Goal: Task Accomplishment & Management: Manage account settings

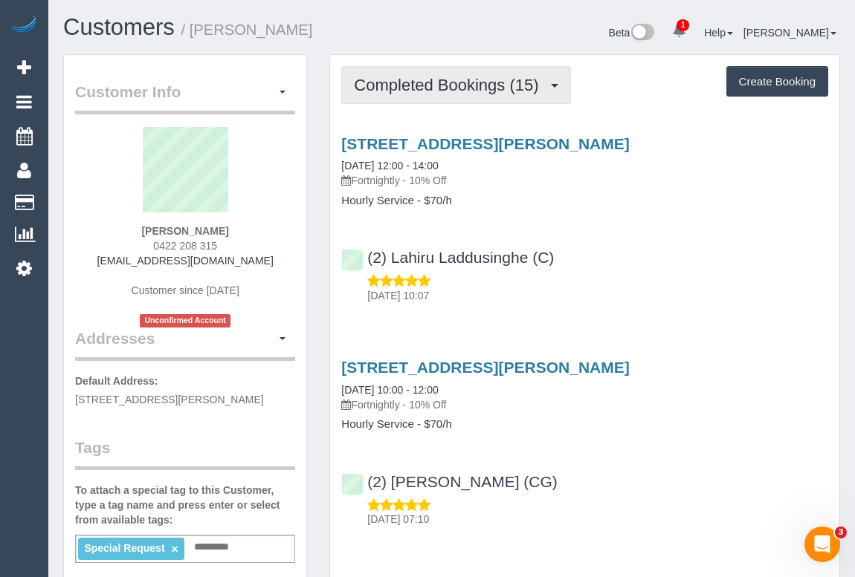
click at [444, 91] on span "Completed Bookings (15)" at bounding box center [450, 85] width 192 height 19
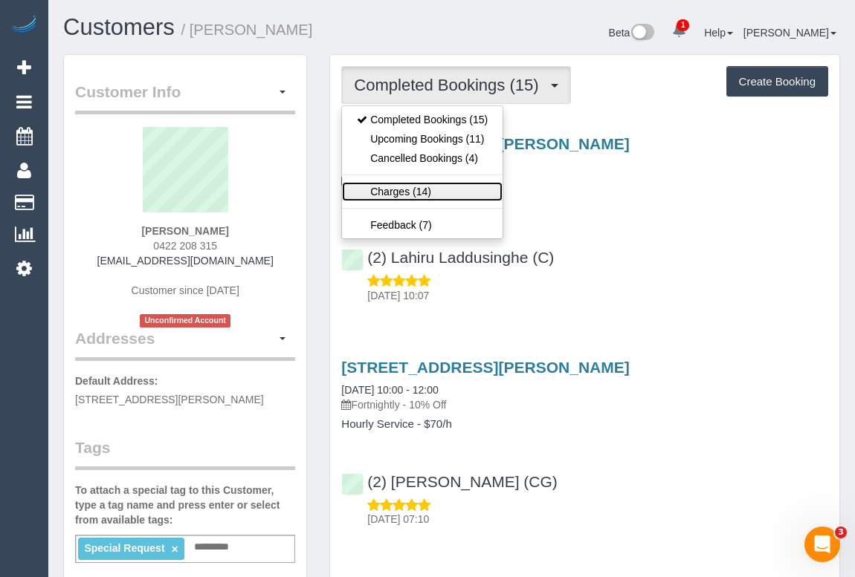
click at [399, 193] on link "Charges (14)" at bounding box center [422, 191] width 160 height 19
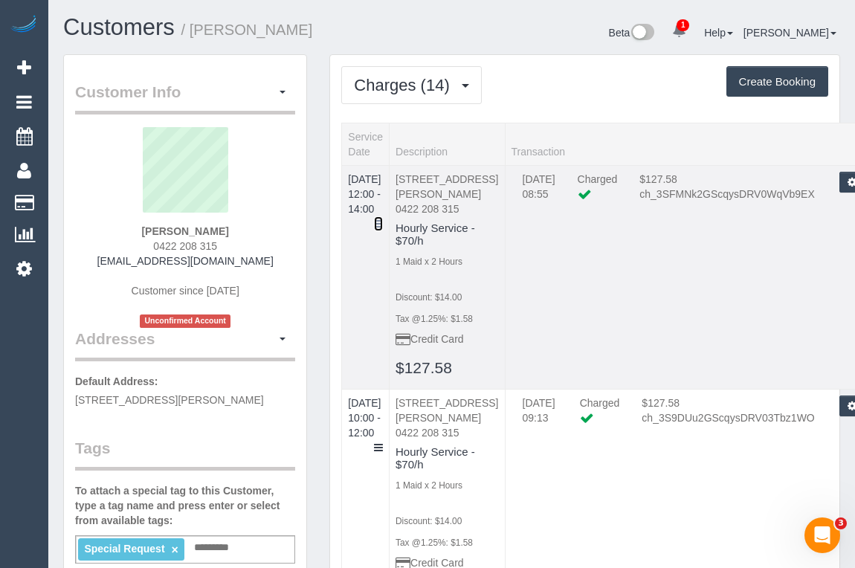
click at [383, 218] on icon at bounding box center [378, 223] width 9 height 10
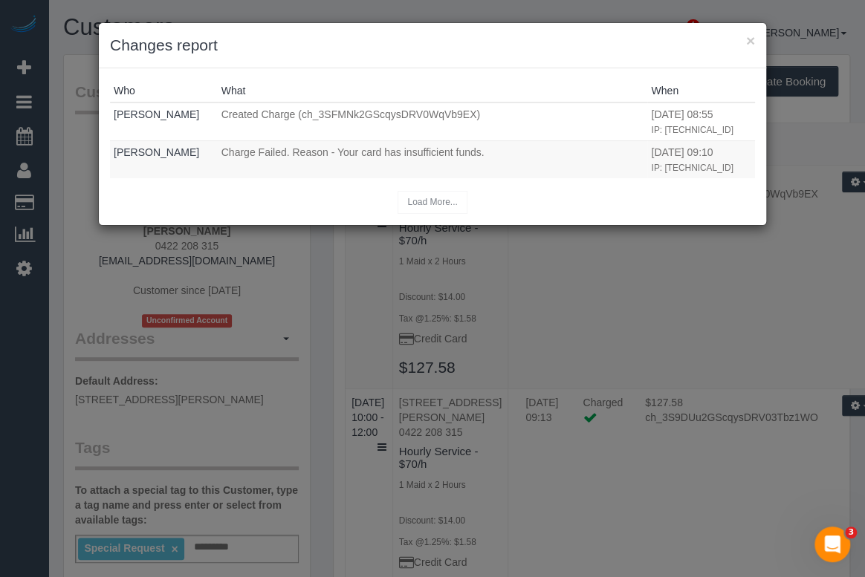
click at [795, 348] on div "× Changes report Who What When Clare Gross Created Charge (ch_3SFMNk2GScqysDRV0…" at bounding box center [432, 288] width 865 height 577
click at [755, 38] on div "× Changes report" at bounding box center [432, 45] width 667 height 45
click at [753, 37] on button "×" at bounding box center [750, 41] width 9 height 16
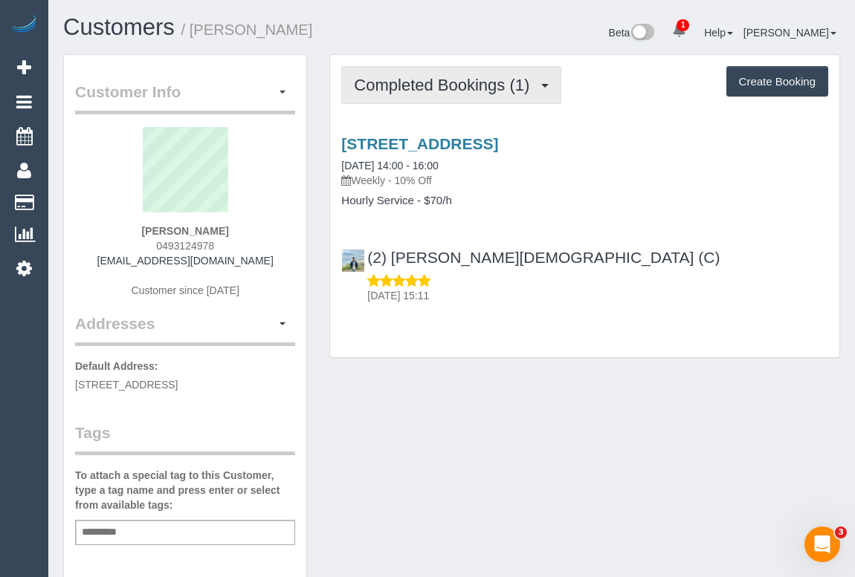
click at [436, 73] on button "Completed Bookings (1)" at bounding box center [451, 85] width 220 height 38
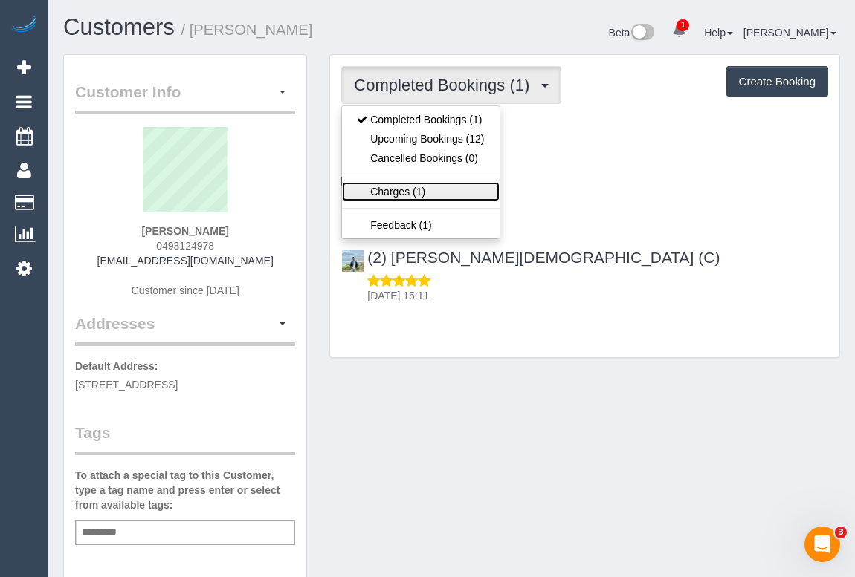
click at [409, 190] on link "Charges (1)" at bounding box center [420, 191] width 157 height 19
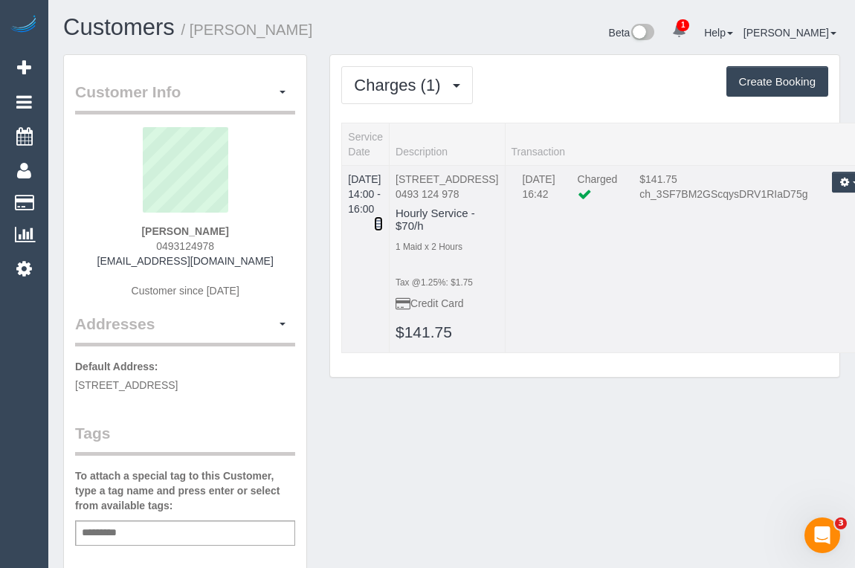
click at [383, 218] on icon at bounding box center [378, 223] width 9 height 10
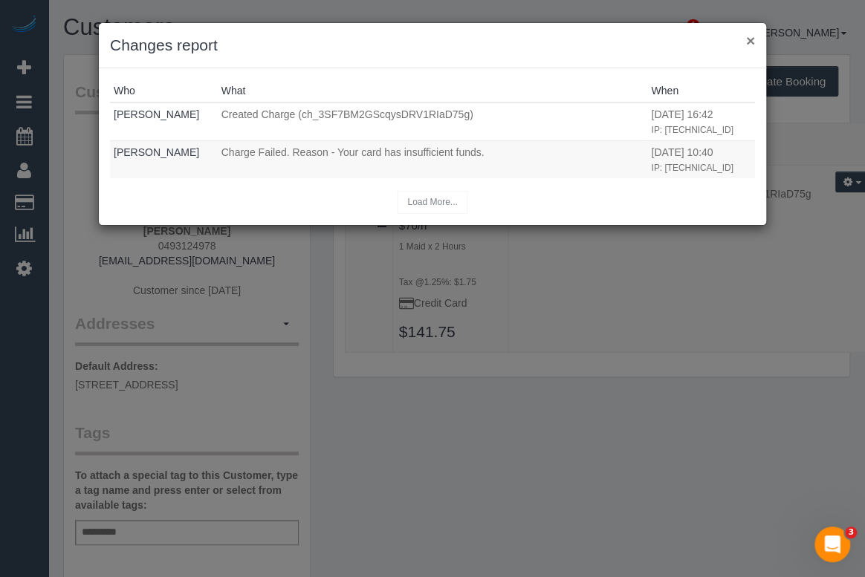
click at [750, 37] on button "×" at bounding box center [750, 41] width 9 height 16
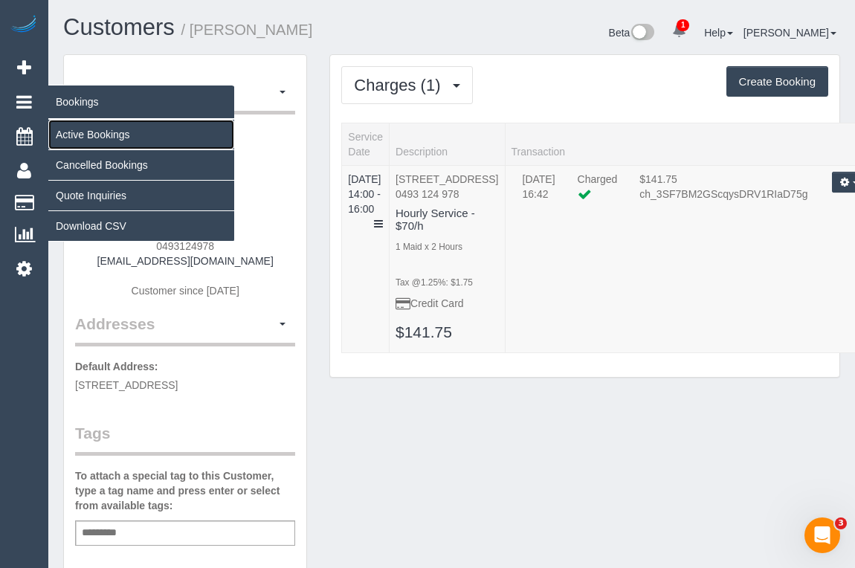
click at [120, 137] on link "Active Bookings" at bounding box center [141, 135] width 186 height 30
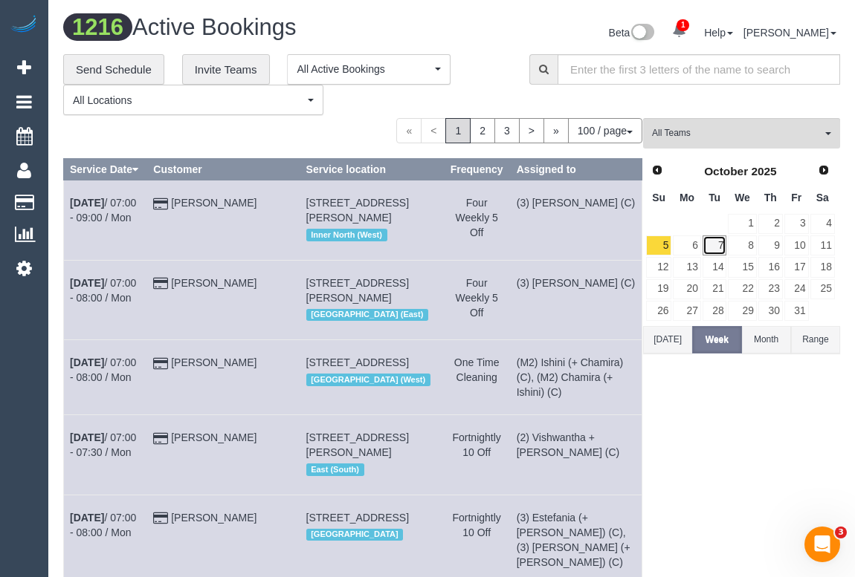
click at [713, 245] on link "7" at bounding box center [714, 246] width 25 height 20
click at [723, 128] on span "All Teams" at bounding box center [736, 133] width 169 height 13
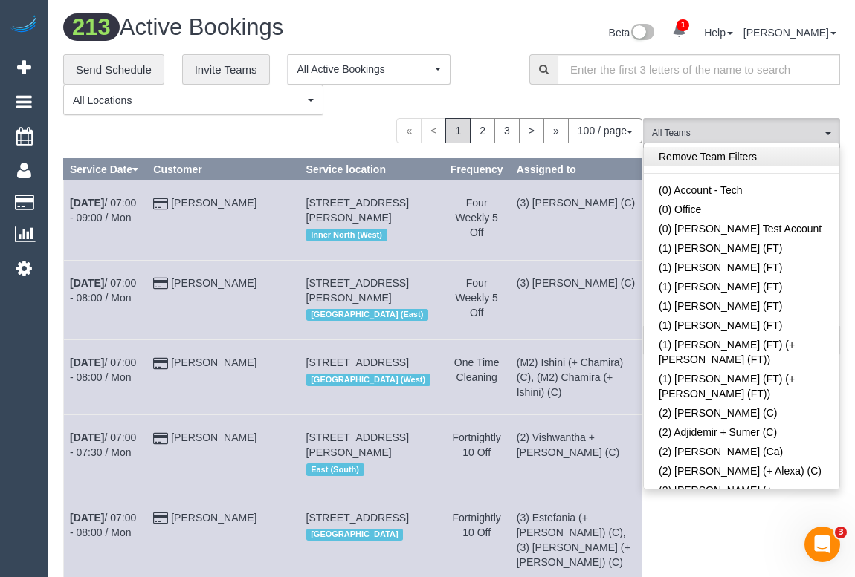
click at [765, 157] on link "Remove Team Filters" at bounding box center [740, 156] width 195 height 19
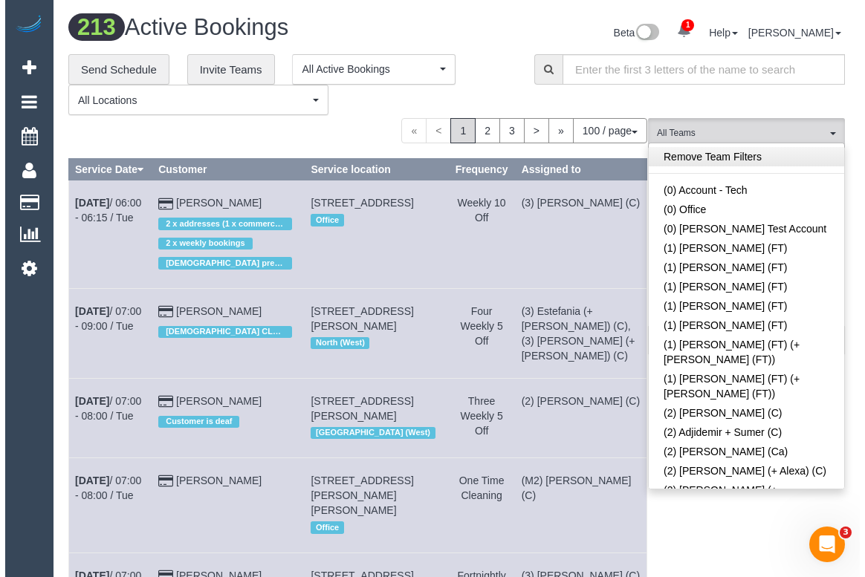
scroll to position [317, 0]
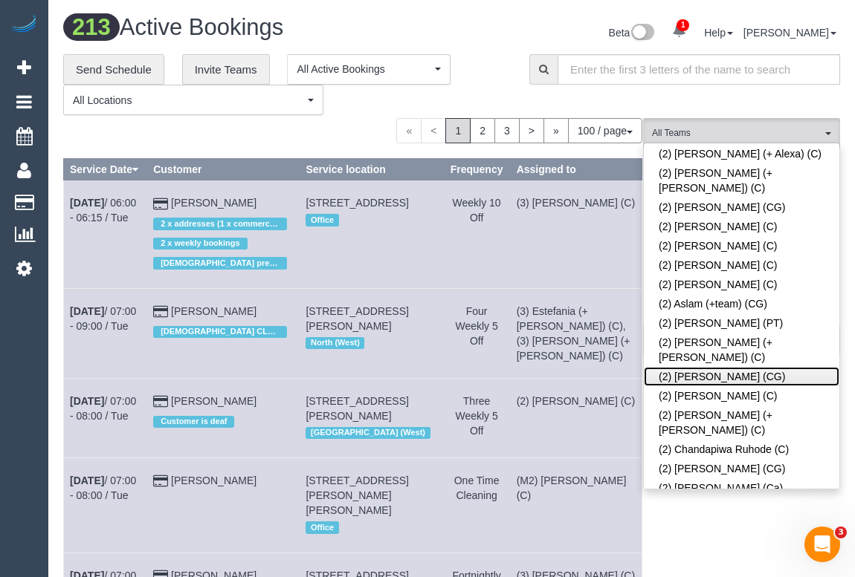
click at [744, 367] on link "(2) Binoy Adheesha (CG)" at bounding box center [740, 376] width 195 height 19
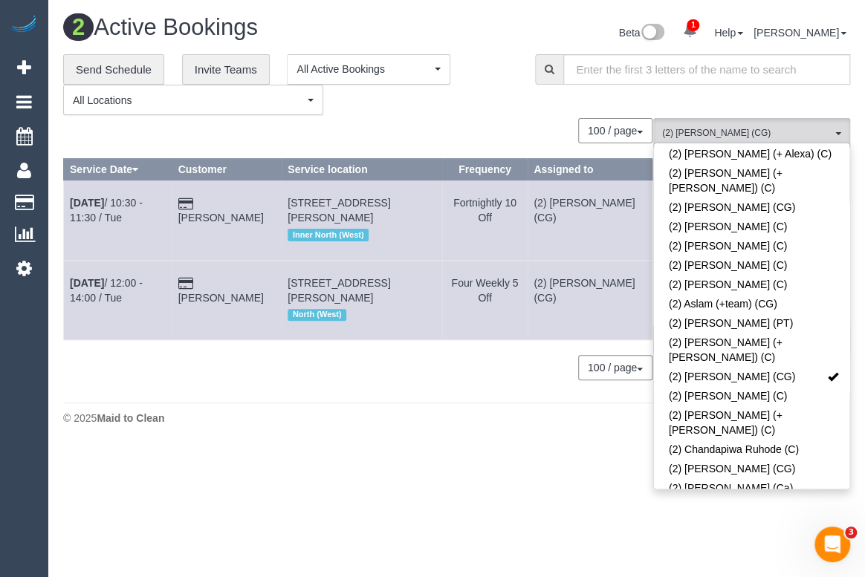
click at [397, 385] on div "0 Bookings found. We couldn't find any bookings that matched your search. Creat…" at bounding box center [358, 256] width 590 height 277
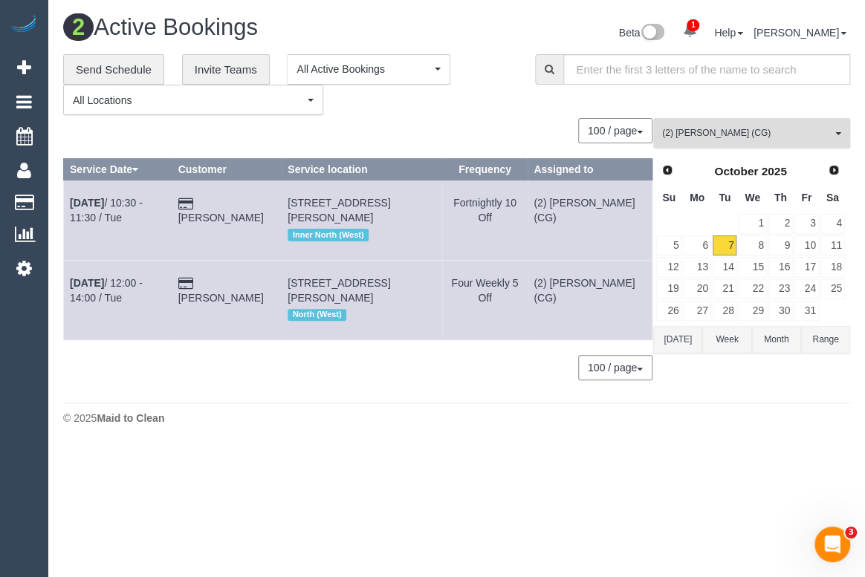
click at [759, 130] on span "(2) Binoy Adheesha (CG)" at bounding box center [746, 133] width 169 height 13
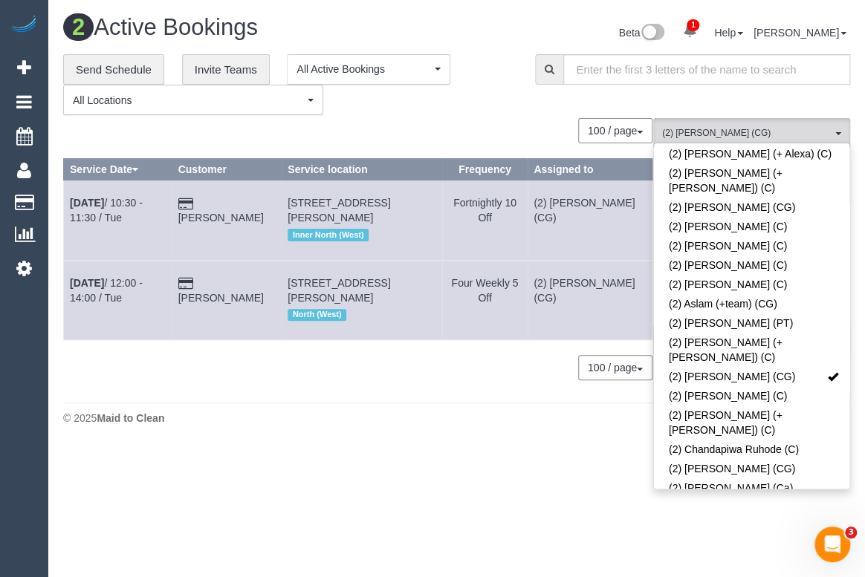
click at [380, 424] on div "© 2025 Maid to Clean" at bounding box center [456, 418] width 787 height 15
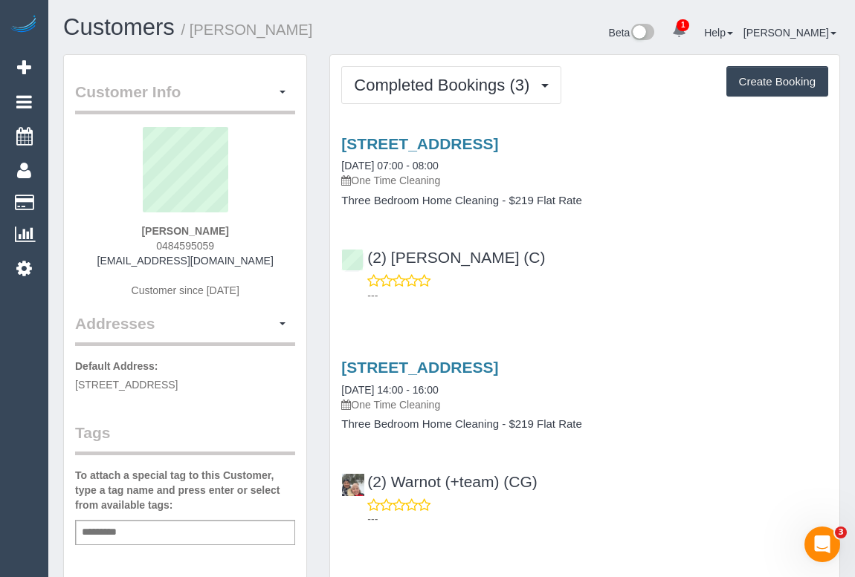
drag, startPoint x: 89, startPoint y: 260, endPoint x: 260, endPoint y: 266, distance: 171.0
click at [260, 266] on div "Aliya Mastan 0484595059 aliya.mastan1@outlook.com Customer since 2024" at bounding box center [185, 220] width 220 height 186
copy link "aliya.mastan1@outlook.com"
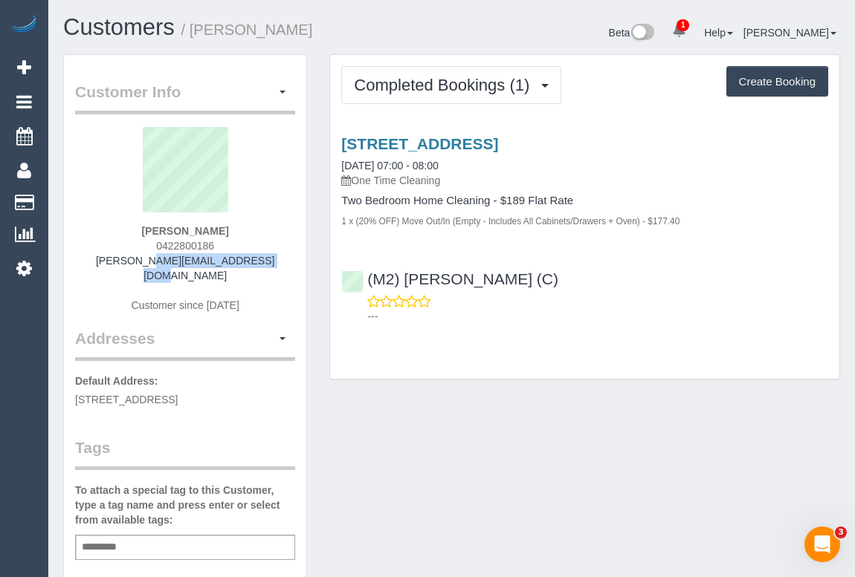
drag, startPoint x: 122, startPoint y: 260, endPoint x: 268, endPoint y: 262, distance: 146.4
click at [268, 262] on div "Claire Smith 0422800186 clairesmith@live.com.au Customer since 2025" at bounding box center [185, 227] width 220 height 201
copy link "clairesmith@live.com.au"
click at [613, 481] on div "Customer Info Edit Contact Info Send Message Email Preferences Special Sales Ta…" at bounding box center [451, 559] width 799 height 1011
click at [540, 500] on div "Customer Info Edit Contact Info Send Message Email Preferences Special Sales Ta…" at bounding box center [451, 559] width 799 height 1011
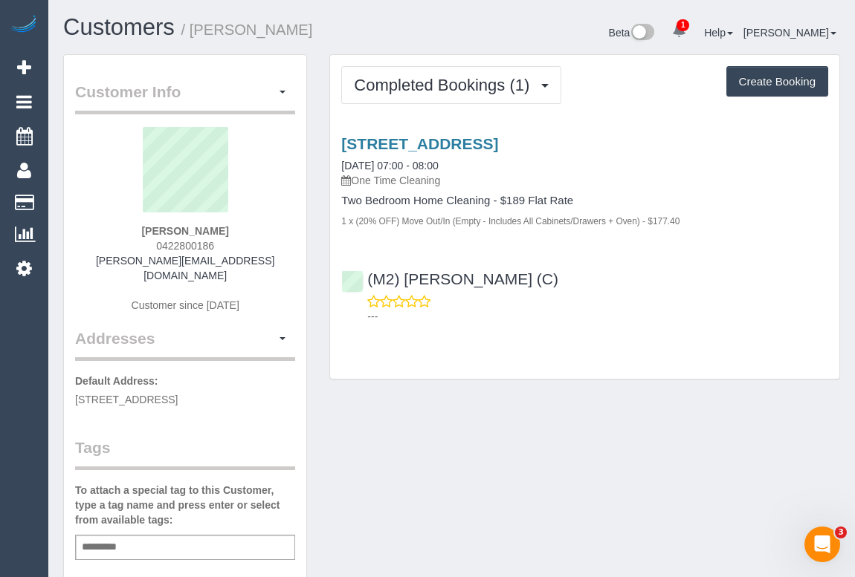
click at [452, 28] on div "Beta 1 Your Notifications You have 0 alerts × You have 2 to charge for 07/10/20…" at bounding box center [652, 34] width 400 height 39
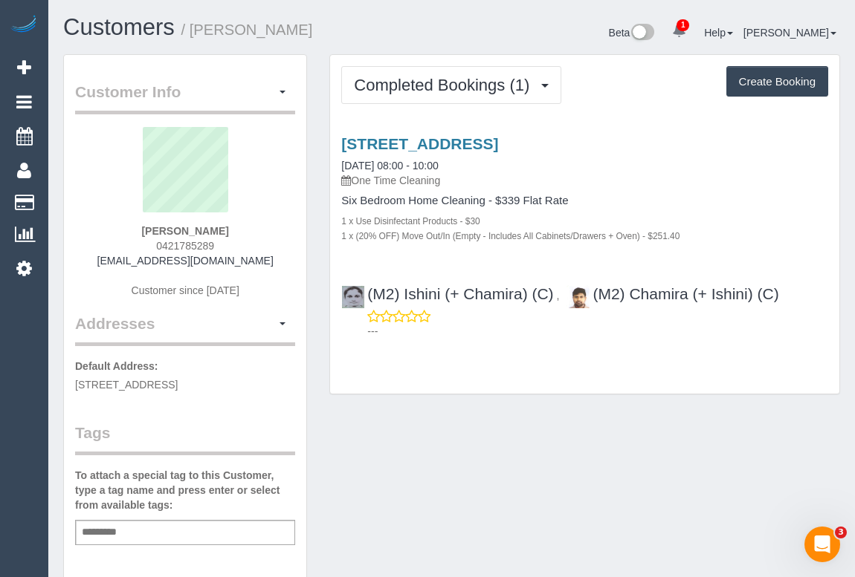
click at [572, 431] on div "Customer Info Edit Contact Info Send Message Email Preferences Special Sales Ta…" at bounding box center [451, 559] width 799 height 1011
click at [578, 412] on div "Customer Info Edit Contact Info Send Message Email Preferences Special Sales Ta…" at bounding box center [451, 559] width 799 height 1011
click at [568, 487] on div "Customer Info Edit Contact Info Send Message Email Preferences Special Sales Ta…" at bounding box center [451, 559] width 799 height 1011
click at [439, 142] on link "[STREET_ADDRESS]" at bounding box center [419, 143] width 157 height 17
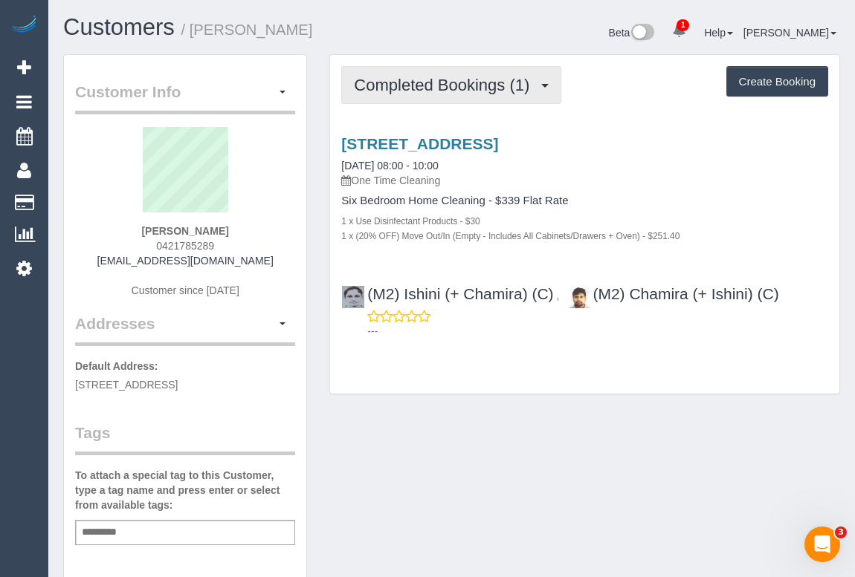
click at [415, 87] on span "Completed Bookings (1)" at bounding box center [445, 85] width 183 height 19
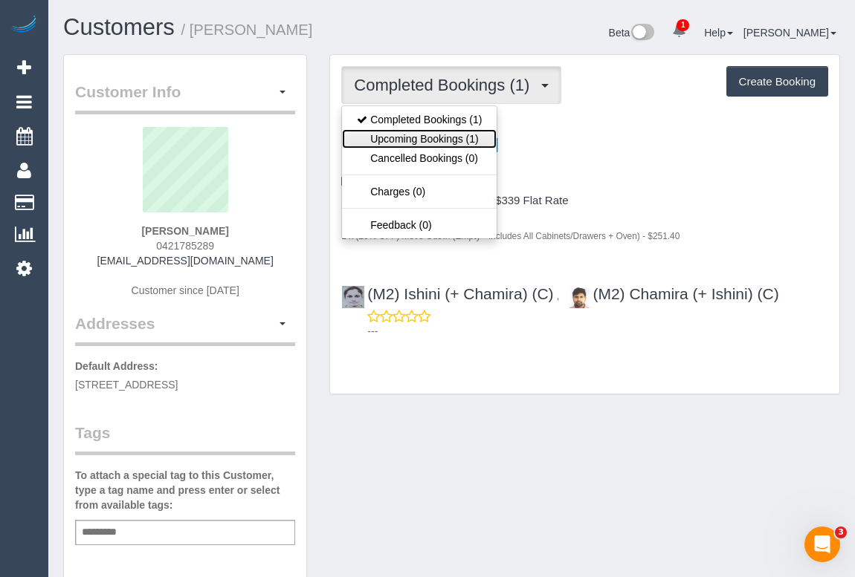
click at [412, 141] on link "Upcoming Bookings (1)" at bounding box center [419, 138] width 155 height 19
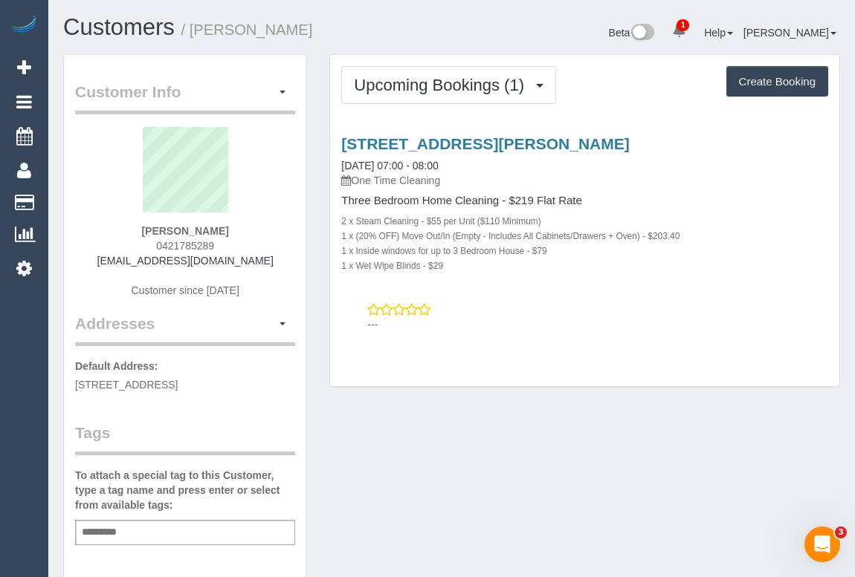
drag, startPoint x: 178, startPoint y: 228, endPoint x: 254, endPoint y: 228, distance: 75.8
click at [254, 228] on div "David George 0421785289 davebgeorge@gmail.com Customer since 2025" at bounding box center [185, 220] width 220 height 186
copy strong "David George"
click at [498, 413] on div "Customer Info Edit Contact Info Send Message Email Preferences Special Sales Ta…" at bounding box center [451, 559] width 799 height 1011
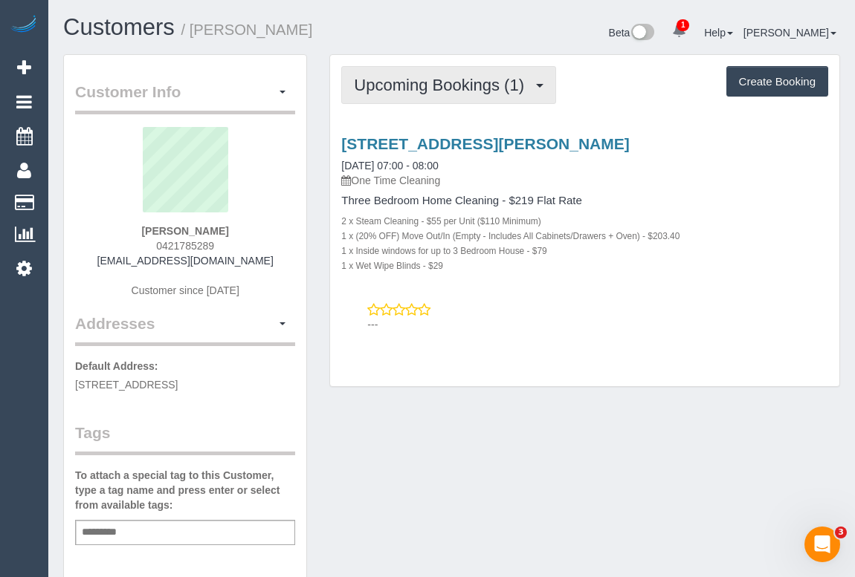
click at [409, 77] on span "Upcoming Bookings (1)" at bounding box center [443, 85] width 178 height 19
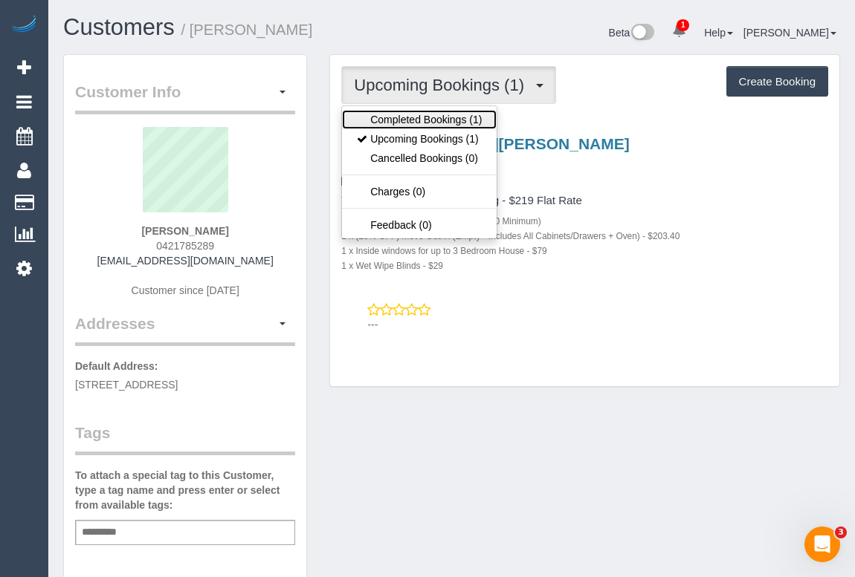
click at [403, 119] on link "Completed Bookings (1)" at bounding box center [419, 119] width 155 height 19
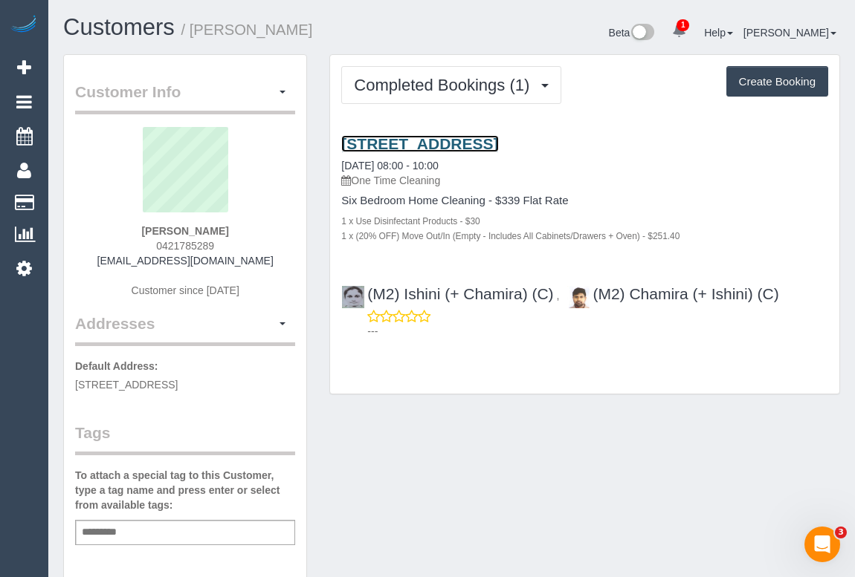
click at [432, 135] on link "2 Charlton Court, Wantirna South, VIC 3152" at bounding box center [419, 143] width 157 height 17
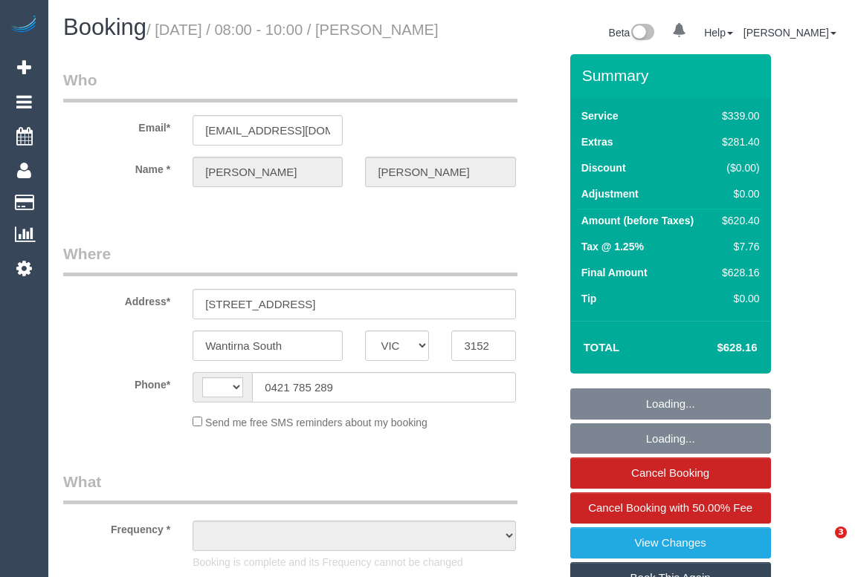
select select "VIC"
select select "string:stripe-pm_1S9Mu72GScqysDRVp7ogKWHD"
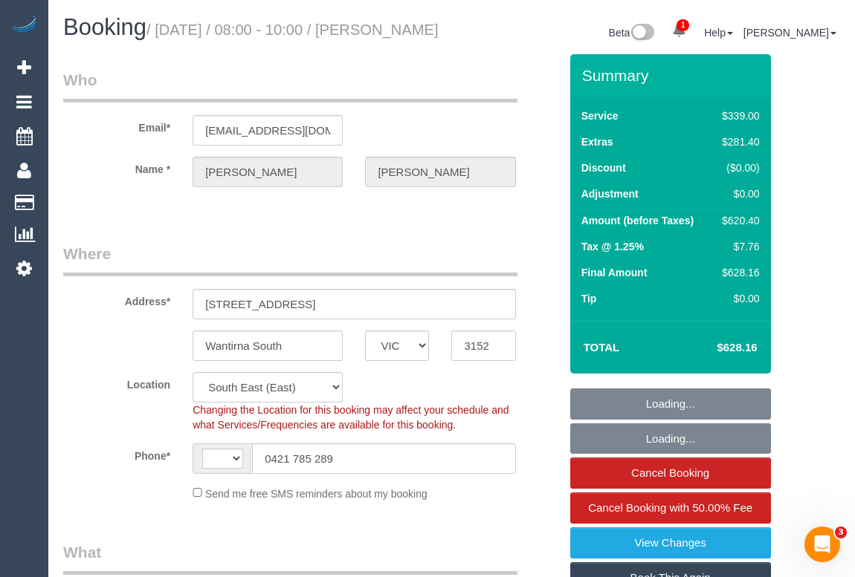
select select "string:AU"
select select "object:576"
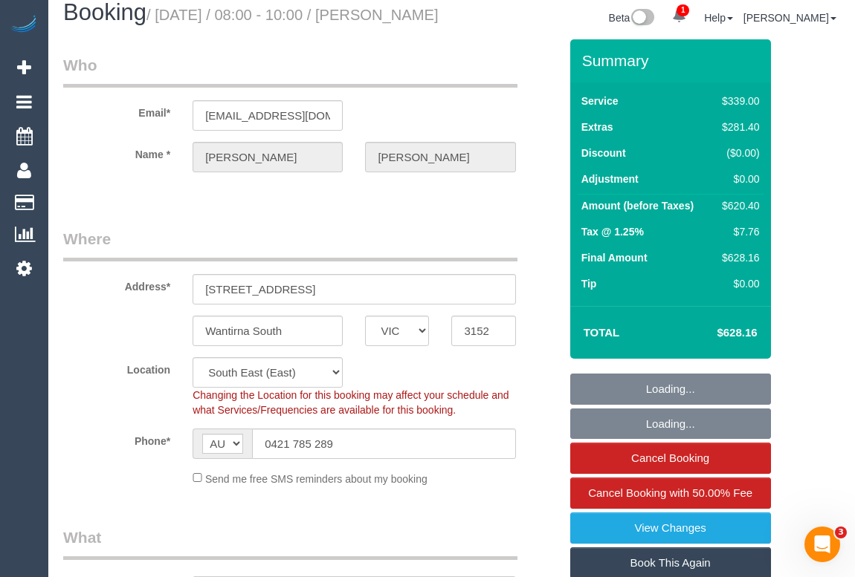
select select "number:28"
select select "number:15"
select select "number:18"
select select "number:24"
select select "number:13"
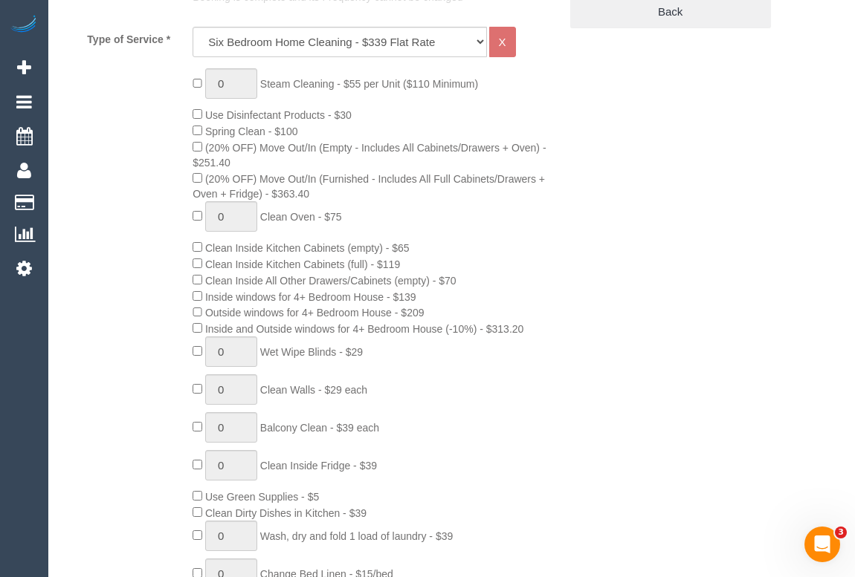
select select "object:1377"
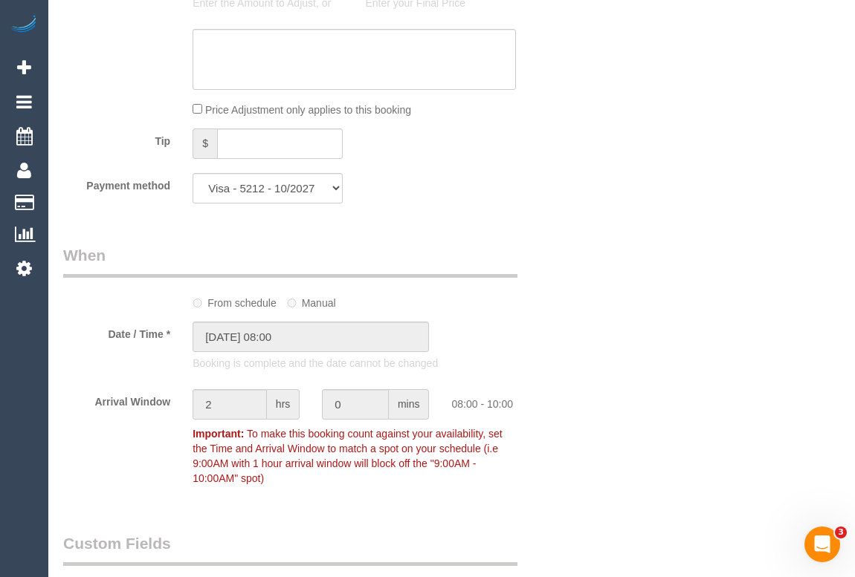
scroll to position [1283, 0]
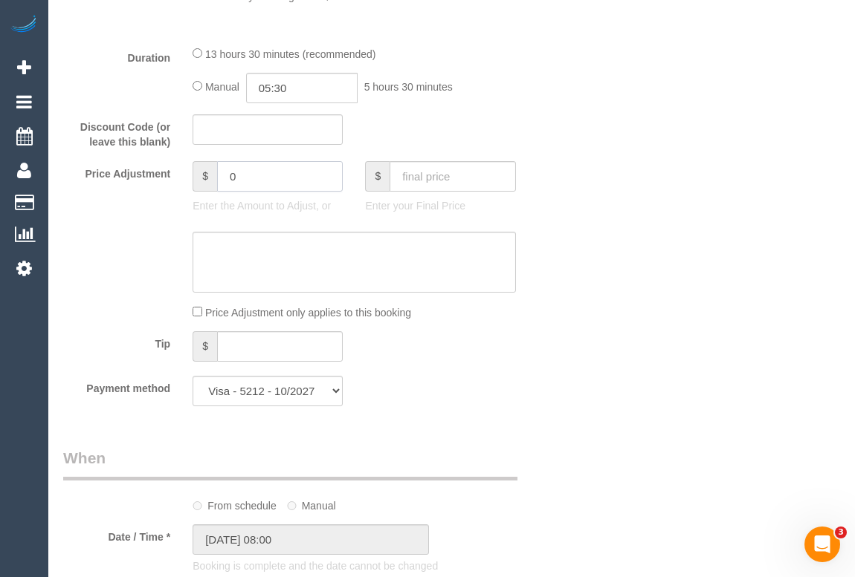
drag, startPoint x: 248, startPoint y: 199, endPoint x: 195, endPoint y: 208, distance: 54.2
click at [195, 192] on div "$ 0" at bounding box center [267, 176] width 150 height 30
type input "-20"
click at [229, 289] on textarea at bounding box center [353, 262] width 322 height 61
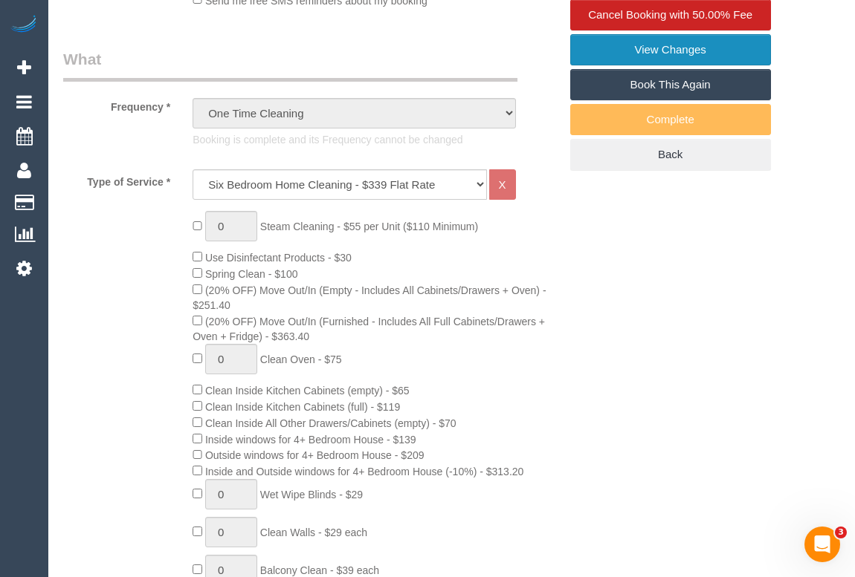
scroll to position [337, 0]
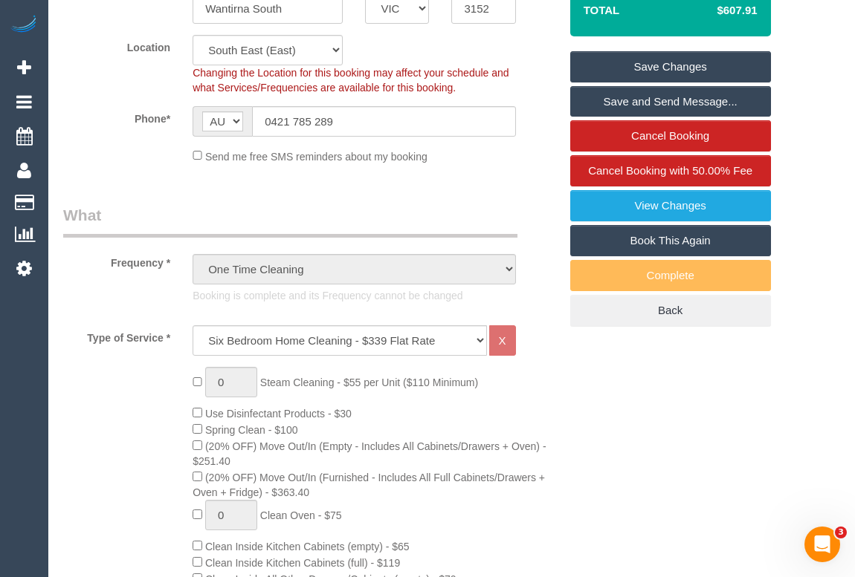
type textarea "Added -20 for missed areas. - OM"
click at [647, 82] on link "Save Changes" at bounding box center [670, 66] width 201 height 31
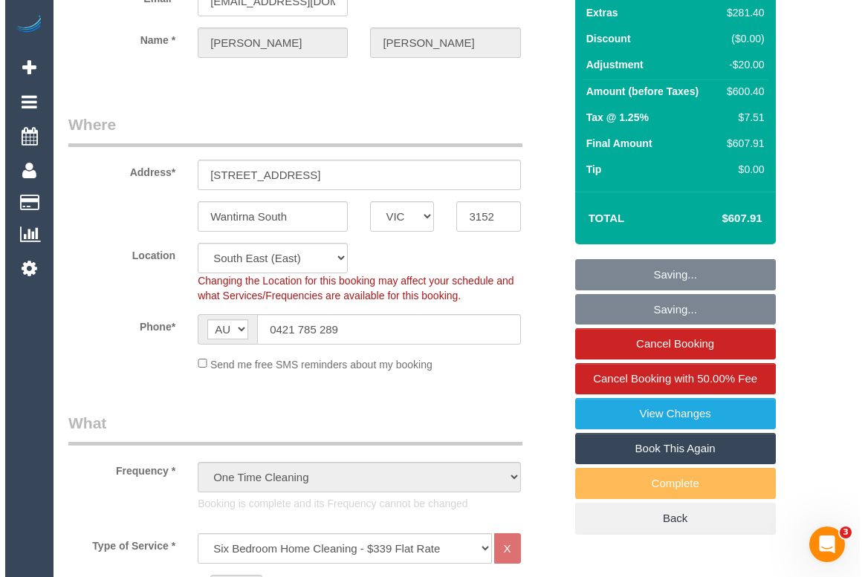
scroll to position [0, 0]
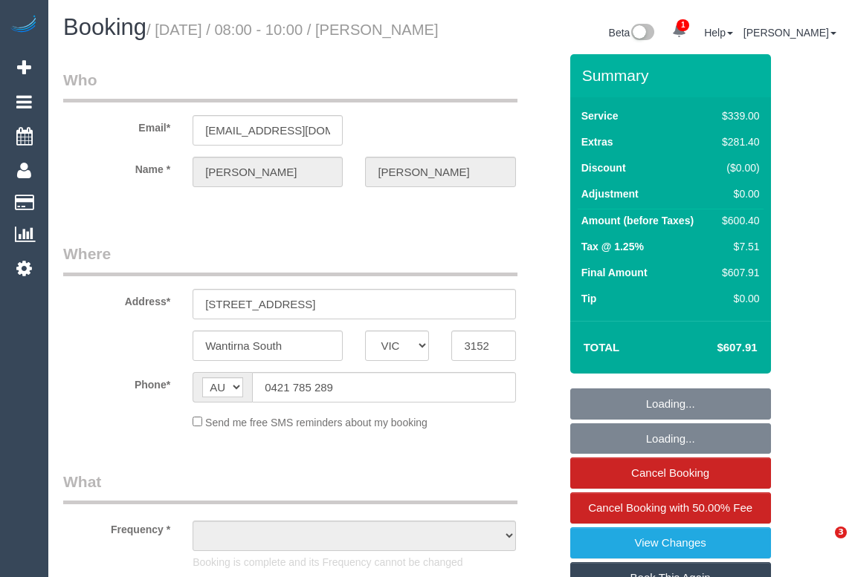
select select "VIC"
select select "object:574"
select select "string:stripe-pm_1S9Mu72GScqysDRVp7ogKWHD"
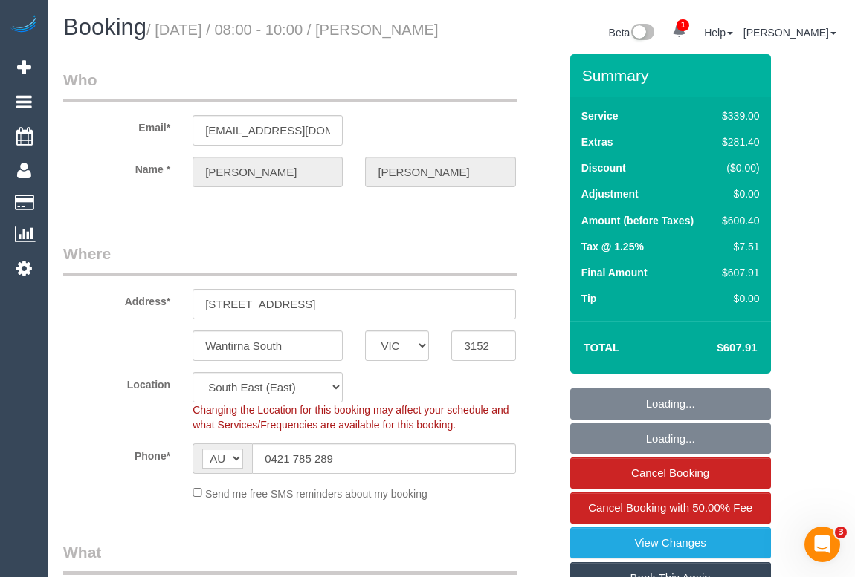
select select "number:28"
select select "number:15"
select select "number:18"
select select "number:24"
select select "number:13"
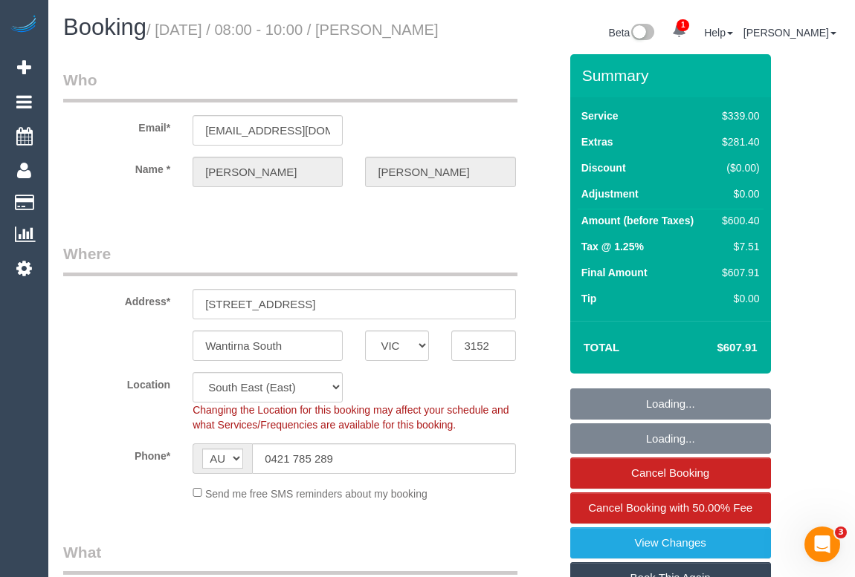
select select "object:829"
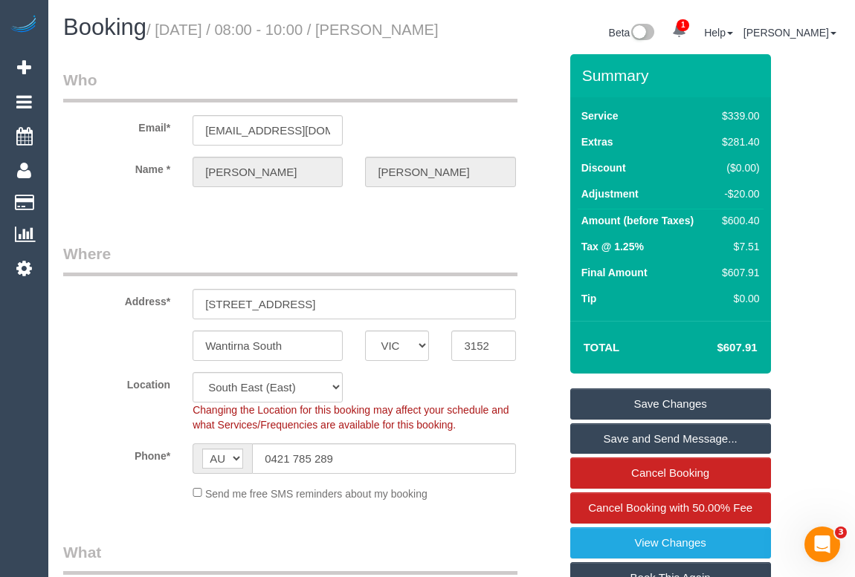
click at [678, 559] on link "View Changes" at bounding box center [670, 543] width 201 height 31
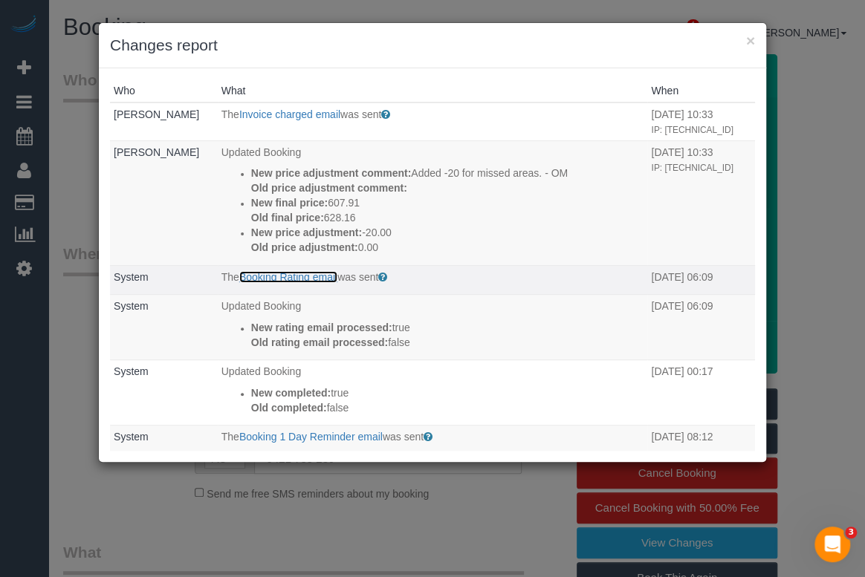
click at [285, 283] on link "Booking Rating email" at bounding box center [288, 277] width 98 height 12
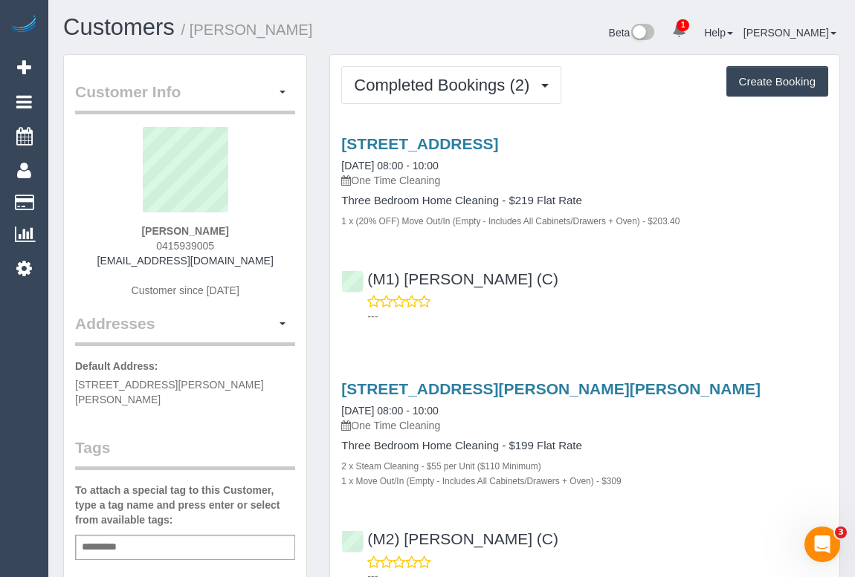
click at [685, 316] on p "---" at bounding box center [597, 316] width 461 height 15
drag, startPoint x: 153, startPoint y: 246, endPoint x: 229, endPoint y: 249, distance: 75.8
click at [229, 249] on div "[PERSON_NAME] 0415939005 [EMAIL_ADDRESS][DOMAIN_NAME] Customer since [DATE]" at bounding box center [185, 220] width 220 height 186
copy span "0415939005"
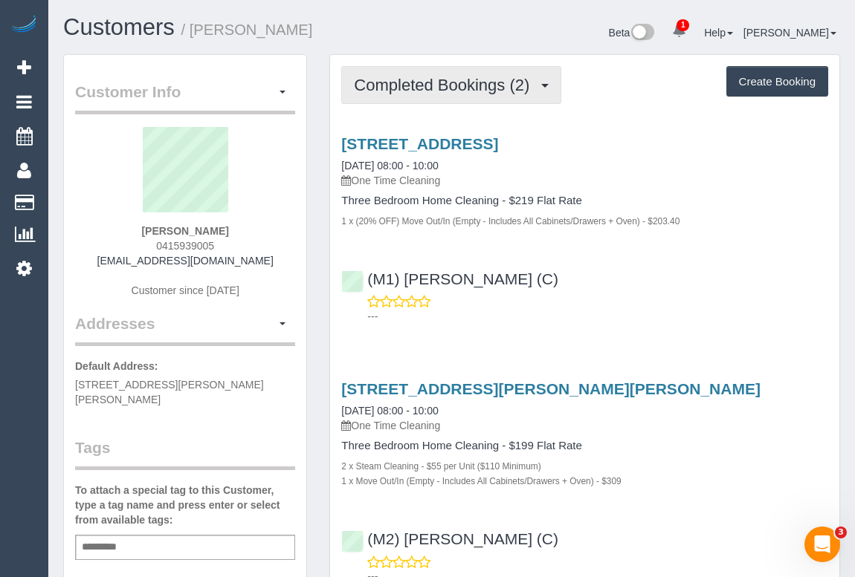
click at [427, 83] on span "Completed Bookings (2)" at bounding box center [445, 85] width 183 height 19
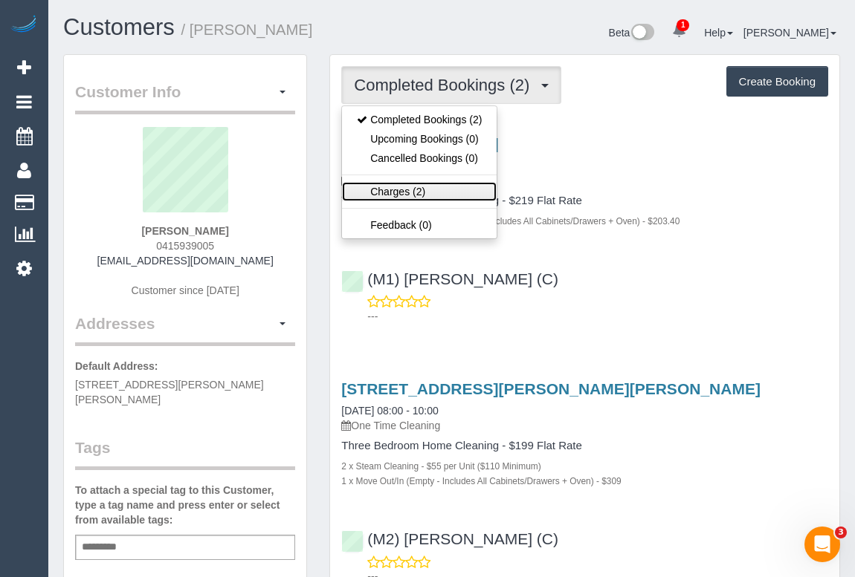
click at [401, 191] on link "Charges (2)" at bounding box center [419, 191] width 155 height 19
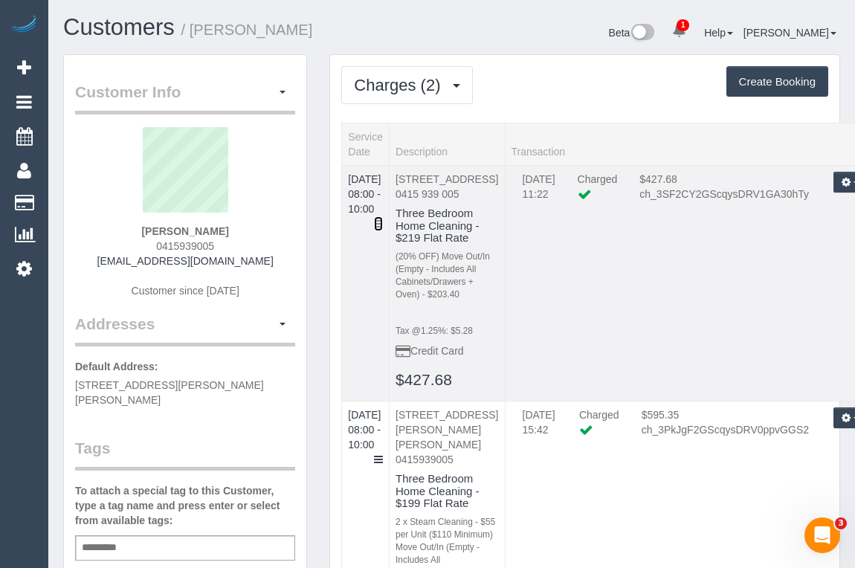
click at [383, 218] on icon at bounding box center [378, 223] width 9 height 10
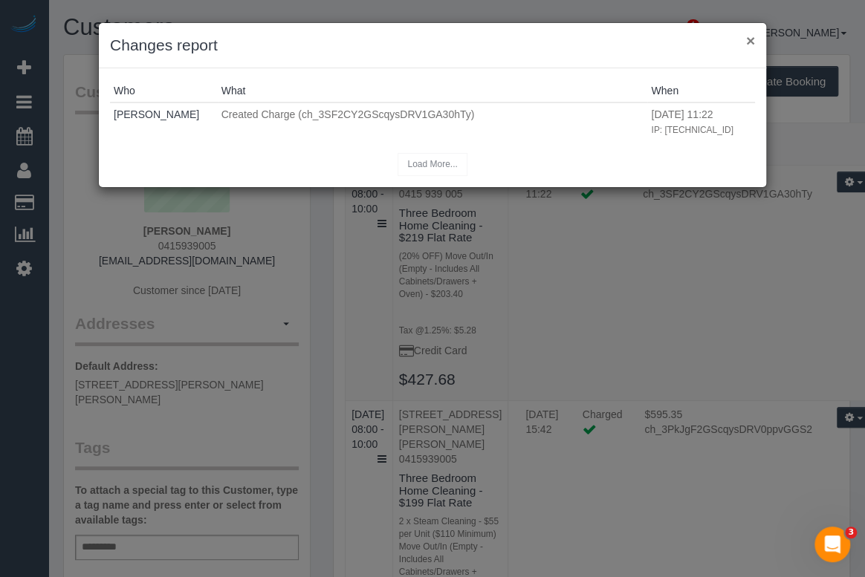
click at [750, 39] on button "×" at bounding box center [750, 41] width 9 height 16
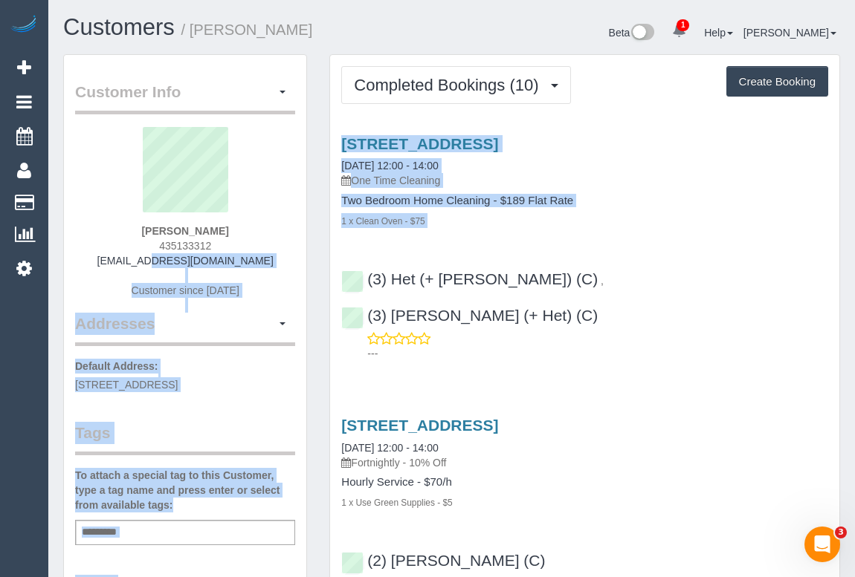
drag, startPoint x: 120, startPoint y: 260, endPoint x: 334, endPoint y: 269, distance: 214.2
copy div "abbeyseyb@gmail.com Customer since 2024 Addresses Manage Addresses Add New Addr…"
click at [96, 262] on div "Abbey Rhodes 435133312 abbeyseyb@gmail.com Customer since 2024" at bounding box center [185, 220] width 220 height 186
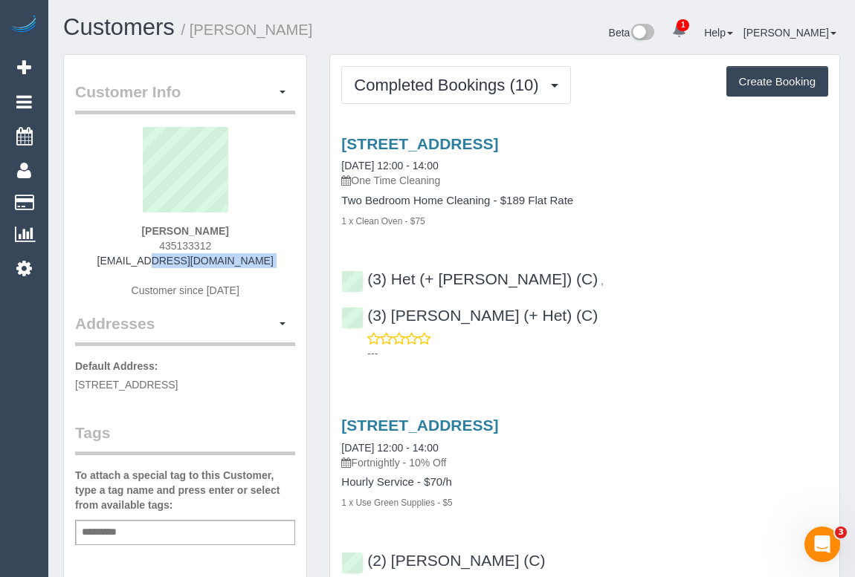
drag, startPoint x: 120, startPoint y: 263, endPoint x: 275, endPoint y: 269, distance: 155.4
click at [275, 269] on div "Abbey Rhodes 435133312 abbeyseyb@gmail.com Customer since 2024" at bounding box center [185, 220] width 220 height 186
copy div "abbeyseyb@gmail.com"
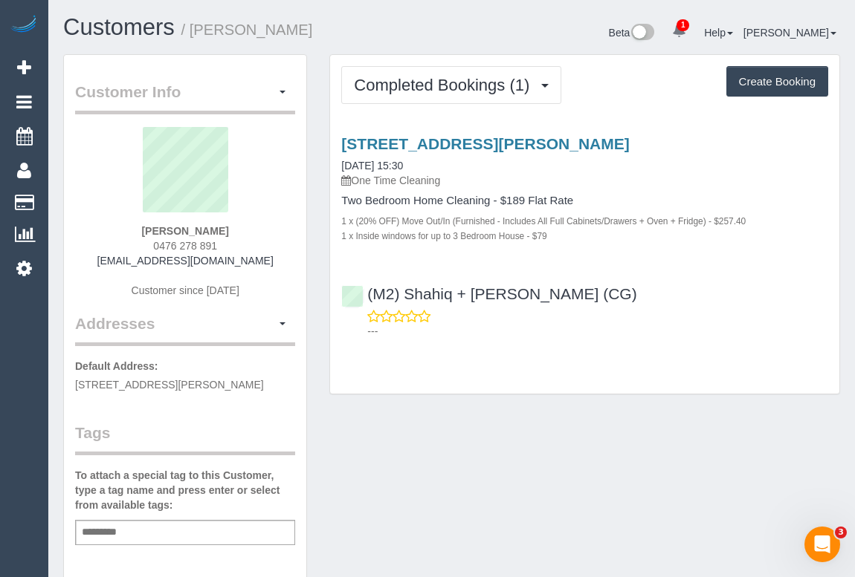
click at [518, 403] on div "Completed Bookings (1) Completed Bookings (1) Upcoming Bookings (0) Cancelled B…" at bounding box center [584, 231] width 533 height 355
drag, startPoint x: 117, startPoint y: 261, endPoint x: 263, endPoint y: 262, distance: 145.6
click at [263, 262] on div "Francesco Bugugnoli 0476 278 891 bugu8916@gmail.com Customer since 2025" at bounding box center [185, 220] width 220 height 186
copy link "bugu8916@gmail.com"
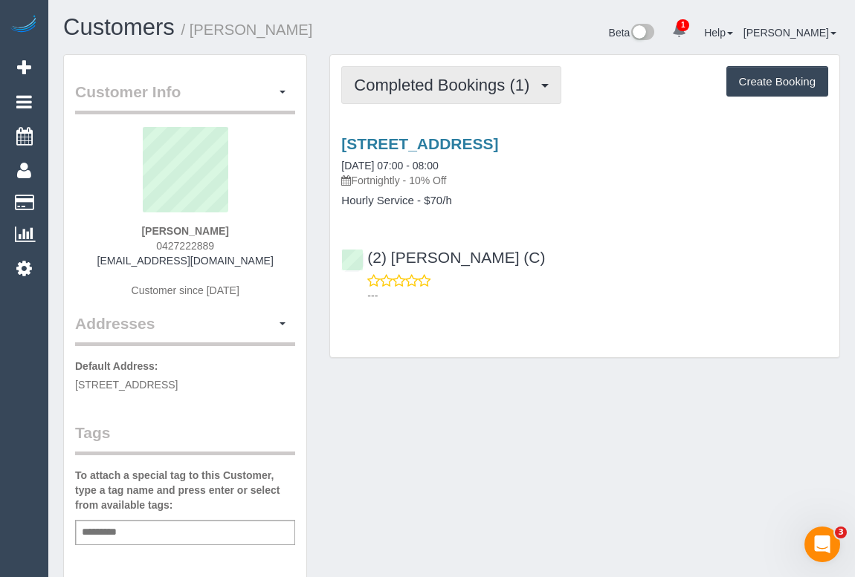
click at [464, 85] on span "Completed Bookings (1)" at bounding box center [445, 85] width 183 height 19
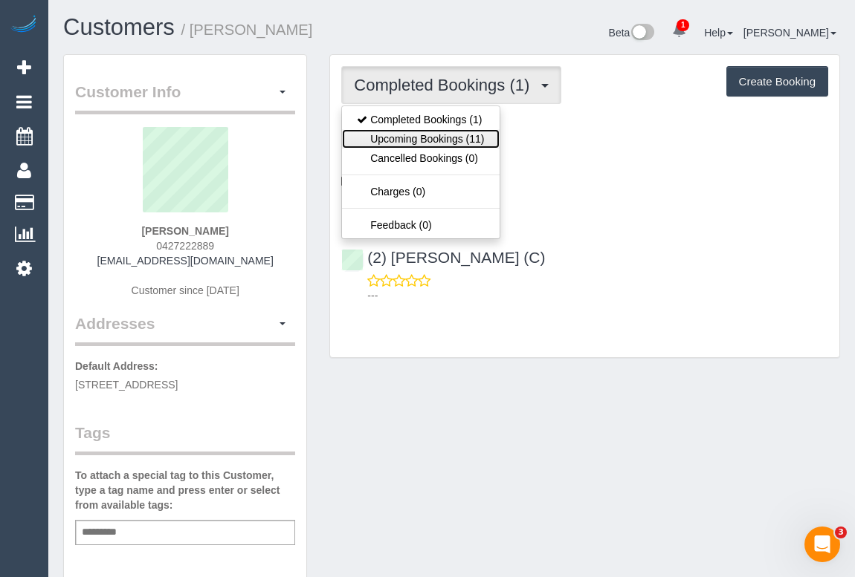
click at [430, 138] on link "Upcoming Bookings (11)" at bounding box center [420, 138] width 157 height 19
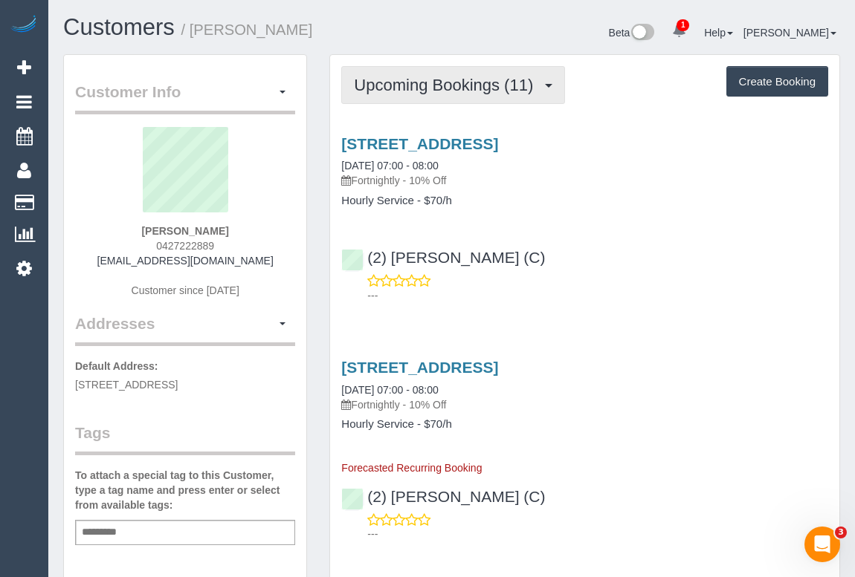
click at [464, 68] on button "Upcoming Bookings (11)" at bounding box center [453, 85] width 224 height 38
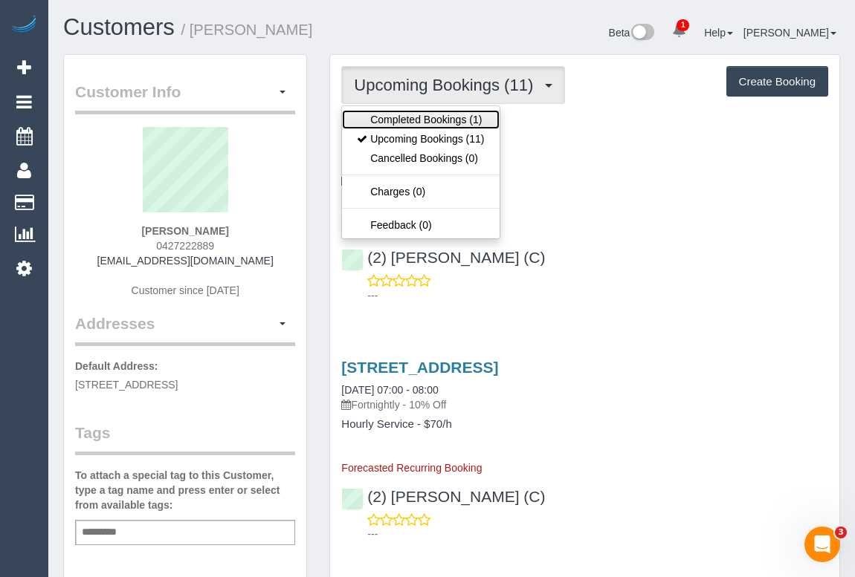
click at [446, 117] on link "Completed Bookings (1)" at bounding box center [420, 119] width 157 height 19
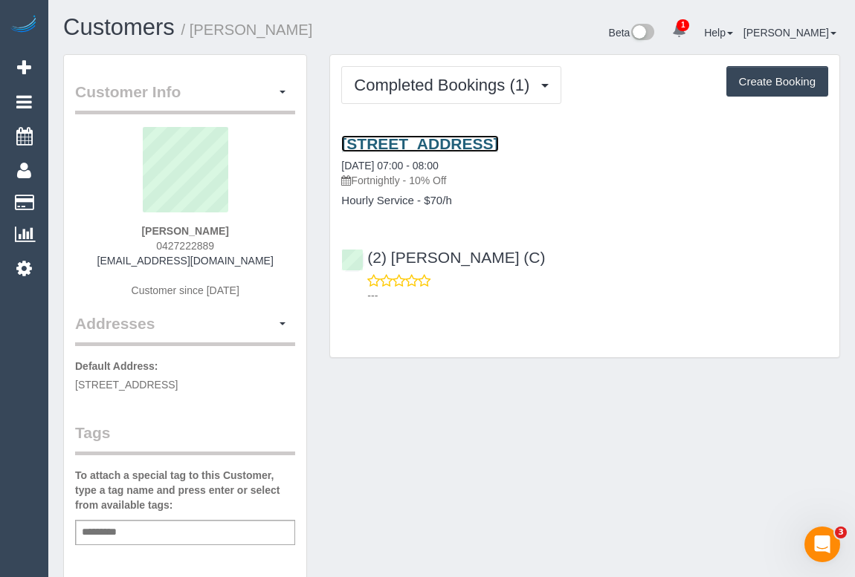
click at [461, 141] on link "191 Powlett St, Apt G01p, East Melbourne, VIC 3002" at bounding box center [419, 143] width 157 height 17
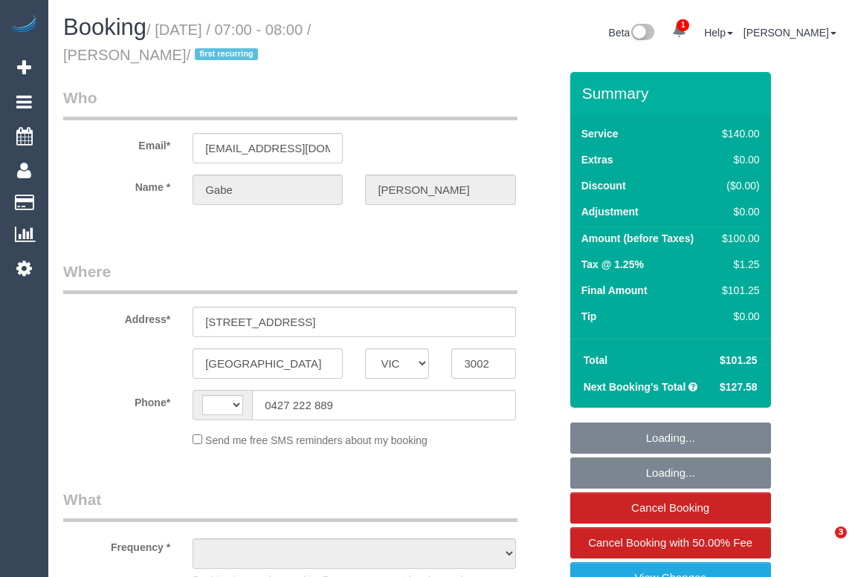
select select "VIC"
select select "string:stripe-pm_1SAFlB2GScqysDRVAwMV3LvU"
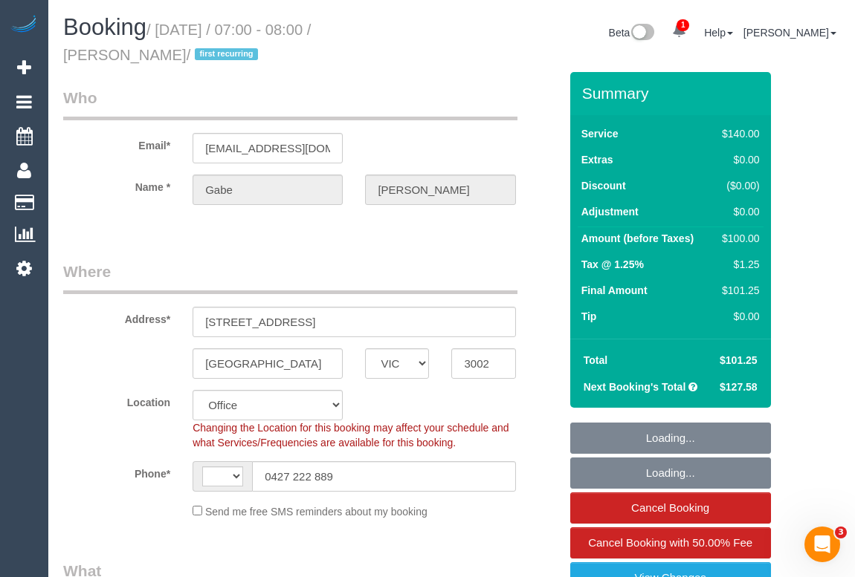
select select "string:AU"
select select "object:576"
select select "number:27"
select select "number:14"
select select "number:19"
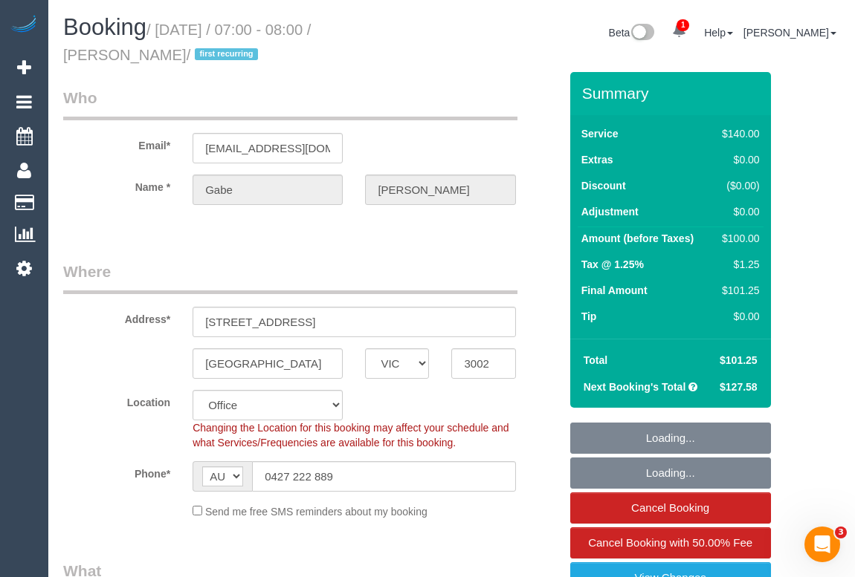
select select "number:36"
select select "number:35"
select select "number:13"
select select "object:2019"
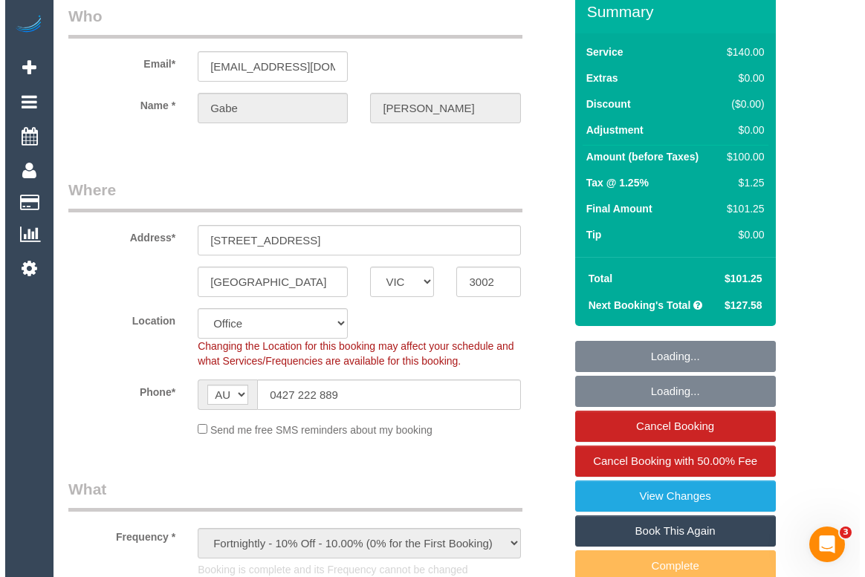
scroll to position [270, 0]
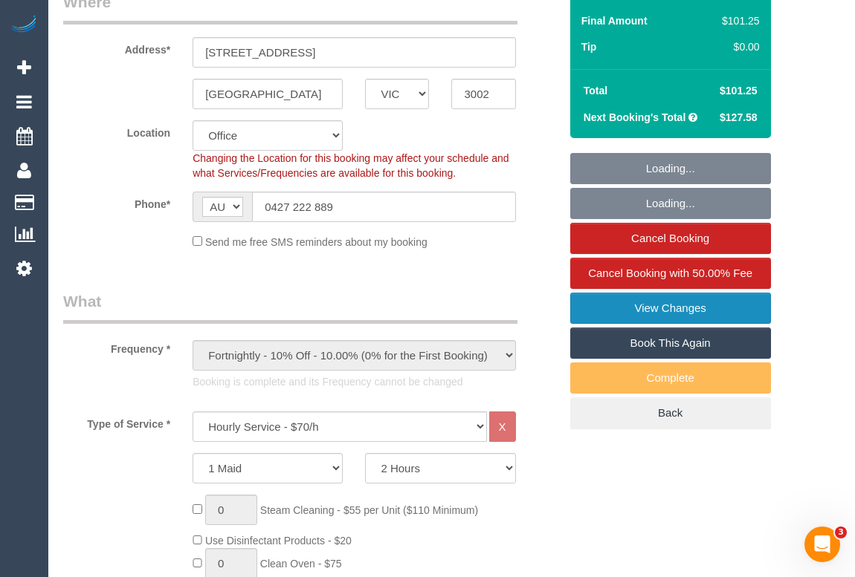
click at [645, 307] on link "View Changes" at bounding box center [670, 308] width 201 height 31
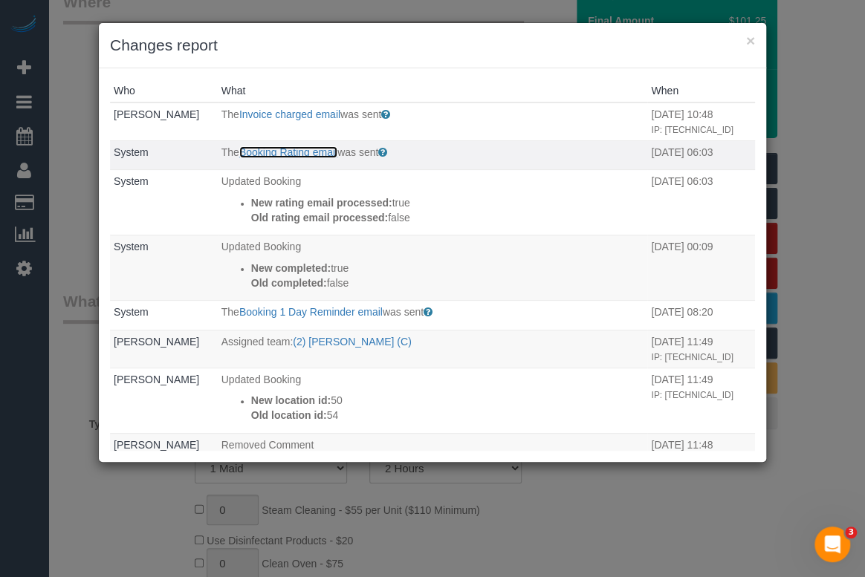
click at [274, 158] on link "Booking Rating email" at bounding box center [288, 152] width 98 height 12
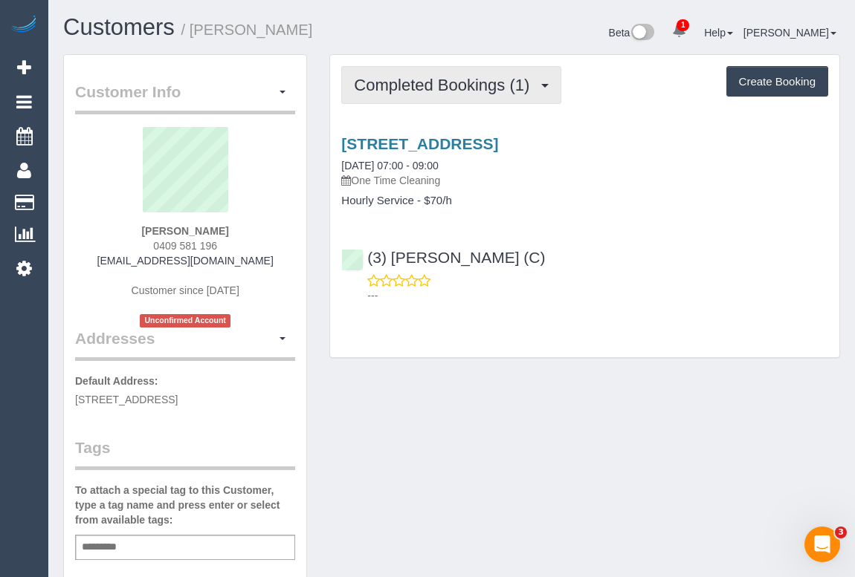
click at [415, 77] on span "Completed Bookings (1)" at bounding box center [445, 85] width 183 height 19
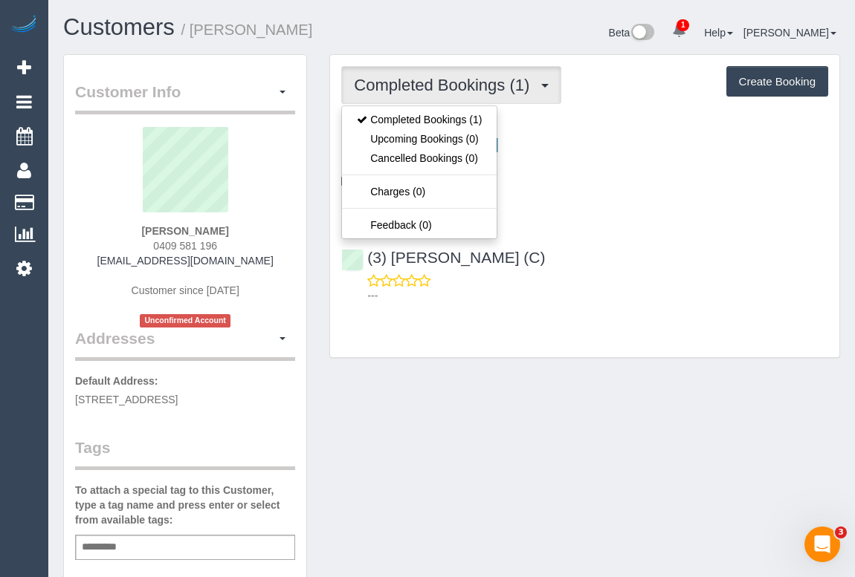
click at [468, 407] on div "Customer Info Edit Contact Info Send Message Email Preferences Special Sales Ta…" at bounding box center [451, 559] width 799 height 1011
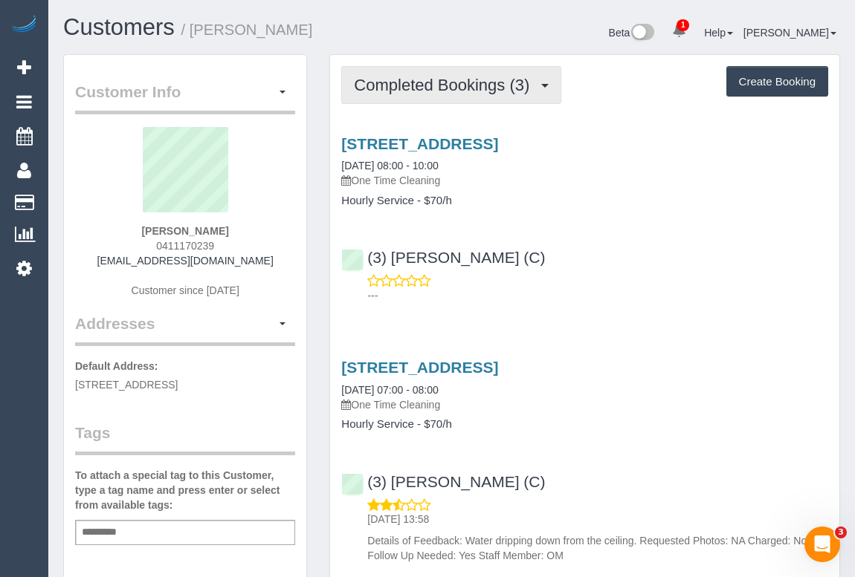
click at [457, 94] on button "Completed Bookings (3)" at bounding box center [451, 85] width 220 height 38
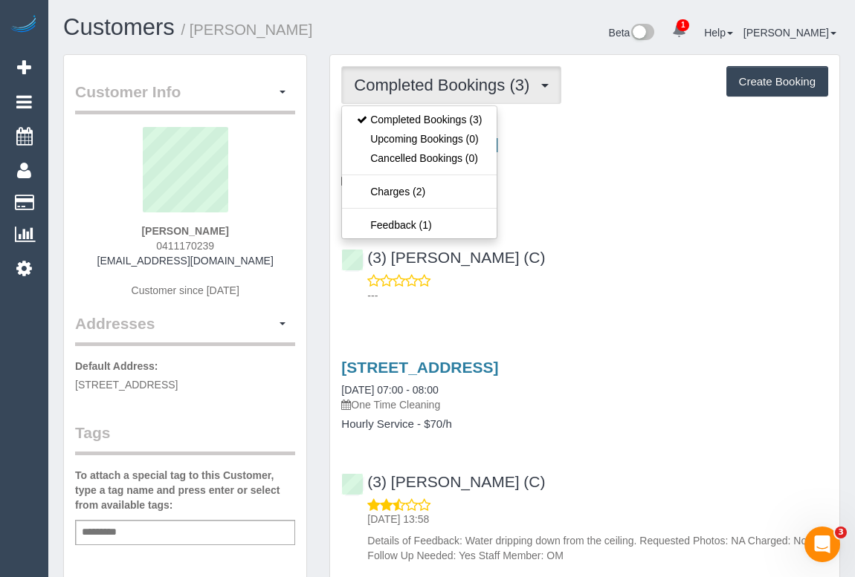
click at [698, 294] on p "---" at bounding box center [597, 295] width 461 height 15
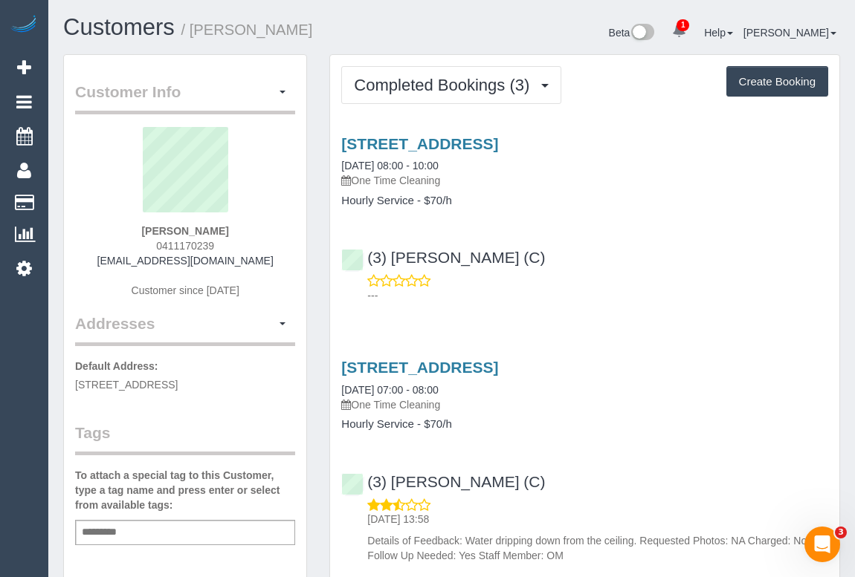
click at [657, 306] on div "[STREET_ADDRESS] [DATE] 08:00 - 10:00 One Time Cleaning Hourly Service - $70/h …" at bounding box center [584, 216] width 509 height 187
drag, startPoint x: 123, startPoint y: 262, endPoint x: 250, endPoint y: 266, distance: 127.1
click at [250, 266] on div "[PERSON_NAME] 0411170239 [EMAIL_ADDRESS][DOMAIN_NAME] Customer since [DATE]" at bounding box center [185, 220] width 220 height 186
copy link "[EMAIL_ADDRESS][DOMAIN_NAME]"
click at [563, 305] on div "1/10a Mitford Street, St Kilda, VIC 3182 03/10/2025 08:00 - 10:00 One Time Clea…" at bounding box center [584, 216] width 509 height 187
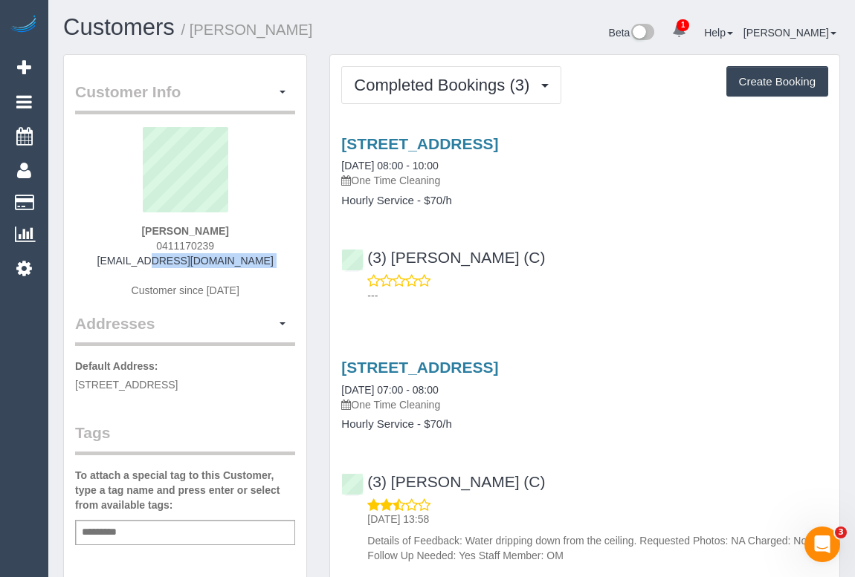
drag, startPoint x: 118, startPoint y: 267, endPoint x: 260, endPoint y: 270, distance: 142.0
click at [260, 270] on div "Bec Gregory-Pahlow 0411170239 gregbec1@gmail.com Customer since 2025" at bounding box center [185, 220] width 220 height 186
copy div "gregbec1@gmail.com"
drag, startPoint x: 118, startPoint y: 225, endPoint x: 298, endPoint y: 235, distance: 180.1
click at [298, 235] on div "Customer Info Edit Contact Info Send Message Email Preferences Special Sales Ta…" at bounding box center [185, 544] width 242 height 979
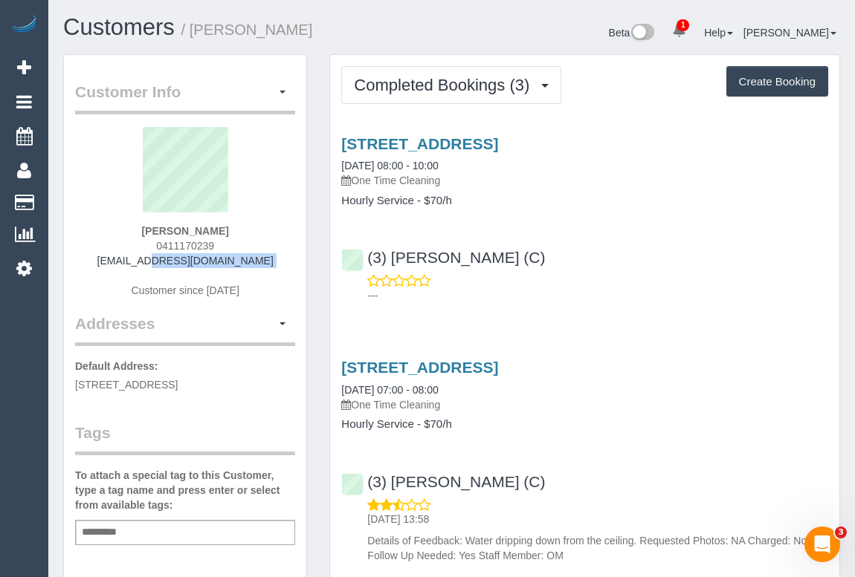
copy div "Bec Gregory-Pahlow 0411170239 gregbec1@gmail.com Customer since 2025 Addresses"
click at [212, 236] on div "Bec Gregory-Pahlow 0411170239 gregbec1@gmail.com Customer since 2025" at bounding box center [185, 220] width 220 height 186
drag, startPoint x: 257, startPoint y: 232, endPoint x: 99, endPoint y: 233, distance: 158.3
click at [99, 233] on div "Bec Gregory-Pahlow 0411170239 gregbec1@gmail.com Customer since 2025" at bounding box center [185, 220] width 220 height 186
copy strong "Bec Gregory-Pahlow"
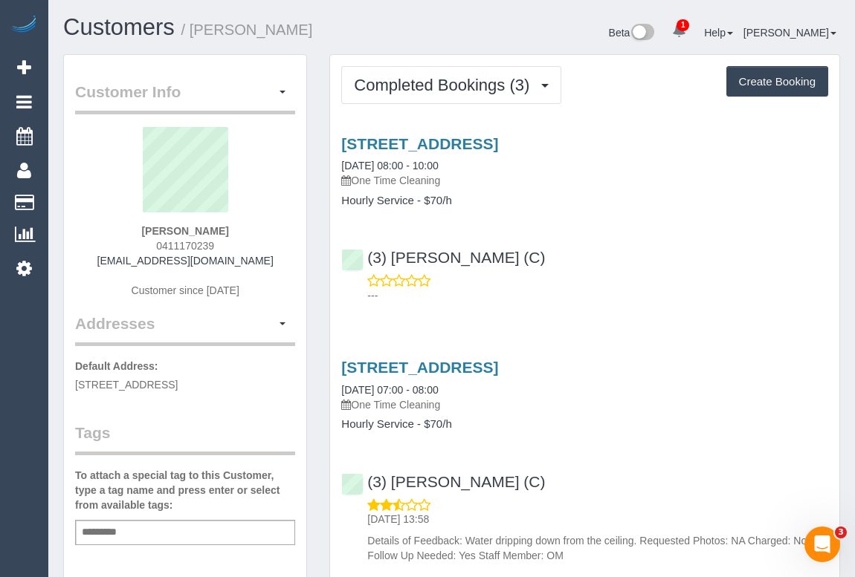
drag, startPoint x: 150, startPoint y: 245, endPoint x: 261, endPoint y: 244, distance: 110.7
click at [261, 244] on div "Bec Gregory-Pahlow 0411170239 gregbec1@gmail.com Customer since 2025" at bounding box center [185, 220] width 220 height 186
copy span "0411170239"
drag, startPoint x: 117, startPoint y: 265, endPoint x: 265, endPoint y: 265, distance: 147.9
click at [265, 265] on div "Bec Gregory-Pahlow 0411170239 gregbec1@gmail.com Customer since 2025" at bounding box center [185, 220] width 220 height 186
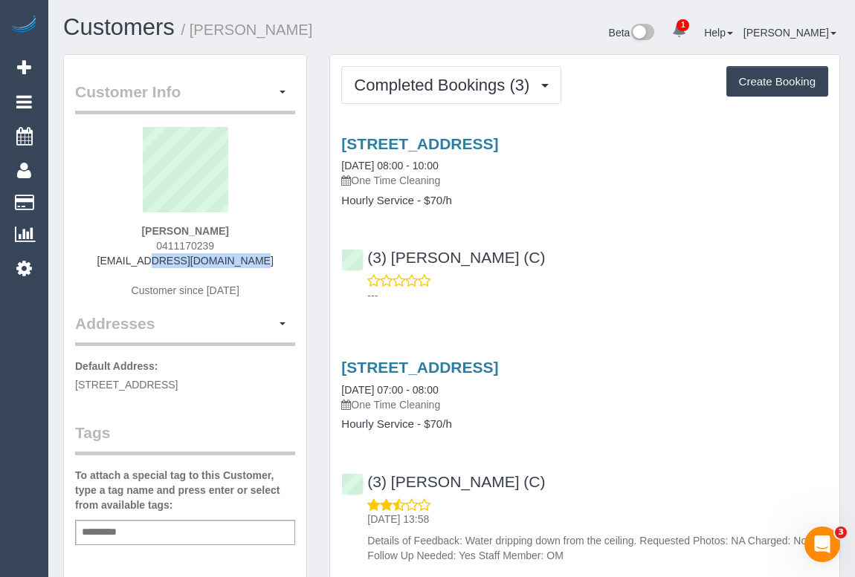
copy link "gregbec1@gmail.com"
click at [126, 259] on div "Bec Gregory-Pahlow 0411170239 gregbec1@gmail.com Customer since 2025" at bounding box center [185, 220] width 220 height 186
drag, startPoint x: 120, startPoint y: 260, endPoint x: 276, endPoint y: 264, distance: 155.3
click at [276, 264] on div "Bec Gregory-Pahlow 0411170239 gregbec1@gmail.com Customer since 2025" at bounding box center [185, 220] width 220 height 186
copy link "gregbec1@gmail.com"
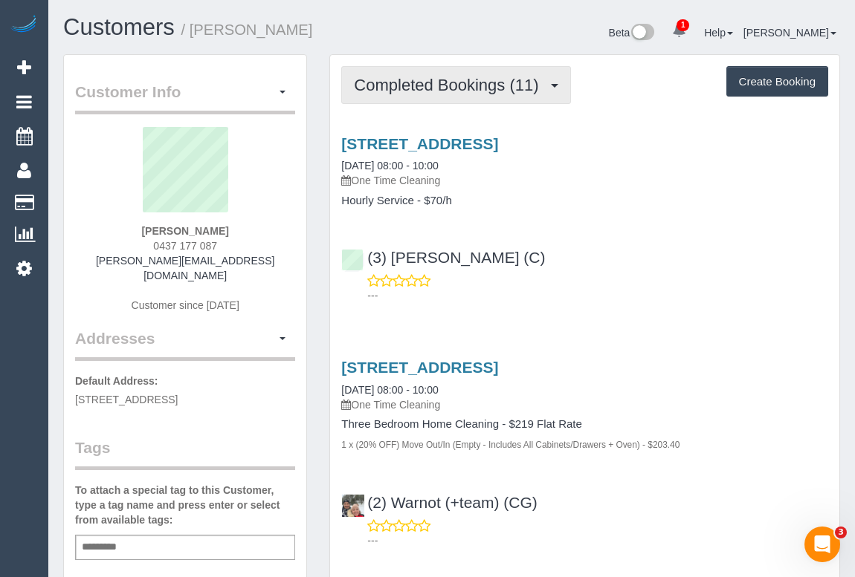
click at [412, 88] on span "Completed Bookings (11)" at bounding box center [450, 85] width 192 height 19
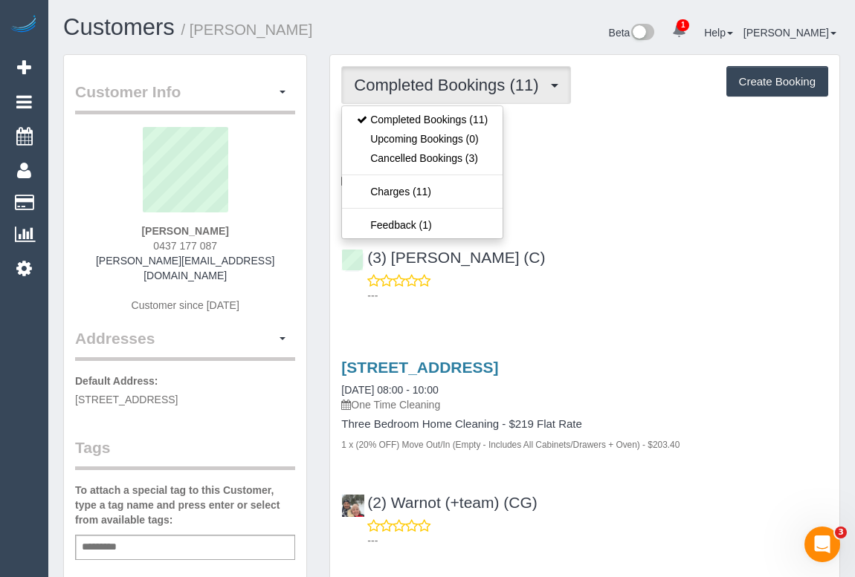
click at [606, 265] on div "(3) [PERSON_NAME] (C) ---" at bounding box center [584, 269] width 509 height 67
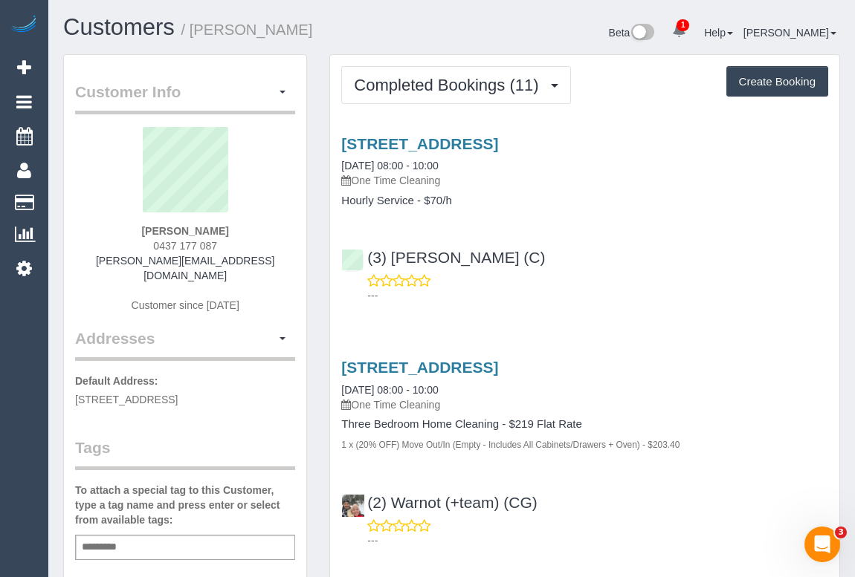
click at [745, 220] on div "1/149 Woodland Street, Essendon, VIC 3040 03/10/2025 08:00 - 10:00 One Time Cle…" at bounding box center [584, 216] width 509 height 187
click at [488, 149] on link "1/149 Woodland Street, Essendon, VIC 3040" at bounding box center [419, 143] width 157 height 17
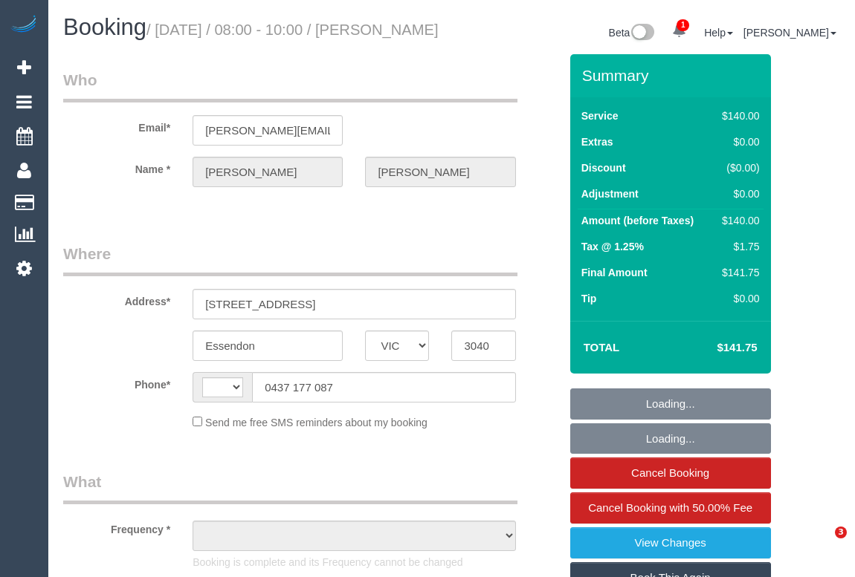
select select "VIC"
select select "string:stripe-pm_1R35fA2GScqysDRVYUIREDIs"
select select "number:28"
select select "number:14"
select select "number:18"
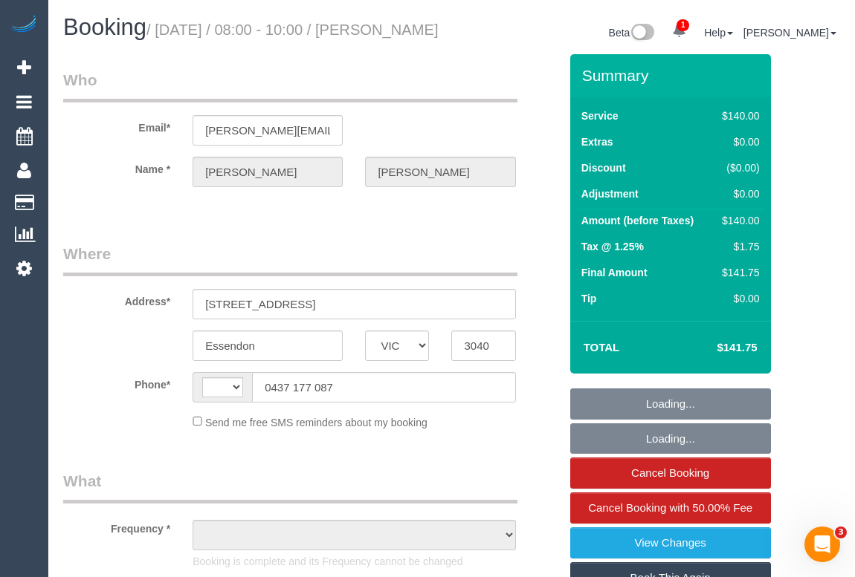
select select "number:24"
select select "number:33"
select select "number:12"
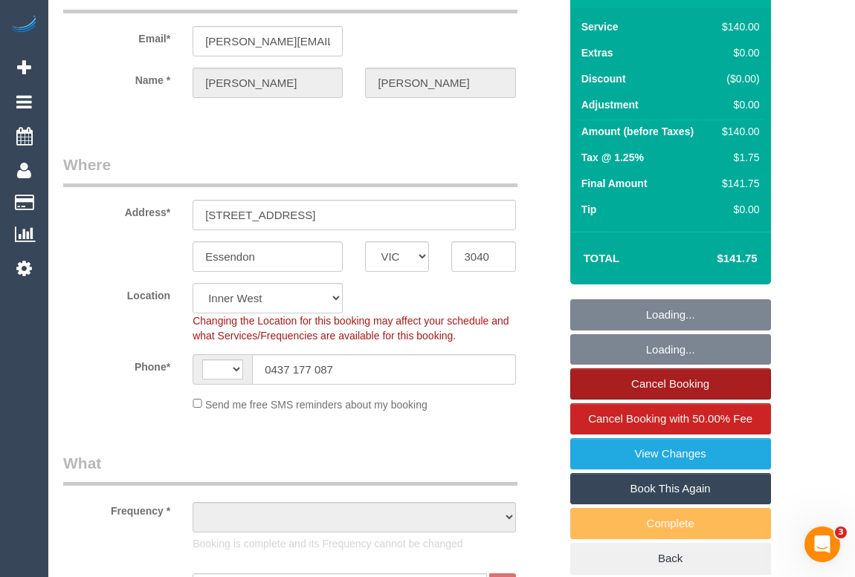
select select "string:AU"
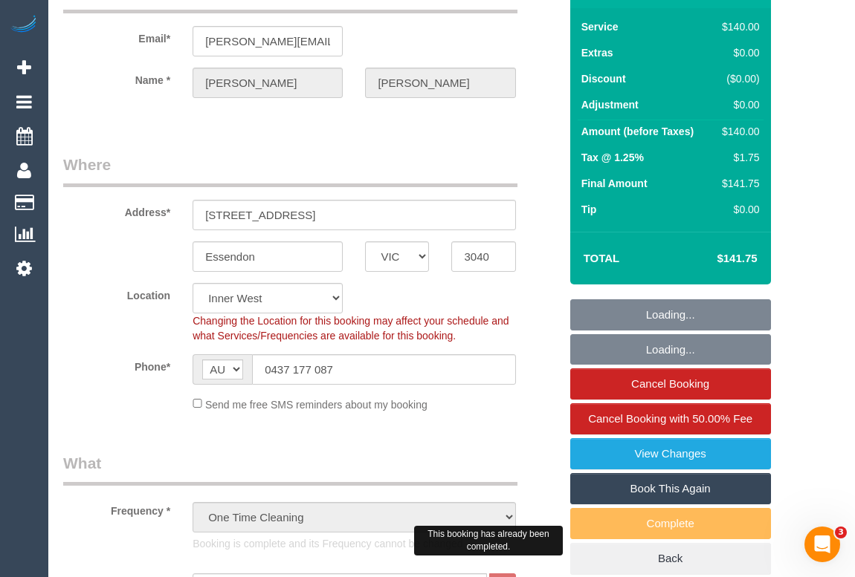
select select "object:1547"
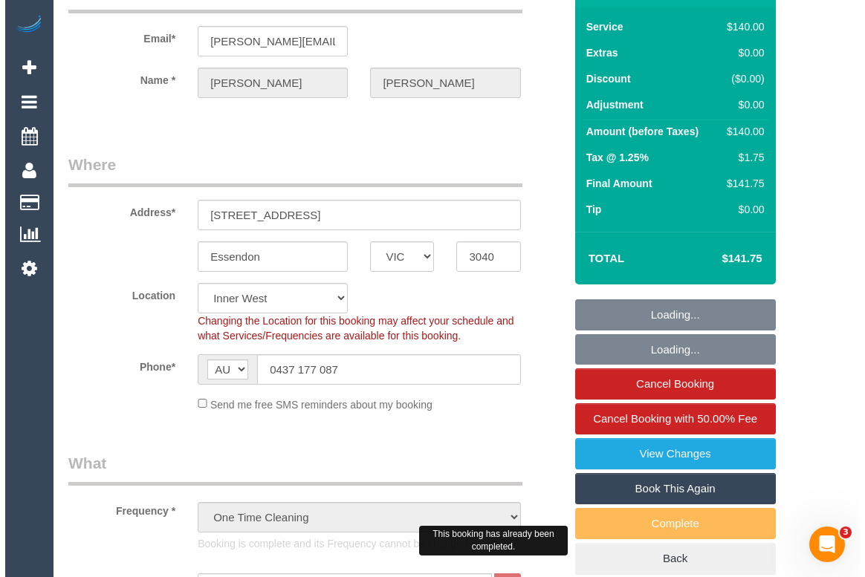
scroll to position [202, 0]
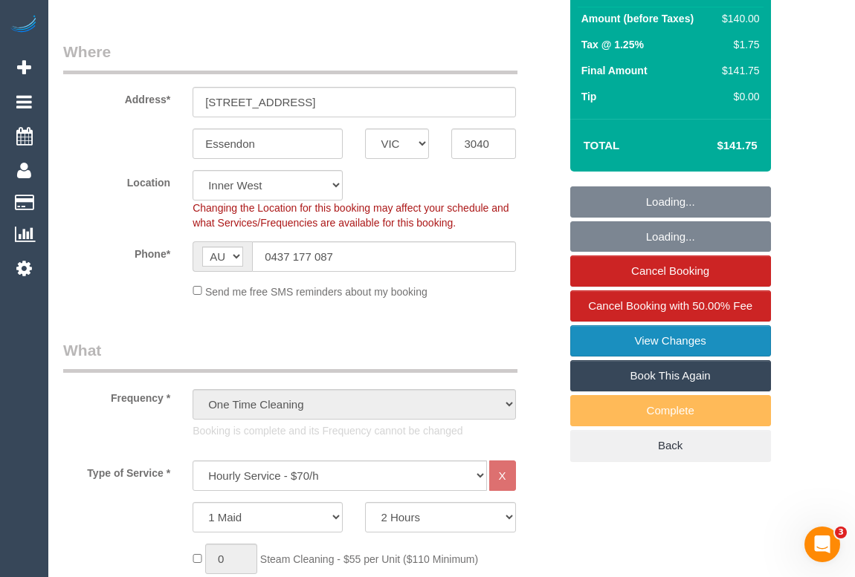
click at [670, 357] on link "View Changes" at bounding box center [670, 340] width 201 height 31
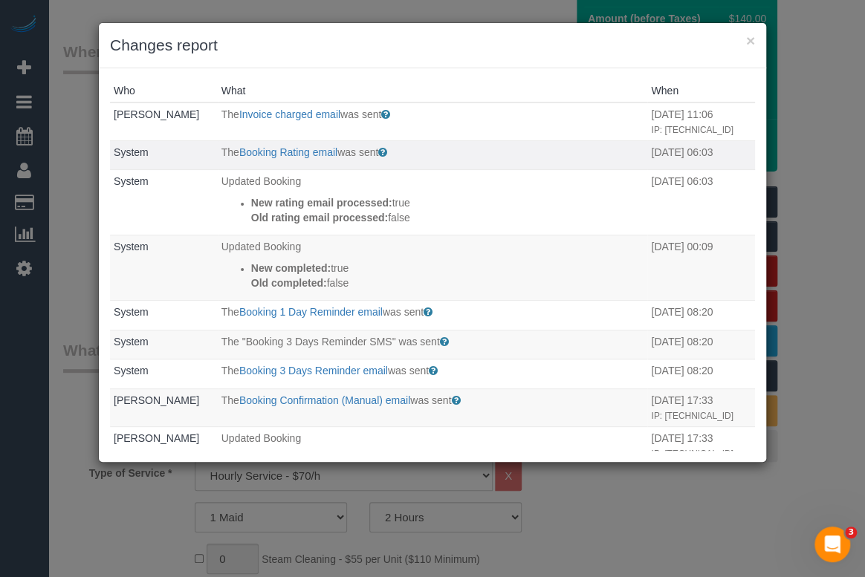
click at [293, 158] on td "The Booking Rating email was sent Sent to customer after their booking is compl…" at bounding box center [433, 155] width 430 height 30
click at [288, 170] on td "The Booking Rating email was sent Sent to customer after their booking is compl…" at bounding box center [433, 155] width 430 height 30
click at [288, 158] on link "Booking Rating email" at bounding box center [288, 152] width 98 height 12
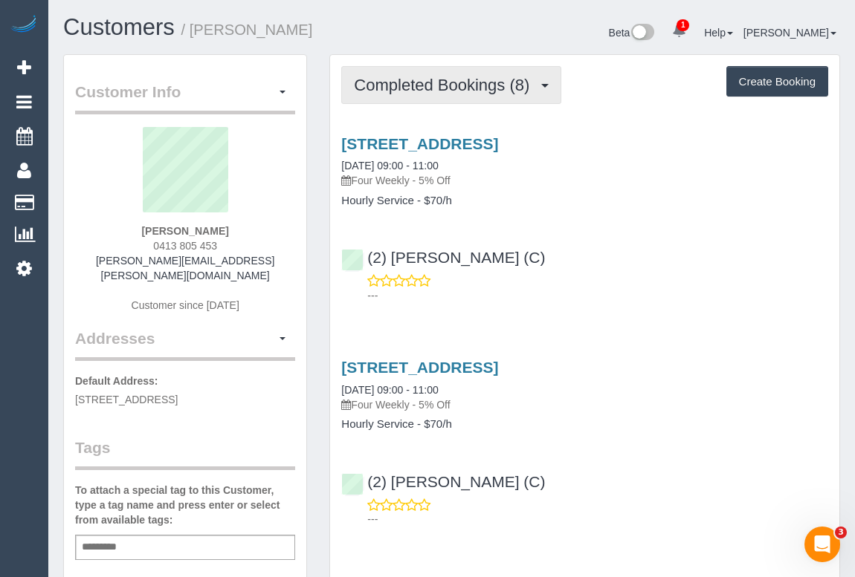
click at [443, 96] on button "Completed Bookings (8)" at bounding box center [451, 85] width 220 height 38
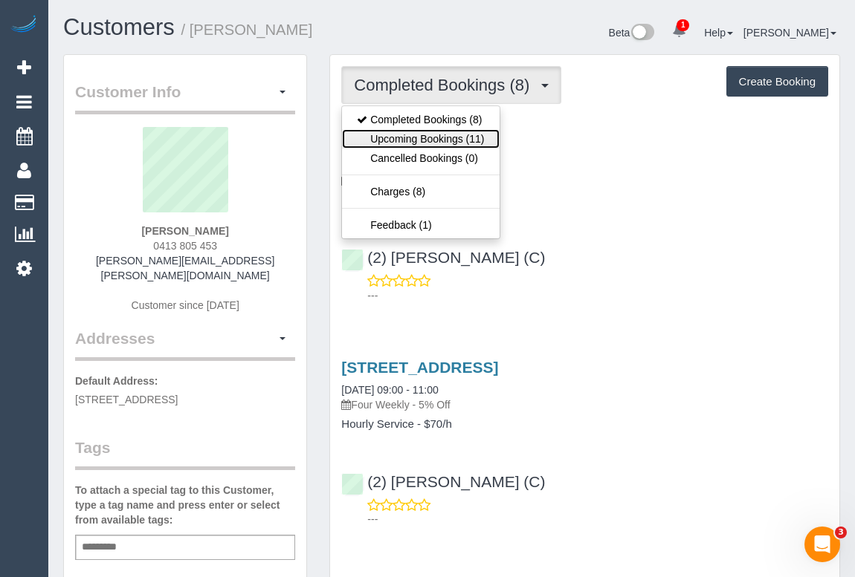
click at [421, 137] on link "Upcoming Bookings (11)" at bounding box center [420, 138] width 157 height 19
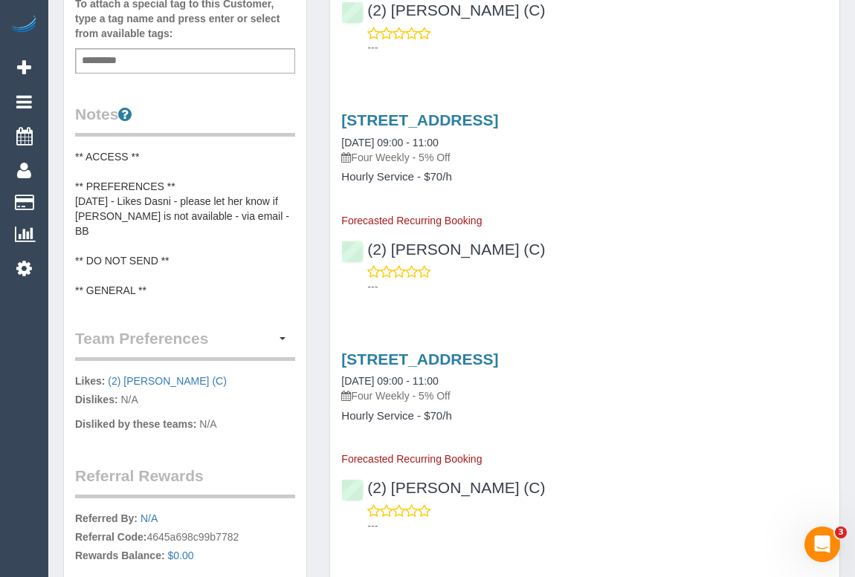
scroll to position [270, 0]
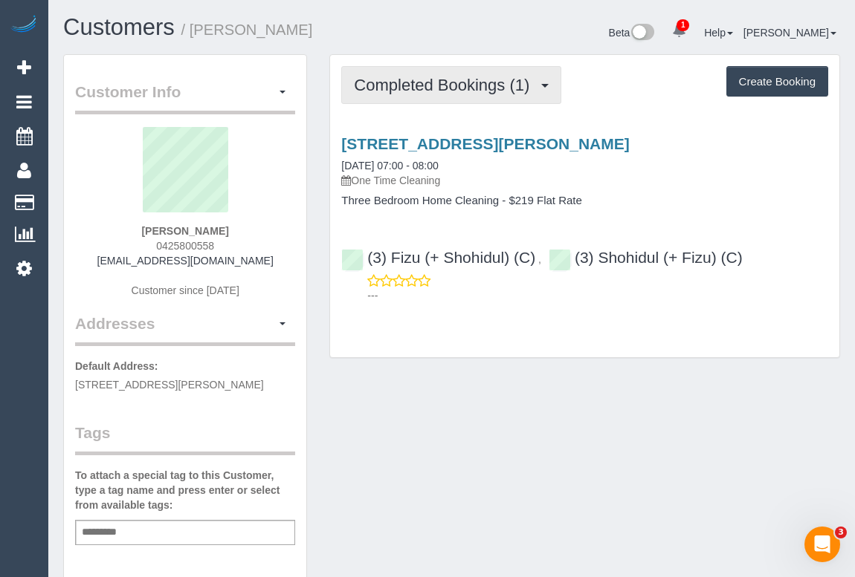
click at [437, 97] on button "Completed Bookings (1)" at bounding box center [451, 85] width 220 height 38
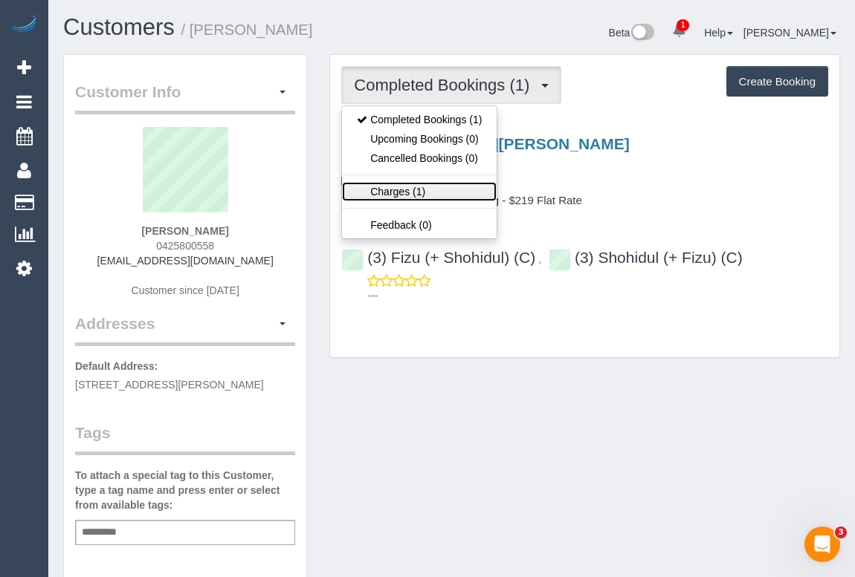
click at [409, 186] on link "Charges (1)" at bounding box center [419, 191] width 155 height 19
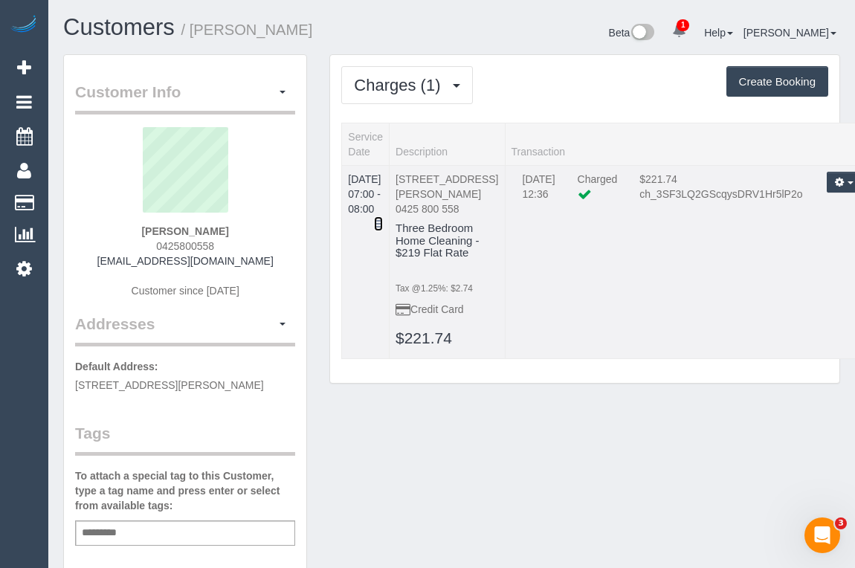
click at [383, 218] on icon at bounding box center [378, 223] width 9 height 10
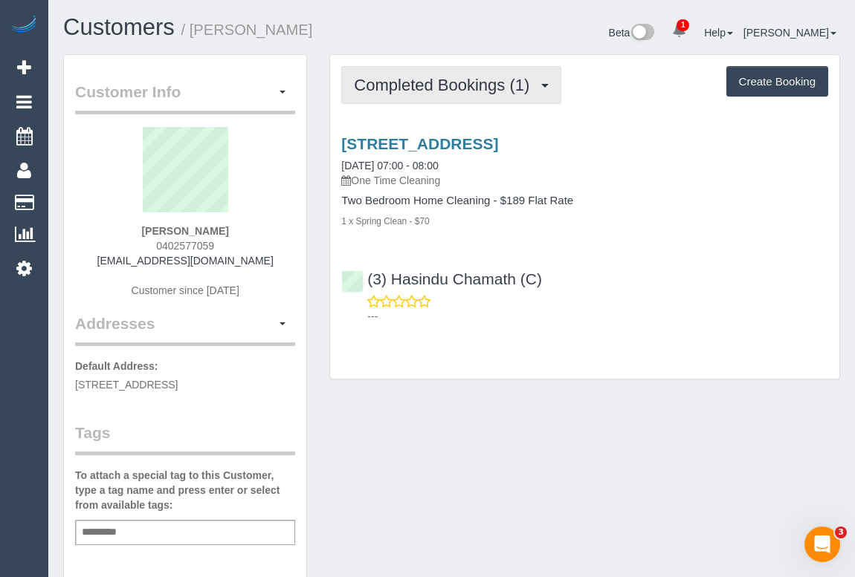
click at [439, 82] on span "Completed Bookings (1)" at bounding box center [445, 85] width 183 height 19
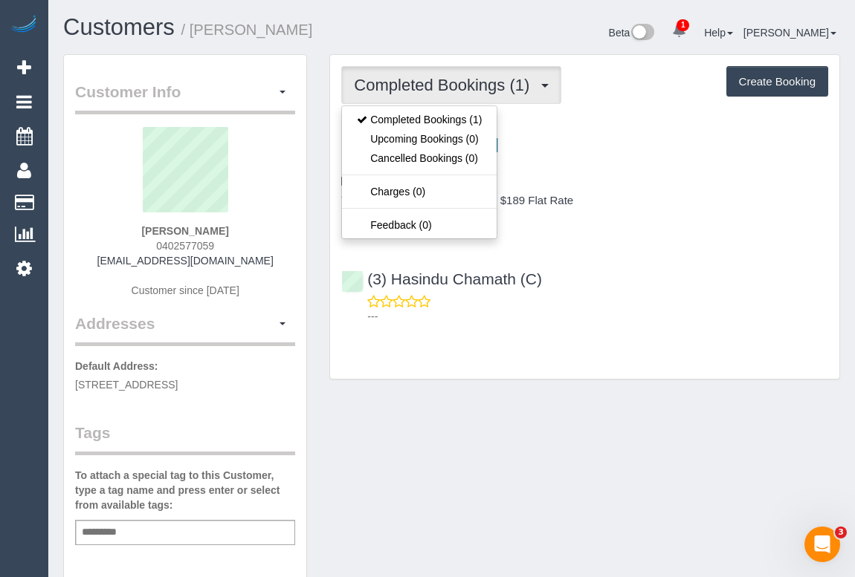
click at [485, 386] on div "Completed Bookings (1) Completed Bookings (1) Upcoming Bookings (0) Cancelled B…" at bounding box center [584, 224] width 533 height 340
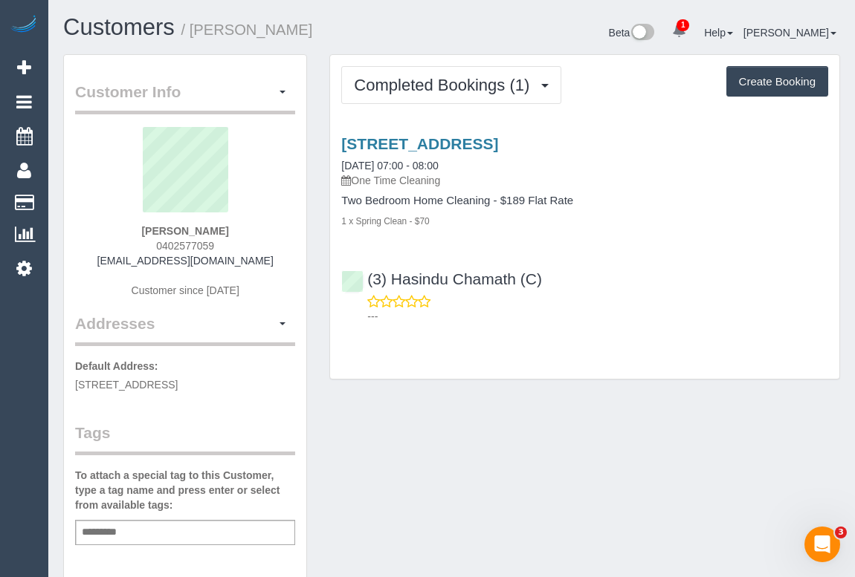
click at [693, 427] on div "Customer Info Edit Contact Info Send Message Email Preferences Special Sales Ta…" at bounding box center [451, 552] width 799 height 996
drag, startPoint x: 94, startPoint y: 258, endPoint x: 296, endPoint y: 265, distance: 203.0
click at [296, 265] on div "Customer Info Edit Contact Info Send Message Email Preferences Special Sales Ta…" at bounding box center [185, 544] width 242 height 979
copy div "dehghanistephanie@gmail.com Customer since 2025 Addresses"
click at [276, 272] on div "Stephanie Dehghani 0402577059 dehghanistephanie@gmail.com Customer since 2025" at bounding box center [185, 220] width 220 height 186
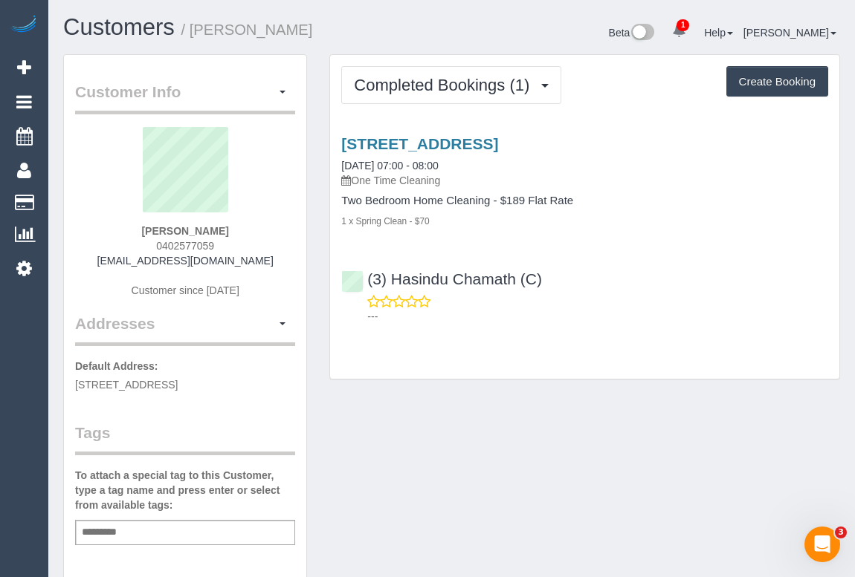
drag, startPoint x: 270, startPoint y: 264, endPoint x: 108, endPoint y: 257, distance: 162.1
click at [108, 257] on div "Stephanie Dehghani 0402577059 dehghanistephanie@gmail.com Customer since 2025" at bounding box center [185, 220] width 220 height 186
copy link "[EMAIL_ADDRESS][DOMAIN_NAME]"
click at [528, 444] on div "Customer Info Edit Contact Info Send Message Email Preferences Special Sales Ta…" at bounding box center [451, 552] width 799 height 996
drag, startPoint x: 127, startPoint y: 231, endPoint x: 285, endPoint y: 241, distance: 157.8
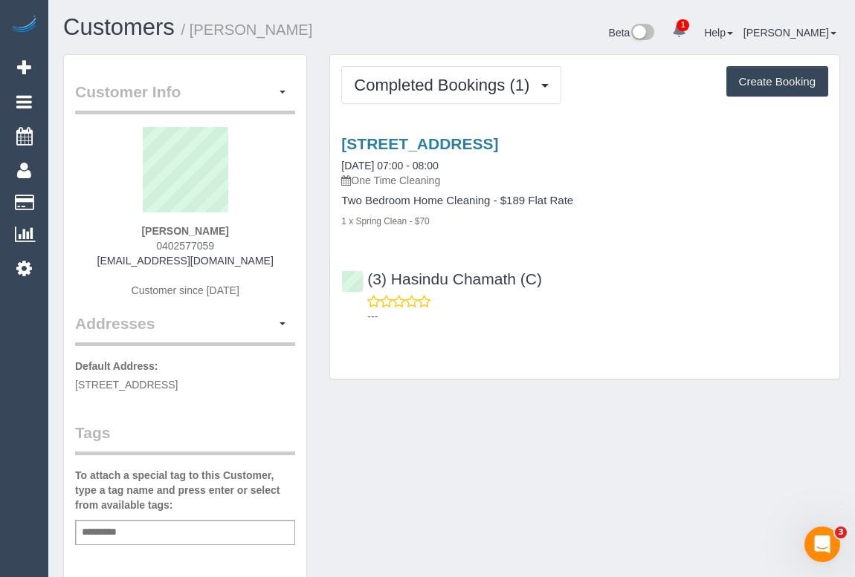
click at [285, 241] on div "Stephanie Dehghani 0402577059 dehghanistephanie@gmail.com Customer since 2025" at bounding box center [185, 220] width 220 height 186
copy div "Stephanie Dehghani 0402577059"
click at [268, 241] on div "Stephanie Dehghani 0402577059 dehghanistephanie@gmail.com Customer since 2025" at bounding box center [185, 220] width 220 height 186
drag, startPoint x: 245, startPoint y: 231, endPoint x: 94, endPoint y: 230, distance: 150.8
click at [94, 230] on div "Stephanie Dehghani 0402577059 dehghanistephanie@gmail.com Customer since 2025" at bounding box center [185, 220] width 220 height 186
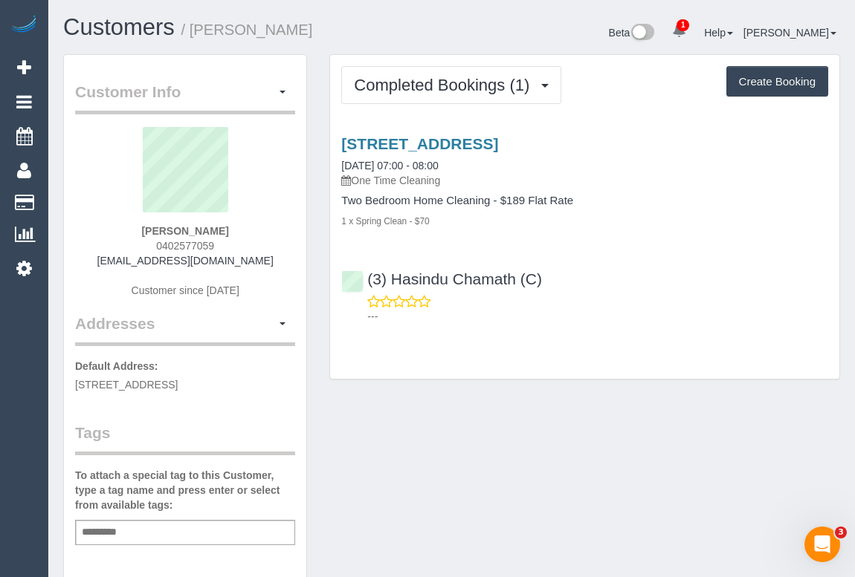
copy strong "[PERSON_NAME]"
drag, startPoint x: 156, startPoint y: 239, endPoint x: 231, endPoint y: 239, distance: 75.0
click at [231, 239] on div "Stephanie Dehghani 0402577059 dehghanistephanie@gmail.com Customer since 2025" at bounding box center [185, 220] width 220 height 186
copy span "0402577059"
click at [476, 438] on div "Customer Info Edit Contact Info Send Message Email Preferences Special Sales Ta…" at bounding box center [451, 552] width 799 height 996
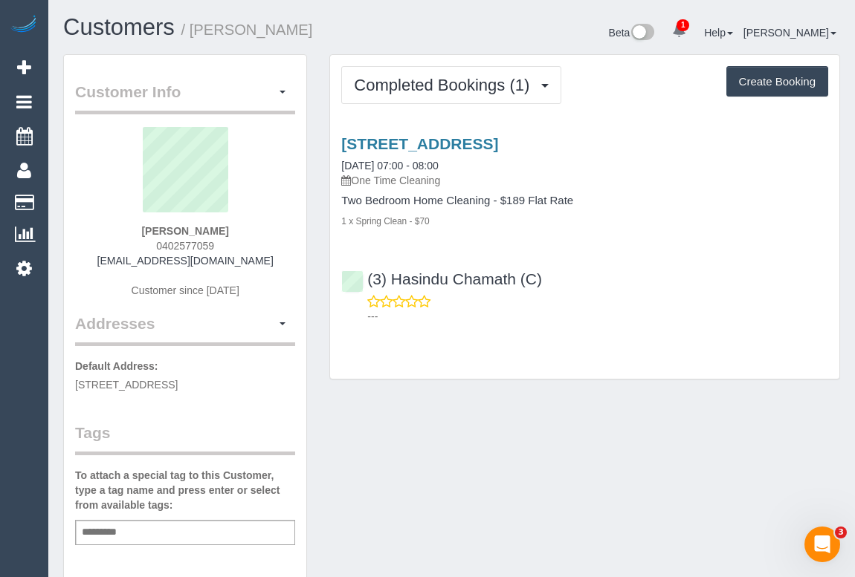
click at [466, 438] on div "Customer Info Edit Contact Info Send Message Email Preferences Special Sales Ta…" at bounding box center [451, 552] width 799 height 996
click at [498, 136] on link "2 Lake Street, Unit 3, Reservoir, VIC 3073" at bounding box center [419, 143] width 157 height 17
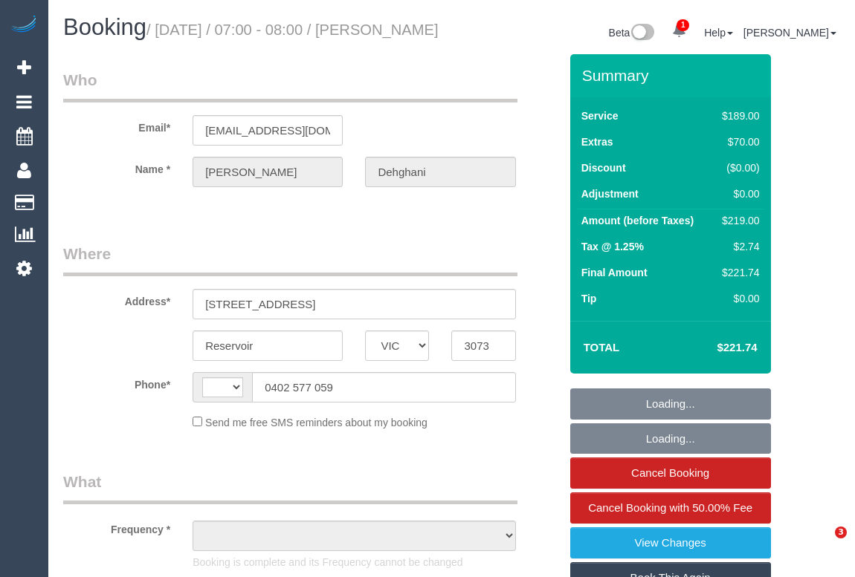
select select "VIC"
select select "string:stripe-pm_1SCEm82GScqysDRVqNuS5phh"
select select "number:28"
select select "number:14"
select select "number:19"
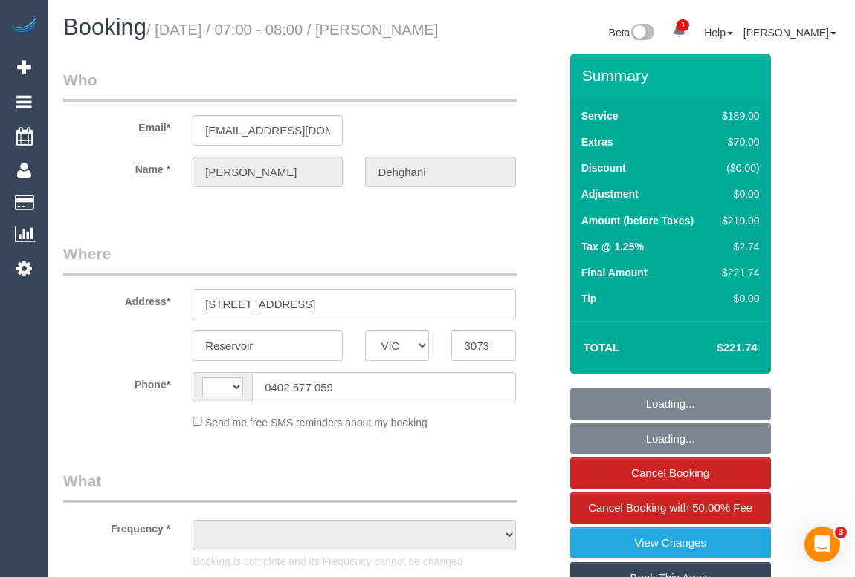
select select "number:22"
select select "number:33"
select select "number:26"
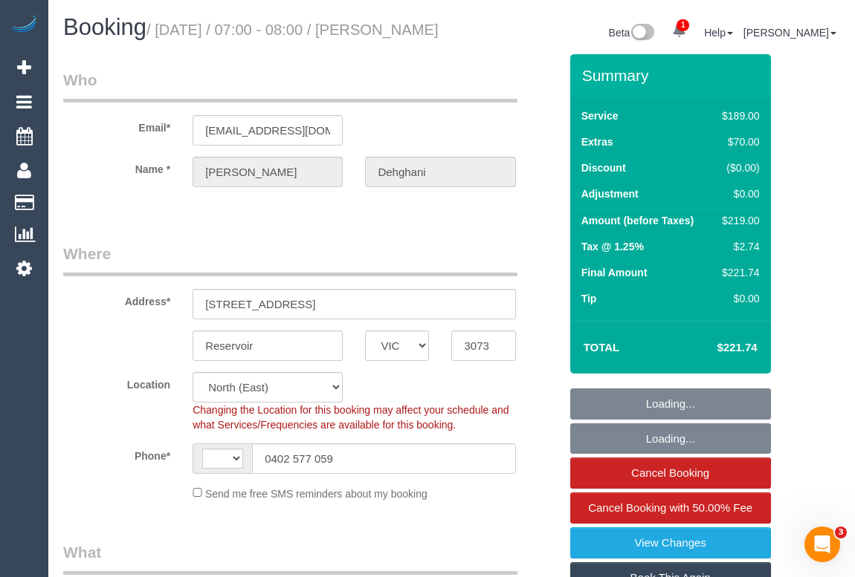
select select "string:AU"
select select "object:1294"
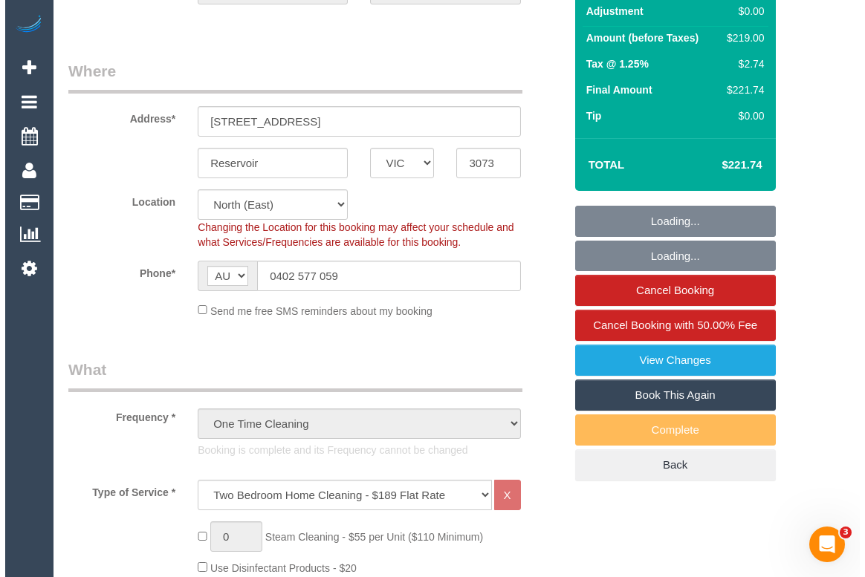
scroll to position [202, 0]
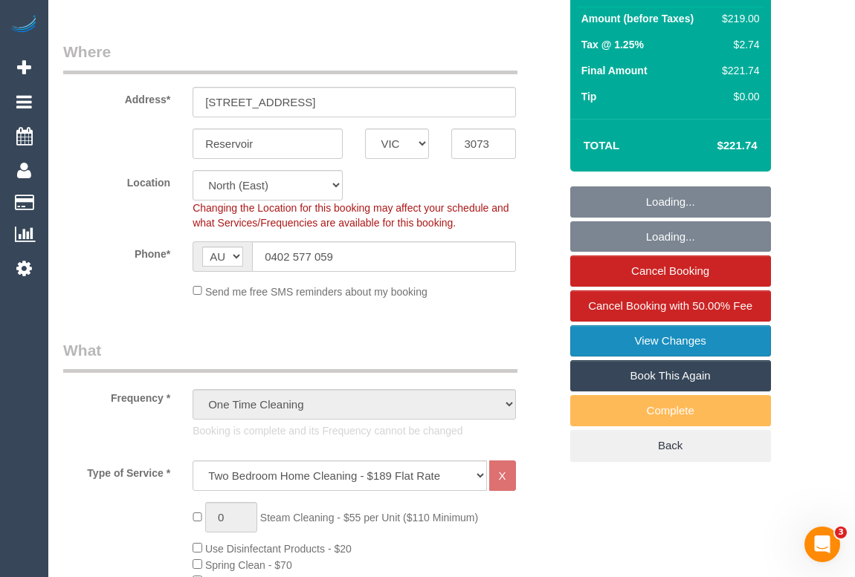
click at [646, 356] on link "View Changes" at bounding box center [670, 340] width 201 height 31
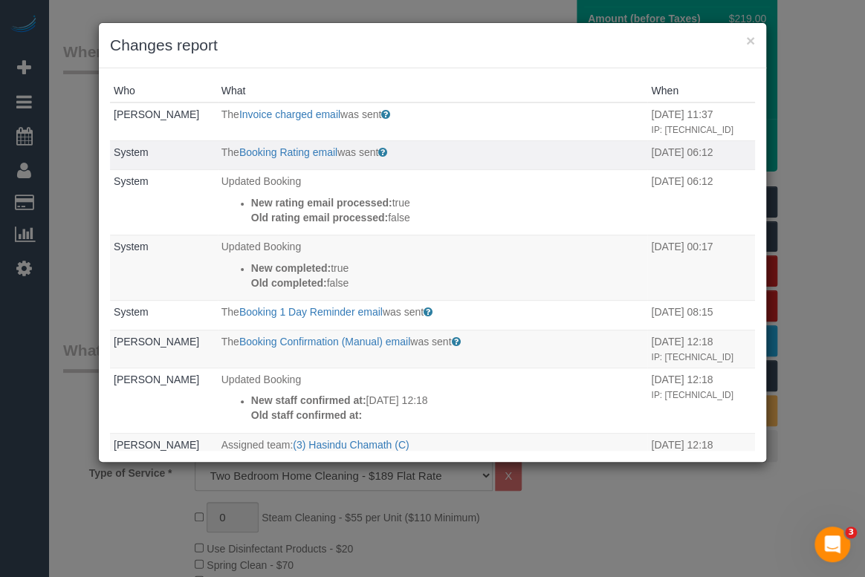
click at [288, 158] on td "The Booking Rating email was sent Sent to customer after their booking is compl…" at bounding box center [433, 155] width 430 height 30
click at [286, 158] on link "Booking Rating email" at bounding box center [288, 152] width 98 height 12
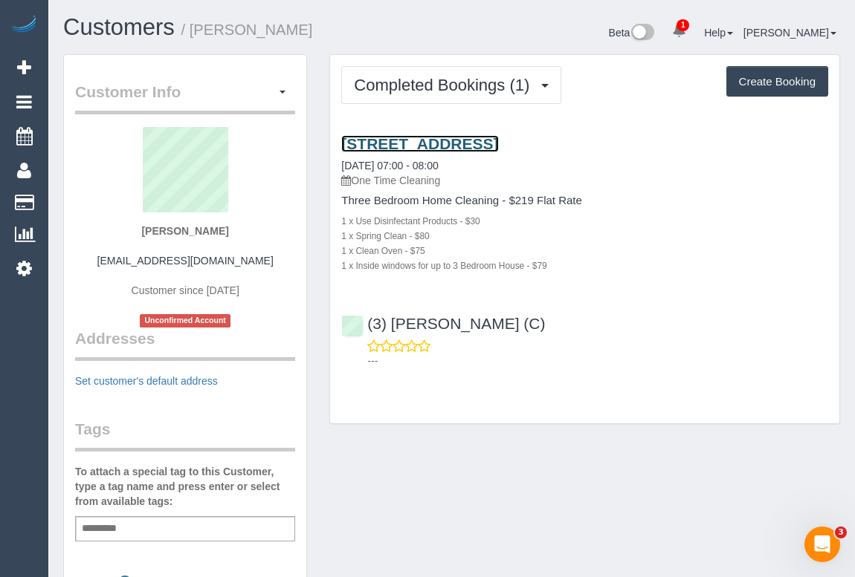
click at [461, 142] on link "[STREET_ADDRESS]" at bounding box center [419, 143] width 157 height 17
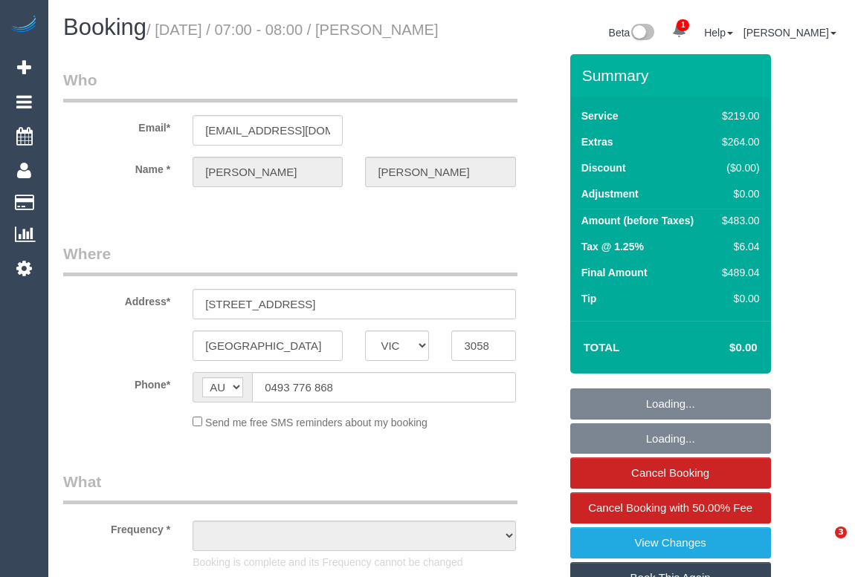
select select "VIC"
select select "string:stripe-pm_1SCTUS2GScqysDRV66MxXp6k"
select select "object:570"
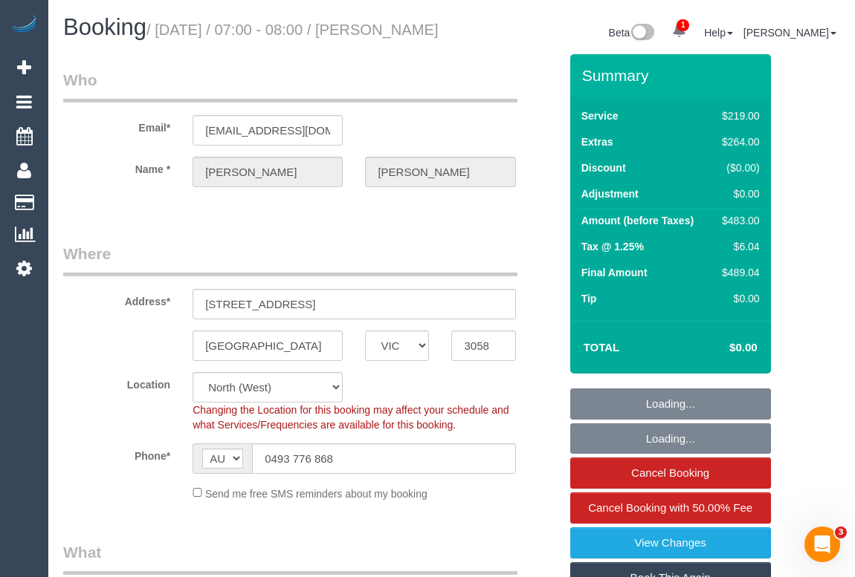
select select "number:29"
select select "number:14"
select select "number:18"
select select "number:24"
select select "number:35"
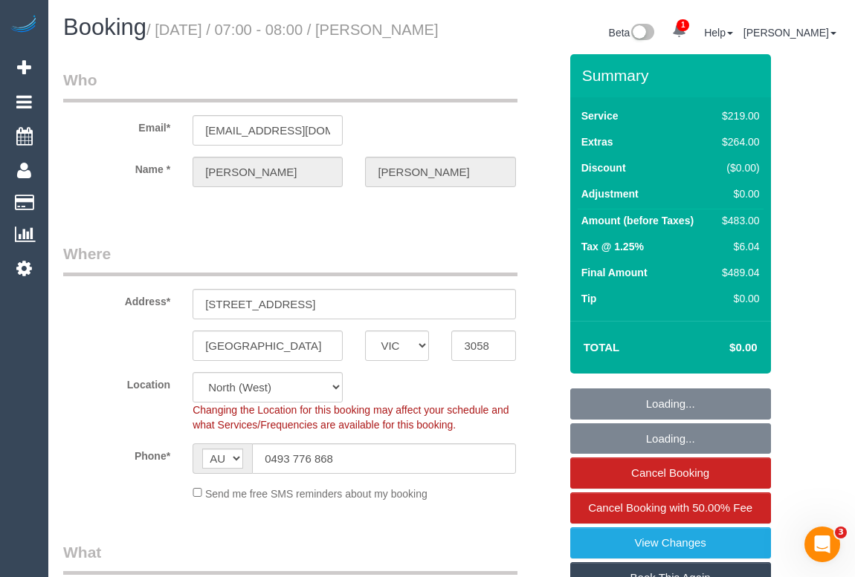
select select "number:13"
select select "object:1514"
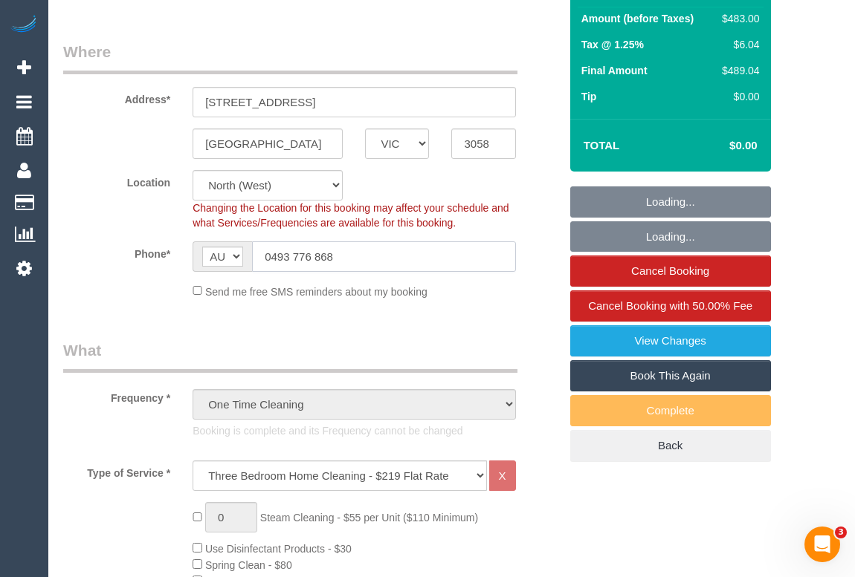
drag, startPoint x: 355, startPoint y: 271, endPoint x: 190, endPoint y: 275, distance: 165.0
click at [190, 272] on div "AF AL DZ AD AO AI AQ AG AR AM AW AU AT AZ BS BH BD BB BY BE BZ BJ BM BT BO BA B…" at bounding box center [353, 256] width 345 height 30
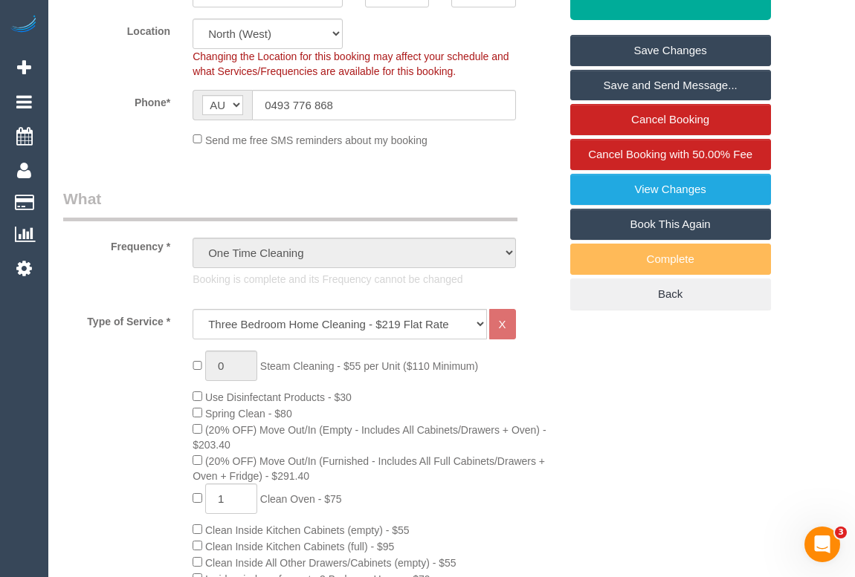
scroll to position [270, 0]
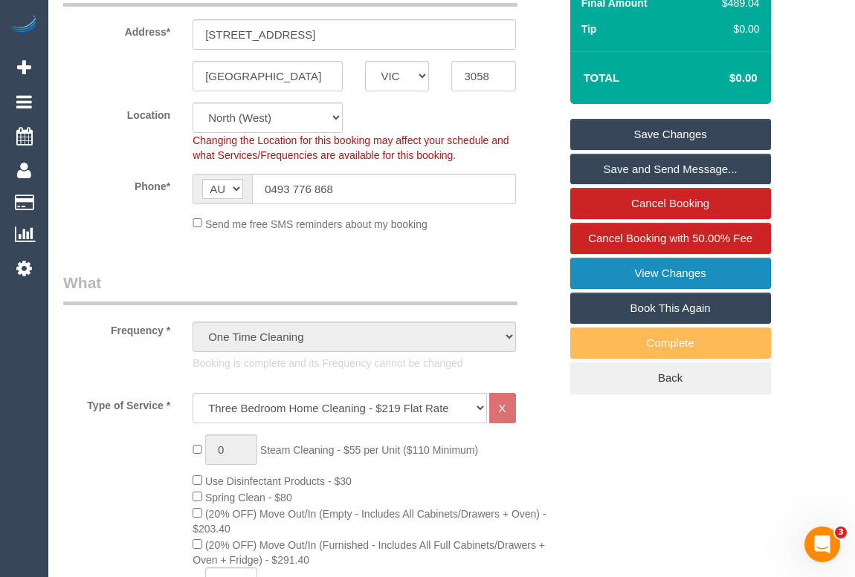
click at [653, 289] on link "View Changes" at bounding box center [670, 273] width 201 height 31
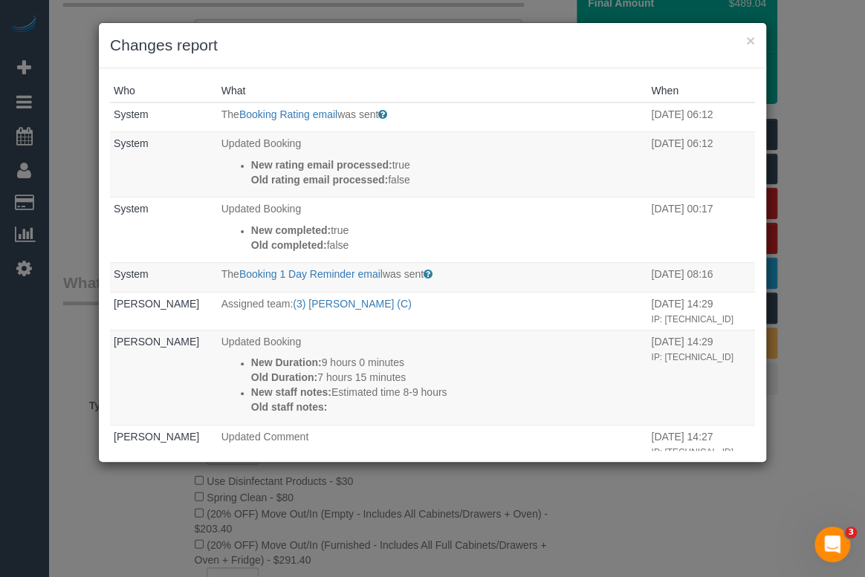
click at [743, 40] on h3 "Changes report" at bounding box center [432, 45] width 645 height 22
click at [749, 41] on button "×" at bounding box center [750, 41] width 9 height 16
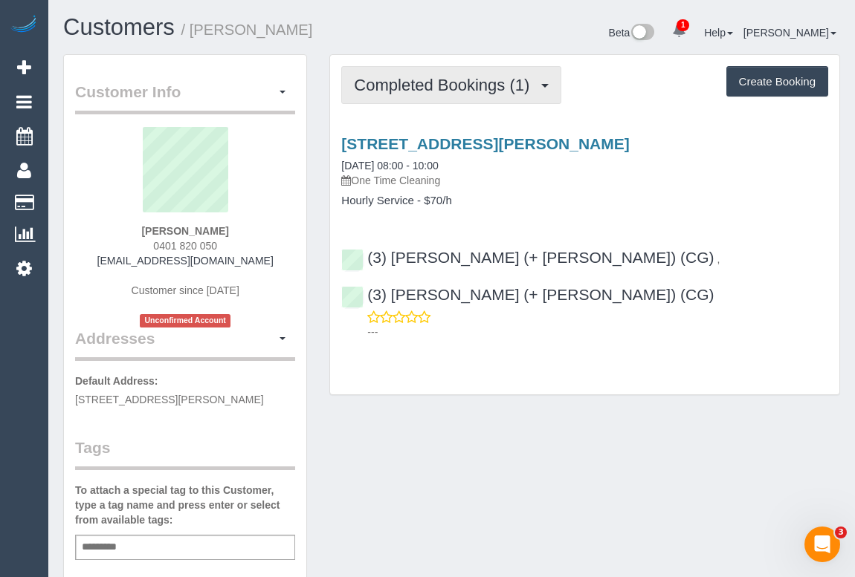
click at [398, 76] on span "Completed Bookings (1)" at bounding box center [445, 85] width 183 height 19
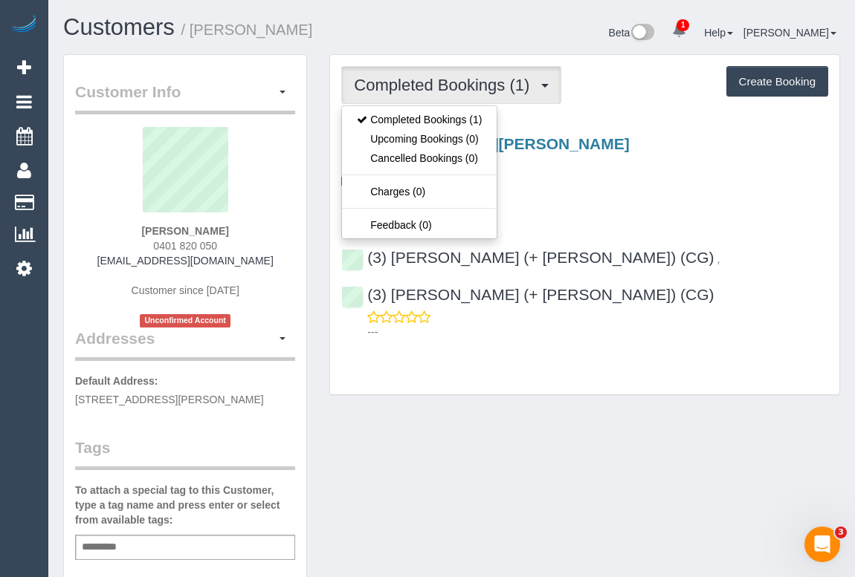
click at [756, 232] on div "200 Clark Street Unit 5, Northcote, VIC 3070 04/10/2025 08:00 - 10:00 One Time …" at bounding box center [584, 235] width 509 height 224
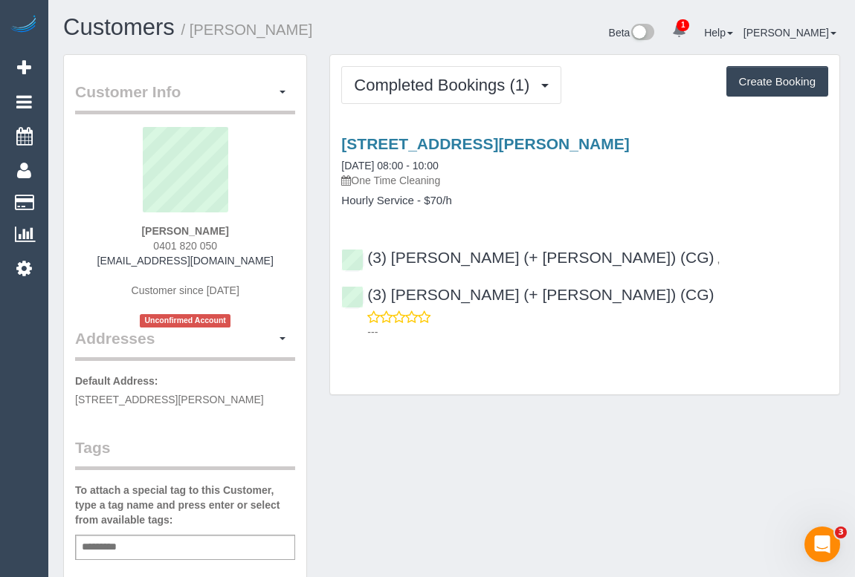
click at [450, 435] on div "Customer Info Edit Contact Info Send Message Email Preferences Special Sales Ta…" at bounding box center [451, 559] width 799 height 1011
drag, startPoint x: 269, startPoint y: 263, endPoint x: 106, endPoint y: 265, distance: 162.7
click at [106, 265] on div "Mallorie Uren 0401 820 050 mallorieu23@gmail.com Customer since 2025 Unconfirme…" at bounding box center [185, 227] width 220 height 201
copy link "mallorieu23@gmail.com"
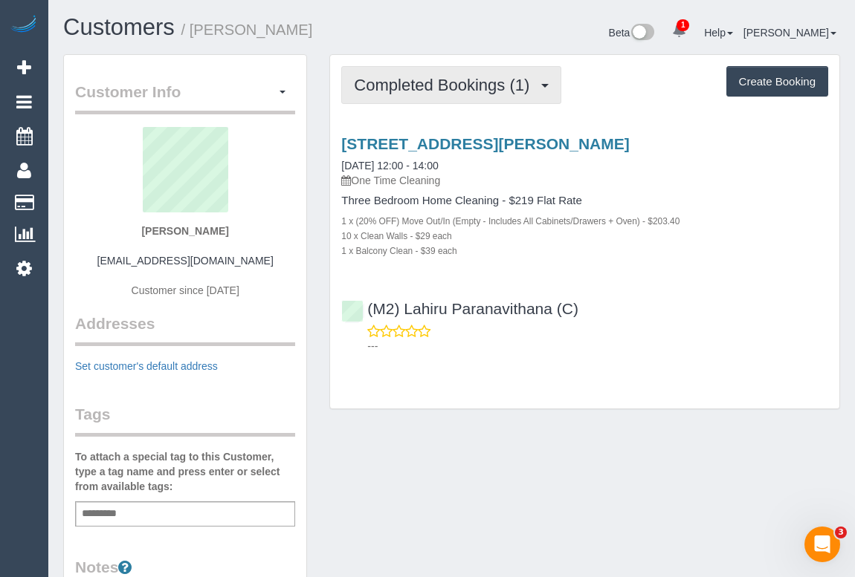
click at [464, 76] on span "Completed Bookings (1)" at bounding box center [445, 85] width 183 height 19
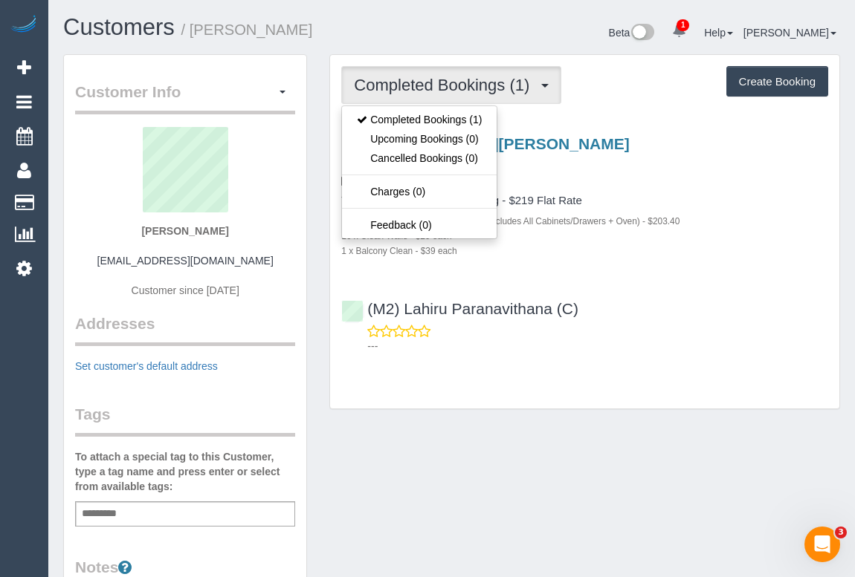
click at [557, 421] on div "Completed Bookings (1) Completed Bookings (1) Upcoming Bookings (0) Cancelled B…" at bounding box center [584, 239] width 533 height 370
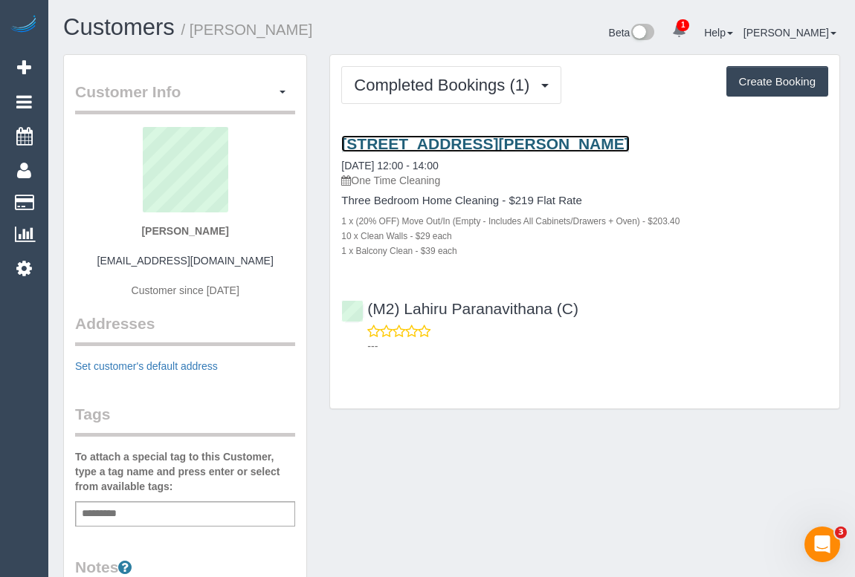
click at [422, 137] on link "[STREET_ADDRESS][PERSON_NAME]" at bounding box center [485, 143] width 288 height 17
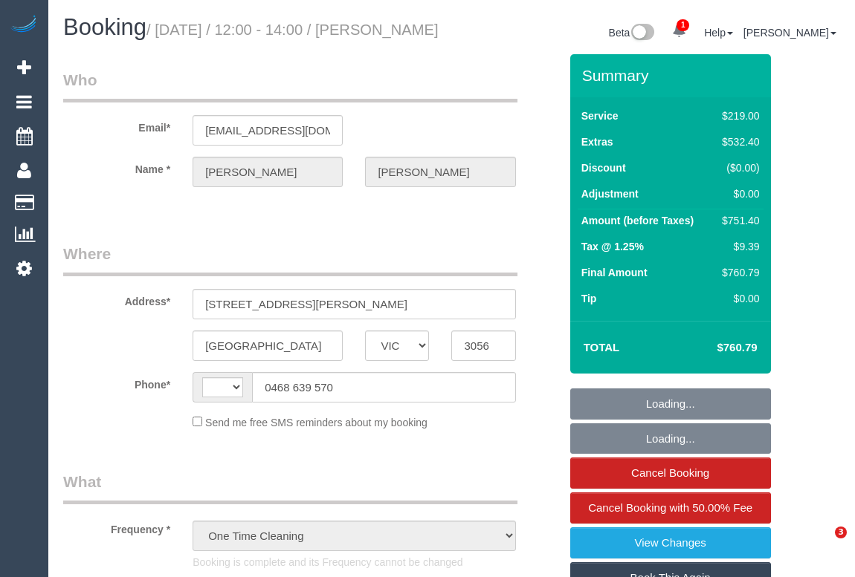
select select "VIC"
select select "string:AU"
select select "number:28"
select select "number:14"
select select "number:18"
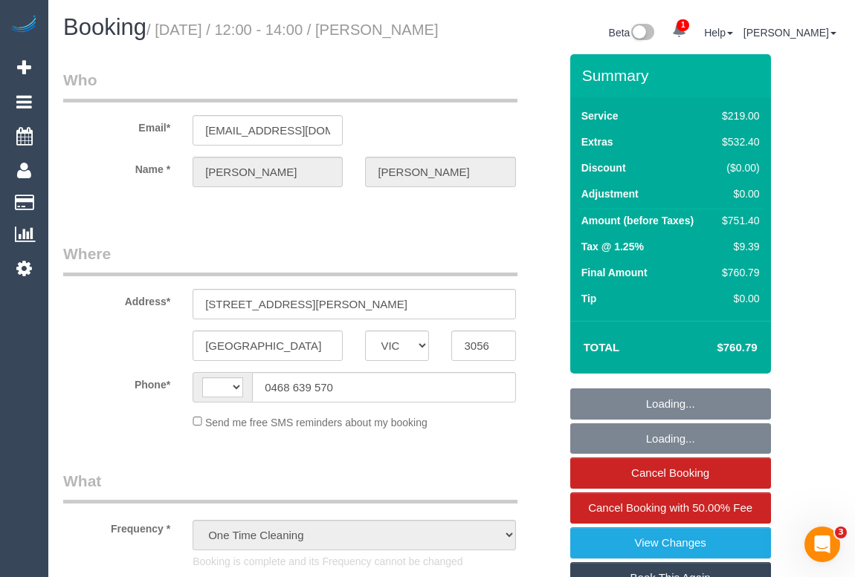
select select "number:24"
select select "number:13"
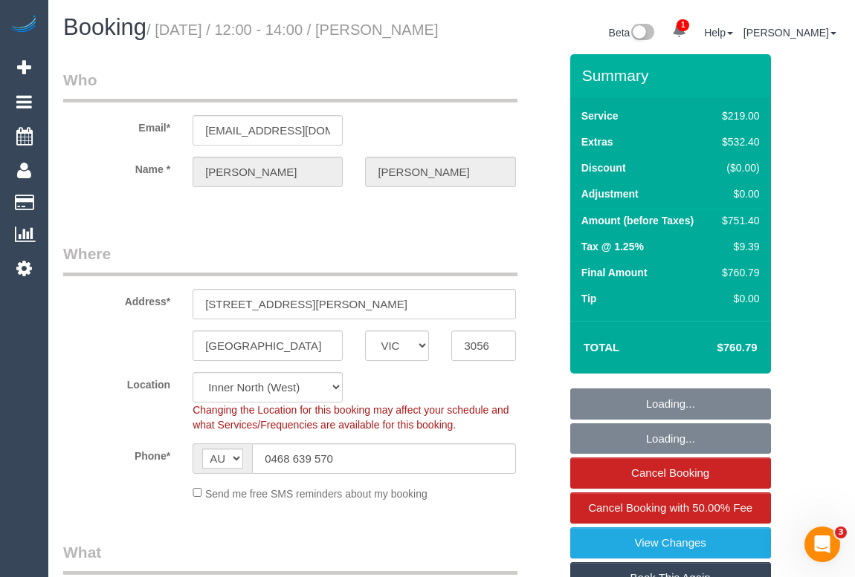
select select "object:866"
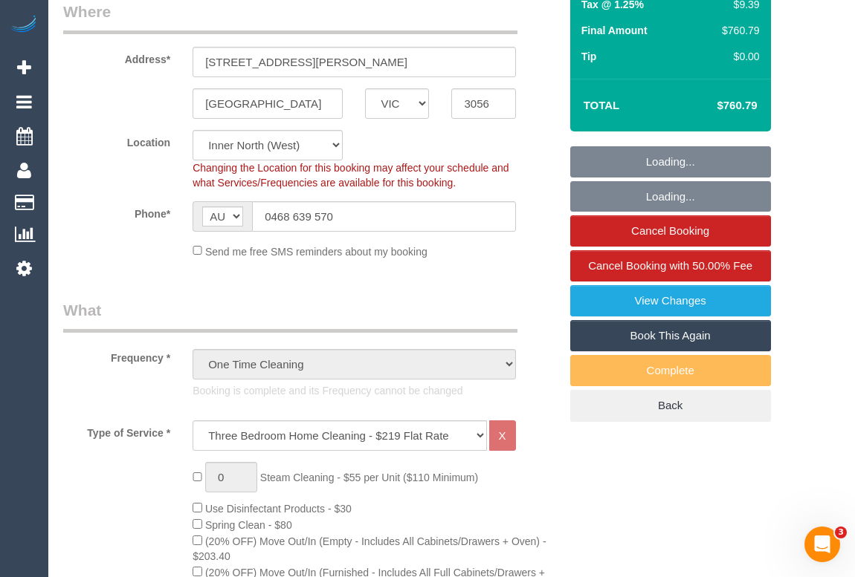
select select "string:stripe-pm_1S7Zle2GScqysDRV4sunRG8A"
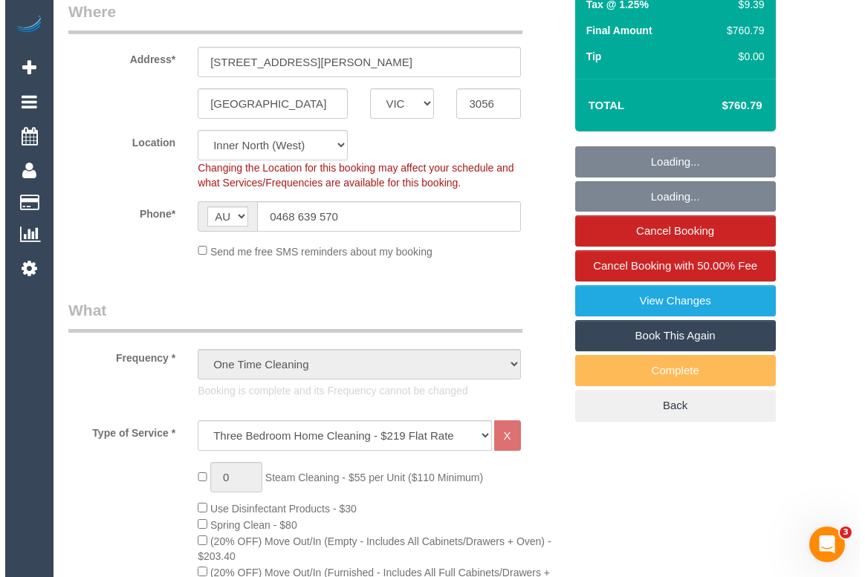
scroll to position [270, 0]
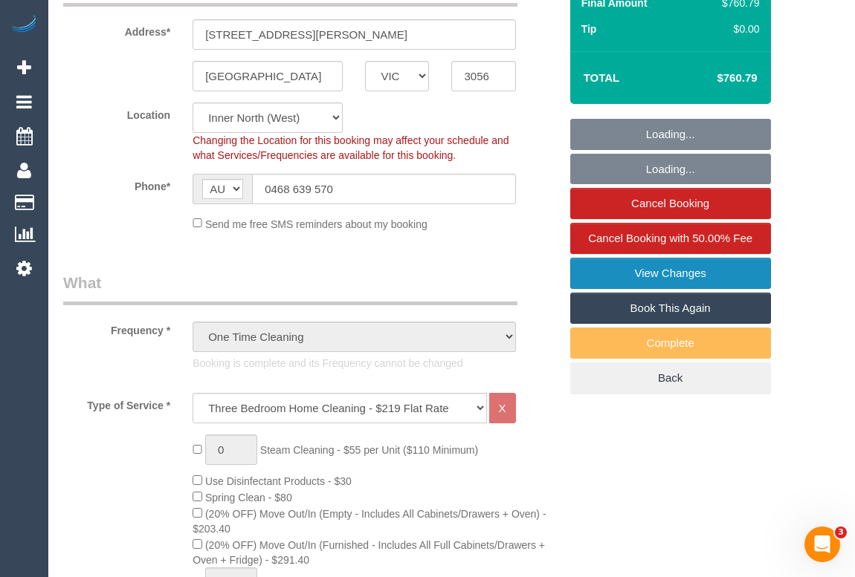
click at [661, 289] on link "View Changes" at bounding box center [670, 273] width 201 height 31
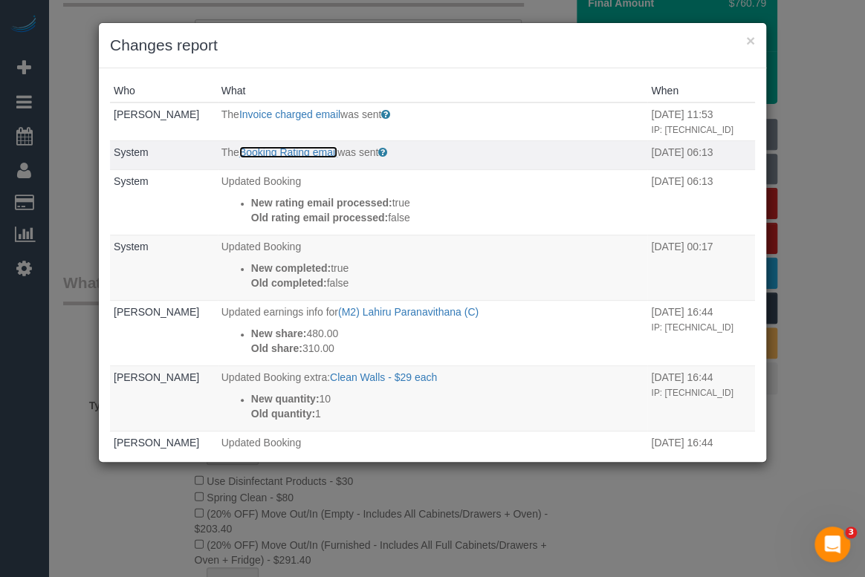
click at [275, 158] on link "Booking Rating email" at bounding box center [288, 152] width 98 height 12
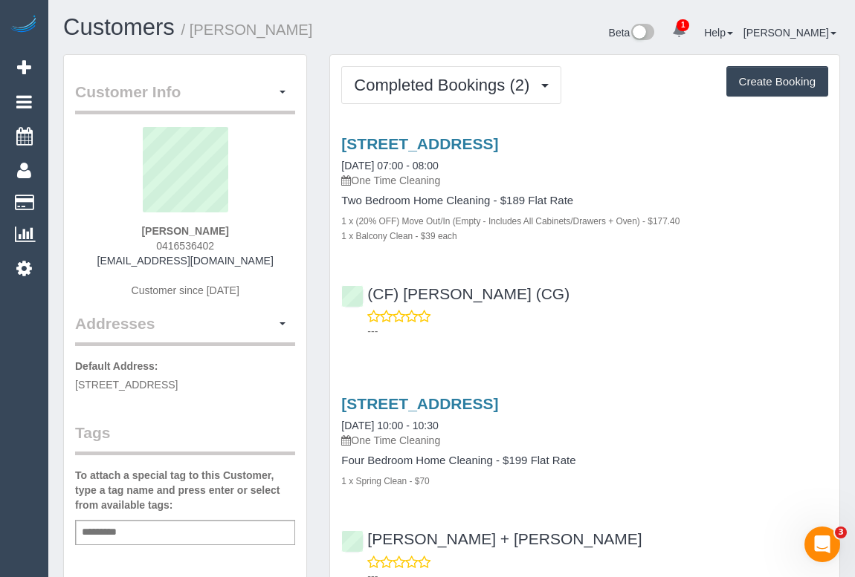
click at [640, 311] on div "---" at bounding box center [584, 324] width 487 height 30
click at [675, 311] on div "---" at bounding box center [584, 324] width 487 height 30
drag, startPoint x: 143, startPoint y: 227, endPoint x: 258, endPoint y: 230, distance: 114.5
click at [258, 230] on div "[PERSON_NAME] 0416536402 [EMAIL_ADDRESS][DOMAIN_NAME] Customer since [DATE]" at bounding box center [185, 220] width 220 height 186
copy strong "[PERSON_NAME]"
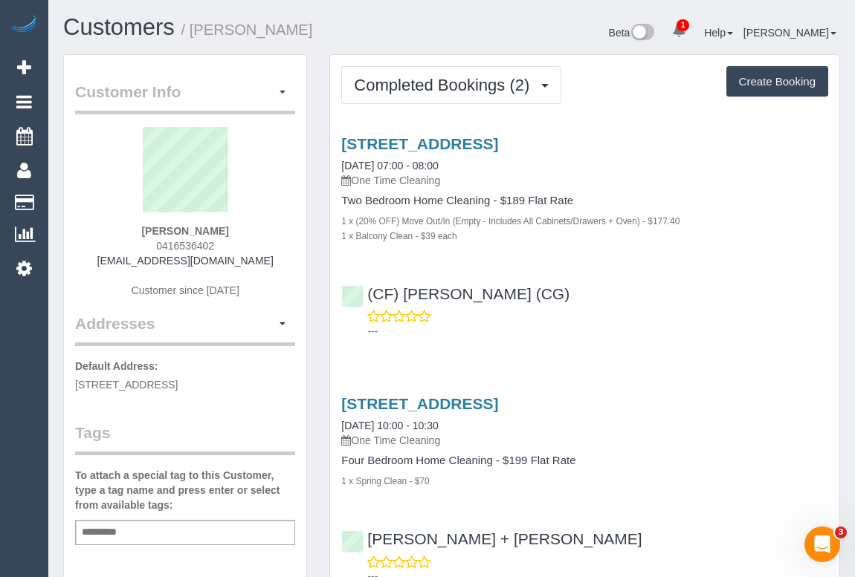
drag, startPoint x: 545, startPoint y: 302, endPoint x: 372, endPoint y: 301, distance: 172.4
click at [372, 301] on div "(CF) Kasun De Silva (CG) ---" at bounding box center [584, 306] width 509 height 67
click at [603, 299] on div "(CF) Kasun De Silva (CG) ---" at bounding box center [584, 306] width 509 height 67
drag, startPoint x: 539, startPoint y: 299, endPoint x: 366, endPoint y: 299, distance: 172.4
click at [366, 299] on div "(CF) Kasun De Silva (CG) ---" at bounding box center [584, 306] width 509 height 67
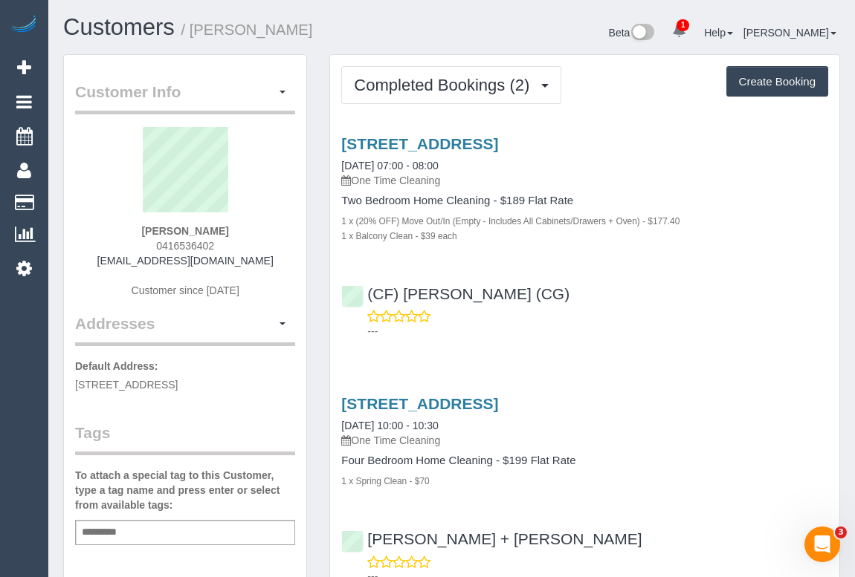
copy link "(CF) Kasun De Silva (CG)"
click at [126, 528] on input "text" at bounding box center [103, 532] width 51 height 19
type input "**********"
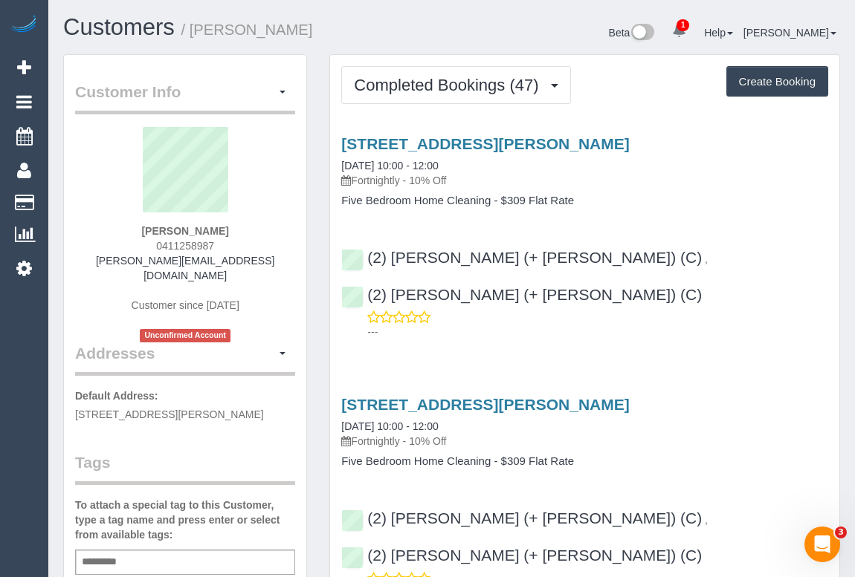
drag, startPoint x: 147, startPoint y: 245, endPoint x: 269, endPoint y: 245, distance: 121.9
click at [269, 245] on div "[PERSON_NAME] 0411258987 [PERSON_NAME][EMAIL_ADDRESS][DOMAIN_NAME] Customer sin…" at bounding box center [185, 234] width 220 height 215
copy span "0411258987"
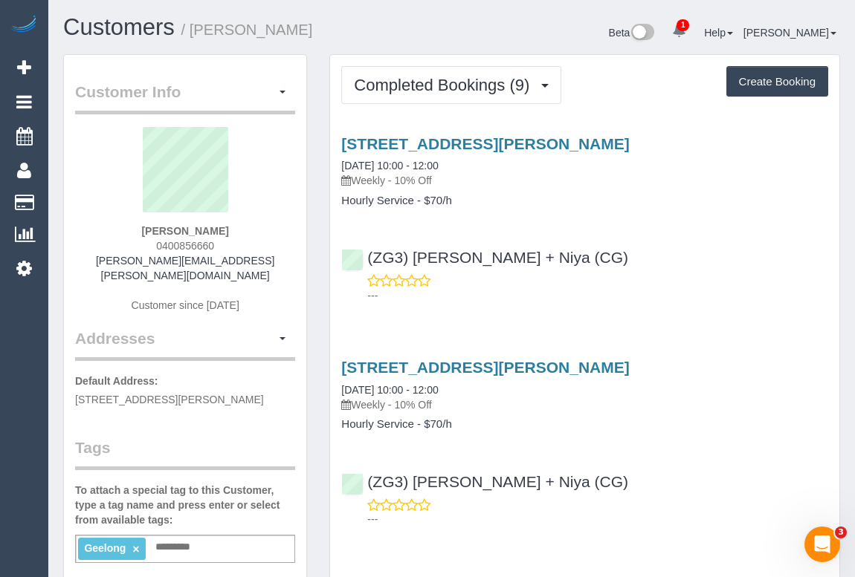
drag, startPoint x: 197, startPoint y: 246, endPoint x: 245, endPoint y: 247, distance: 48.3
click at [245, 247] on div "David Demmer 0400856660 david.demmer@gmail.com Customer since 2024" at bounding box center [185, 227] width 220 height 201
copy span "0400856660"
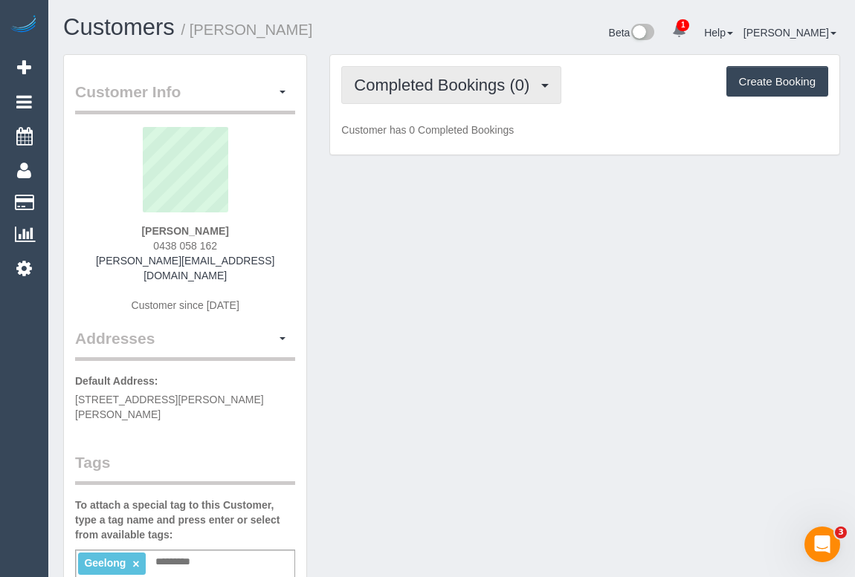
drag, startPoint x: 471, startPoint y: 96, endPoint x: 463, endPoint y: 106, distance: 13.2
click at [471, 96] on button "Completed Bookings (0)" at bounding box center [451, 85] width 220 height 38
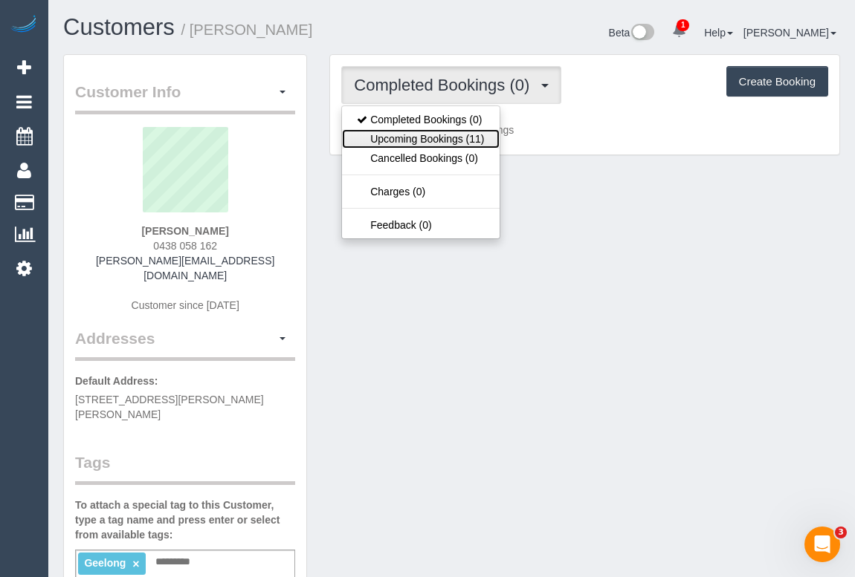
click at [450, 134] on link "Upcoming Bookings (11)" at bounding box center [420, 138] width 157 height 19
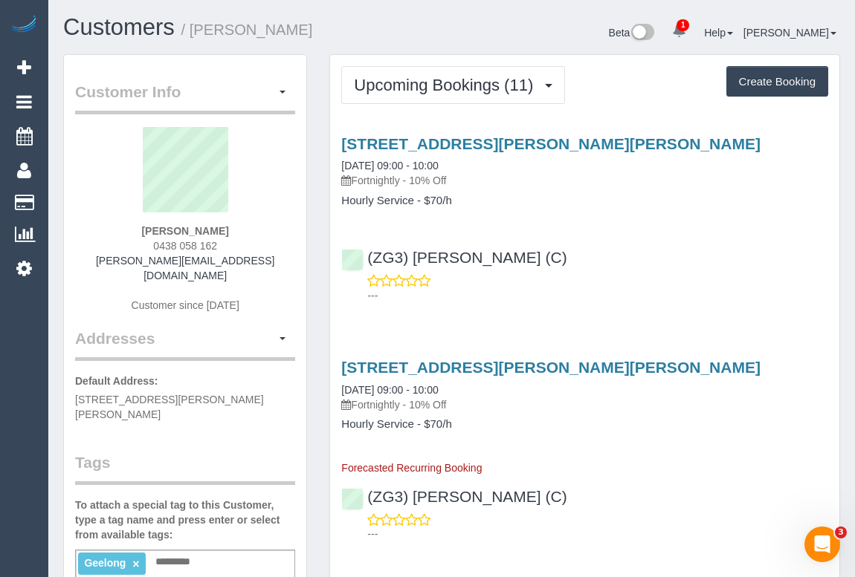
drag, startPoint x: 149, startPoint y: 244, endPoint x: 253, endPoint y: 245, distance: 104.0
click at [253, 245] on div "Robyn Owen 0438 058 162 robyn.o.21@gmail.com Customer since 2025" at bounding box center [185, 227] width 220 height 201
copy span "0438 058 162"
click at [141, 239] on div "Robyn Owen 0438 058 162 robyn.o.21@gmail.com Customer since 2025" at bounding box center [185, 227] width 220 height 201
drag, startPoint x: 152, startPoint y: 243, endPoint x: 305, endPoint y: 248, distance: 153.9
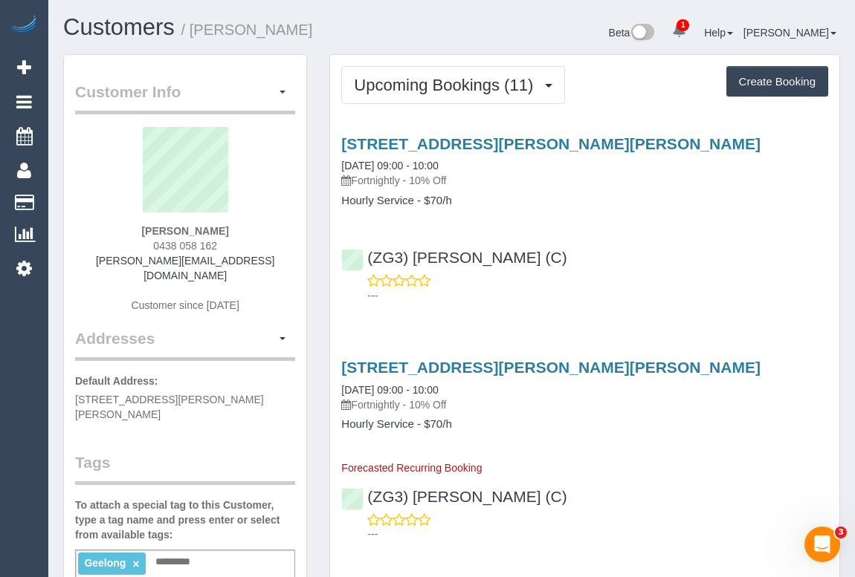
copy div "0438 058 162 robyn.o.21@gmail.com Customer since 2025 Addresses"
click at [244, 230] on div "Robyn Owen 0438 058 162 robyn.o.21@gmail.com Customer since 2025" at bounding box center [185, 227] width 220 height 201
drag, startPoint x: 227, startPoint y: 244, endPoint x: 141, endPoint y: 247, distance: 86.3
click at [141, 247] on div "Robyn Owen 0438 058 162 robyn.o.21@gmail.com Customer since 2025" at bounding box center [185, 227] width 220 height 201
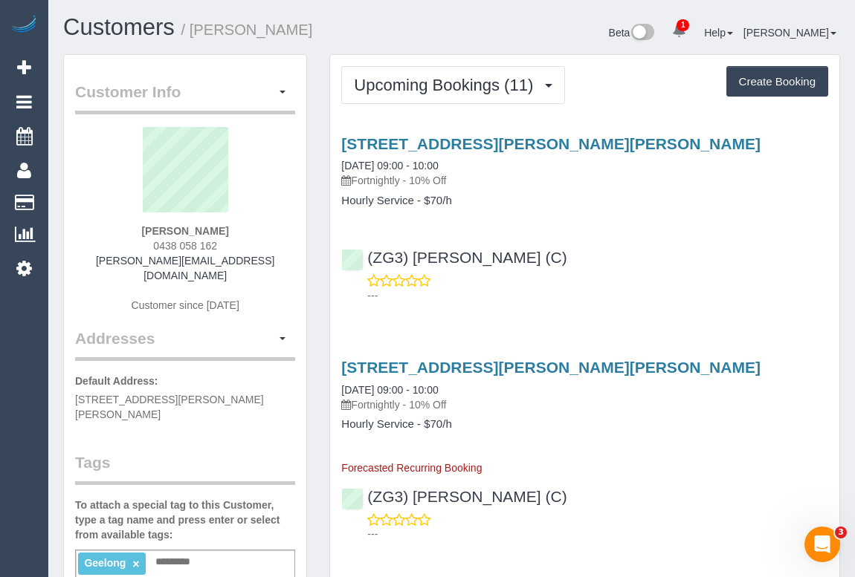
copy span "0438 058 162"
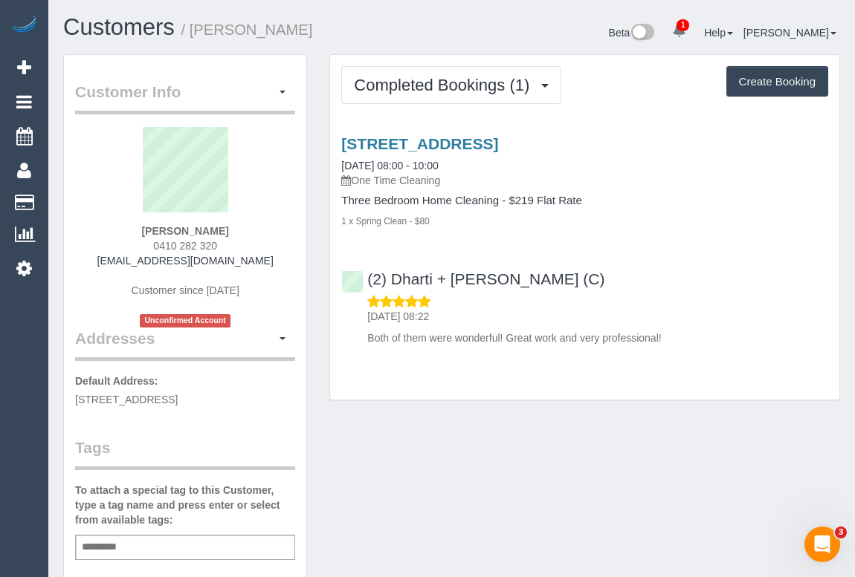
drag, startPoint x: 149, startPoint y: 246, endPoint x: 240, endPoint y: 246, distance: 90.7
click at [240, 246] on div "Seba Joseph 0410 282 320 sebajoseph1994@gmail.com Customer since 2025 Unconfirm…" at bounding box center [185, 227] width 220 height 201
copy span "0410 282 320"
drag, startPoint x: 395, startPoint y: 510, endPoint x: 624, endPoint y: 473, distance: 232.5
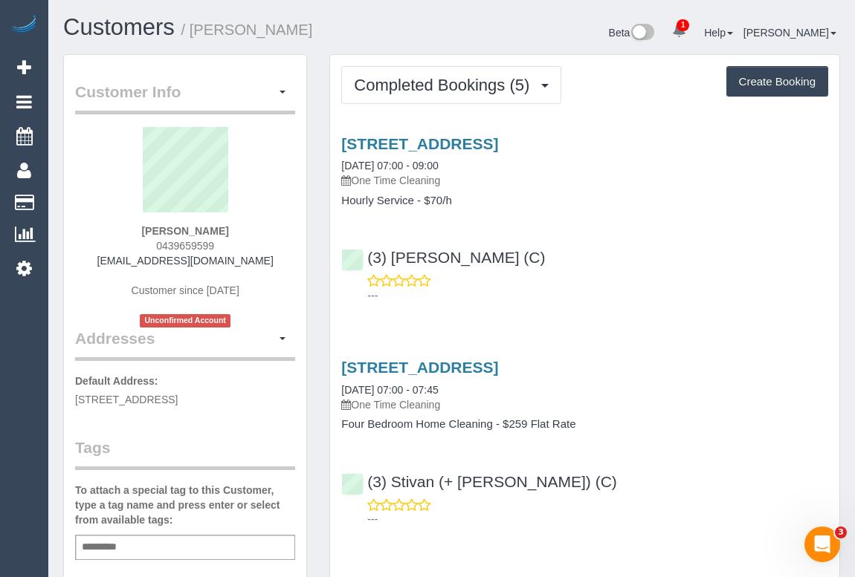
click at [580, 260] on div "(3) [PERSON_NAME] (C) ---" at bounding box center [584, 269] width 509 height 67
click at [637, 267] on div "(3) Rowan Walia (C) ---" at bounding box center [584, 269] width 509 height 67
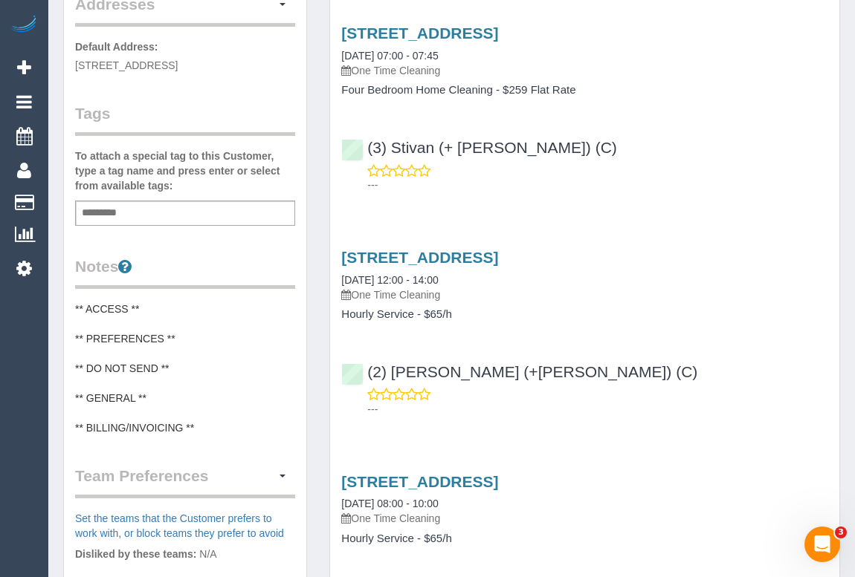
scroll to position [337, 0]
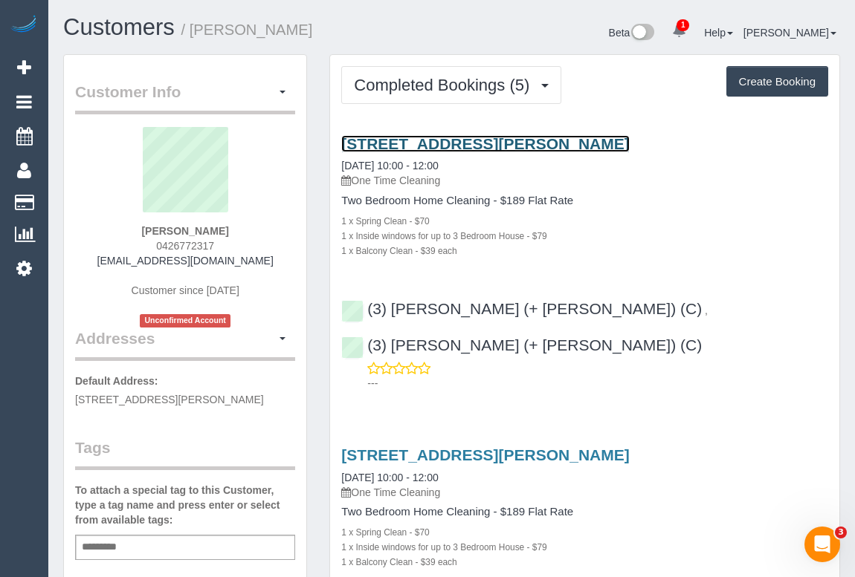
click at [469, 143] on link "[STREET_ADDRESS][PERSON_NAME]" at bounding box center [485, 143] width 288 height 17
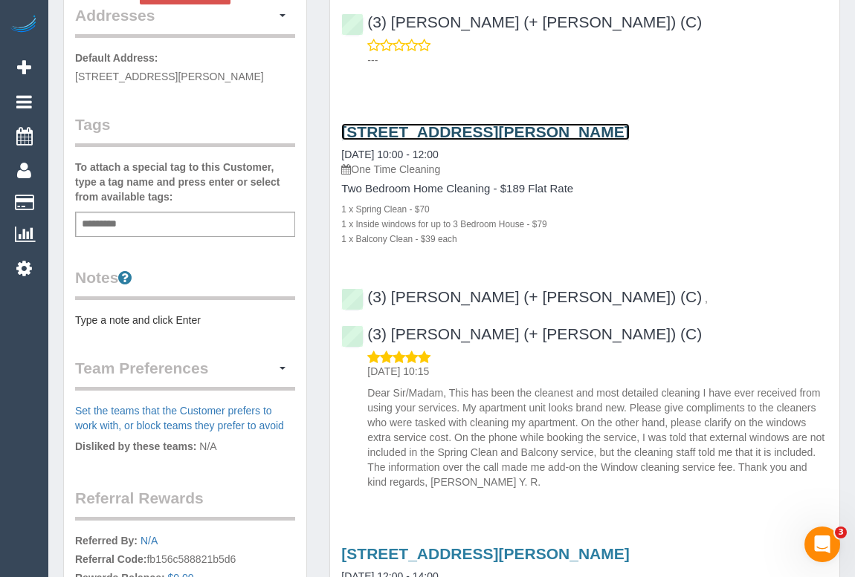
scroll to position [337, 0]
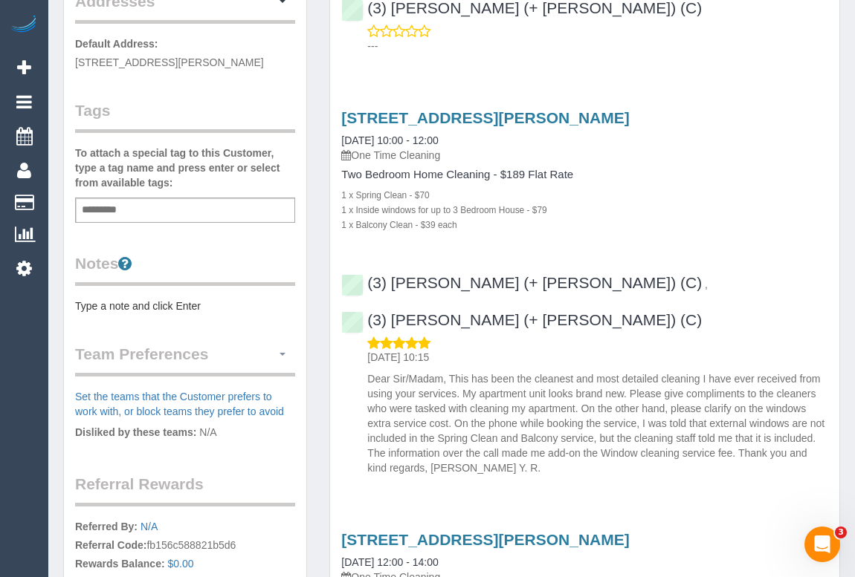
click at [282, 353] on span "button" at bounding box center [282, 354] width 6 height 3
click at [209, 380] on link "Manage Preferences" at bounding box center [231, 381] width 126 height 19
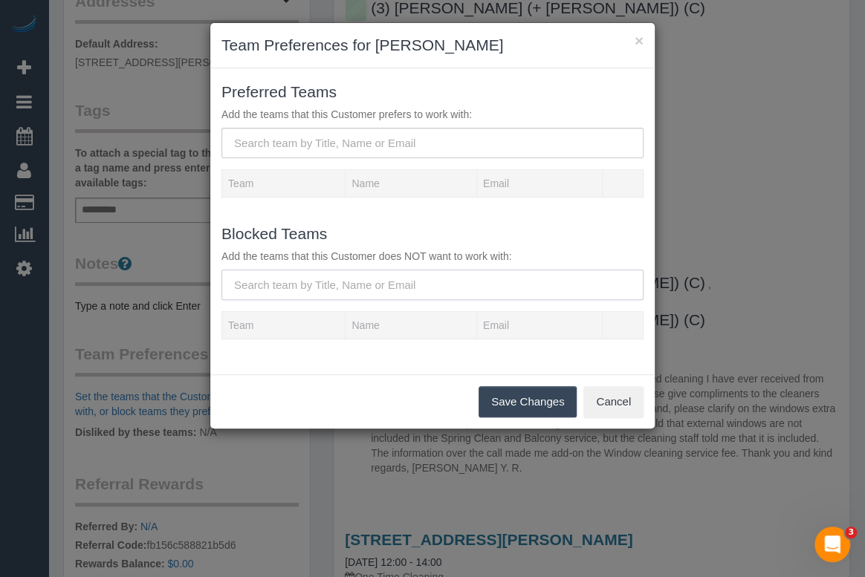
click at [335, 290] on input "text" at bounding box center [432, 285] width 422 height 30
click at [637, 37] on button "×" at bounding box center [639, 41] width 9 height 16
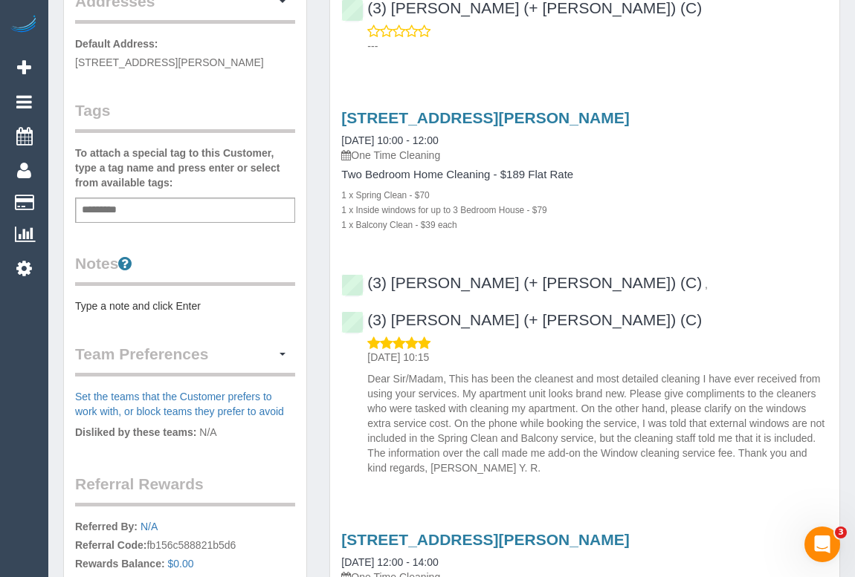
scroll to position [202, 0]
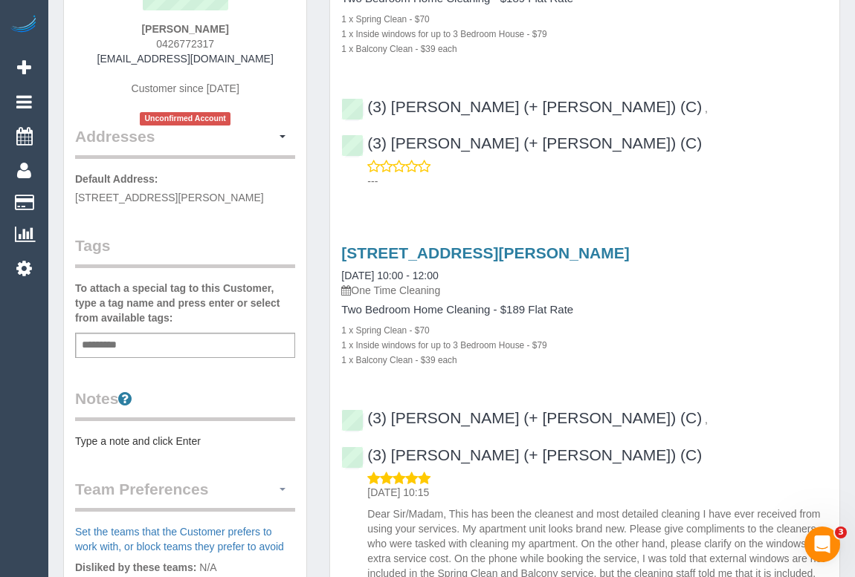
click at [282, 488] on span "button" at bounding box center [282, 489] width 6 height 3
click at [253, 515] on link "Manage Preferences" at bounding box center [231, 517] width 126 height 19
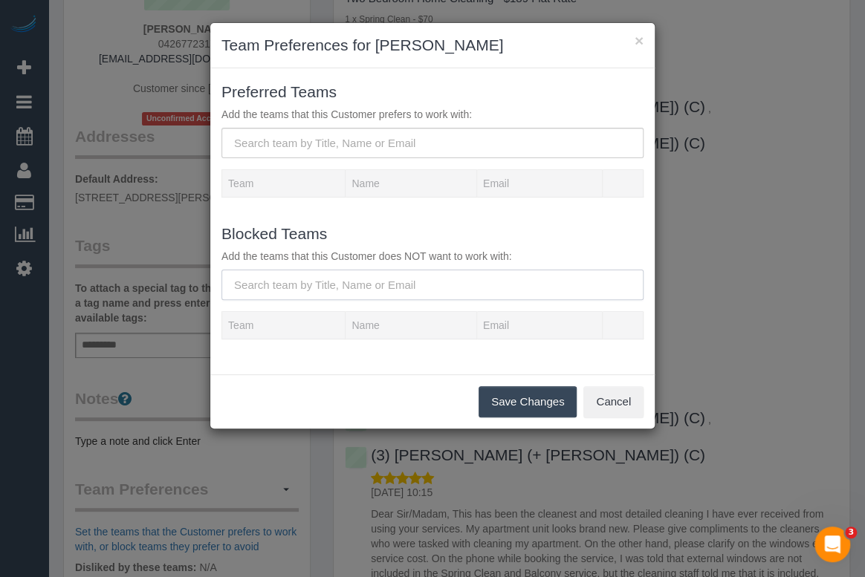
click at [267, 276] on input "text" at bounding box center [432, 285] width 422 height 30
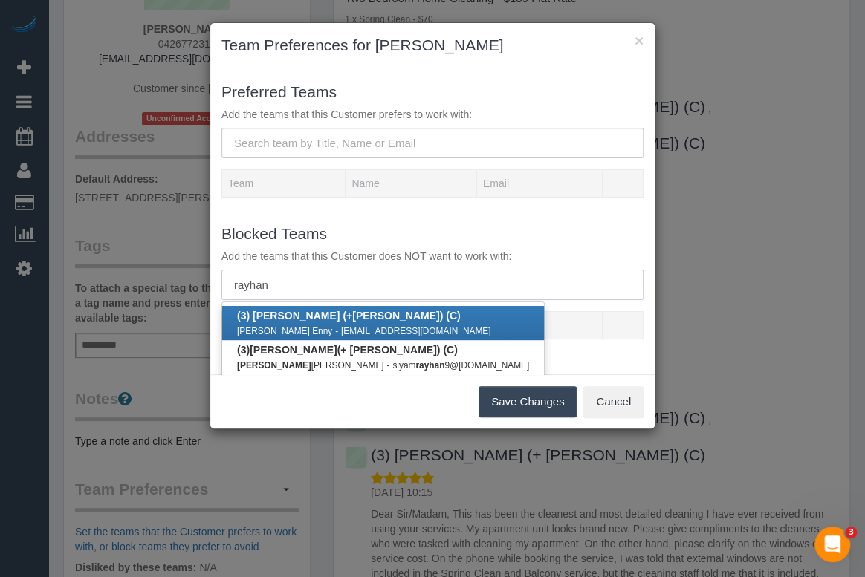
type input "rayhan"
click at [304, 321] on link "(3) Shahida (+ Rayhan ) (C) Shahida Haque Enny - ennyahmed4@gmail.com" at bounding box center [383, 323] width 322 height 34
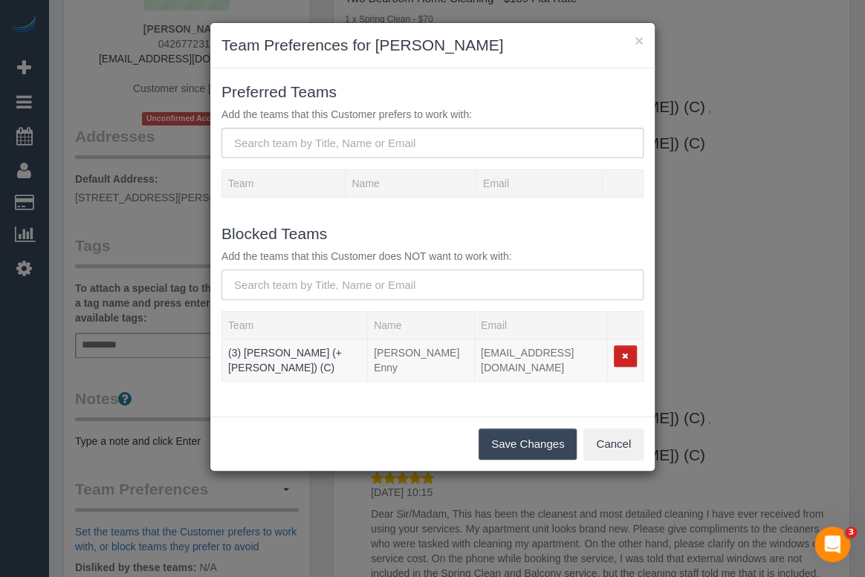
click at [338, 288] on input "text" at bounding box center [432, 285] width 422 height 30
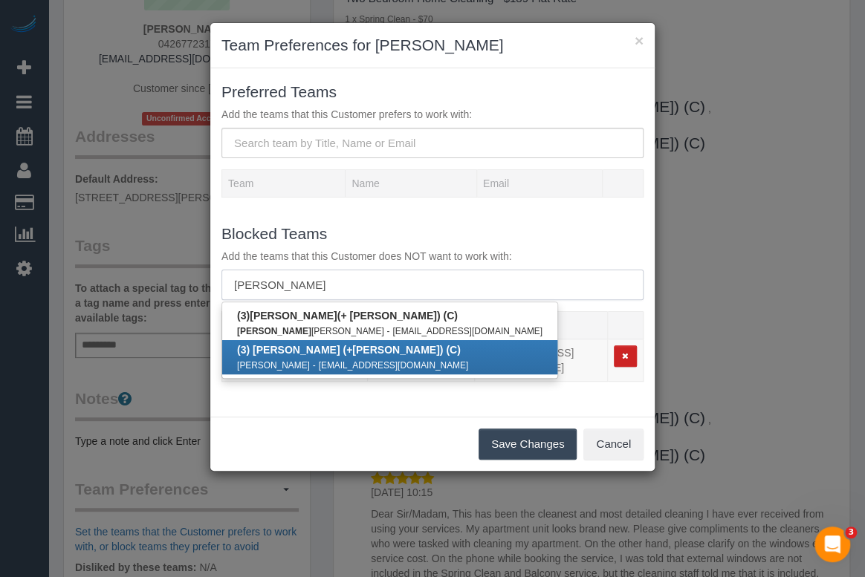
type input "shahida"
click at [311, 357] on div "Rayhan Ahmed Siyam - siyamrayhan9@gmail.com" at bounding box center [389, 364] width 305 height 15
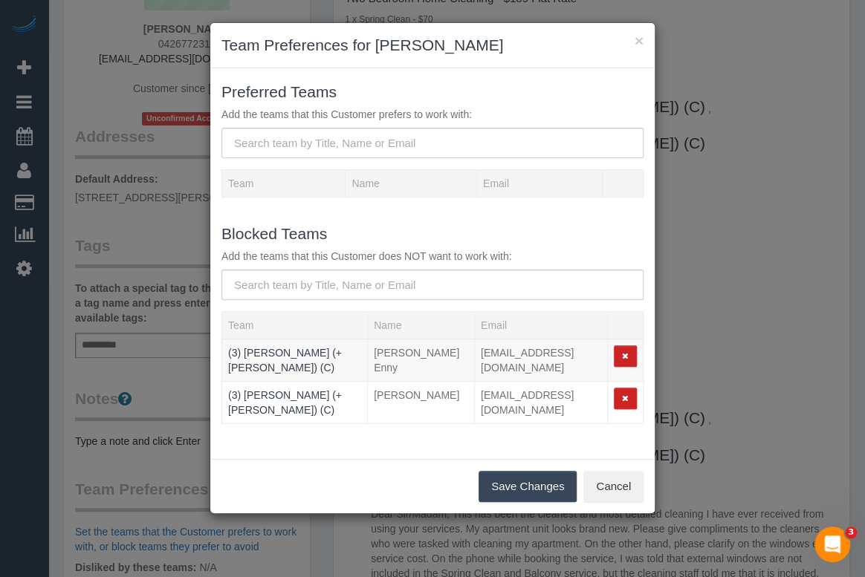
click at [500, 481] on button "Save Changes" at bounding box center [528, 486] width 98 height 31
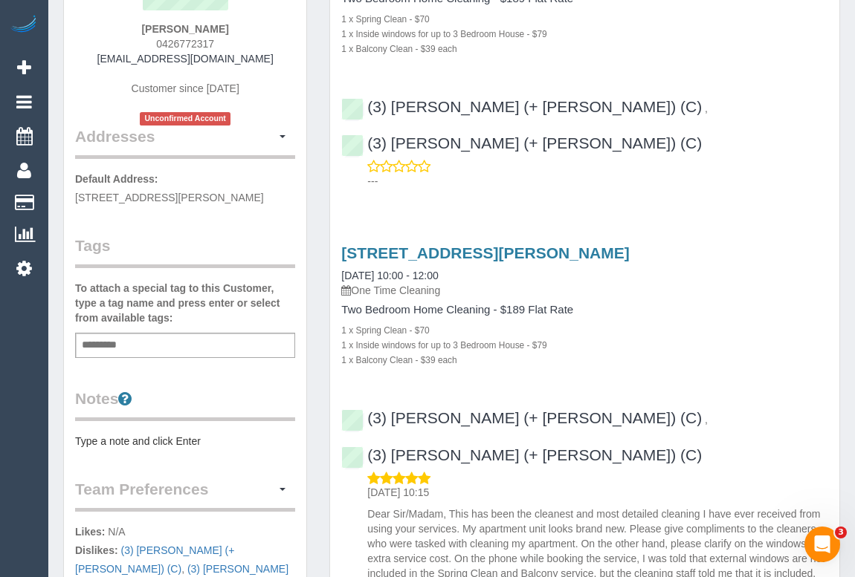
scroll to position [67, 0]
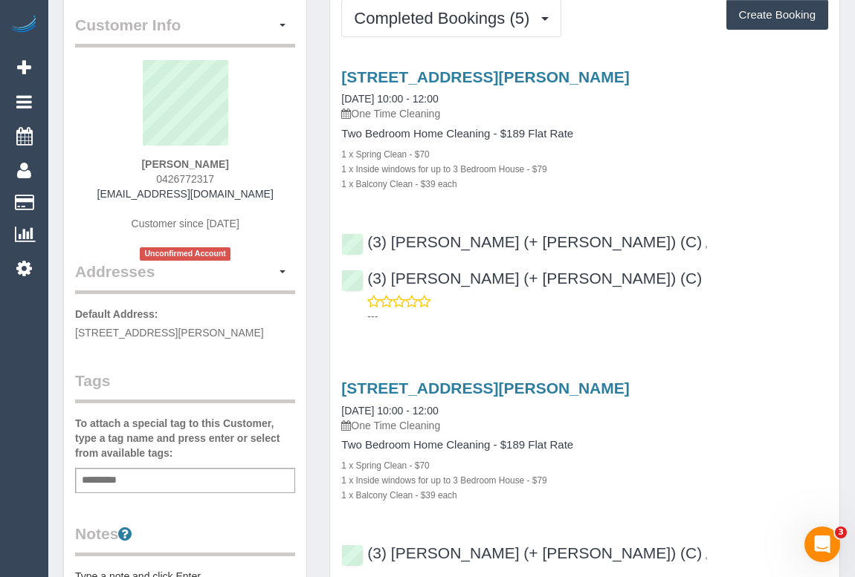
click at [622, 168] on div "1 x Inside windows for up to 3 Bedroom House - $79" at bounding box center [584, 168] width 487 height 15
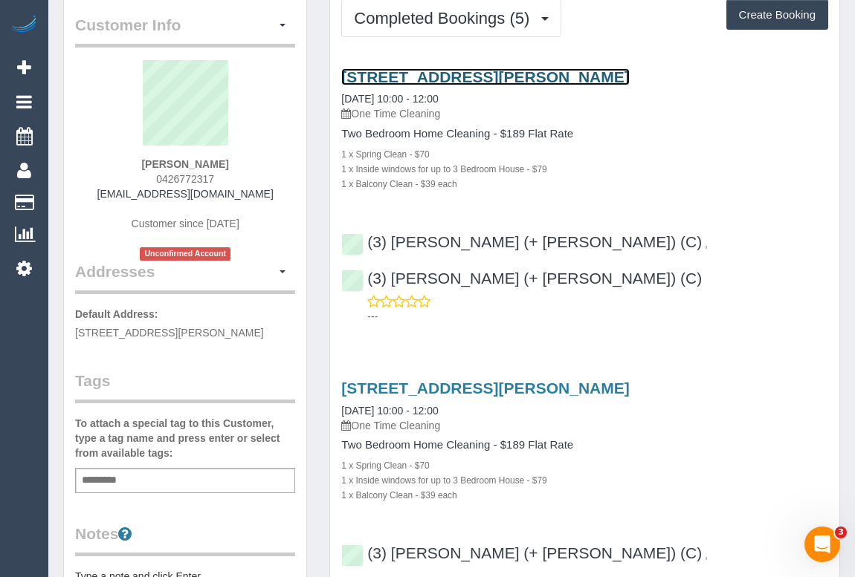
click at [501, 74] on link "1211/318 Russel Street, Melbourne, VIC 3000" at bounding box center [485, 76] width 288 height 17
click at [435, 74] on link "1211/318 Russel Street, Melbourne, VIC 3000" at bounding box center [485, 76] width 288 height 17
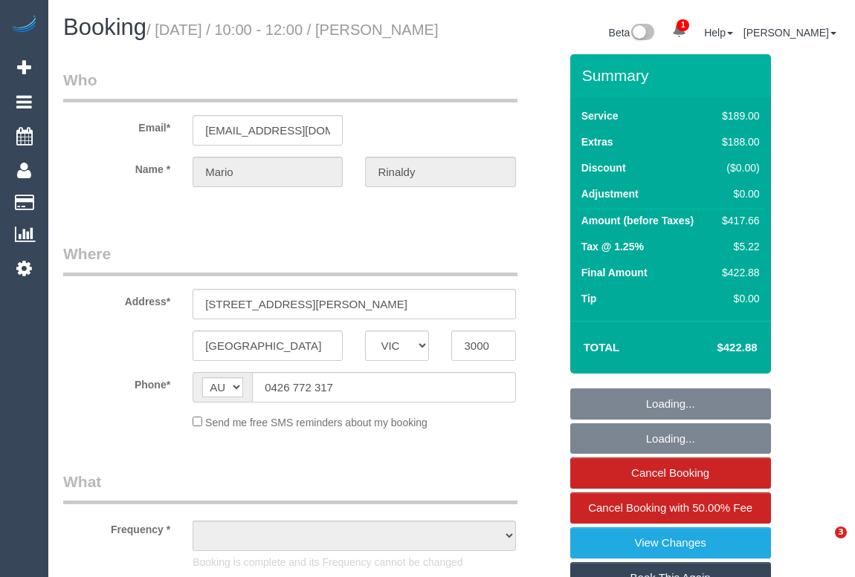
select select "VIC"
select select "string:stripe-pm_1NOBx92GScqysDRVDuItKpyF"
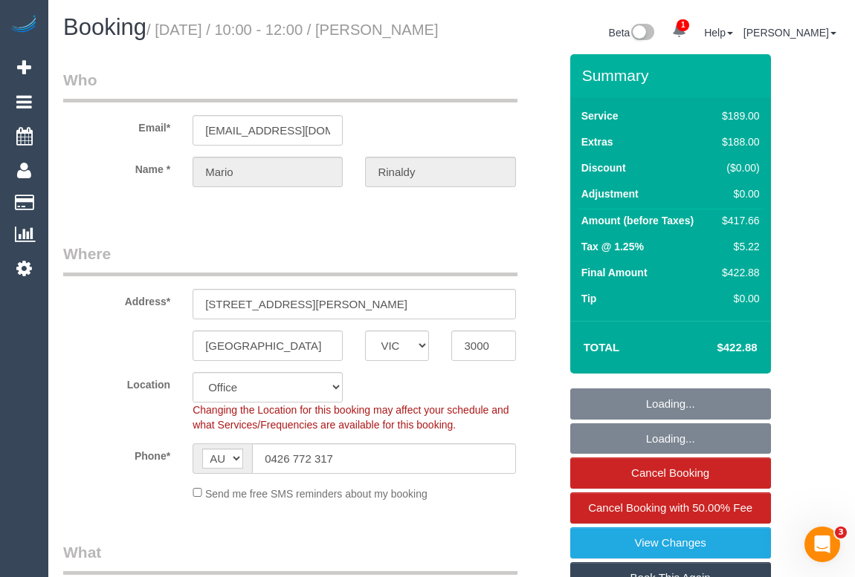
select select "number:28"
select select "number:14"
select select "number:20"
select select "number:36"
select select "object:2171"
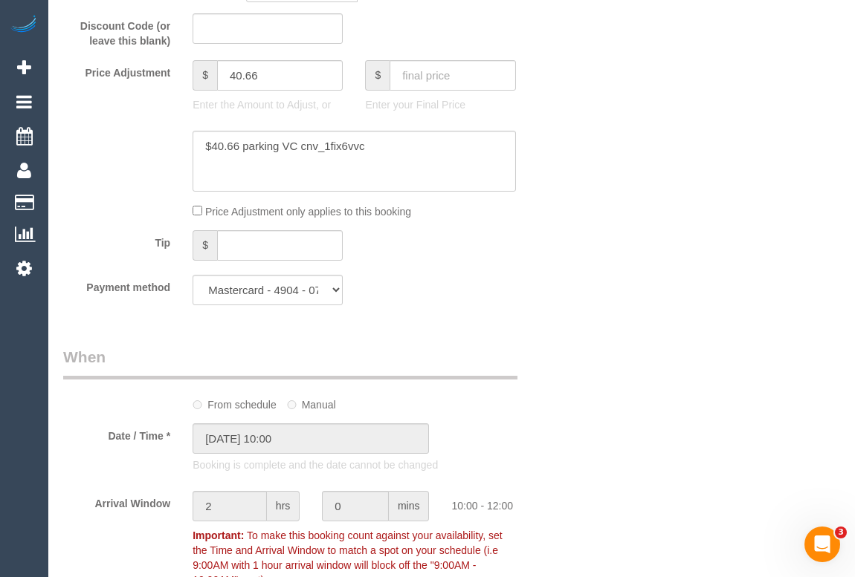
scroll to position [1418, 0]
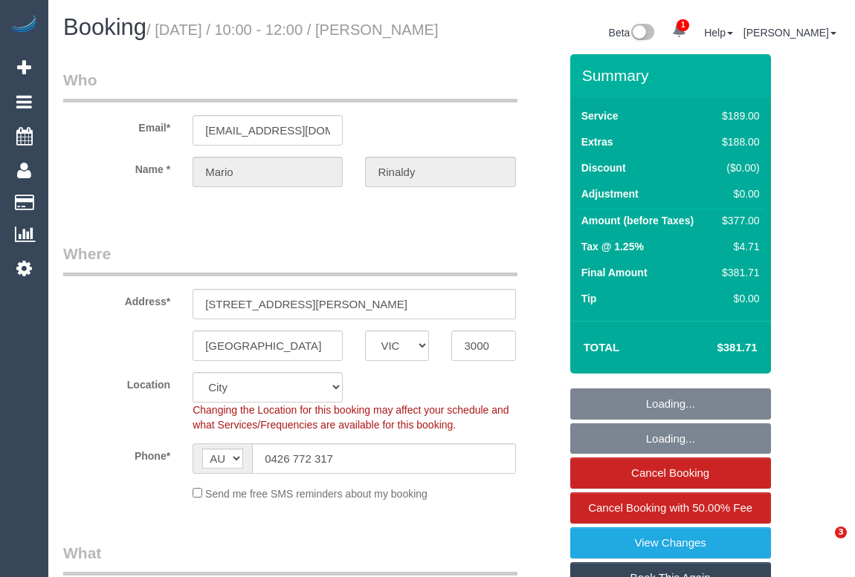
select select "VIC"
select select "string:stripe-pm_1NOBx92GScqysDRVDuItKpyF"
select select "spot1"
select select "number:28"
select select "number:14"
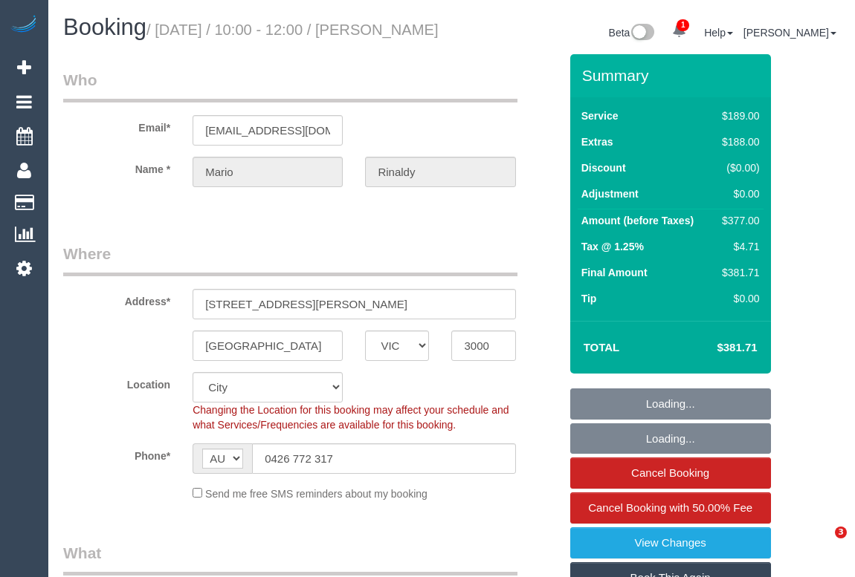
select select "number:20"
select select "number:25"
select select "VIC"
select select "object:310"
select select "string:stripe-pm_1NOBx92GScqysDRVDuItKpyF"
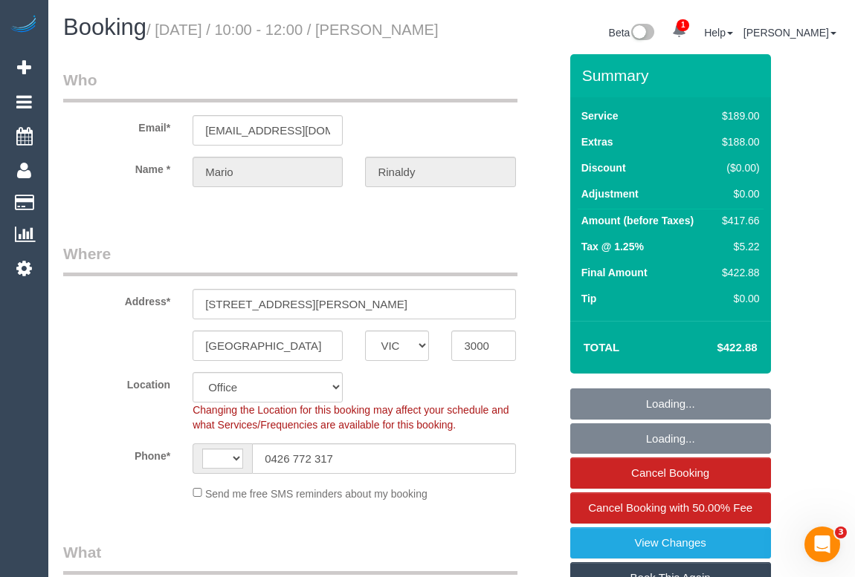
select select "string:AU"
select select "number:28"
select select "number:14"
select select "number:20"
select select "number:36"
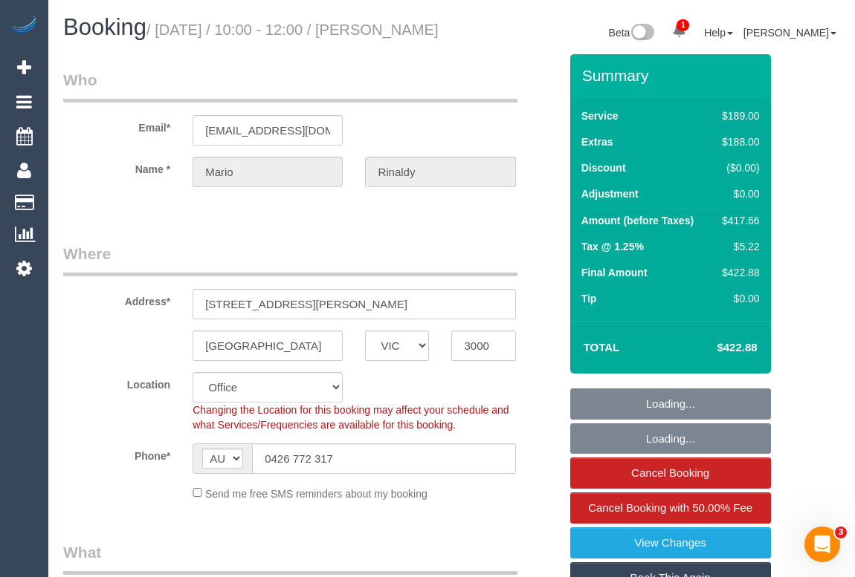
click at [435, 273] on legend "Where" at bounding box center [290, 259] width 454 height 33
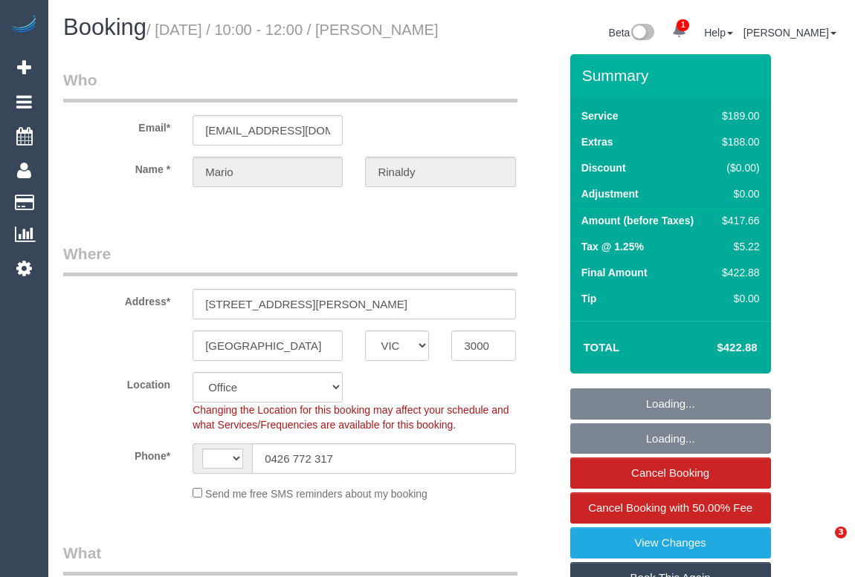
select select "VIC"
select select "string:stripe-pm_1NOBx92GScqysDRVDuItKpyF"
select select "object:880"
select select "string:AU"
select select "number:28"
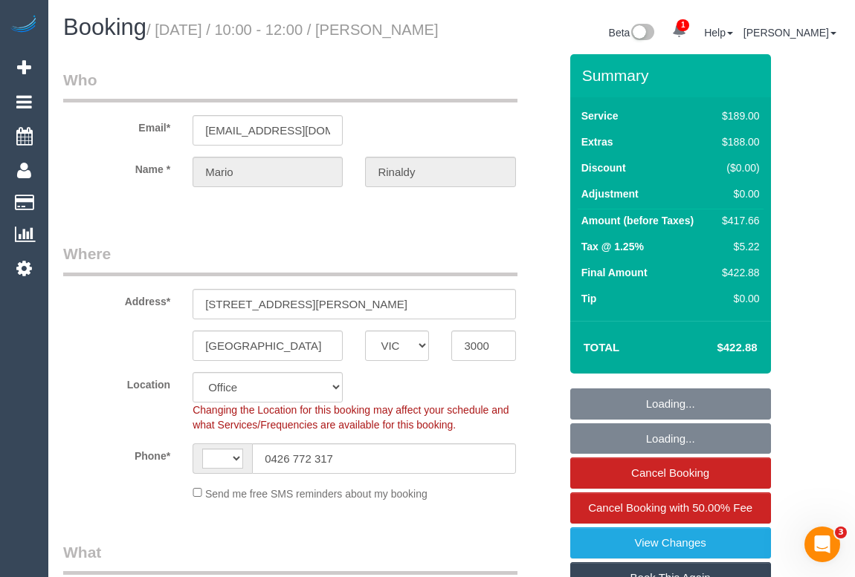
select select "number:14"
select select "number:20"
select select "number:36"
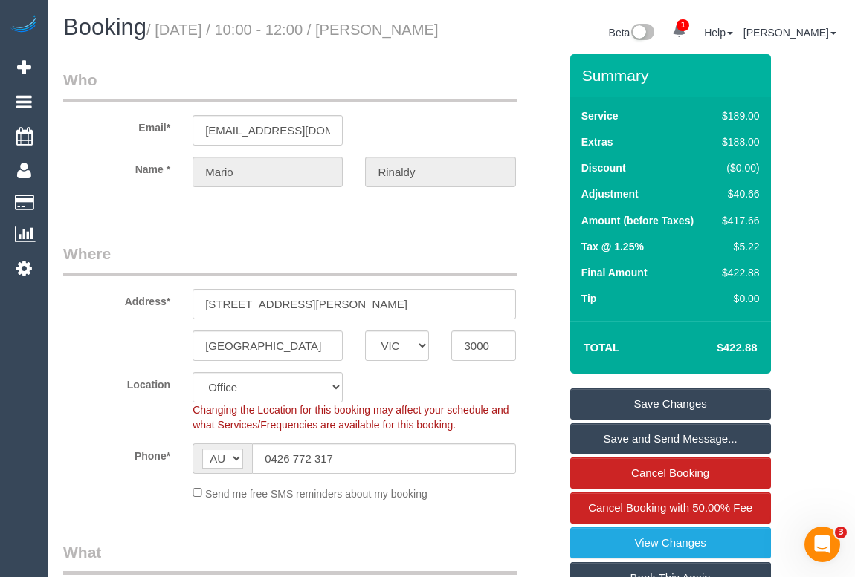
drag, startPoint x: 289, startPoint y: 259, endPoint x: 200, endPoint y: 100, distance: 182.3
click at [705, 559] on link "View Changes" at bounding box center [670, 543] width 201 height 31
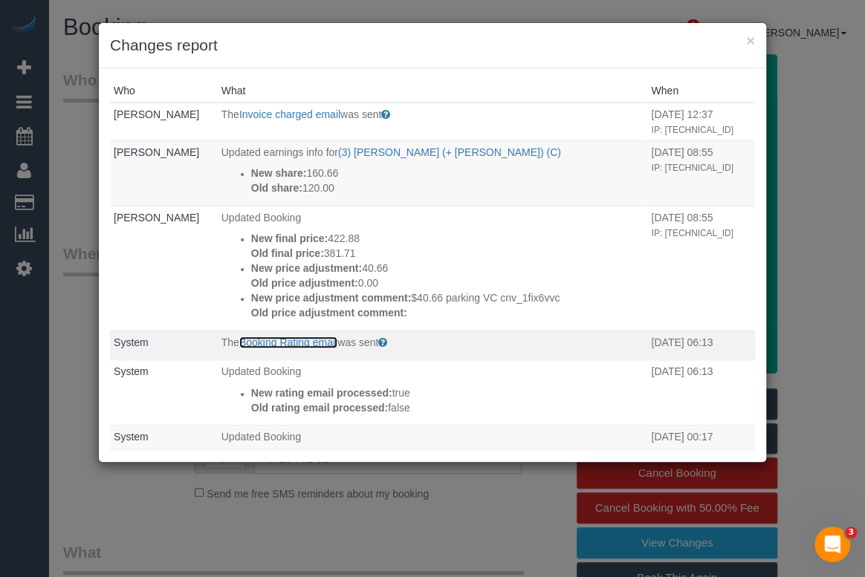
click at [291, 348] on link "Booking Rating email" at bounding box center [288, 343] width 98 height 12
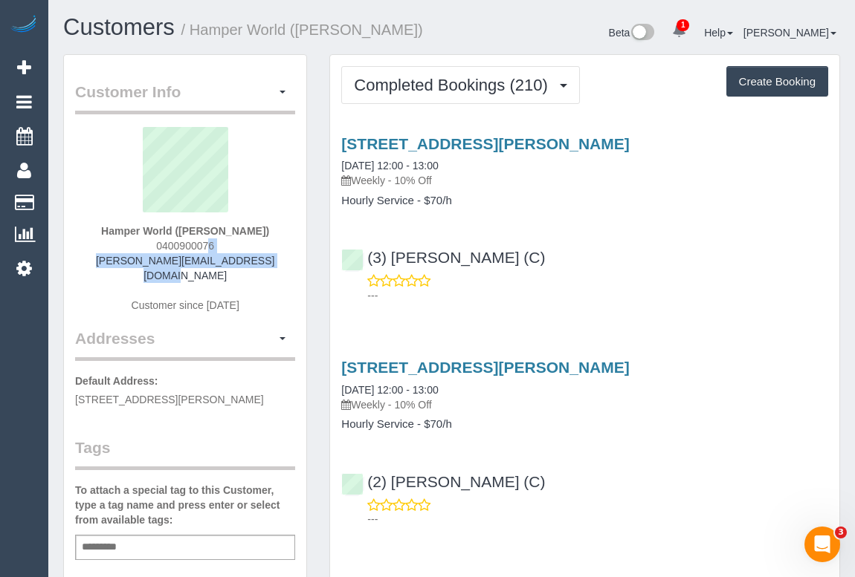
drag, startPoint x: 149, startPoint y: 245, endPoint x: 267, endPoint y: 253, distance: 118.4
click at [267, 253] on div "Hamper World ([PERSON_NAME]) 0400900076 [PERSON_NAME][EMAIL_ADDRESS][DOMAIN_NAM…" at bounding box center [185, 227] width 220 height 201
copy div "0400900076 [PERSON_NAME][EMAIL_ADDRESS][DOMAIN_NAME]"
click at [240, 244] on div "Hamper World (Connie) 0400900076 connie@hamperworld.com.au Customer since 2019" at bounding box center [185, 227] width 220 height 201
drag, startPoint x: 222, startPoint y: 244, endPoint x: 147, endPoint y: 244, distance: 75.0
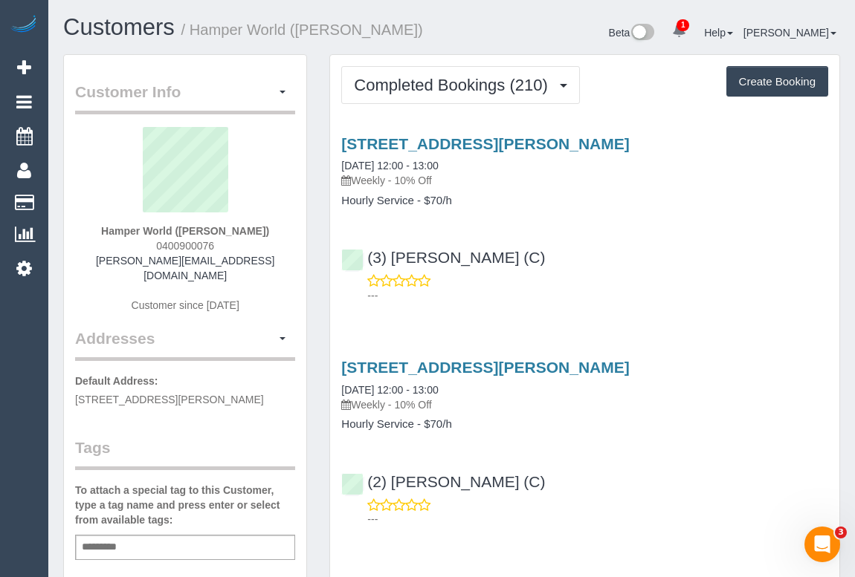
click at [147, 244] on div "Hamper World (Connie) 0400900076 connie@hamperworld.com.au Customer since 2019" at bounding box center [185, 227] width 220 height 201
copy span "0400900076"
click at [147, 247] on div "Hamper World (Connie) 0400900076 connie@hamperworld.com.au Customer since 2019" at bounding box center [185, 227] width 220 height 201
drag, startPoint x: 148, startPoint y: 244, endPoint x: 223, endPoint y: 242, distance: 75.1
click at [223, 242] on div "Hamper World (Connie) 0400900076 connie@hamperworld.com.au Customer since 2019" at bounding box center [185, 227] width 220 height 201
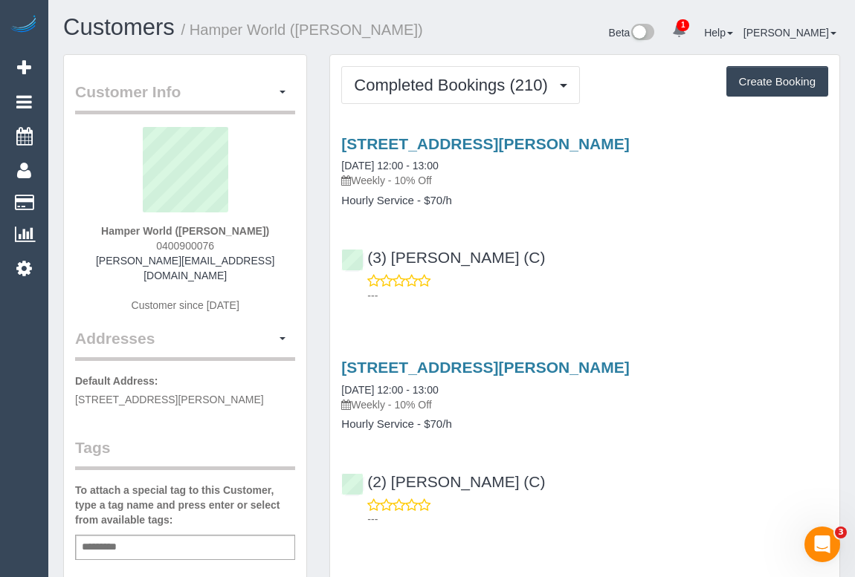
copy span "0400900076"
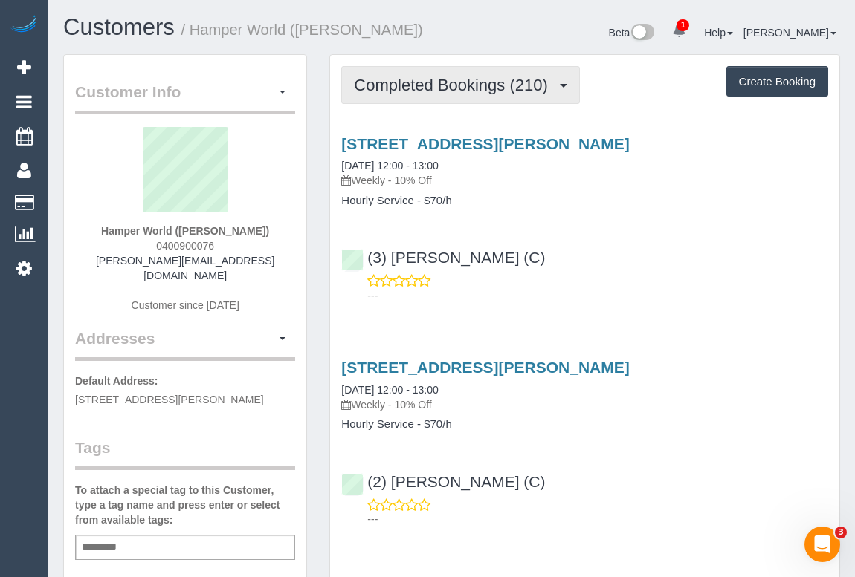
click at [416, 85] on span "Completed Bookings (210)" at bounding box center [454, 85] width 201 height 19
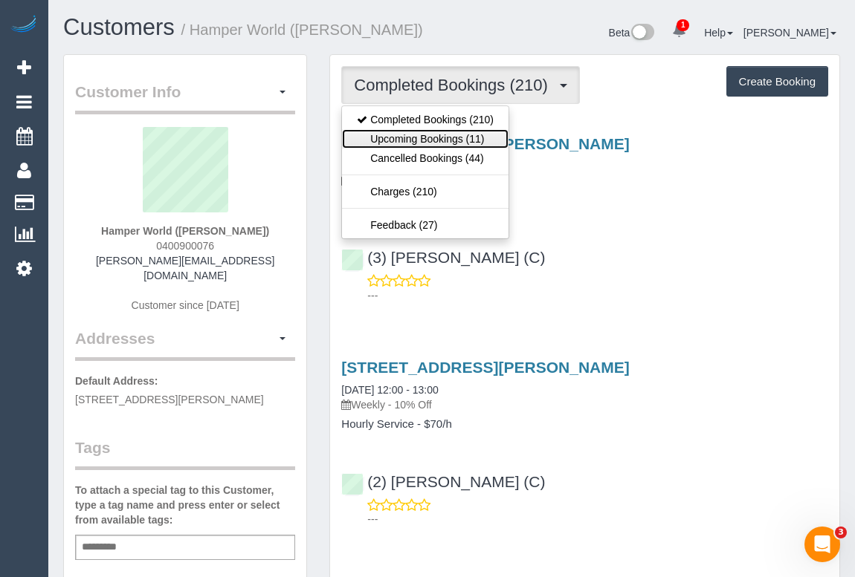
click at [435, 133] on link "Upcoming Bookings (11)" at bounding box center [425, 138] width 166 height 19
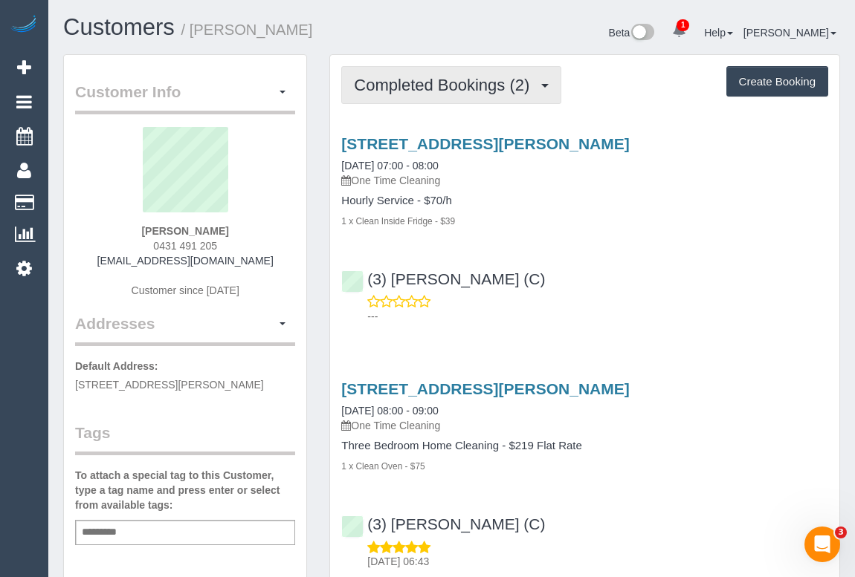
click at [432, 88] on span "Completed Bookings (2)" at bounding box center [445, 85] width 183 height 19
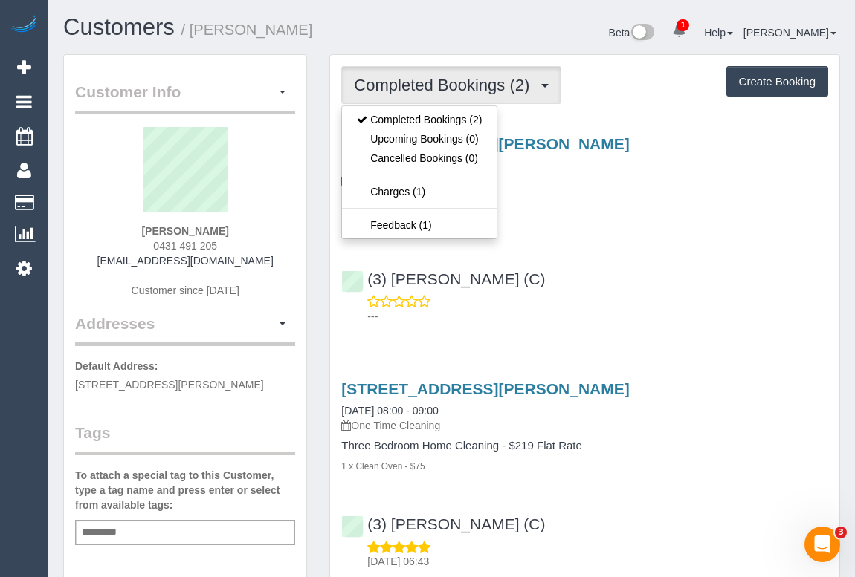
click at [609, 275] on div "(3) Jonathan Canchila (C) ---" at bounding box center [584, 291] width 509 height 67
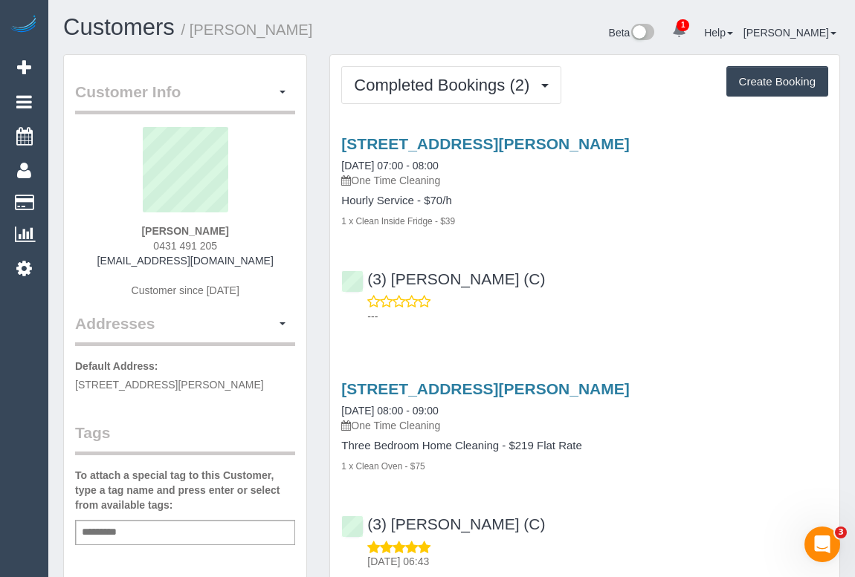
drag, startPoint x: 134, startPoint y: 238, endPoint x: 284, endPoint y: 246, distance: 150.3
click at [284, 246] on div "Carol Ransley 0431 491 205 carolransley@gmail.com Customer since 2025" at bounding box center [185, 220] width 220 height 186
copy span "0431 491 205"
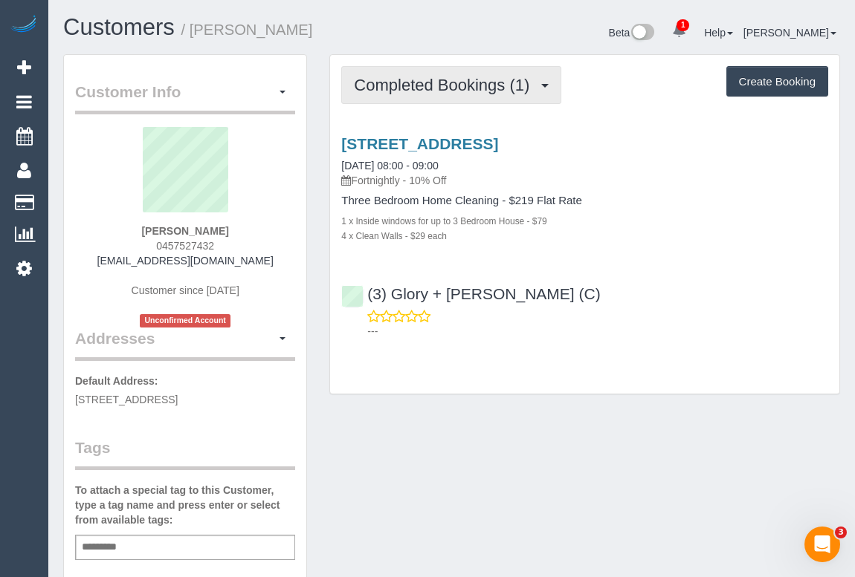
click at [393, 91] on span "Completed Bookings (1)" at bounding box center [445, 85] width 183 height 19
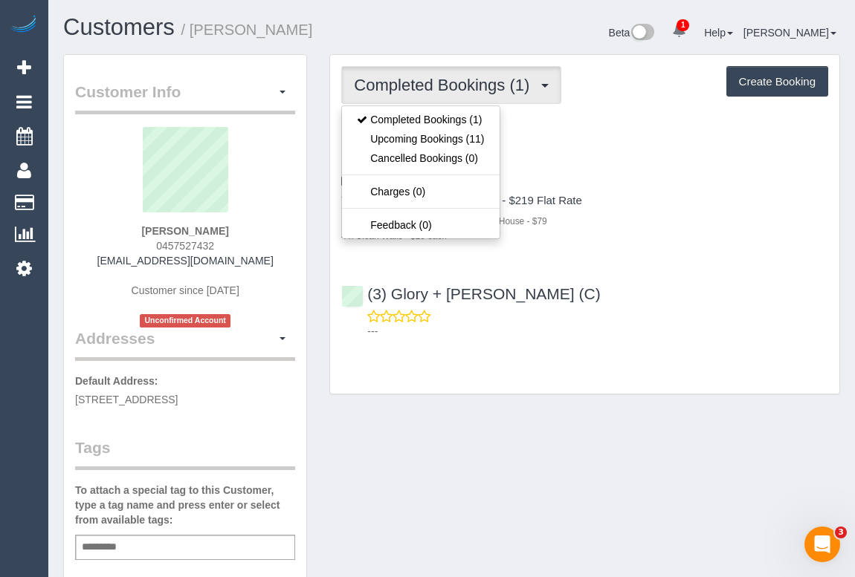
click at [586, 387] on div "Completed Bookings (1) Completed Bookings (1) Upcoming Bookings (11) Cancelled …" at bounding box center [584, 224] width 509 height 339
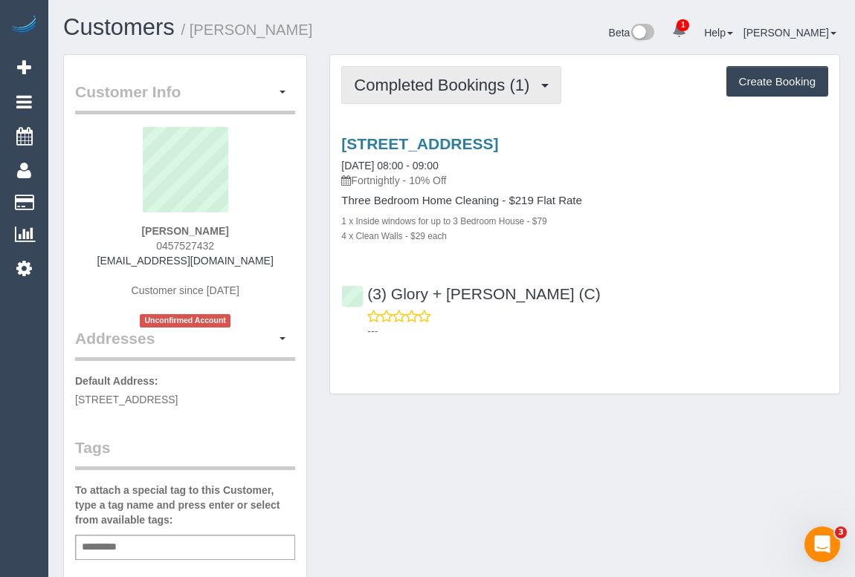
click at [467, 82] on span "Completed Bookings (1)" at bounding box center [445, 85] width 183 height 19
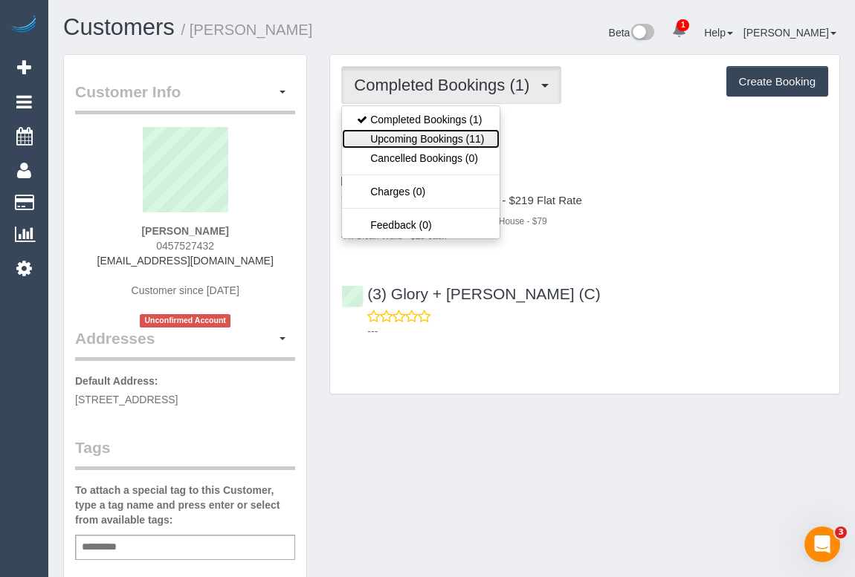
click at [445, 137] on link "Upcoming Bookings (11)" at bounding box center [420, 138] width 157 height 19
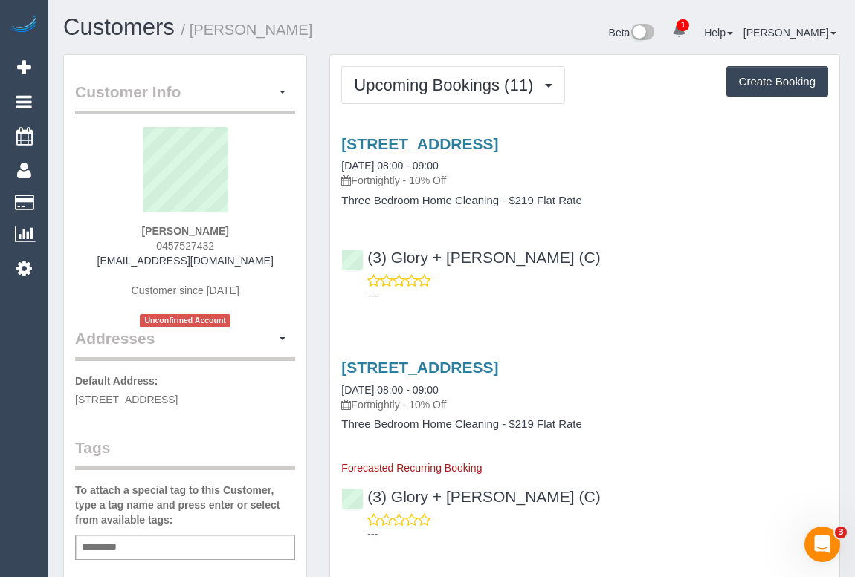
drag, startPoint x: 145, startPoint y: 243, endPoint x: 267, endPoint y: 244, distance: 122.6
click at [267, 244] on div "Anissy Wassef 0457527432 akaram90@icloud.com Customer since 2025 Unconfirmed Ac…" at bounding box center [185, 227] width 220 height 201
copy span "0457527432"
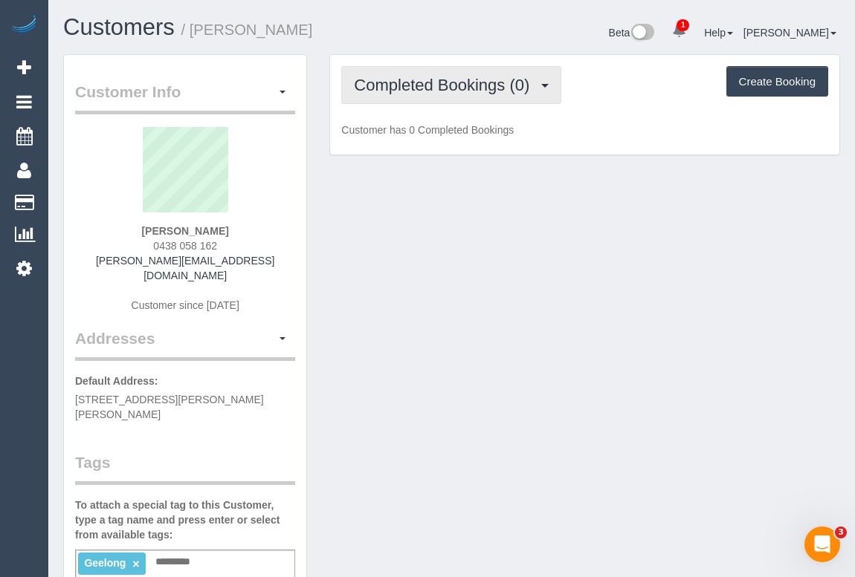
click at [425, 82] on span "Completed Bookings (0)" at bounding box center [445, 85] width 183 height 19
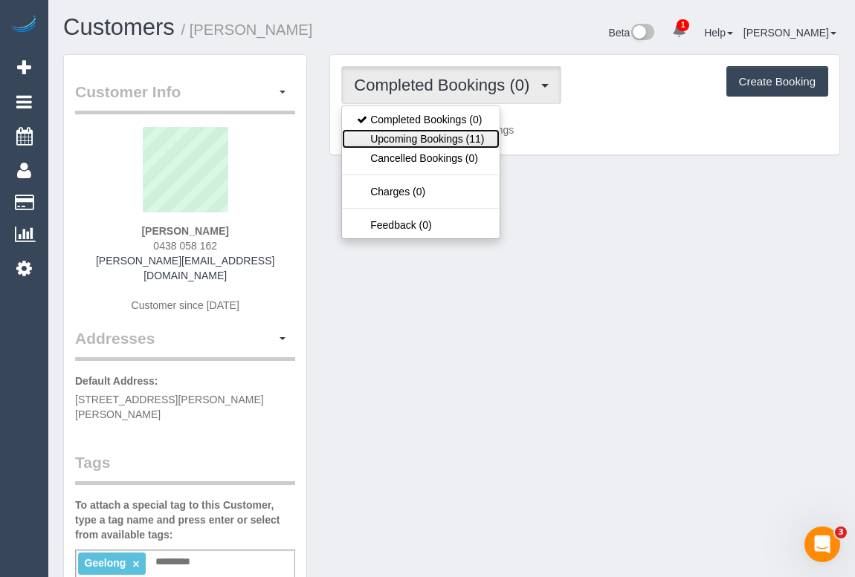
click at [434, 134] on link "Upcoming Bookings (11)" at bounding box center [420, 138] width 157 height 19
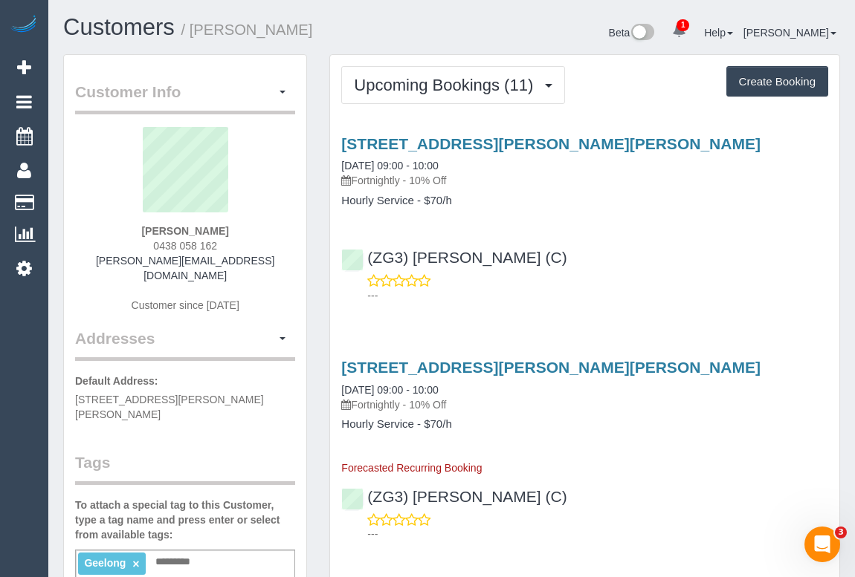
click at [618, 221] on div "5 Bonsey Road, Highton, VIC 3216 07/10/2025 09:00 - 10:00 Fortnightly - 10% Off…" at bounding box center [584, 216] width 509 height 187
drag, startPoint x: 456, startPoint y: 256, endPoint x: 414, endPoint y: 256, distance: 42.4
click at [414, 256] on div "(ZG3) Kellie Crowe (C) ---" at bounding box center [584, 269] width 509 height 67
copy link "Kellie Crowe (C)"
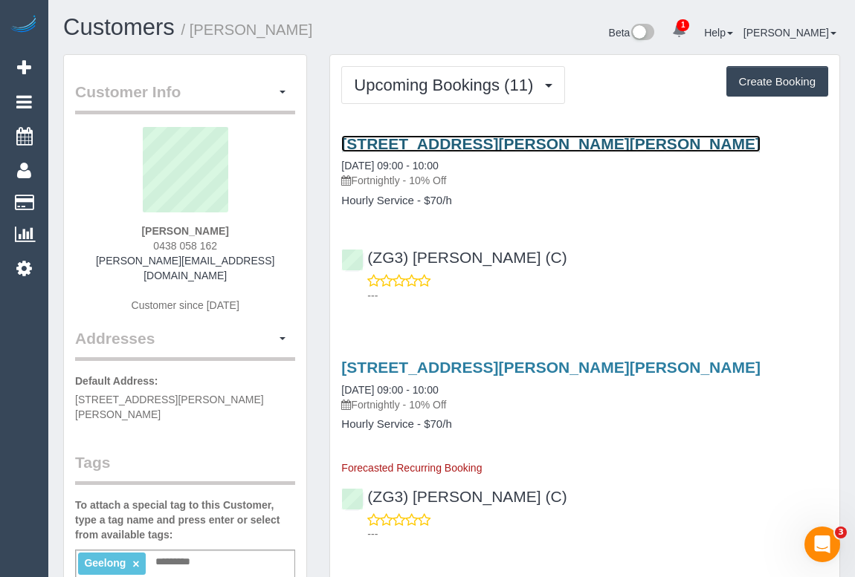
click at [499, 136] on link "5 Bonsey Road, Highton, VIC 3216" at bounding box center [550, 143] width 419 height 17
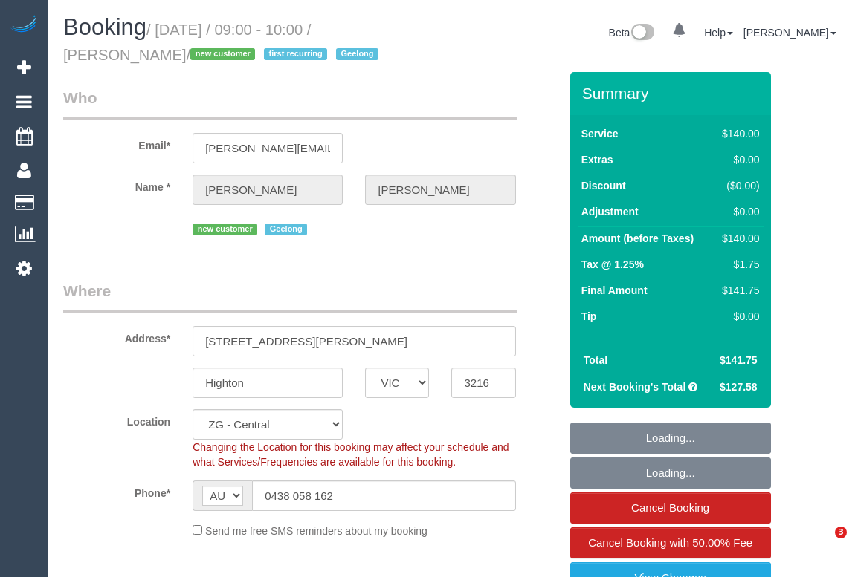
select select "VIC"
select select "string:stripe-pm_1SCUWN2GScqysDRVijzWprL9"
select select "number:28"
select select "number:15"
select select "number:19"
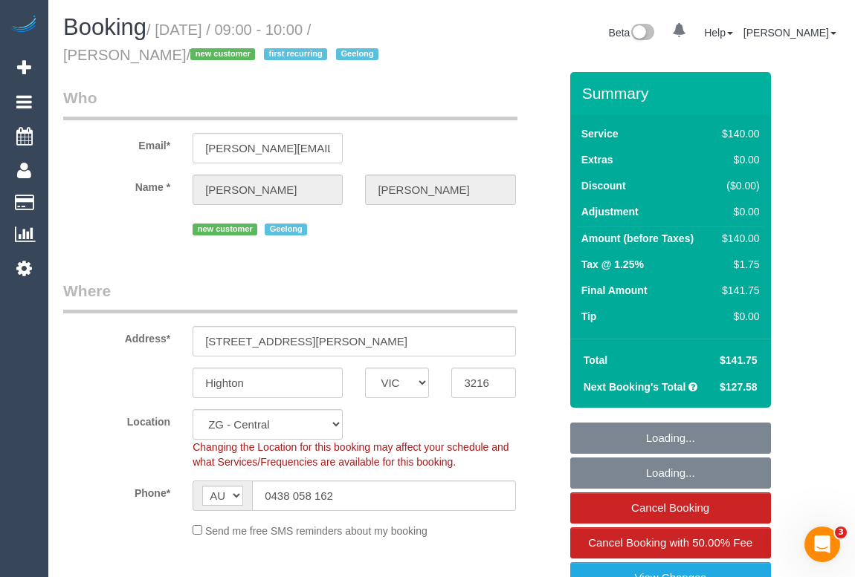
select select "number:36"
select select "object:1034"
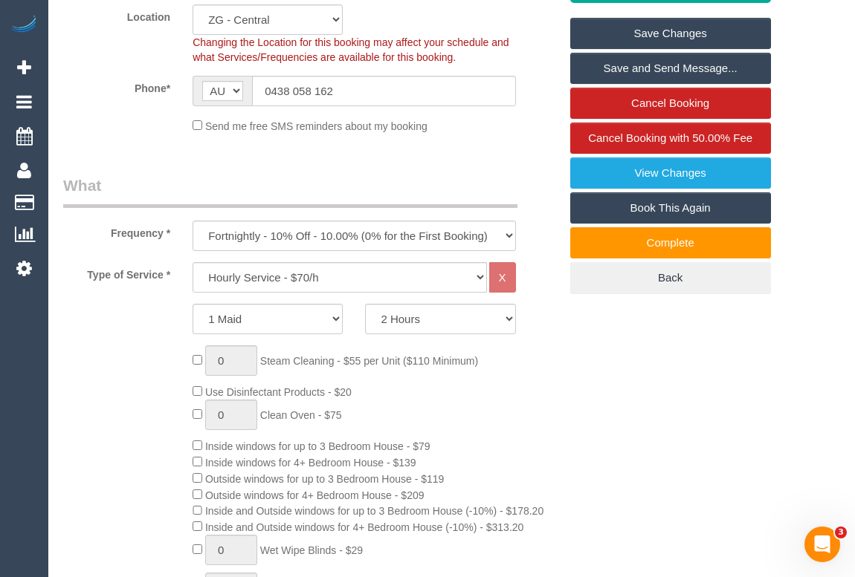
scroll to position [473, 0]
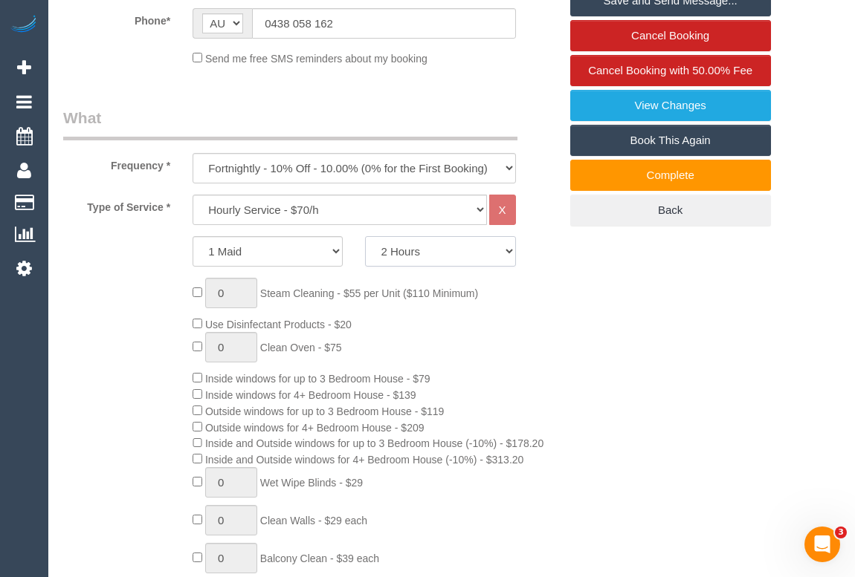
click at [513, 250] on select "2 Hours 2.5 Hours 3 Hours 3.5 Hours 4 Hours 4.5 Hours 5 Hours 5.5 Hours 6 Hours…" at bounding box center [440, 251] width 150 height 30
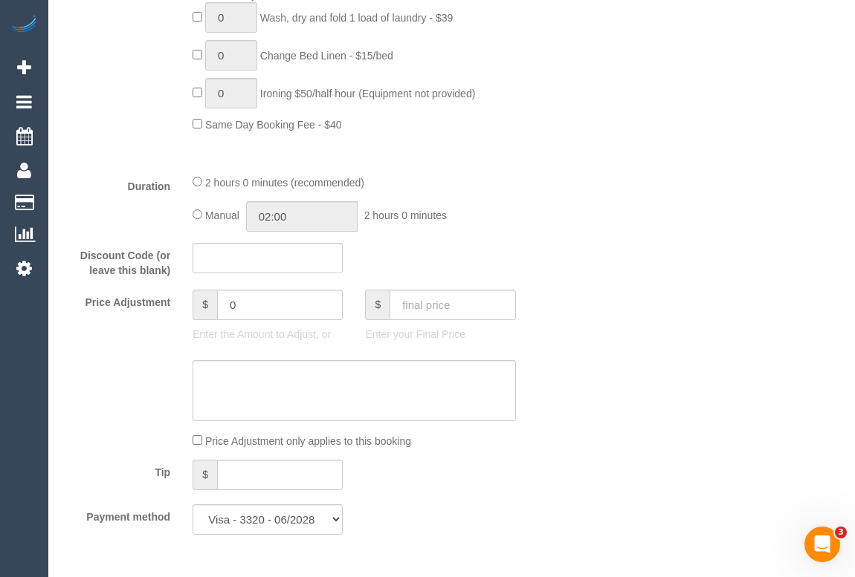
scroll to position [1216, 0]
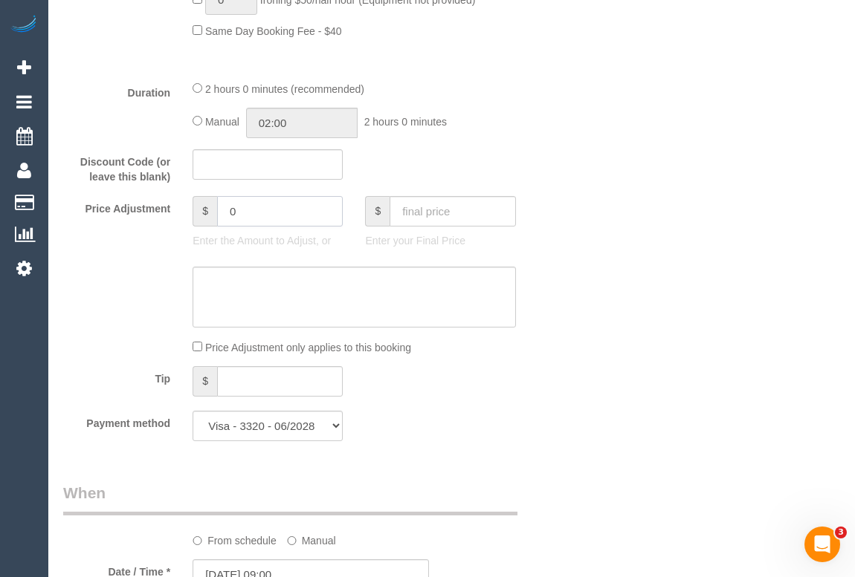
drag, startPoint x: 239, startPoint y: 218, endPoint x: 185, endPoint y: 215, distance: 54.3
click at [185, 215] on div "$ 0 Enter the Amount to Adjust, or" at bounding box center [267, 225] width 172 height 59
click at [245, 216] on input "0" at bounding box center [280, 211] width 126 height 30
drag, startPoint x: 245, startPoint y: 216, endPoint x: 218, endPoint y: 215, distance: 26.8
click at [218, 215] on input "0" at bounding box center [280, 211] width 126 height 30
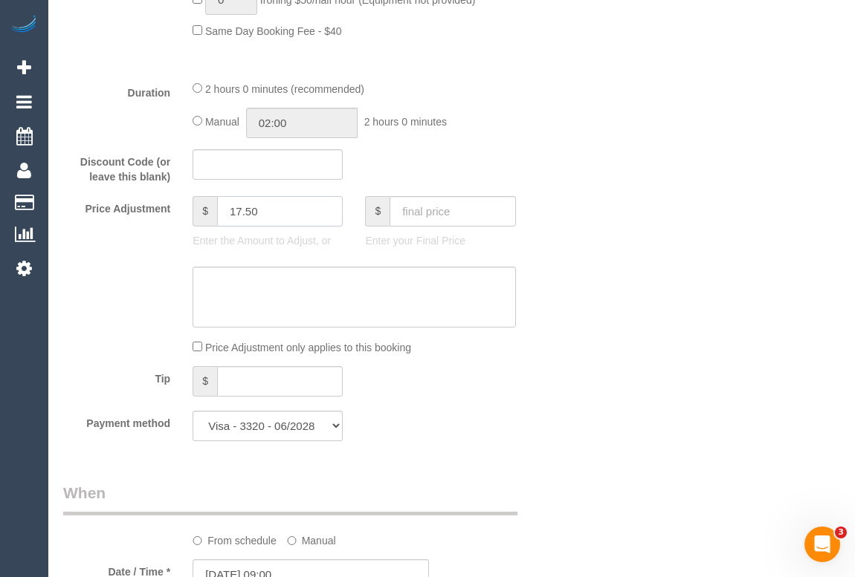
type input "17.5"
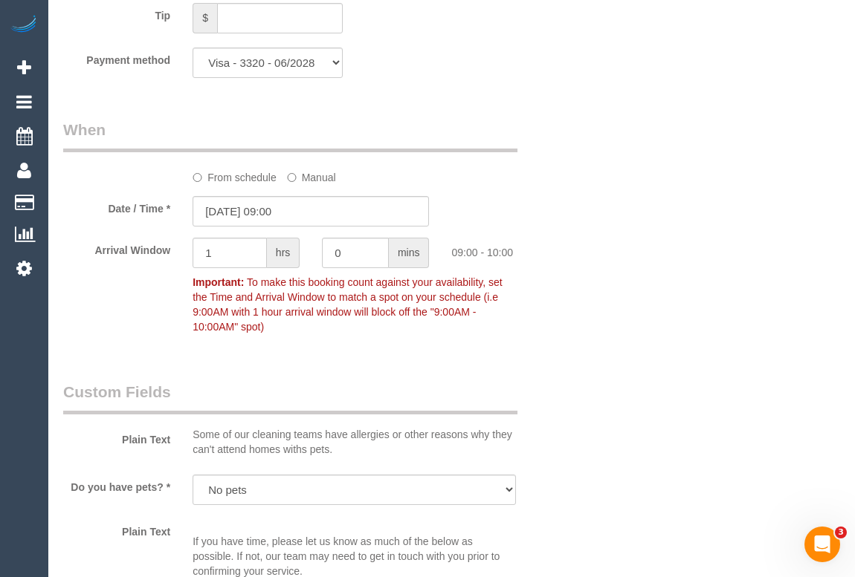
scroll to position [1197, 0]
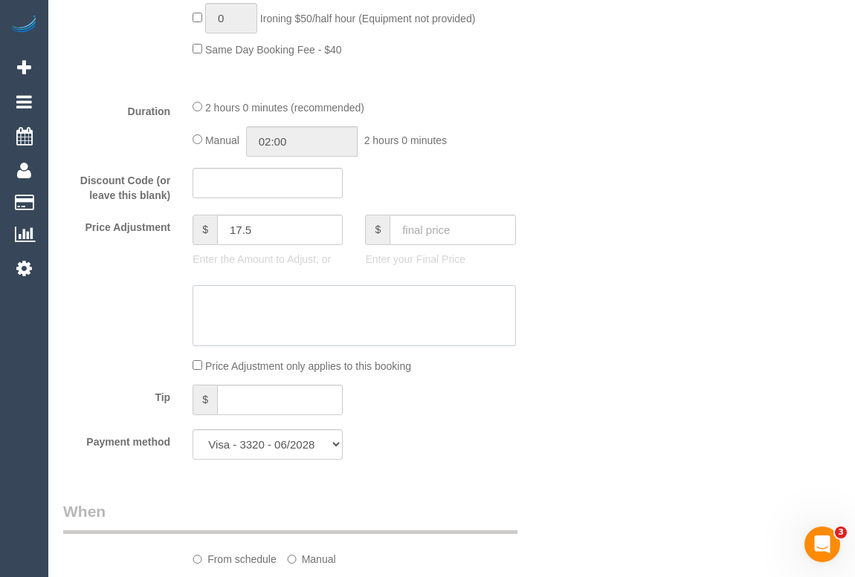
click at [267, 308] on textarea at bounding box center [353, 315] width 322 height 61
click at [267, 311] on textarea at bounding box center [353, 315] width 322 height 61
drag, startPoint x: 296, startPoint y: 309, endPoint x: 269, endPoint y: 303, distance: 27.4
click at [296, 308] on textarea at bounding box center [353, 315] width 322 height 61
click at [353, 305] on textarea at bounding box center [353, 315] width 322 height 61
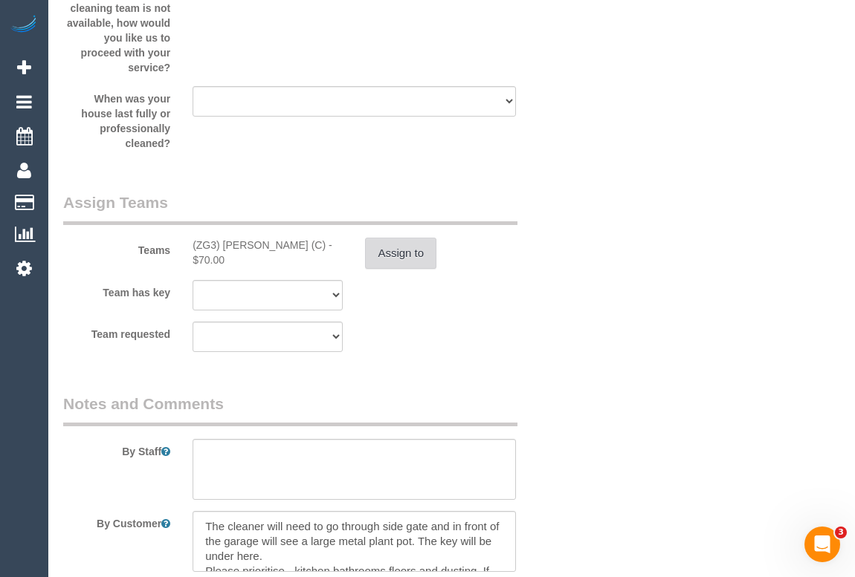
type textarea "cleaner extended for 15 mins. Added $17.50 - OM"
click at [408, 253] on button "Assign to" at bounding box center [400, 253] width 71 height 31
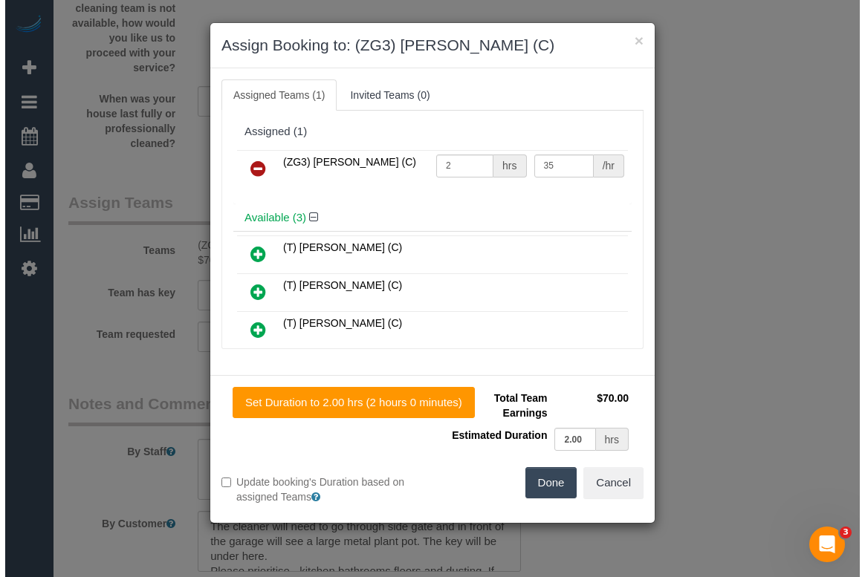
scroll to position [2331, 0]
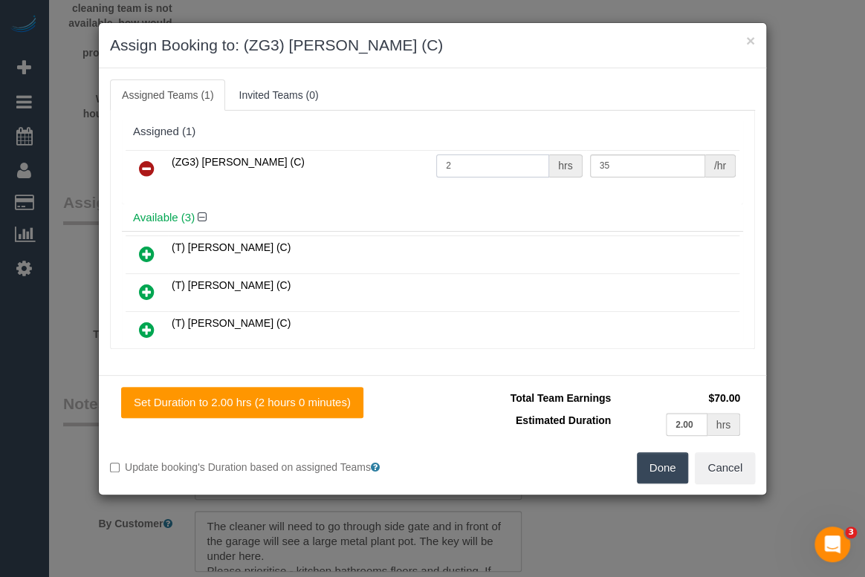
click at [455, 163] on input "2" at bounding box center [492, 166] width 113 height 23
type input "2.25"
click at [653, 471] on button "Done" at bounding box center [663, 468] width 52 height 31
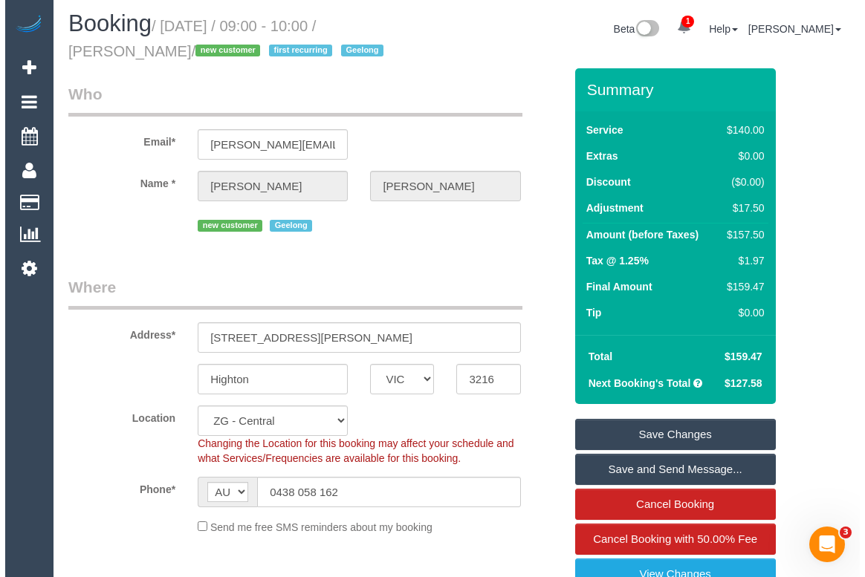
scroll to position [0, 0]
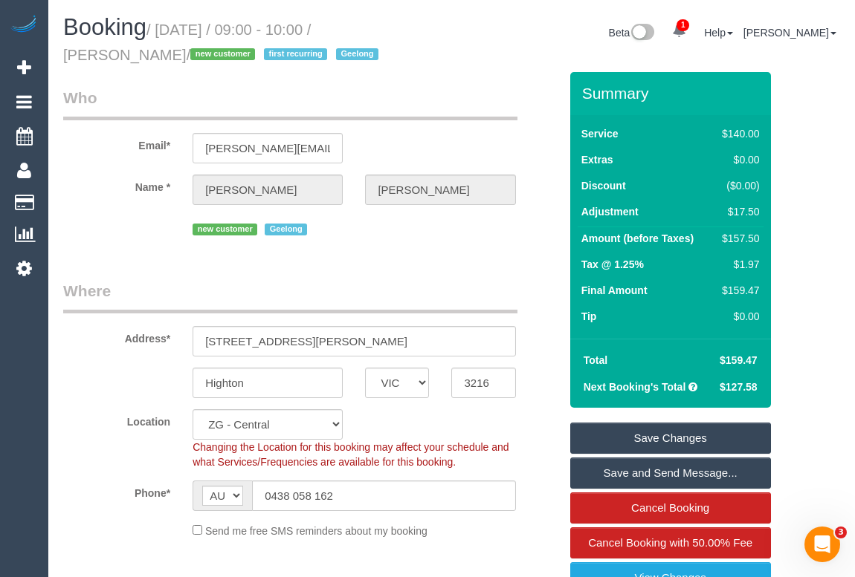
click at [660, 431] on link "Save Changes" at bounding box center [670, 438] width 201 height 31
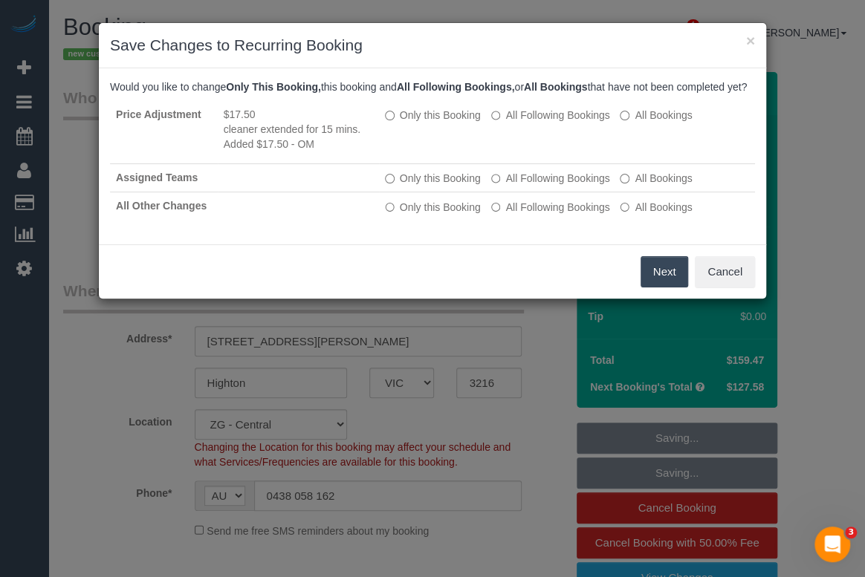
click at [655, 288] on button "Next" at bounding box center [665, 271] width 48 height 31
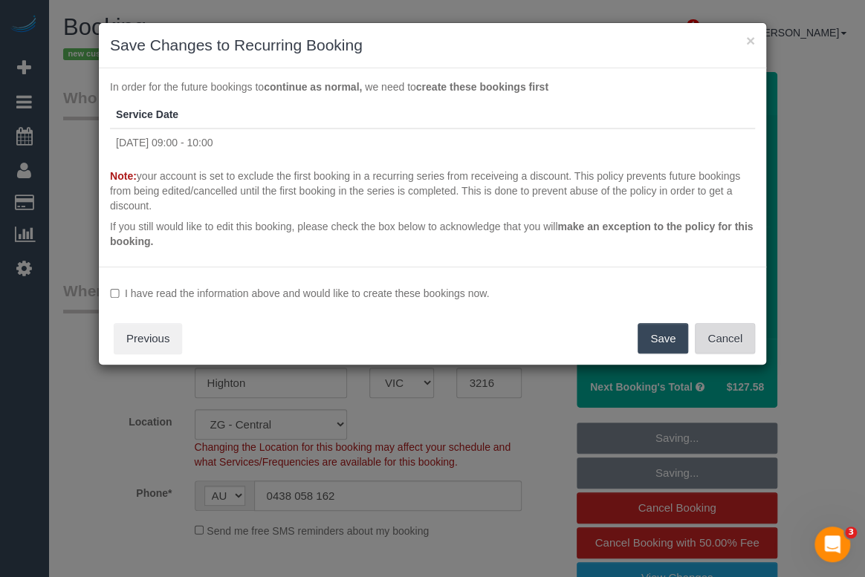
click at [736, 338] on button "Cancel" at bounding box center [725, 338] width 60 height 31
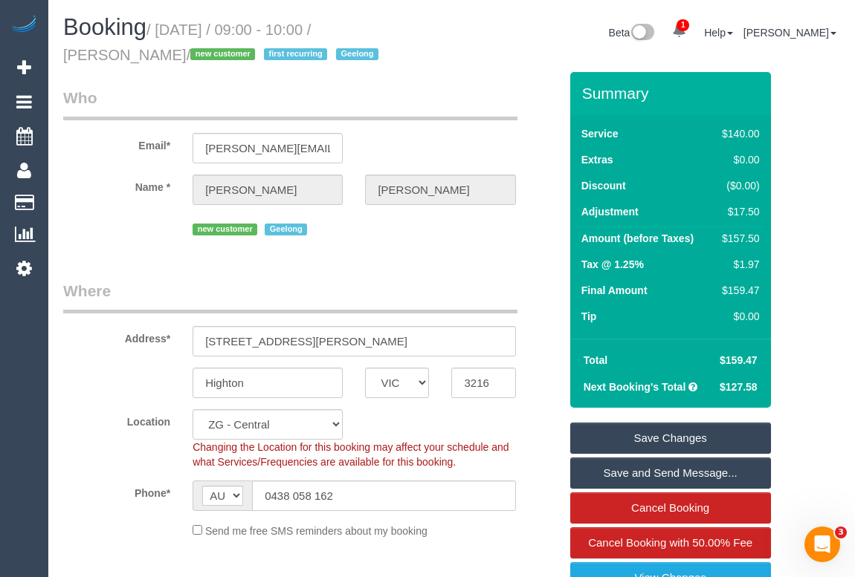
click at [676, 433] on link "Save Changes" at bounding box center [670, 438] width 201 height 31
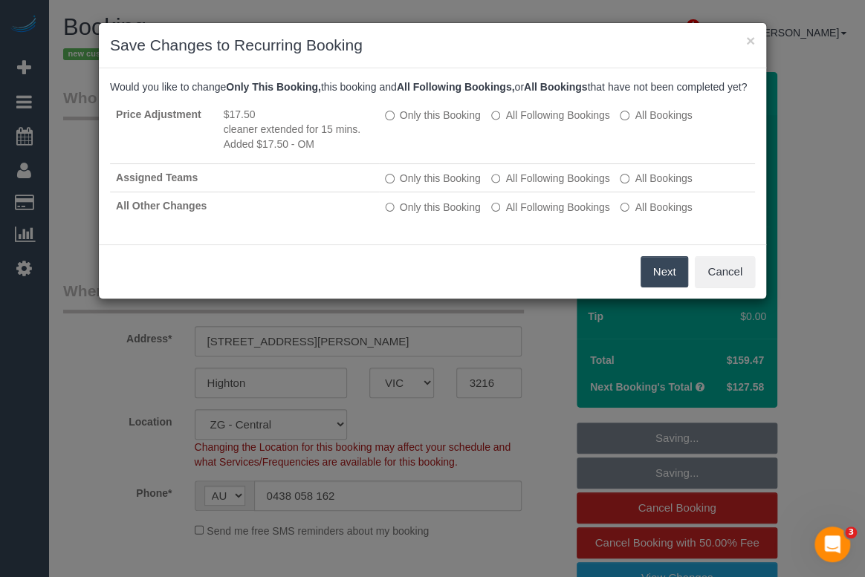
click at [648, 282] on button "Next" at bounding box center [665, 271] width 48 height 31
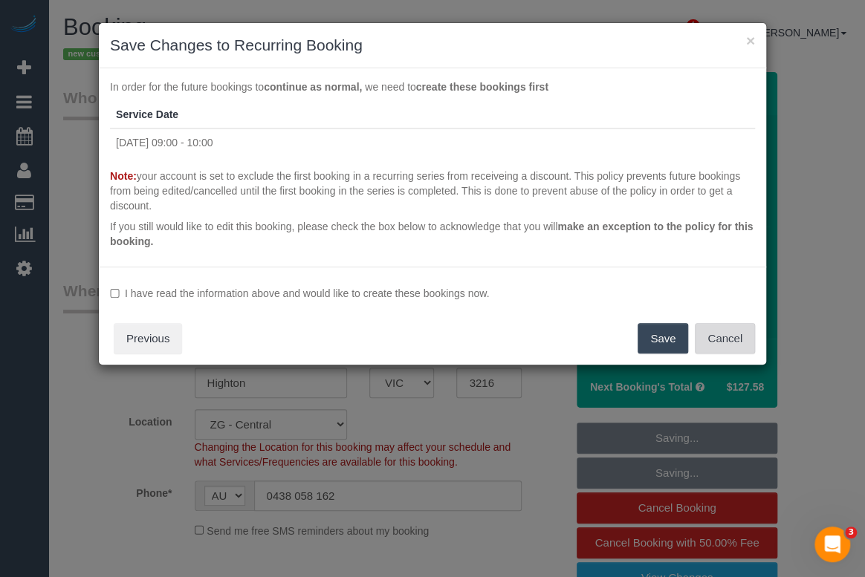
click at [750, 339] on button "Cancel" at bounding box center [725, 338] width 60 height 31
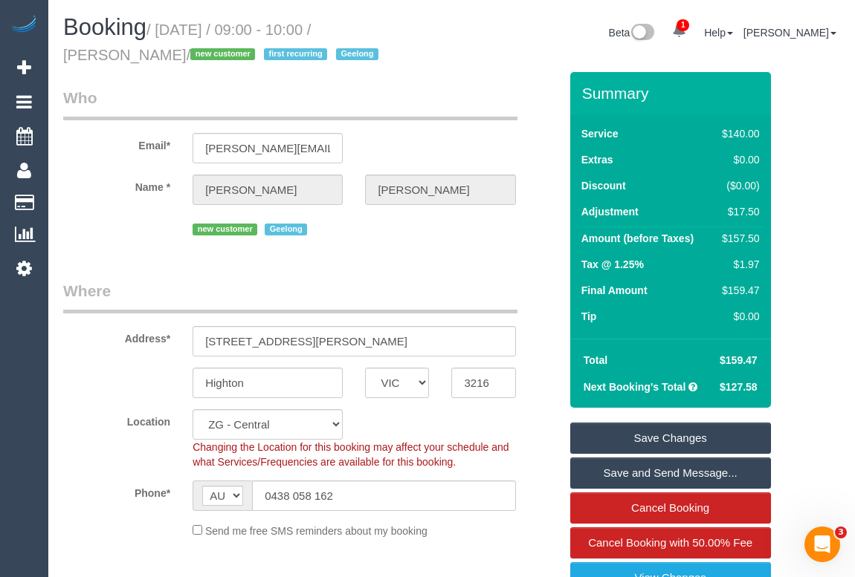
click at [680, 438] on link "Save Changes" at bounding box center [670, 438] width 201 height 31
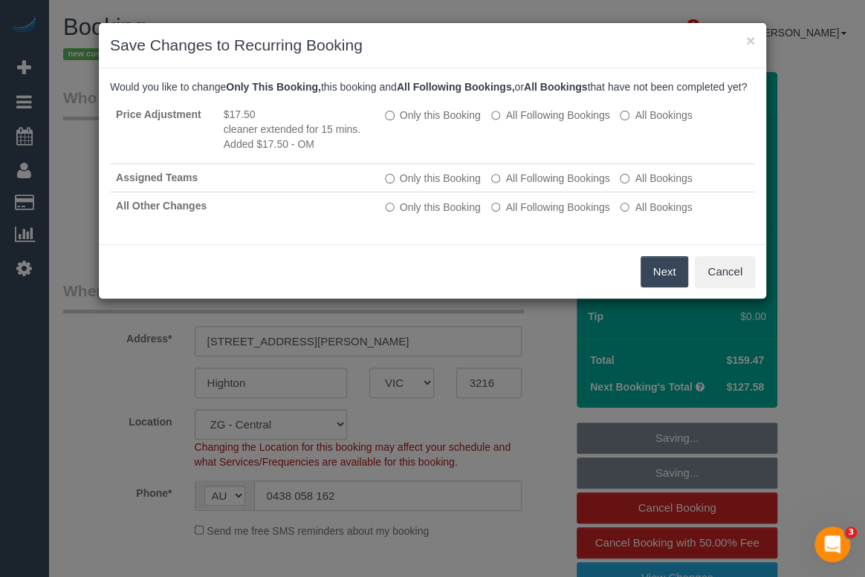
click at [649, 285] on button "Next" at bounding box center [665, 271] width 48 height 31
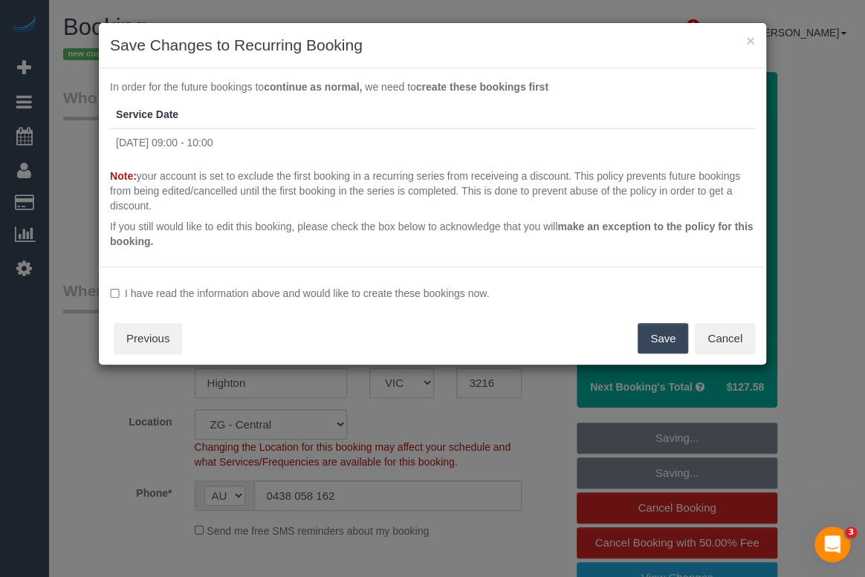
click at [645, 331] on button "Save" at bounding box center [663, 338] width 51 height 31
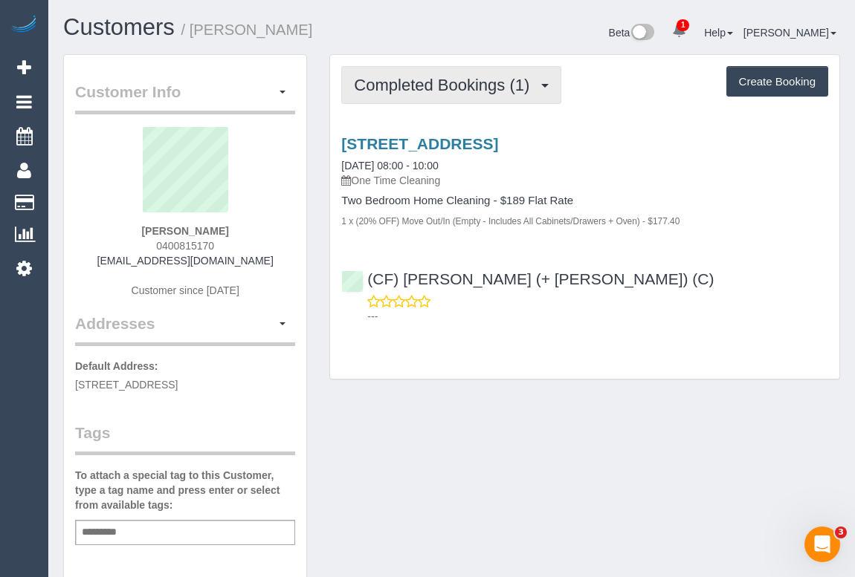
click at [396, 86] on span "Completed Bookings (1)" at bounding box center [445, 85] width 183 height 19
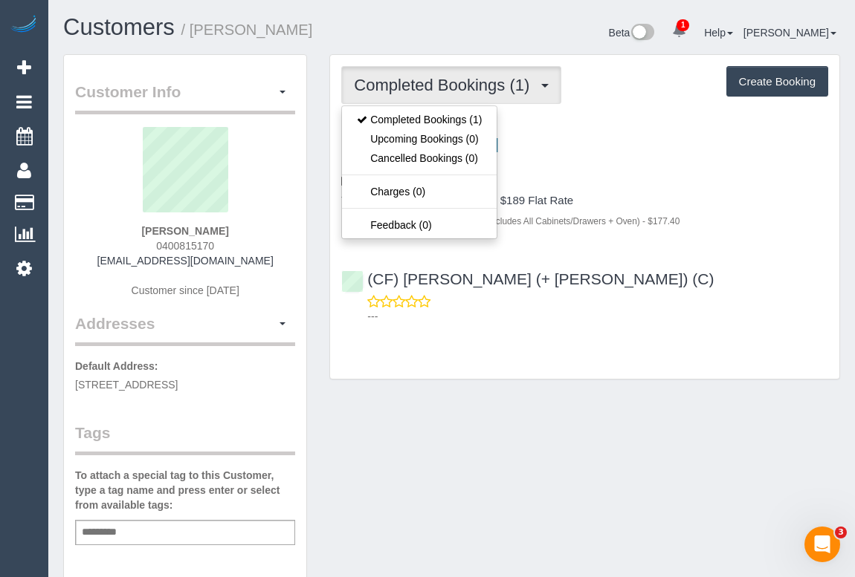
drag, startPoint x: 623, startPoint y: 403, endPoint x: 627, endPoint y: 392, distance: 11.7
click at [623, 402] on div "Customer Info Edit Contact Info Send Message Email Preferences Special Sales Ta…" at bounding box center [451, 552] width 799 height 996
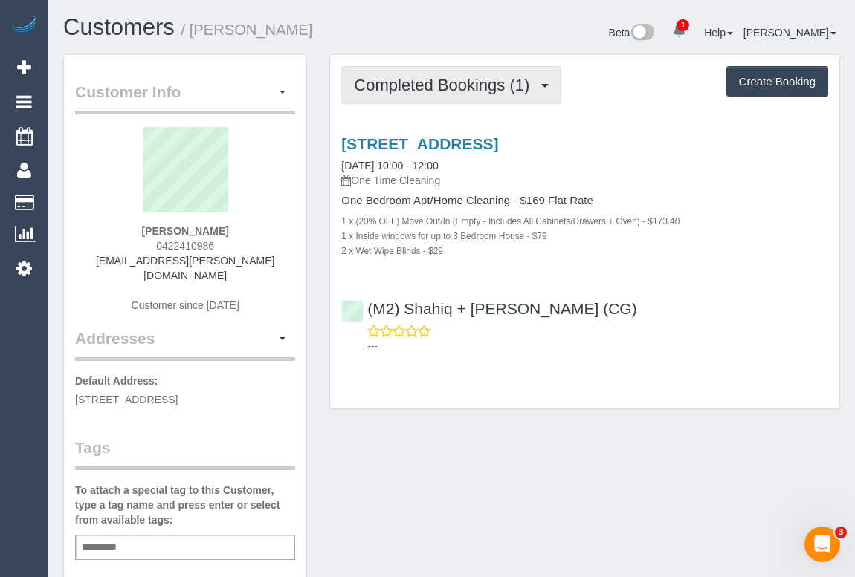
click at [479, 89] on span "Completed Bookings (1)" at bounding box center [445, 85] width 183 height 19
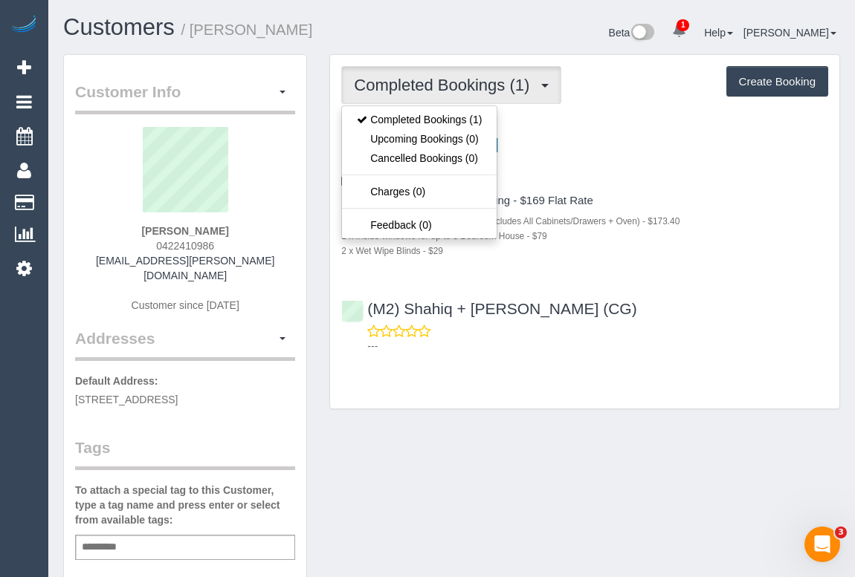
click at [646, 357] on div "3614/70 Southbank Boulevard, Southbank, VIC 3006 06/10/2025 10:00 - 12:00 One T…" at bounding box center [584, 242] width 509 height 238
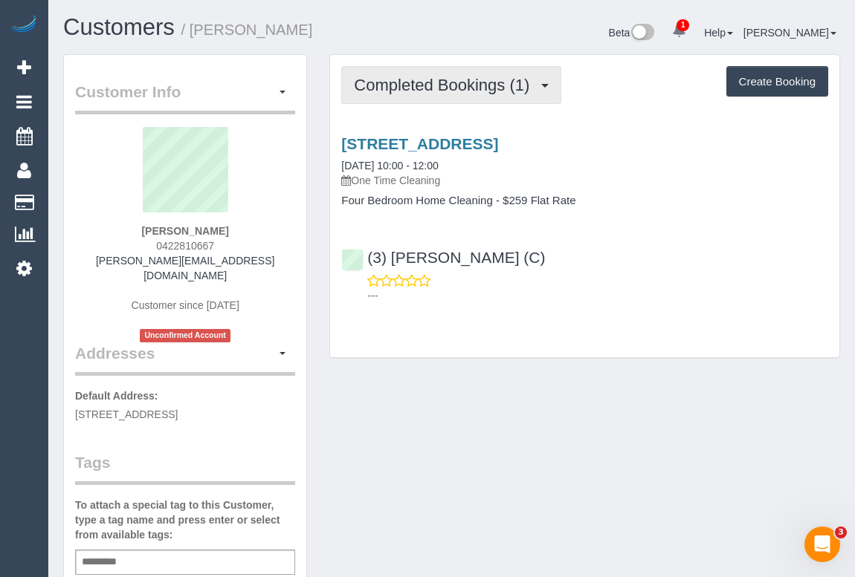
click at [439, 98] on button "Completed Bookings (1)" at bounding box center [451, 85] width 220 height 38
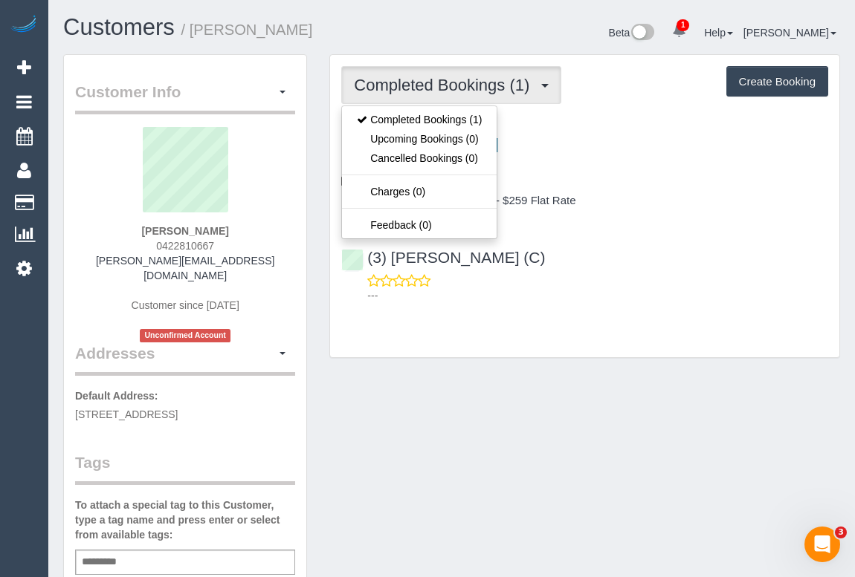
click at [612, 374] on div "Customer Info Edit Contact Info Send Message Email Preferences Special Sales Ta…" at bounding box center [451, 566] width 799 height 1025
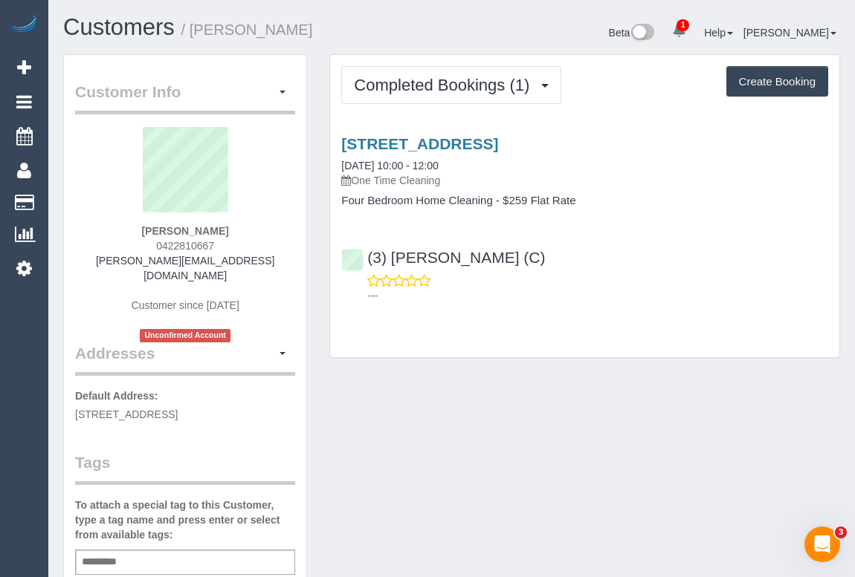
drag, startPoint x: 577, startPoint y: 409, endPoint x: 557, endPoint y: 273, distance: 136.6
click at [584, 403] on div "Customer Info Edit Contact Info Send Message Email Preferences Special Sales Ta…" at bounding box center [451, 566] width 799 height 1025
click at [466, 422] on div "Customer Info Edit Contact Info Send Message Email Preferences Special Sales Ta…" at bounding box center [451, 566] width 799 height 1025
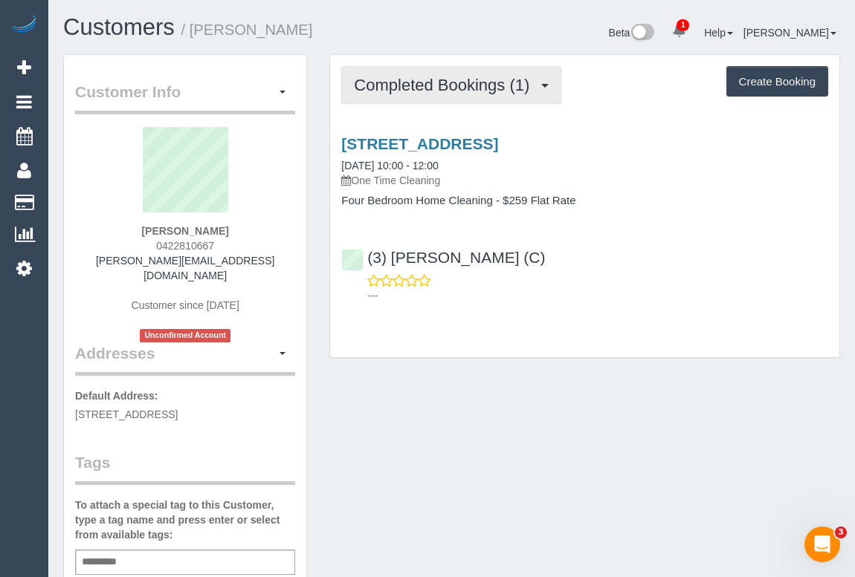
click at [447, 98] on button "Completed Bookings (1)" at bounding box center [451, 85] width 220 height 38
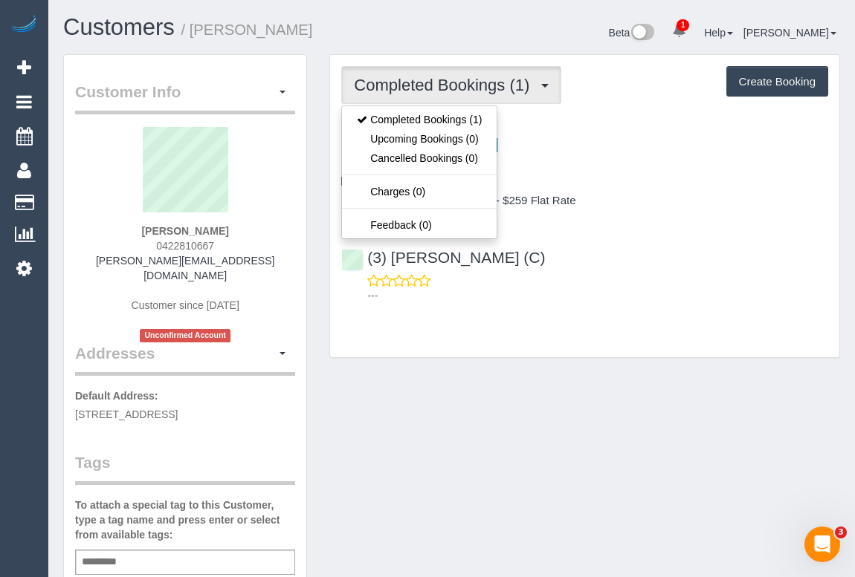
click at [541, 398] on div "Customer Info Edit Contact Info Send Message Email Preferences Special Sales Ta…" at bounding box center [451, 566] width 799 height 1025
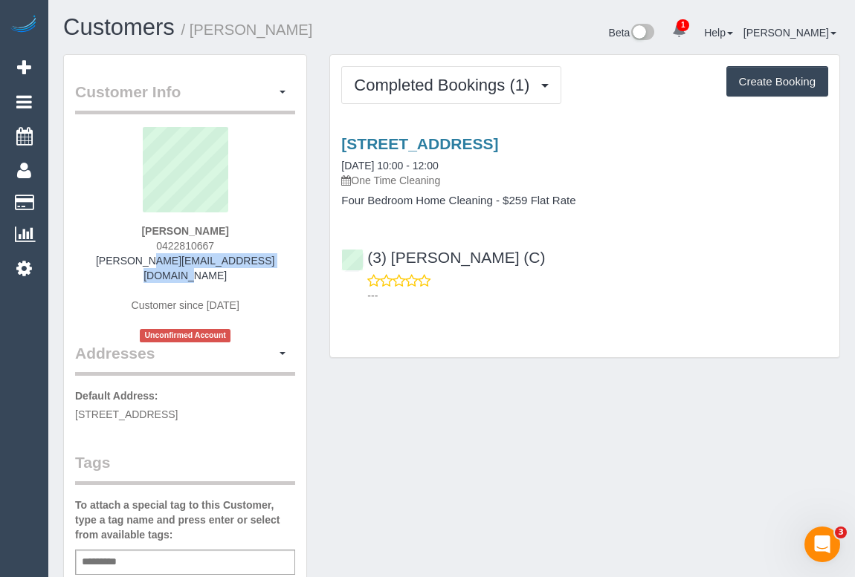
copy link "emma.langoulant@hotmail.com"
drag, startPoint x: 102, startPoint y: 259, endPoint x: 278, endPoint y: 264, distance: 176.2
click at [278, 264] on div "Emma Langoulant 0422810667 emma.langoulant@hotmail.com Customer since 2025 Unco…" at bounding box center [185, 234] width 220 height 215
click at [536, 438] on div "Customer Info Edit Contact Info Send Message Email Preferences Special Sales Ta…" at bounding box center [451, 566] width 799 height 1025
drag, startPoint x: 99, startPoint y: 259, endPoint x: 291, endPoint y: 272, distance: 192.1
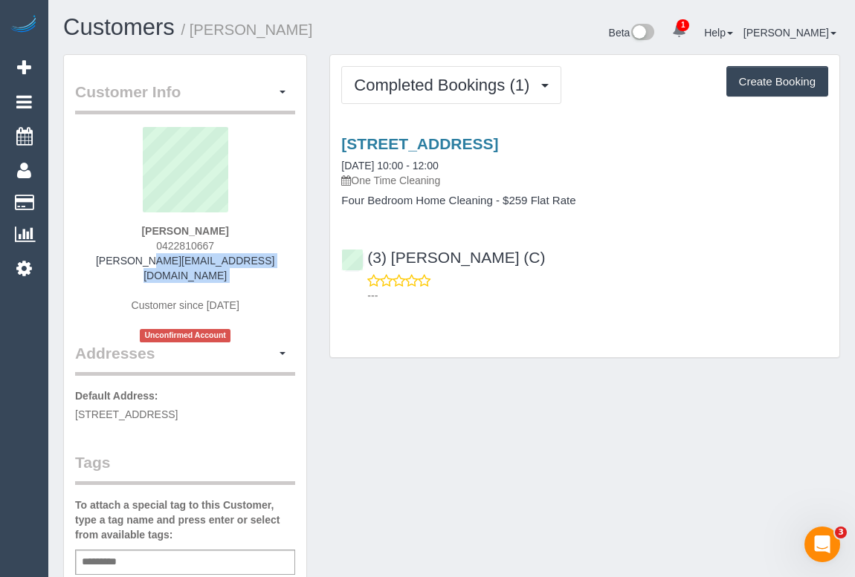
click at [291, 272] on div "Emma Langoulant 0422810667 emma.langoulant@hotmail.com Customer since 2025 Unco…" at bounding box center [185, 234] width 220 height 215
copy div "emma.langoulant@hotmail.com"
click at [476, 387] on div "Customer Info Edit Contact Info Send Message Email Preferences Special Sales Ta…" at bounding box center [451, 566] width 799 height 1025
drag, startPoint x: 95, startPoint y: 264, endPoint x: 270, endPoint y: 273, distance: 175.6
click at [270, 273] on div "Emma Langoulant 0422810667 emma.langoulant@hotmail.com Customer since 2025 Unco…" at bounding box center [185, 234] width 220 height 215
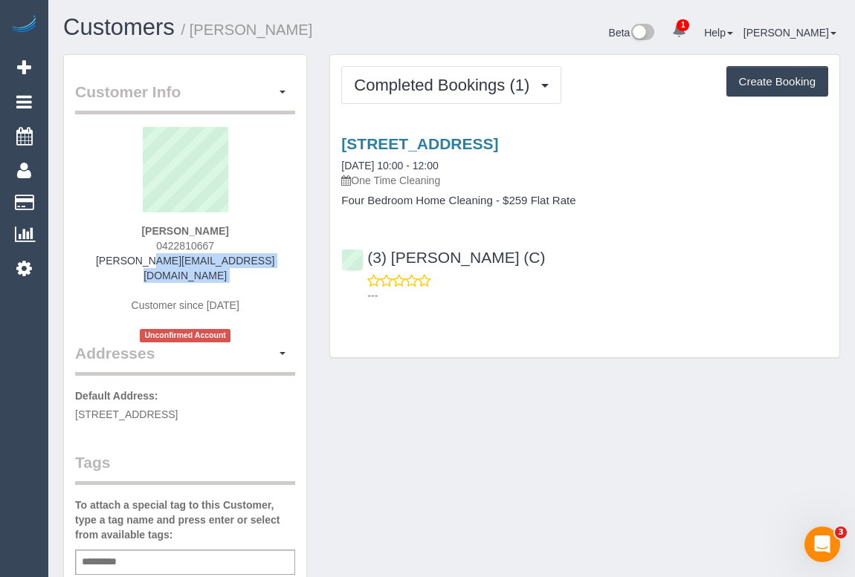
copy div "emma.langoulant@hotmail.com"
click at [550, 461] on div "Customer Info Edit Contact Info Send Message Email Preferences Special Sales Ta…" at bounding box center [451, 566] width 799 height 1025
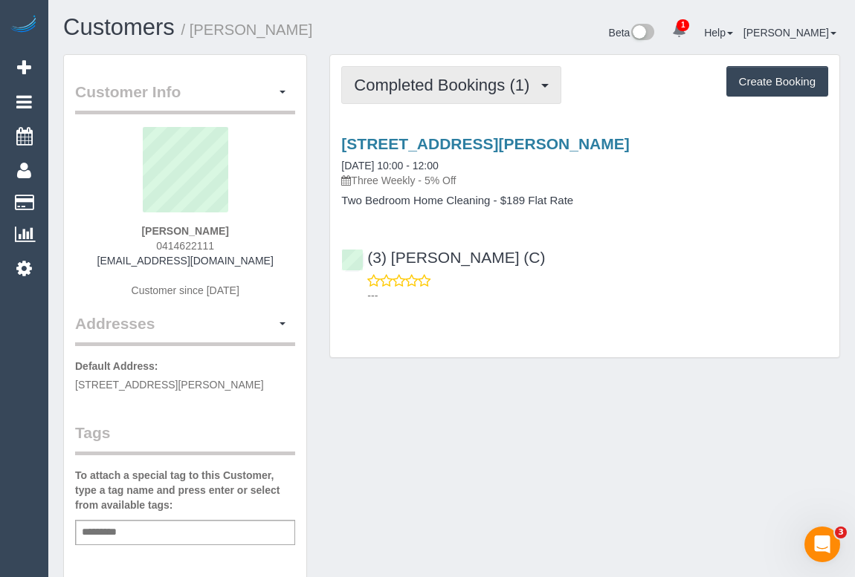
click at [410, 89] on span "Completed Bookings (1)" at bounding box center [445, 85] width 183 height 19
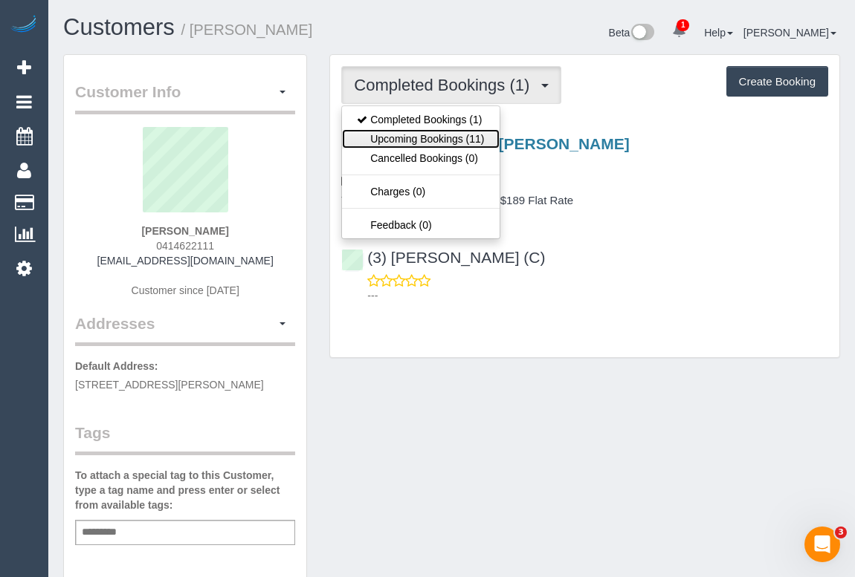
click at [406, 140] on link "Upcoming Bookings (11)" at bounding box center [420, 138] width 157 height 19
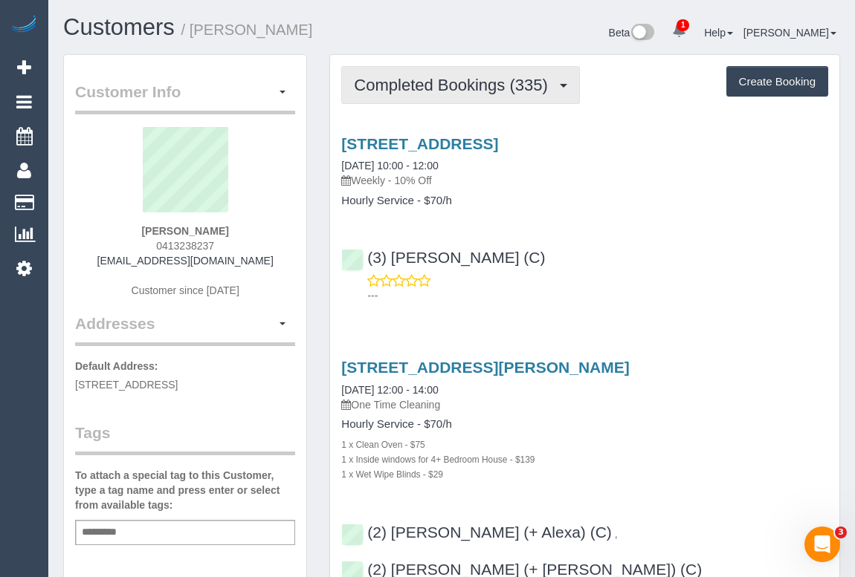
drag, startPoint x: 435, startPoint y: 95, endPoint x: 429, endPoint y: 120, distance: 25.2
click at [435, 95] on button "Completed Bookings (335)" at bounding box center [460, 85] width 239 height 38
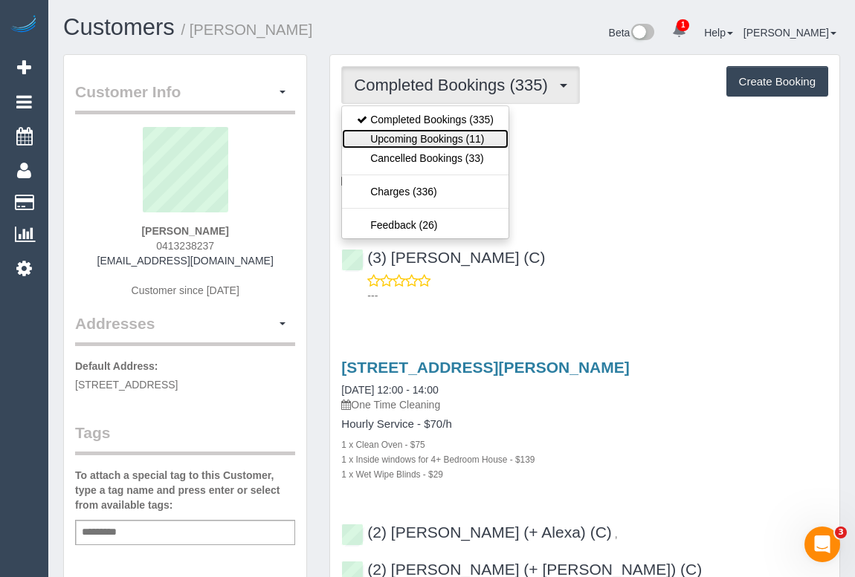
click at [431, 139] on link "Upcoming Bookings (11)" at bounding box center [425, 138] width 166 height 19
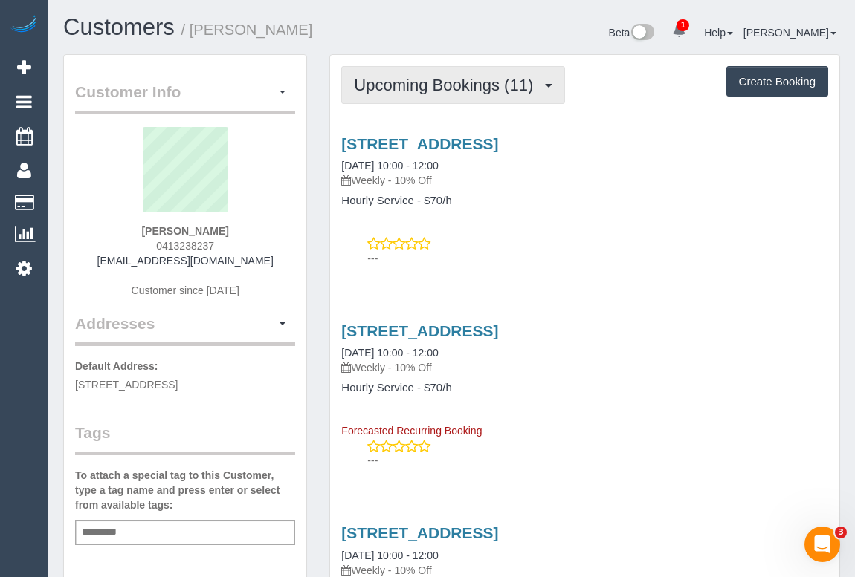
click at [431, 91] on span "Upcoming Bookings (11)" at bounding box center [447, 85] width 187 height 19
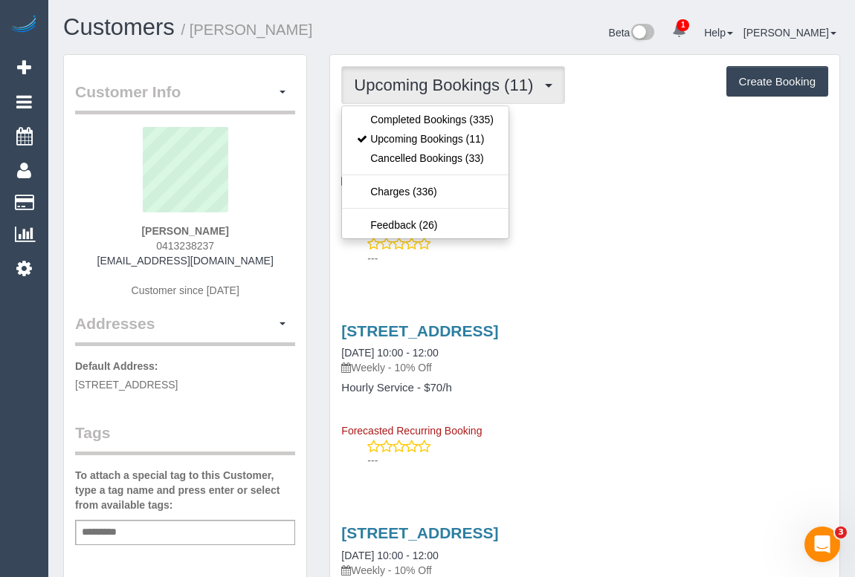
click at [607, 227] on div "68 Gold Street, Collingwood, VIC 3066 13/10/2025 10:00 - 12:00 Weekly - 10% Off…" at bounding box center [584, 198] width 509 height 150
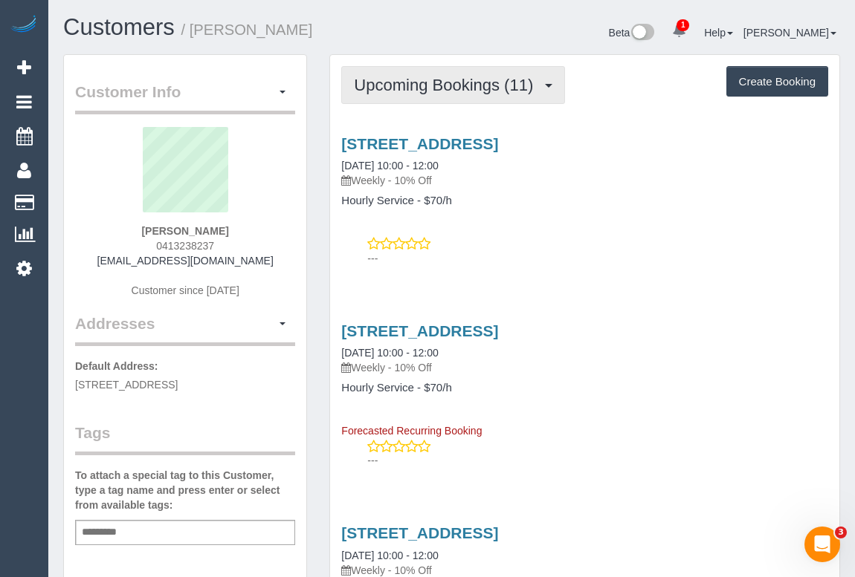
click at [432, 84] on span "Upcoming Bookings (11)" at bounding box center [447, 85] width 187 height 19
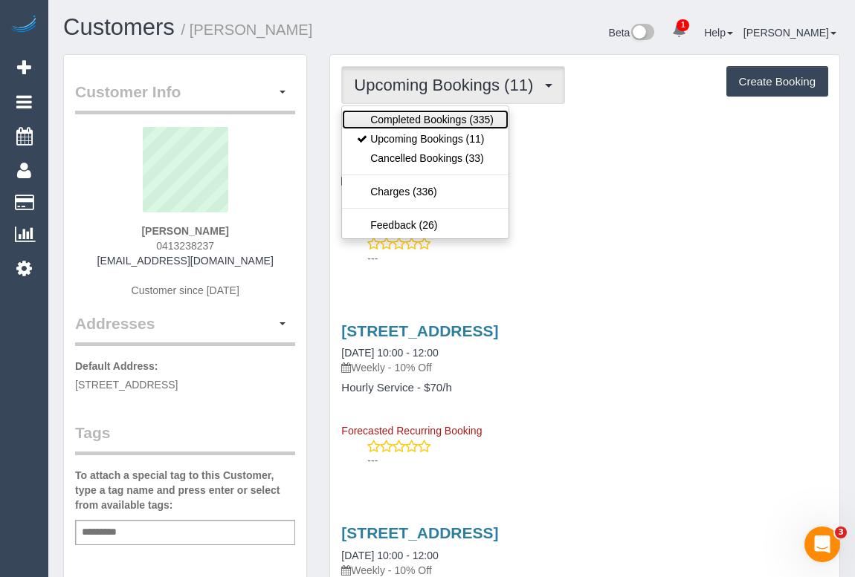
click at [414, 121] on link "Completed Bookings (335)" at bounding box center [425, 119] width 166 height 19
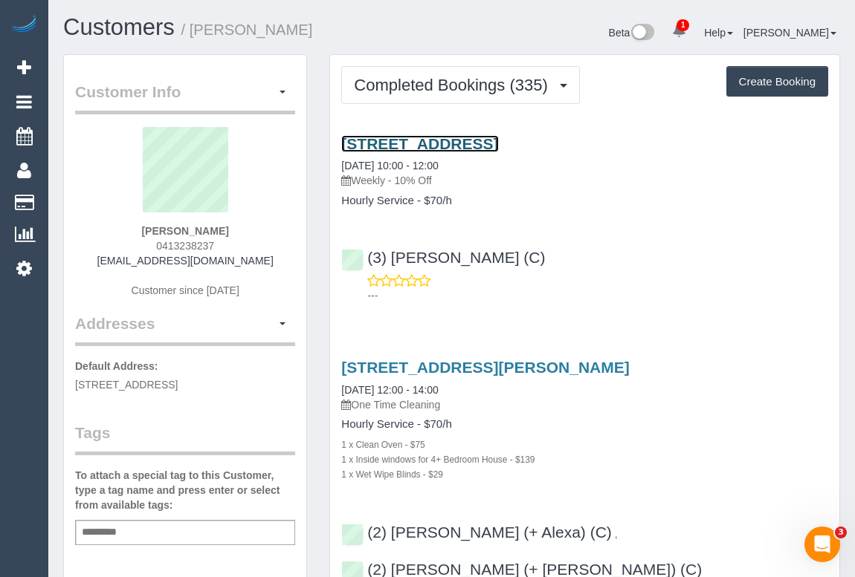
click at [476, 143] on link "68 Gold Street, Collingwood, VIC 3066" at bounding box center [419, 143] width 157 height 17
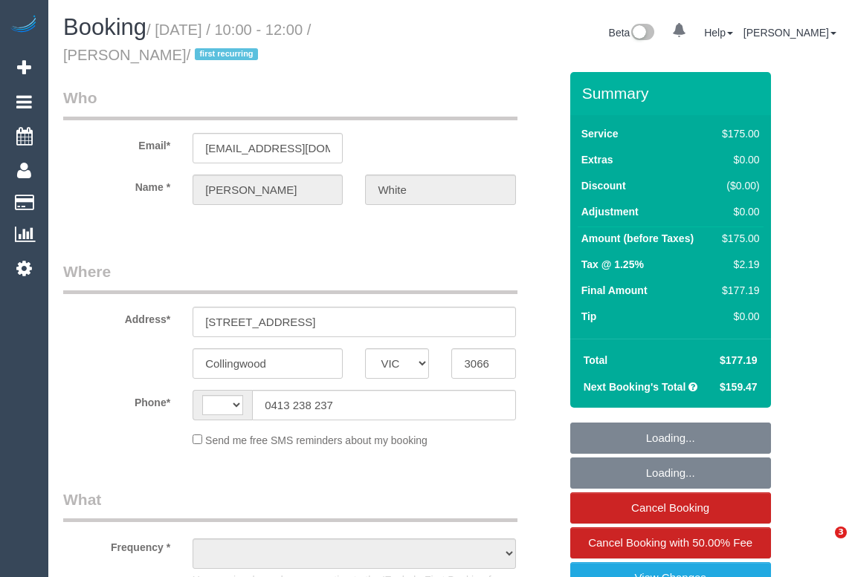
select select "VIC"
select select "string:stripe-pm_1OvoWO2GScqysDRVnLjkWlaP"
select select "string:AU"
select select "150"
select select "object:1672"
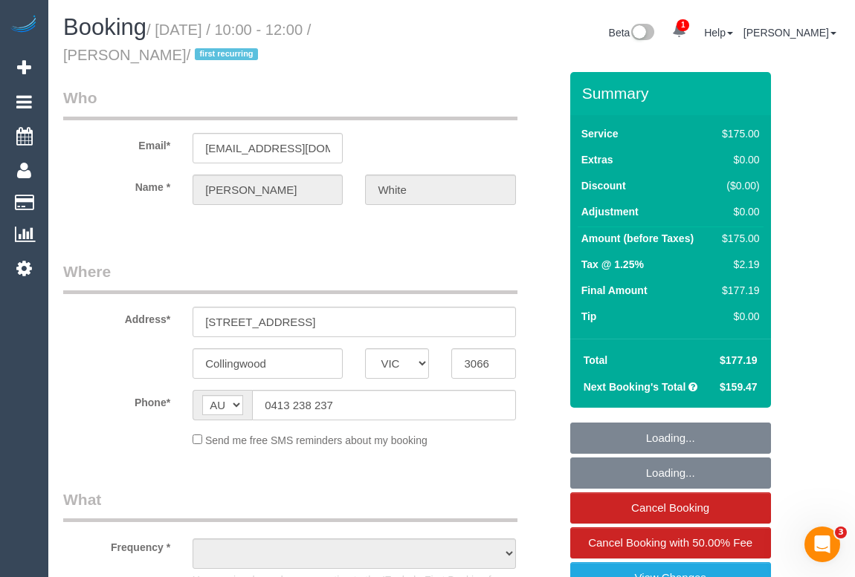
select select "number:28"
select select "number:16"
select select "number:19"
select select "number:22"
select select "number:33"
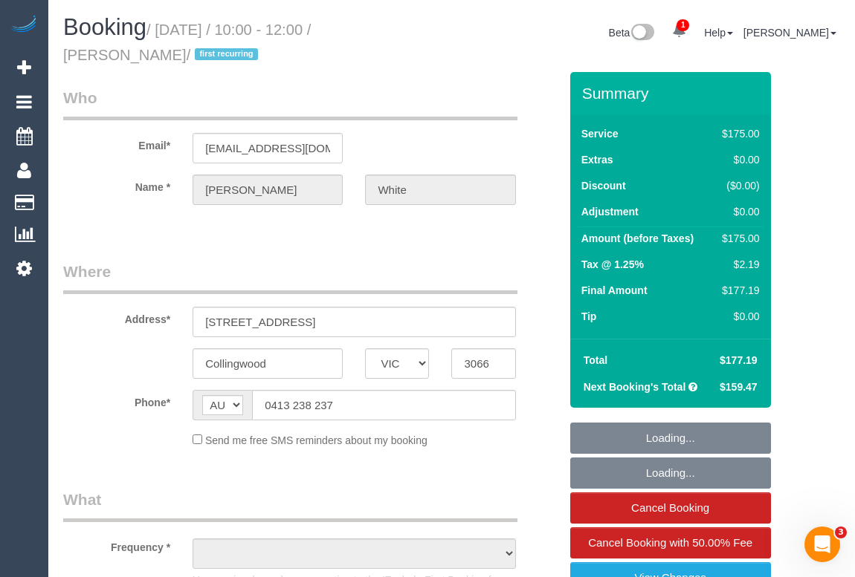
select select "number:26"
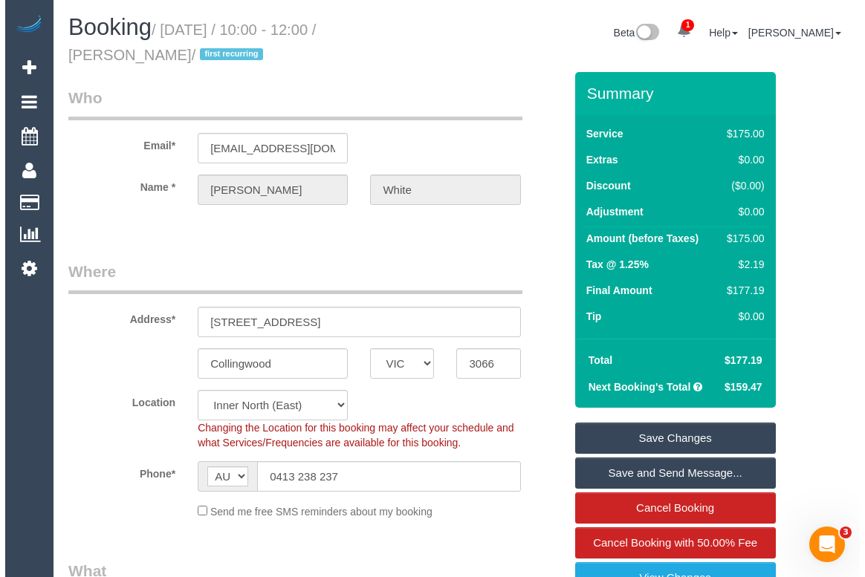
scroll to position [202, 0]
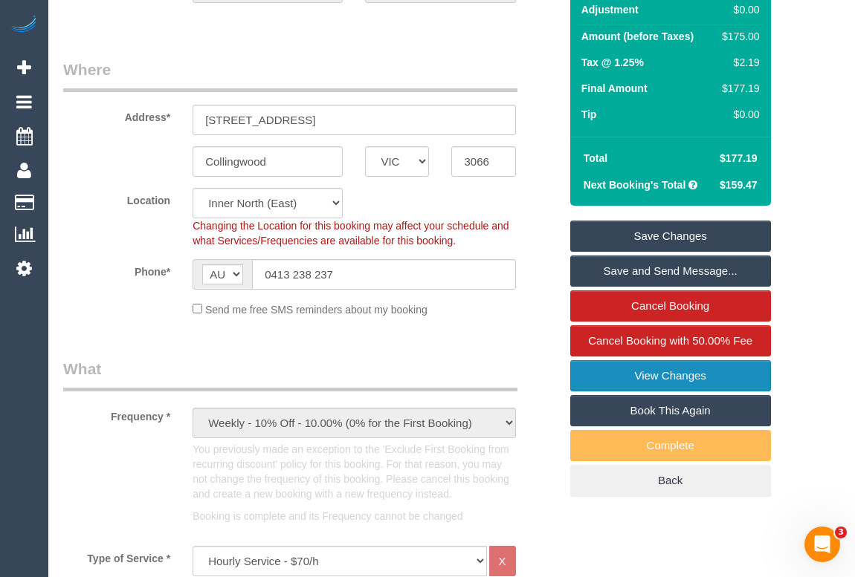
click at [678, 375] on link "View Changes" at bounding box center [670, 375] width 201 height 31
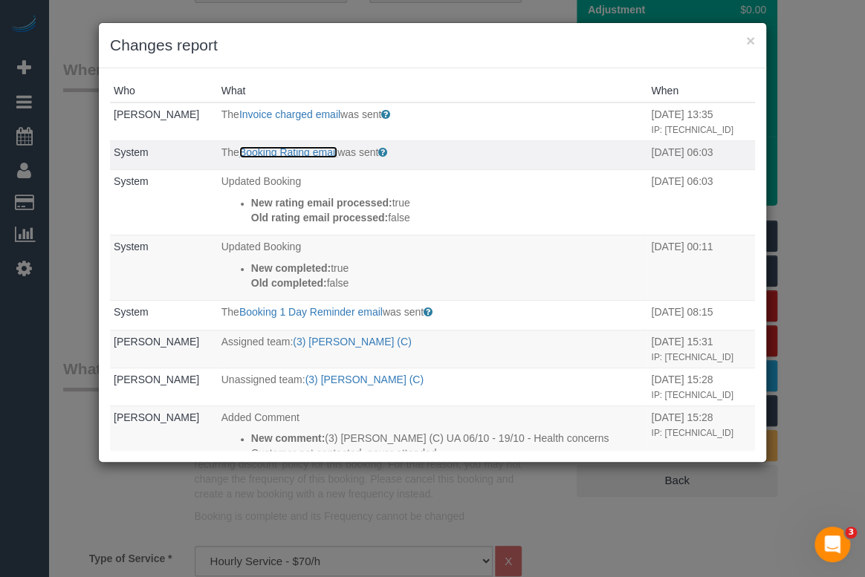
click at [277, 158] on link "Booking Rating email" at bounding box center [288, 152] width 98 height 12
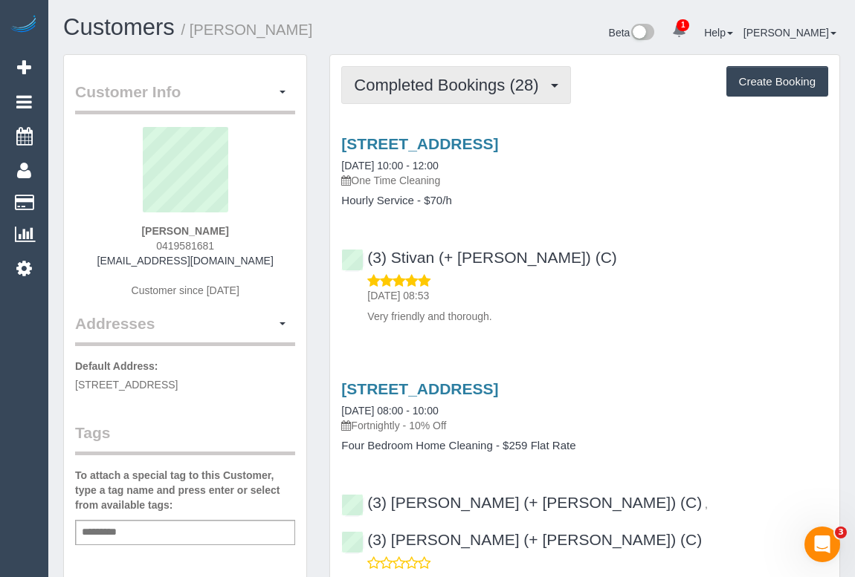
click at [414, 87] on span "Completed Bookings (28)" at bounding box center [450, 85] width 192 height 19
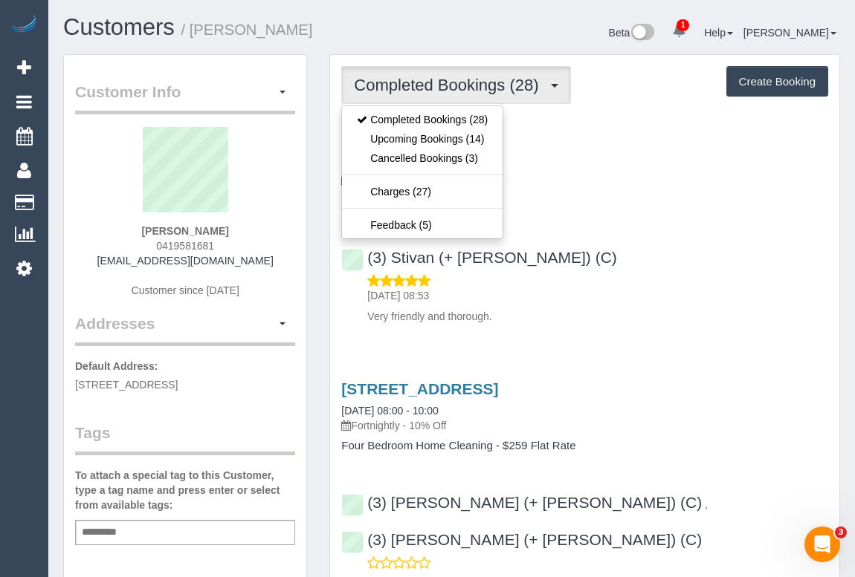
click at [677, 316] on p "Very friendly and thorough." at bounding box center [597, 316] width 461 height 15
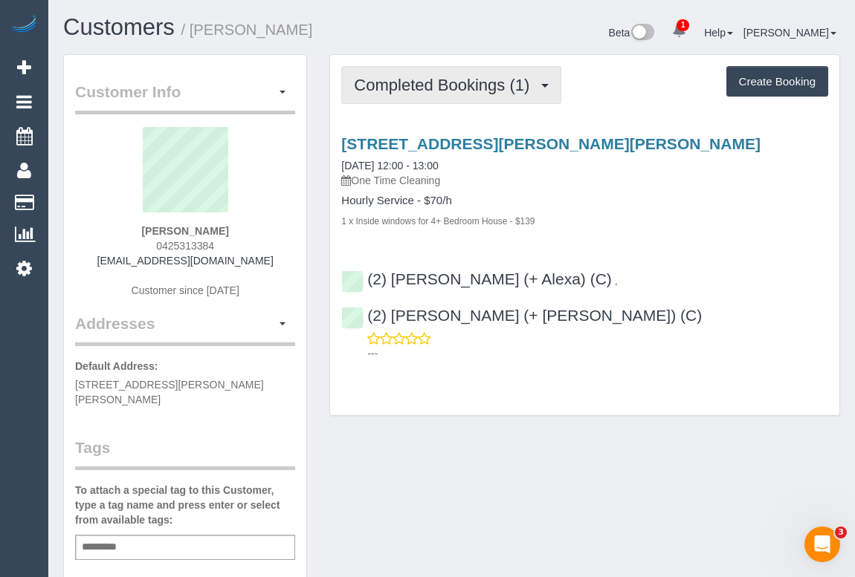
click at [407, 90] on span "Completed Bookings (1)" at bounding box center [445, 85] width 183 height 19
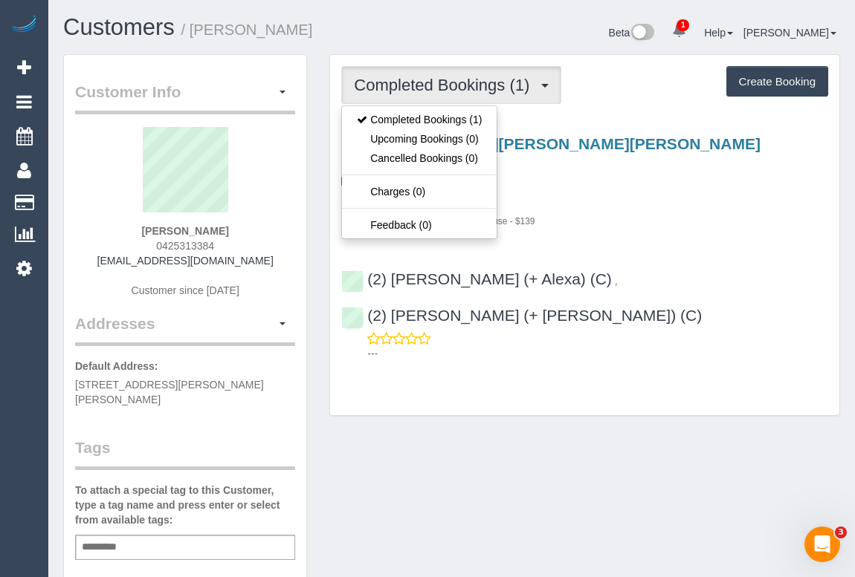
click at [471, 424] on div "Customer Info Edit Contact Info Send Message Email Preferences Special Sales Ta…" at bounding box center [451, 559] width 799 height 1011
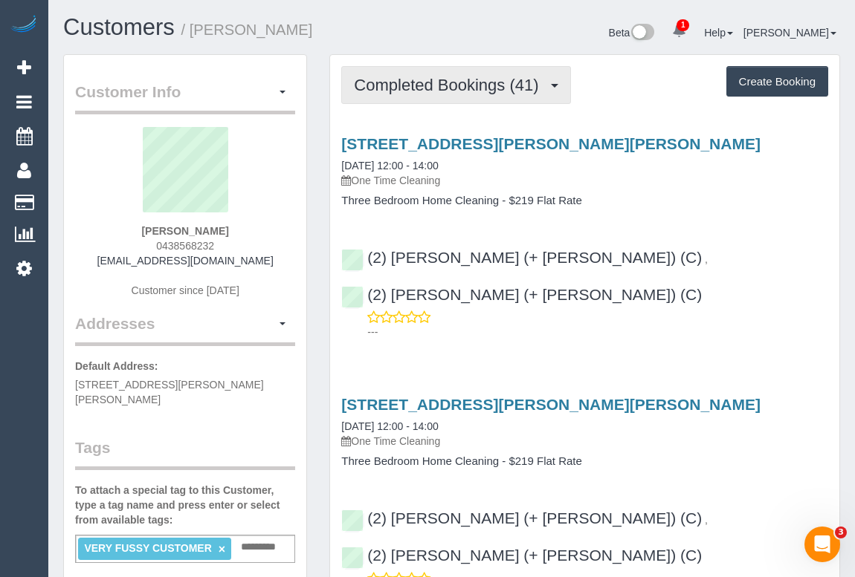
click at [431, 91] on span "Completed Bookings (41)" at bounding box center [450, 85] width 192 height 19
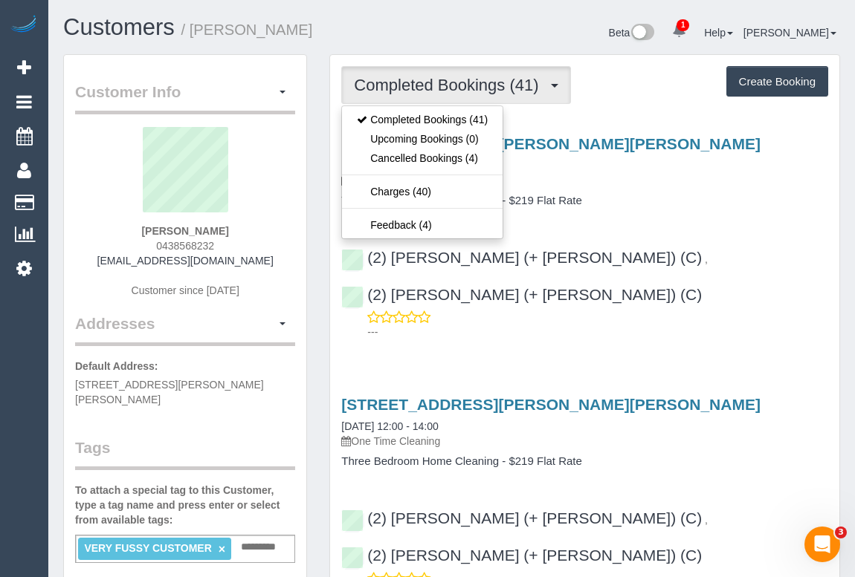
click at [692, 187] on div "29 Margaret St, Carnegie, VIC 3163 06/10/2025 12:00 - 14:00 One Time Cleaning T…" at bounding box center [584, 171] width 509 height 72
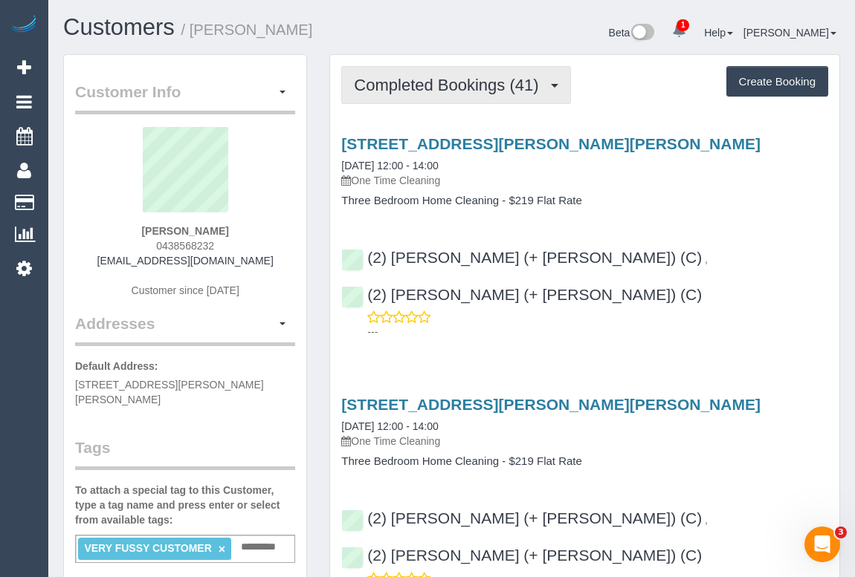
click at [417, 85] on span "Completed Bookings (41)" at bounding box center [450, 85] width 192 height 19
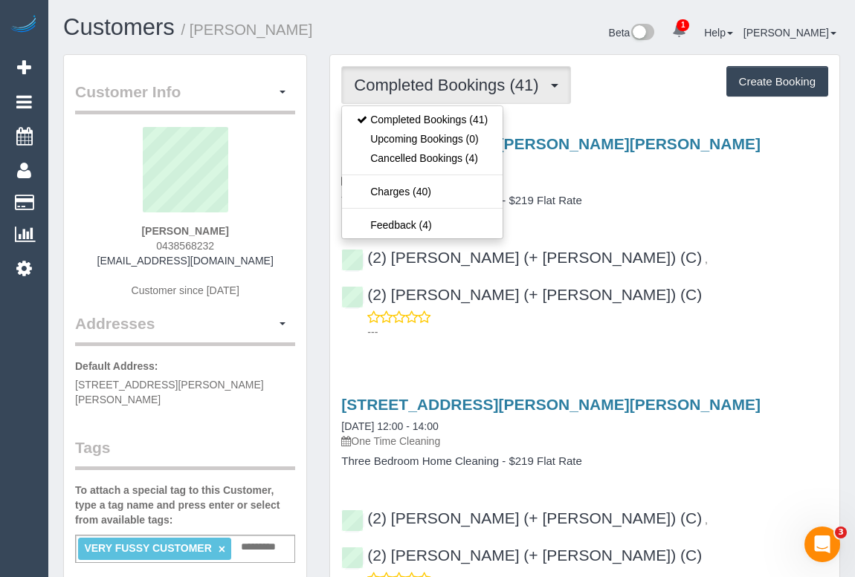
click at [685, 210] on div "29 Margaret St, Carnegie, VIC 3163 06/10/2025 12:00 - 14:00 One Time Cleaning T…" at bounding box center [584, 235] width 509 height 224
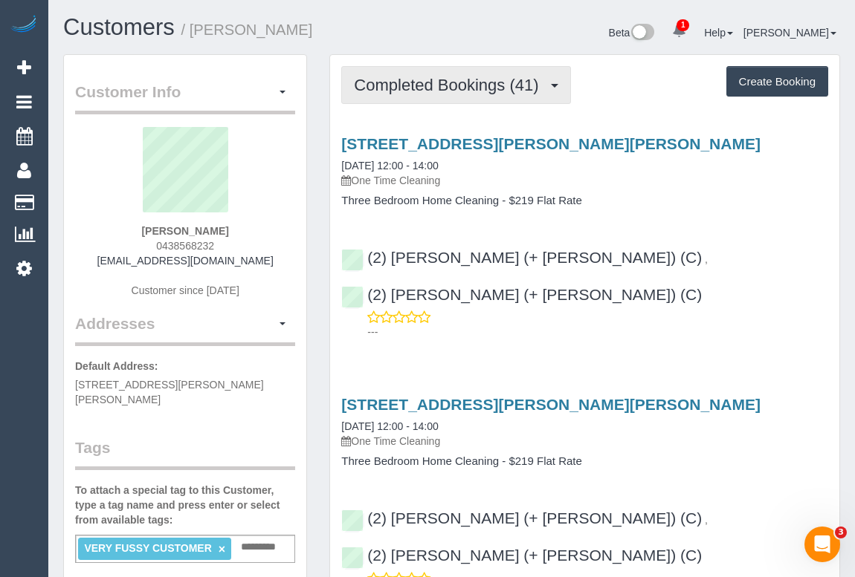
click at [424, 79] on span "Completed Bookings (41)" at bounding box center [450, 85] width 192 height 19
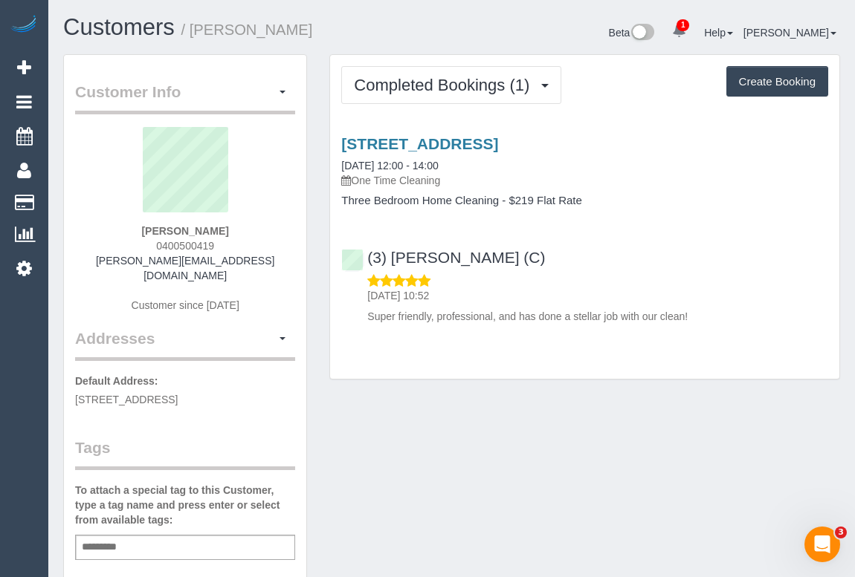
drag, startPoint x: 147, startPoint y: 245, endPoint x: 253, endPoint y: 245, distance: 105.5
click at [253, 245] on div "[PERSON_NAME] 0400500419 [PERSON_NAME][EMAIL_ADDRESS][DOMAIN_NAME] Customer sin…" at bounding box center [185, 227] width 220 height 201
copy span "0400500419"
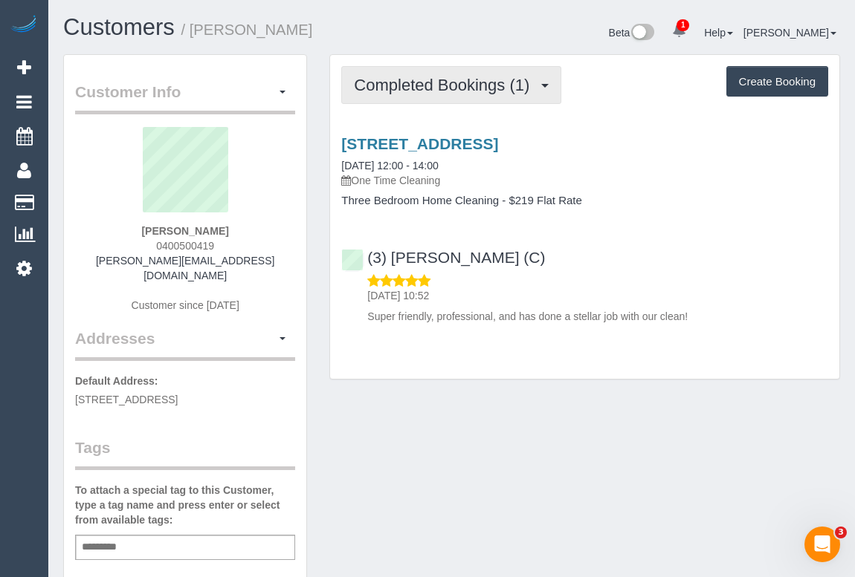
click at [454, 81] on span "Completed Bookings (1)" at bounding box center [445, 85] width 183 height 19
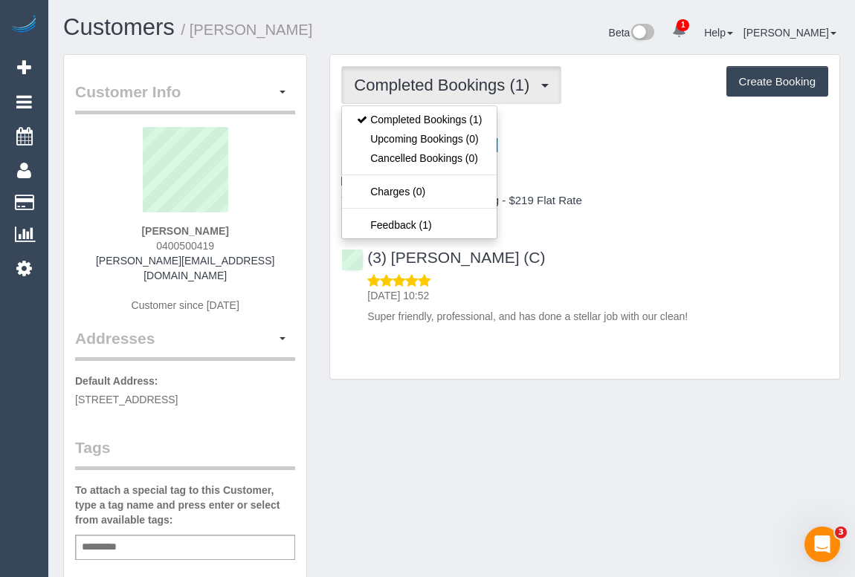
click at [659, 223] on div "[STREET_ADDRESS] [DATE] 12:00 - 14:00 One Time Cleaning Three Bedroom Home Clea…" at bounding box center [584, 227] width 509 height 208
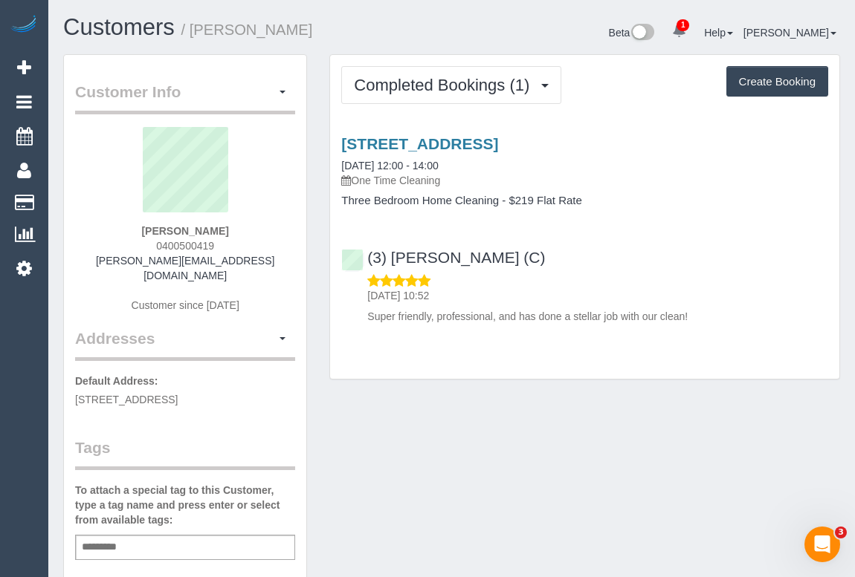
click at [424, 412] on div "Customer Info Edit Contact Info Send Message Email Preferences Special Sales Ta…" at bounding box center [451, 559] width 799 height 1011
drag, startPoint x: 103, startPoint y: 262, endPoint x: 273, endPoint y: 262, distance: 170.2
click at [273, 262] on div "[PERSON_NAME] 0400500419 [PERSON_NAME][EMAIL_ADDRESS][DOMAIN_NAME] Customer sin…" at bounding box center [185, 227] width 220 height 201
copy link "[PERSON_NAME][EMAIL_ADDRESS][DOMAIN_NAME]"
click at [416, 424] on div "Customer Info Edit Contact Info Send Message Email Preferences Special Sales Ta…" at bounding box center [451, 559] width 799 height 1011
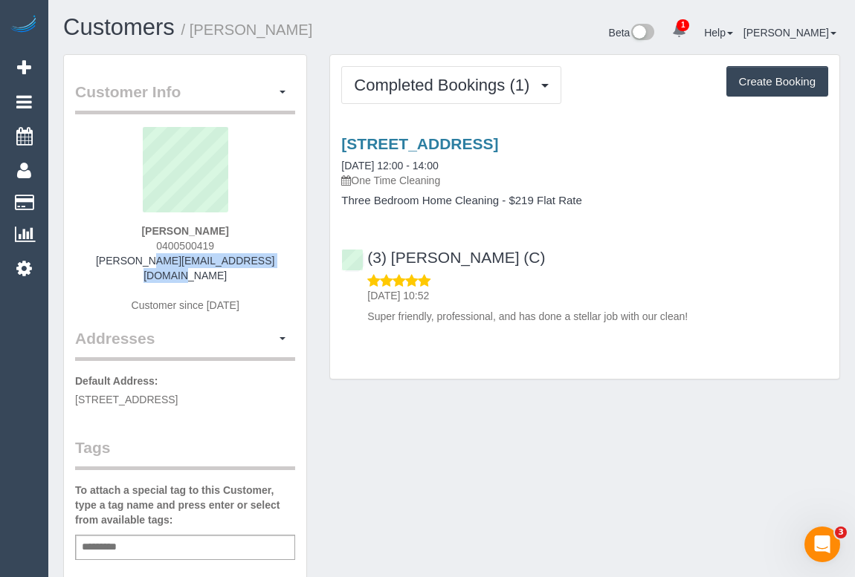
drag, startPoint x: 102, startPoint y: 258, endPoint x: 278, endPoint y: 253, distance: 176.2
click at [278, 253] on div "[PERSON_NAME] 0400500419 [PERSON_NAME][EMAIL_ADDRESS][DOMAIN_NAME] Customer sin…" at bounding box center [185, 227] width 220 height 201
copy link "[PERSON_NAME][EMAIL_ADDRESS][DOMAIN_NAME]"
drag, startPoint x: 148, startPoint y: 233, endPoint x: 234, endPoint y: 230, distance: 86.2
click at [234, 230] on div "Josh Mon 0400500419 joshua.monester@monash.edu Customer since 2025" at bounding box center [185, 227] width 220 height 201
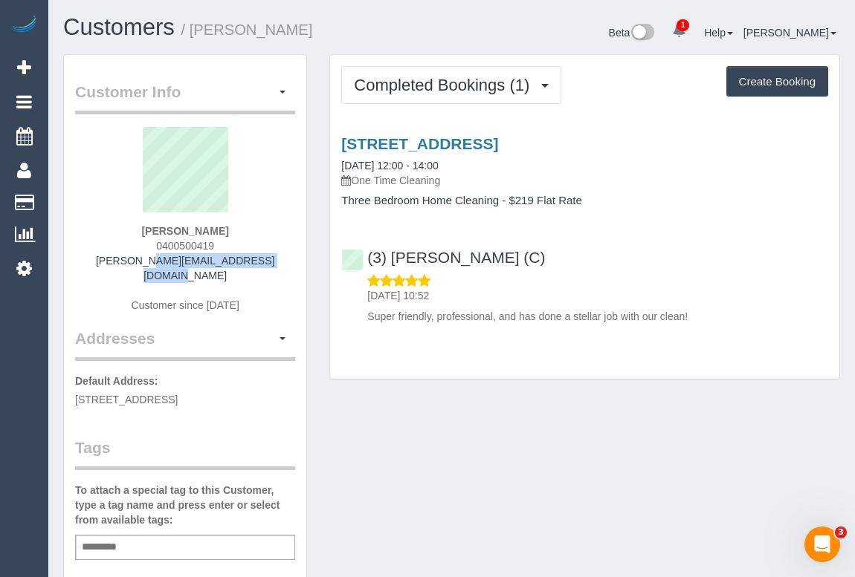
copy strong "Josh Mon"
drag, startPoint x: 150, startPoint y: 245, endPoint x: 253, endPoint y: 246, distance: 102.5
click at [253, 246] on div "Josh Mon 0400500419 joshua.monester@monash.edu Customer since 2025" at bounding box center [185, 227] width 220 height 201
copy span "0400500419"
click at [518, 450] on div "Customer Info Edit Contact Info Send Message Email Preferences Special Sales Ta…" at bounding box center [451, 559] width 799 height 1011
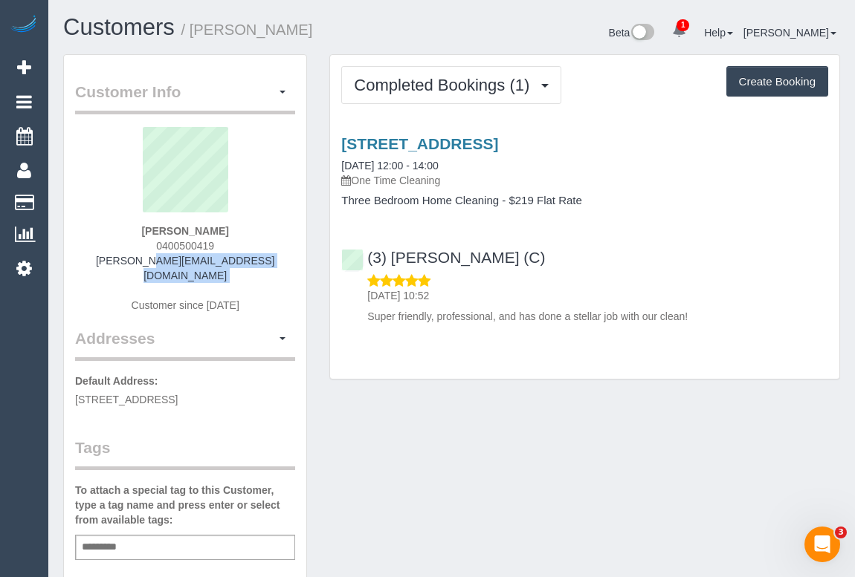
drag, startPoint x: 100, startPoint y: 256, endPoint x: 273, endPoint y: 272, distance: 173.9
click at [273, 272] on div "Josh Mon 0400500419 joshua.monester@monash.edu Customer since 2025" at bounding box center [185, 227] width 220 height 201
copy div "joshua.monester@monash.edu"
drag, startPoint x: 159, startPoint y: 230, endPoint x: 230, endPoint y: 230, distance: 71.3
click at [230, 230] on div "Josh Mon 0400500419 joshua.monester@monash.edu Customer since 2025" at bounding box center [185, 227] width 220 height 201
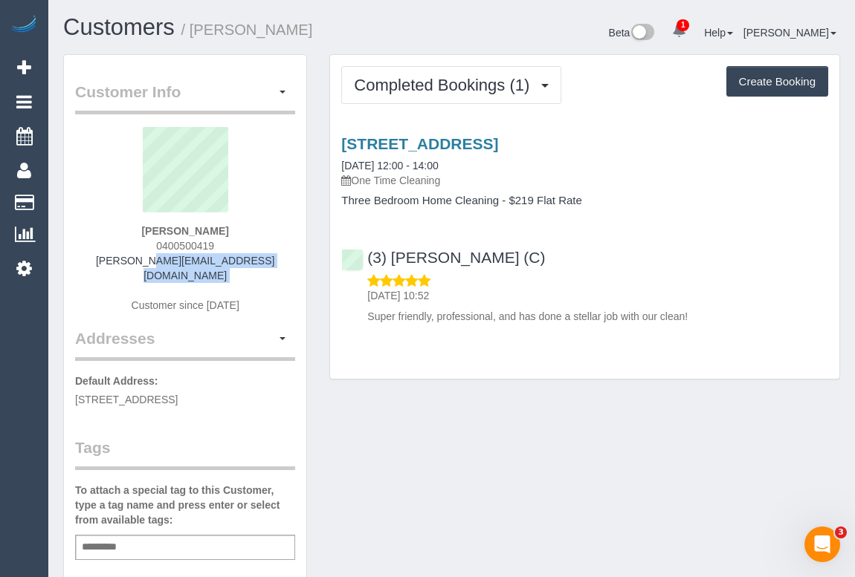
copy strong "Josh Mon"
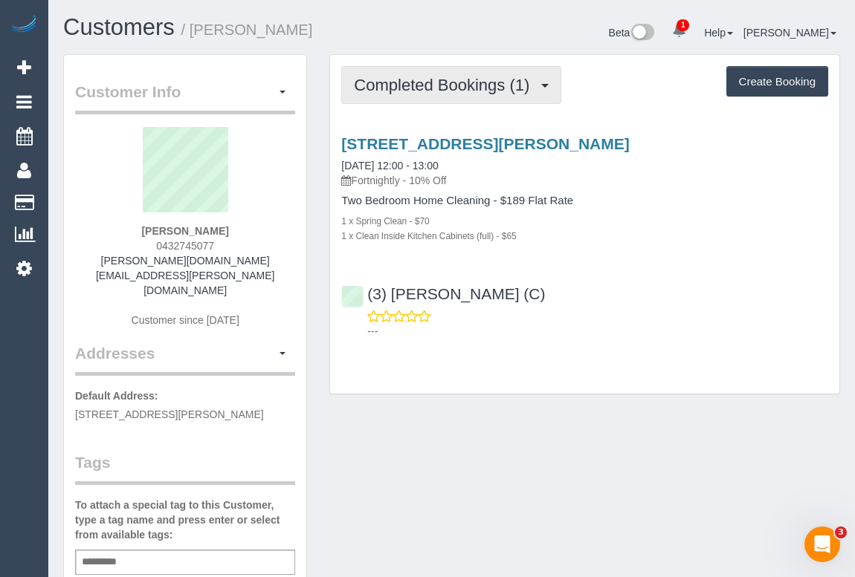
click at [475, 85] on span "Completed Bookings (1)" at bounding box center [445, 85] width 183 height 19
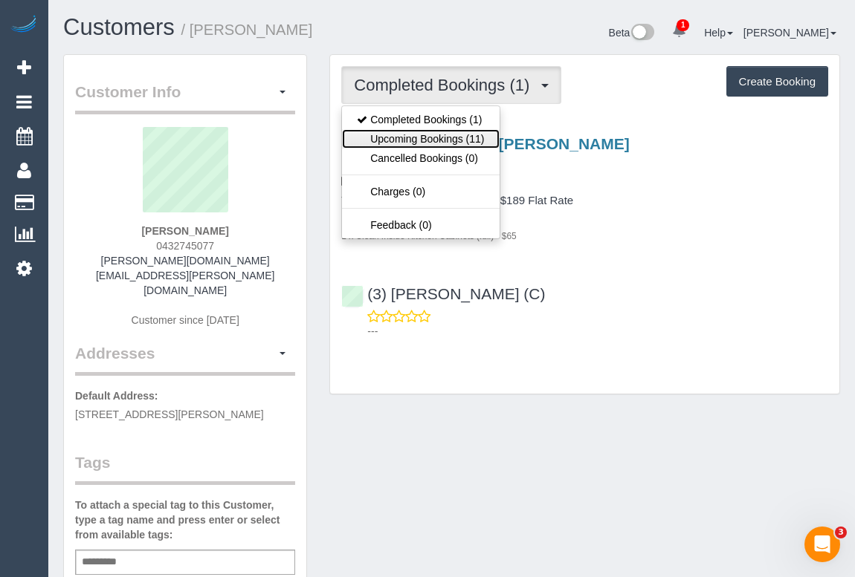
click at [432, 143] on link "Upcoming Bookings (11)" at bounding box center [420, 138] width 157 height 19
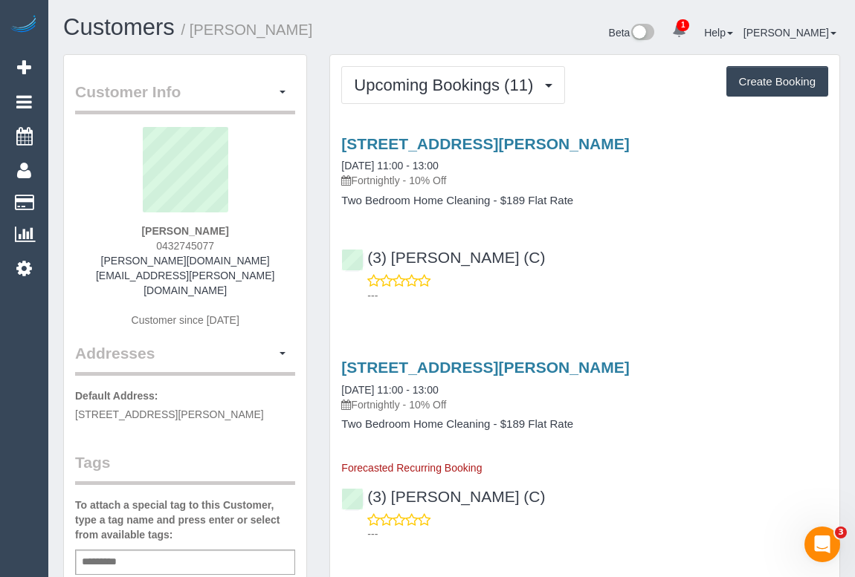
click at [611, 279] on div "---" at bounding box center [584, 288] width 487 height 30
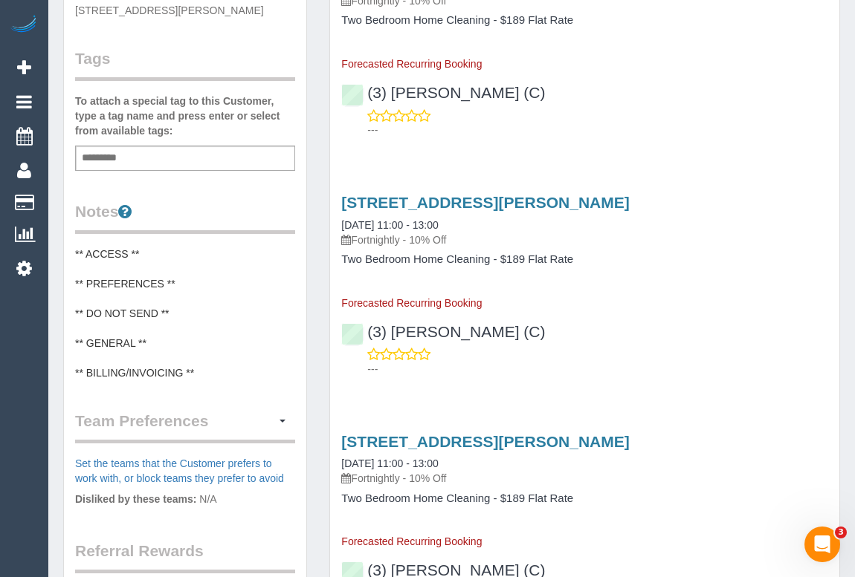
scroll to position [405, 0]
click at [643, 348] on div "---" at bounding box center [584, 361] width 487 height 30
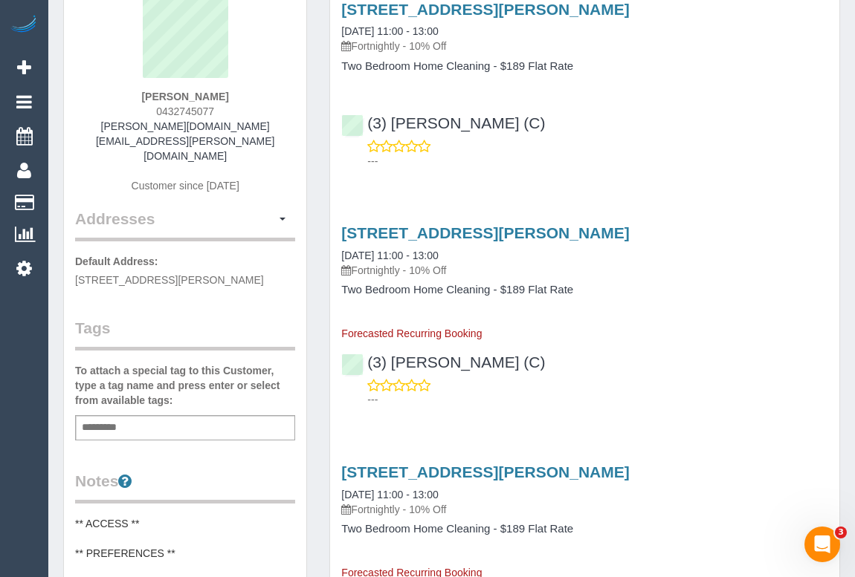
scroll to position [0, 0]
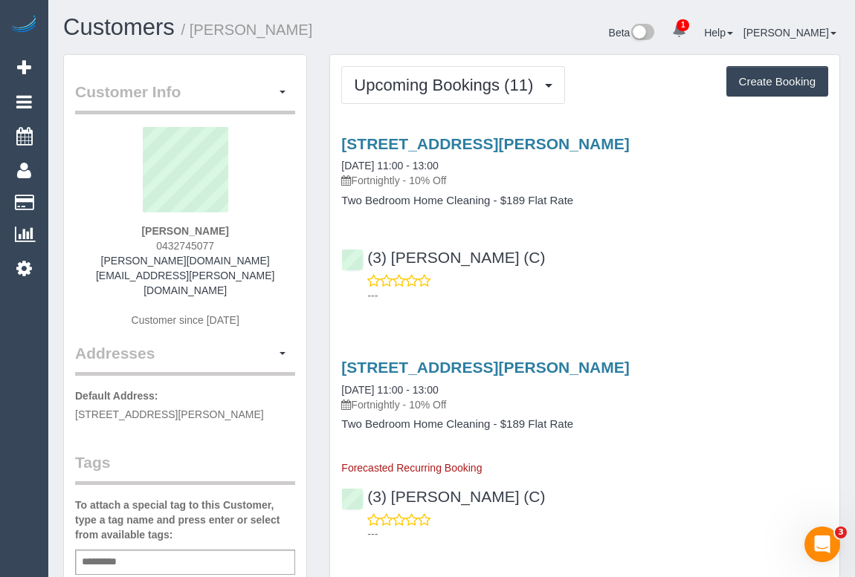
click at [539, 279] on div "---" at bounding box center [584, 288] width 487 height 30
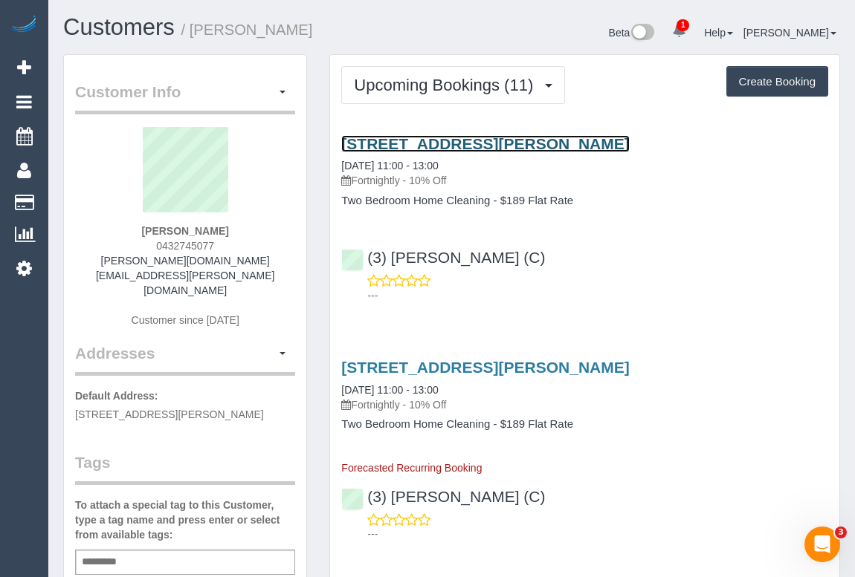
click at [475, 143] on link "25 Smith Street, G01, Fitzroy, VIC 3065" at bounding box center [485, 143] width 288 height 17
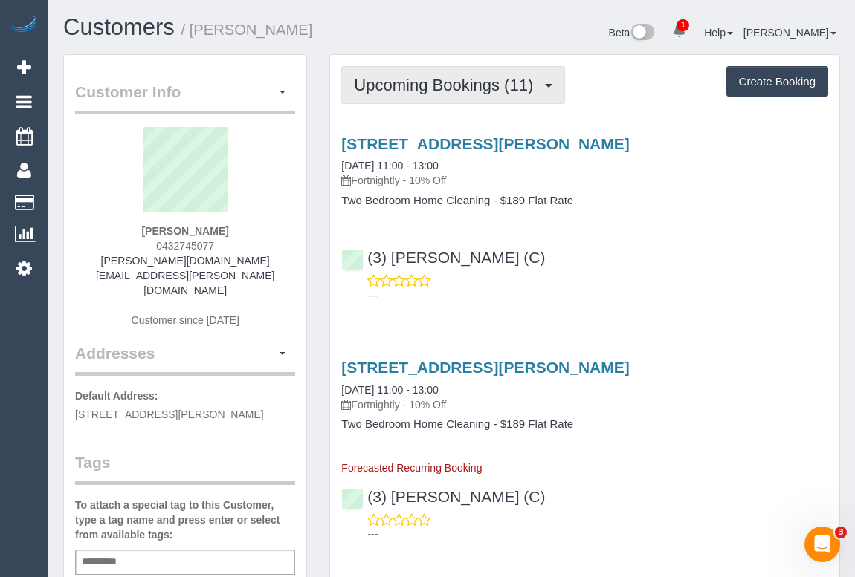
click at [409, 83] on span "Upcoming Bookings (11)" at bounding box center [447, 85] width 187 height 19
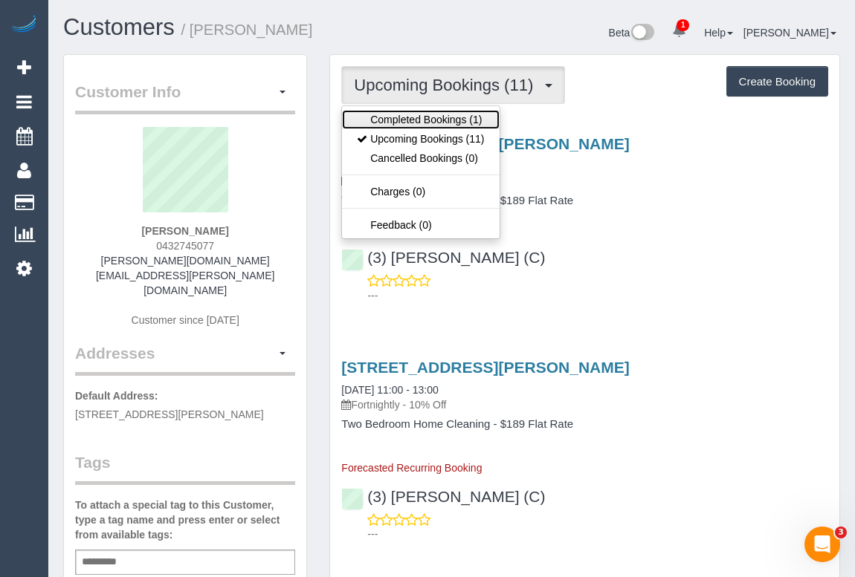
click at [457, 120] on link "Completed Bookings (1)" at bounding box center [420, 119] width 157 height 19
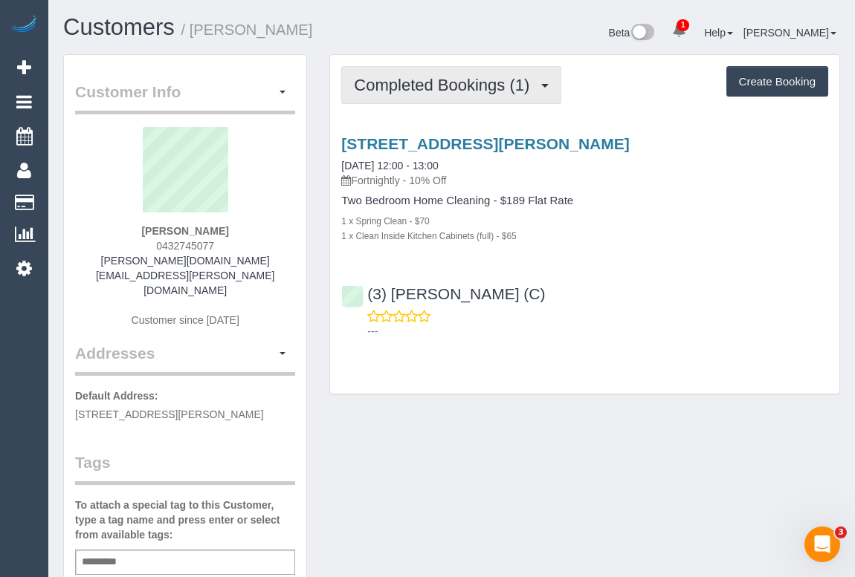
click at [450, 89] on span "Completed Bookings (1)" at bounding box center [445, 85] width 183 height 19
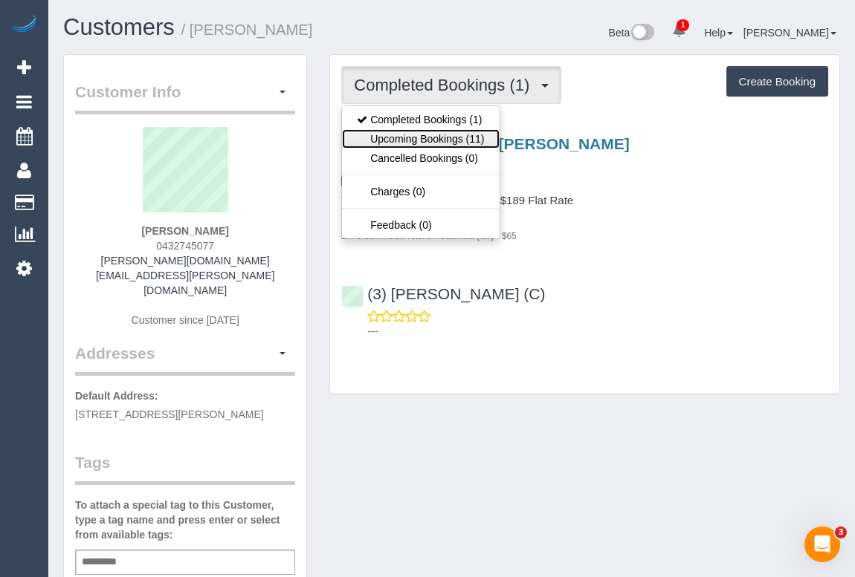
click at [424, 140] on link "Upcoming Bookings (11)" at bounding box center [420, 138] width 157 height 19
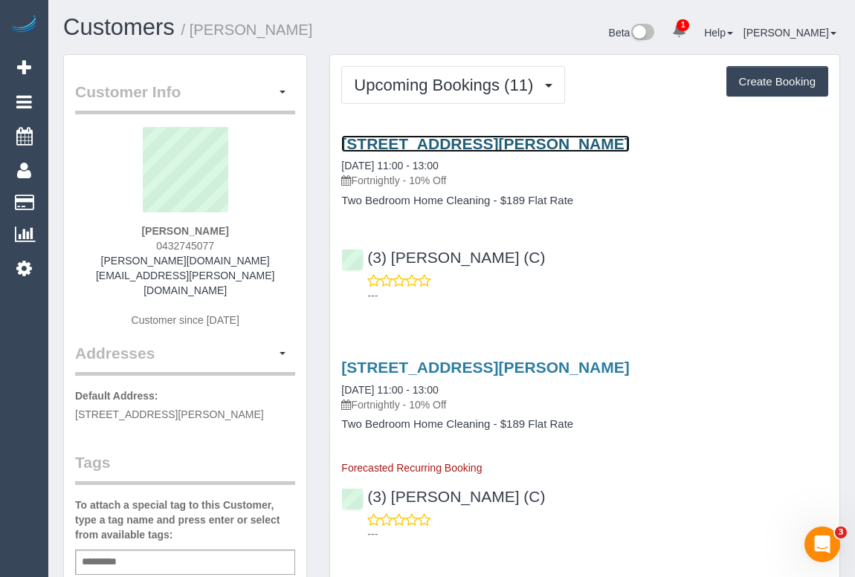
click at [447, 140] on link "25 Smith Street, G01, Fitzroy, VIC 3065" at bounding box center [485, 143] width 288 height 17
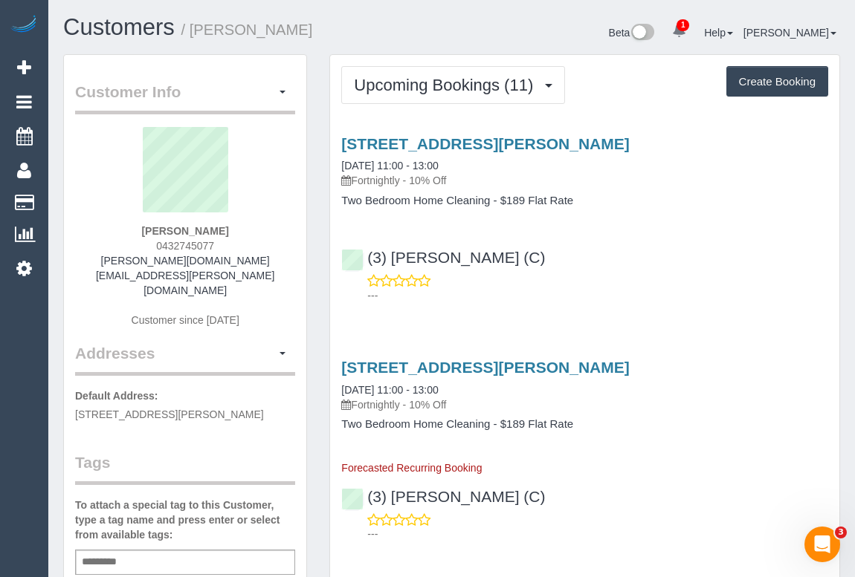
click at [624, 289] on p "---" at bounding box center [597, 295] width 461 height 15
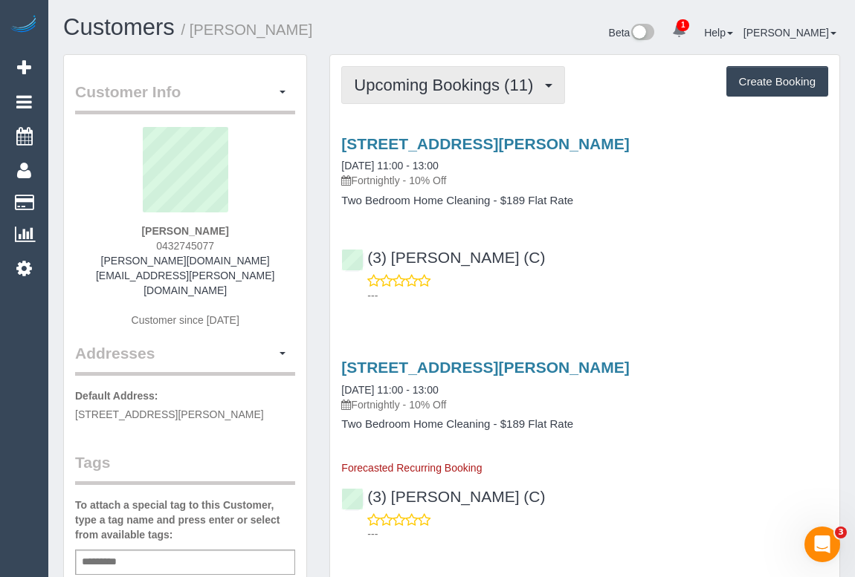
click at [409, 88] on span "Upcoming Bookings (11)" at bounding box center [447, 85] width 187 height 19
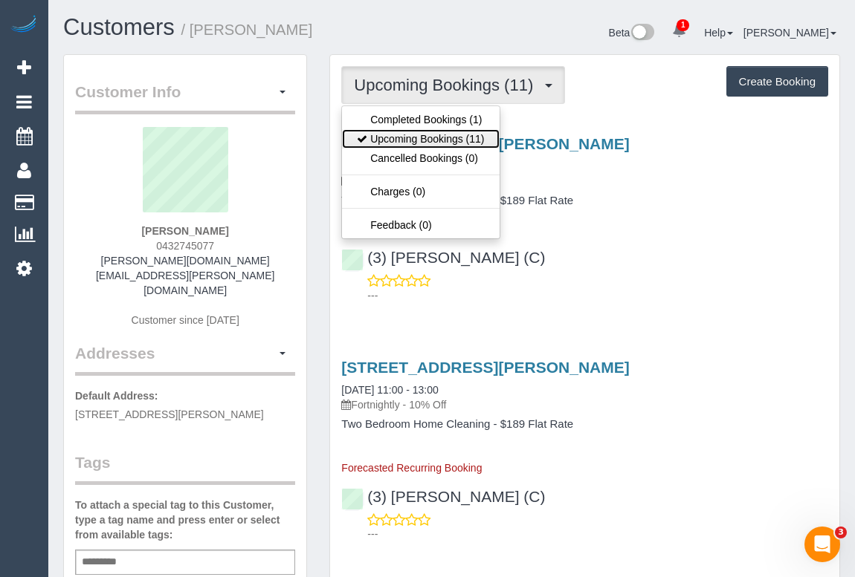
click at [406, 139] on link "Upcoming Bookings (11)" at bounding box center [420, 138] width 157 height 19
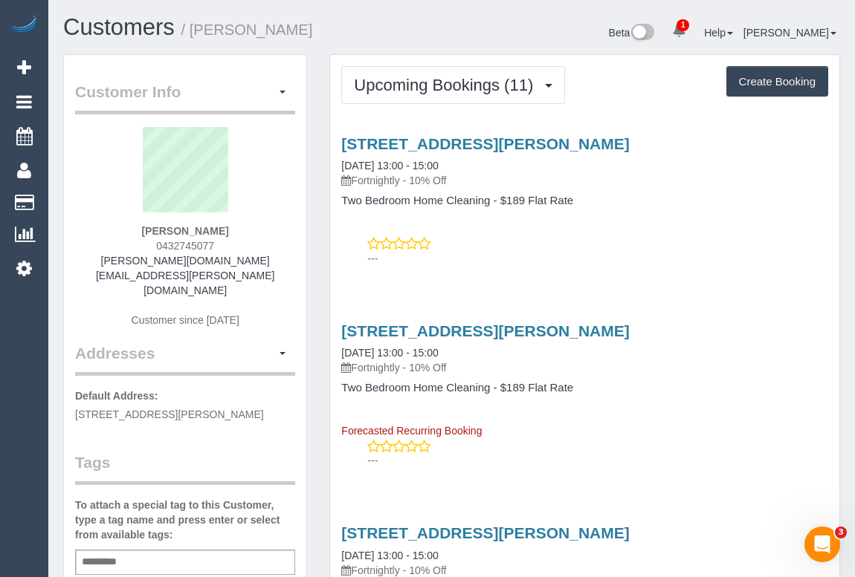
drag, startPoint x: 96, startPoint y: 262, endPoint x: 276, endPoint y: 269, distance: 180.7
click at [276, 269] on div "Michael Ng 0432745077 michael.hugh.ng@gmail.com Customer since 2025" at bounding box center [185, 234] width 220 height 215
copy div "michael.hugh.ng@gmail.com"
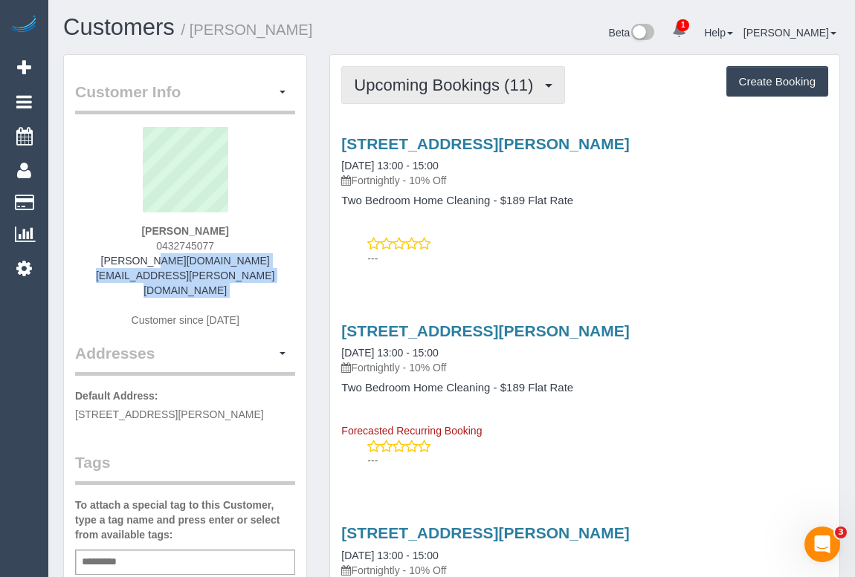
click at [427, 88] on span "Upcoming Bookings (11)" at bounding box center [447, 85] width 187 height 19
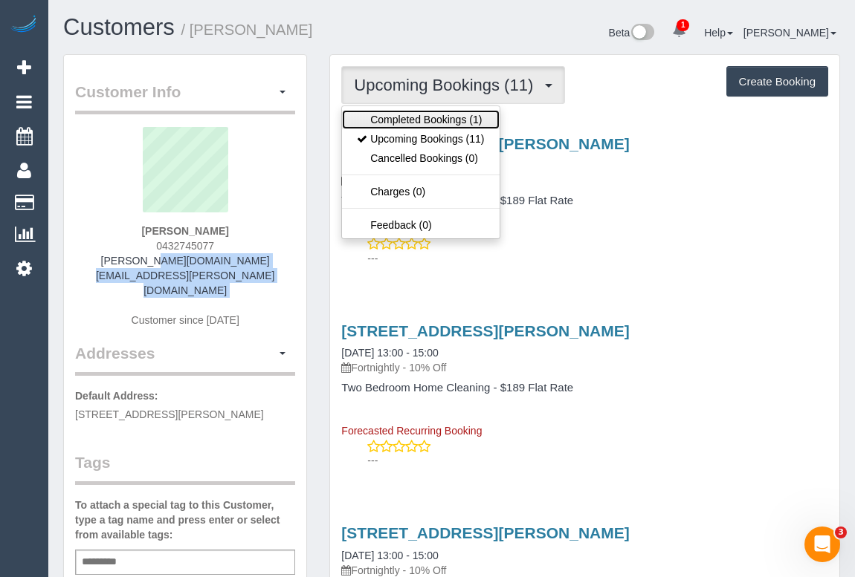
click at [424, 117] on link "Completed Bookings (1)" at bounding box center [420, 119] width 157 height 19
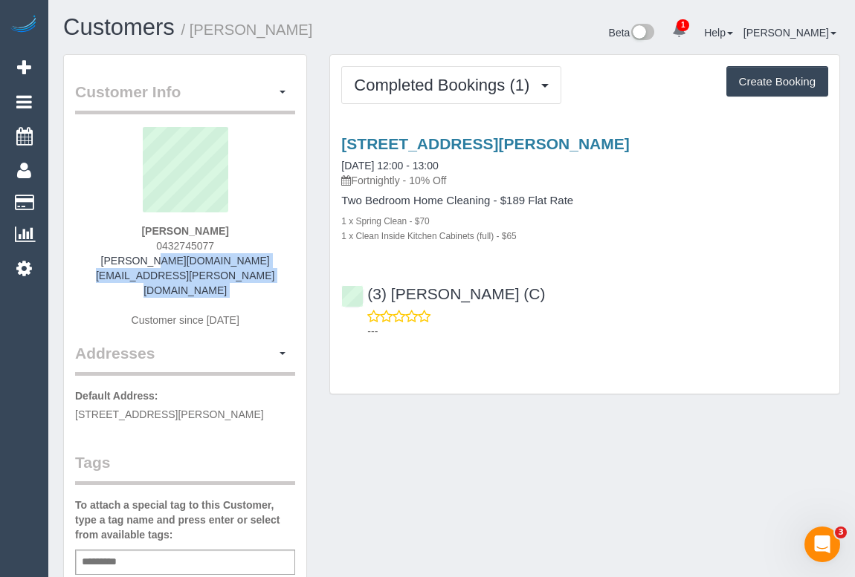
drag, startPoint x: 150, startPoint y: 229, endPoint x: 236, endPoint y: 231, distance: 85.5
click at [236, 231] on div "Michael Ng 0432745077 michael.hugh.ng@gmail.com Customer since 2025" at bounding box center [185, 234] width 220 height 215
copy strong "Michael Ng"
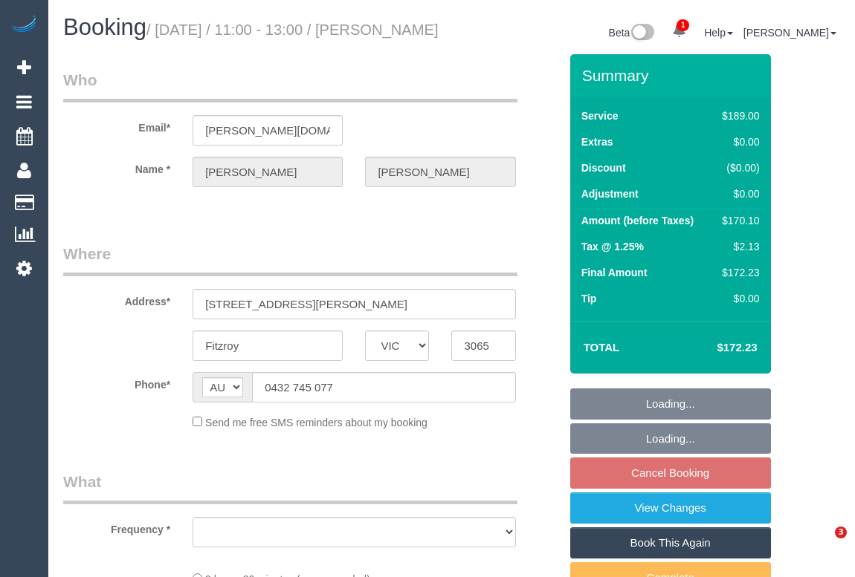
select select "VIC"
select select "string:stripe-pm_1SDIQt2GScqysDRVYNCgxORr"
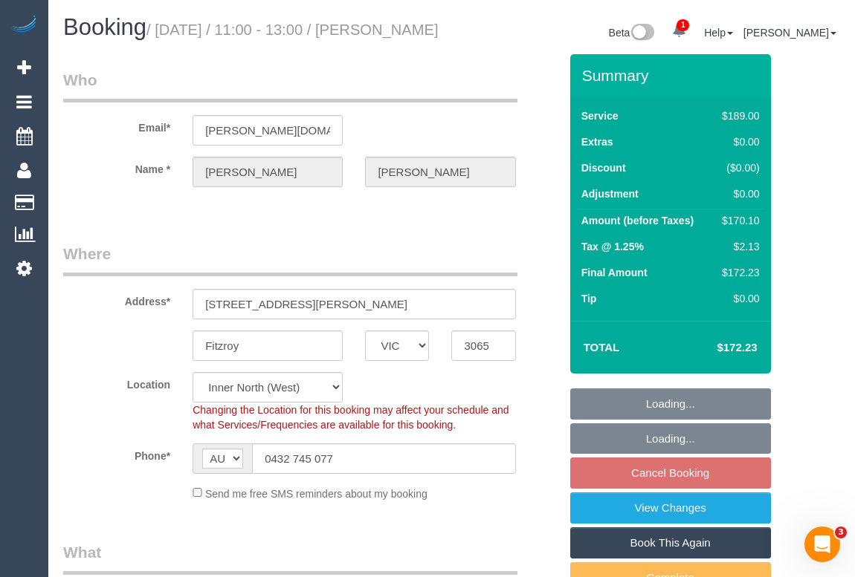
select select "object:560"
select select "number:28"
select select "number:14"
select select "number:20"
select select "number:36"
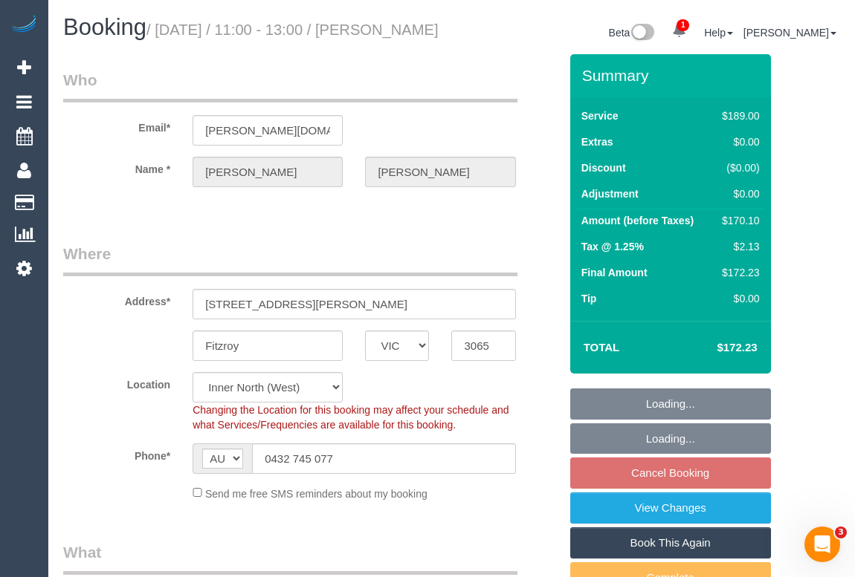
select select "number:34"
select select "number:13"
select select "object:813"
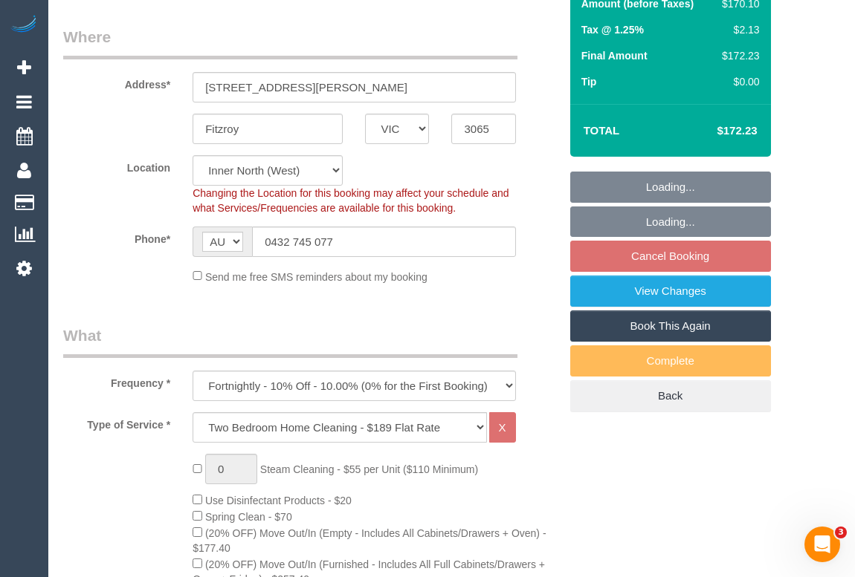
select select "spot5"
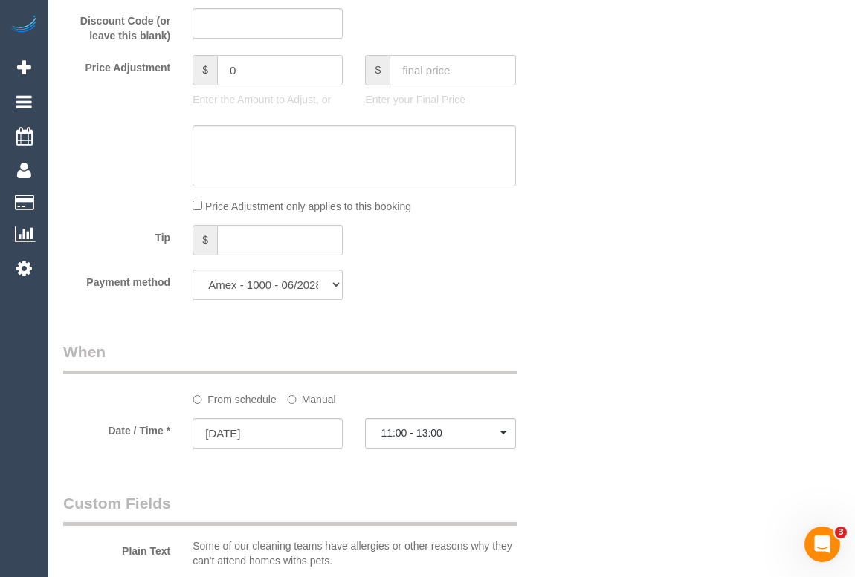
scroll to position [1486, 0]
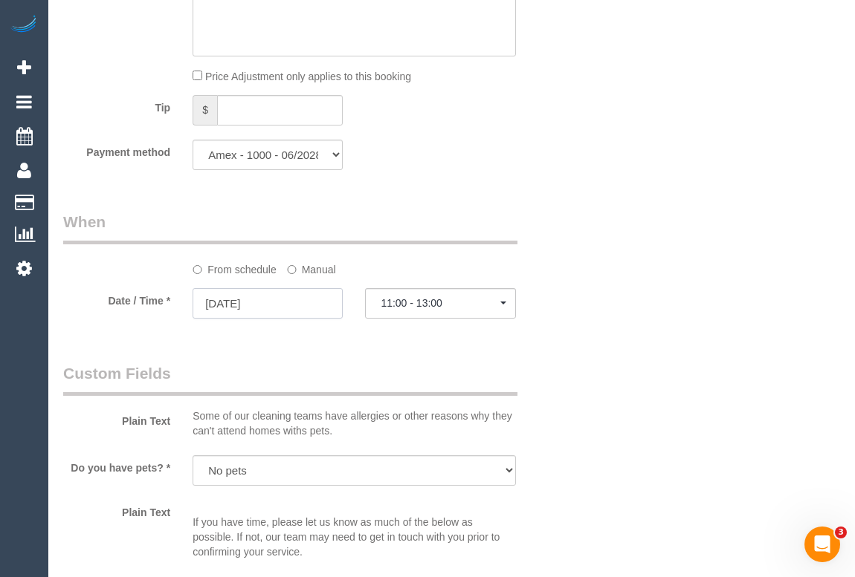
click at [237, 313] on input "20/10/2025" at bounding box center [267, 303] width 150 height 30
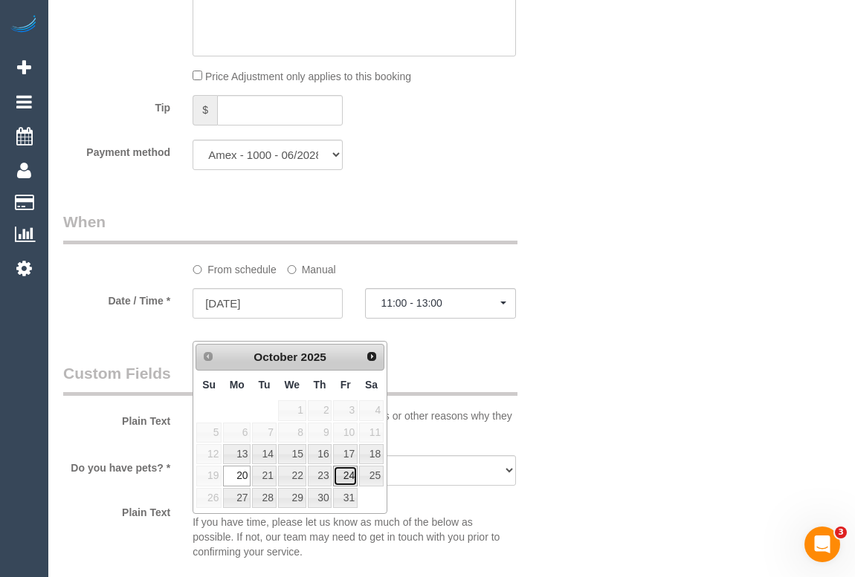
click at [346, 477] on link "24" at bounding box center [345, 476] width 24 height 20
type input "[DATE]"
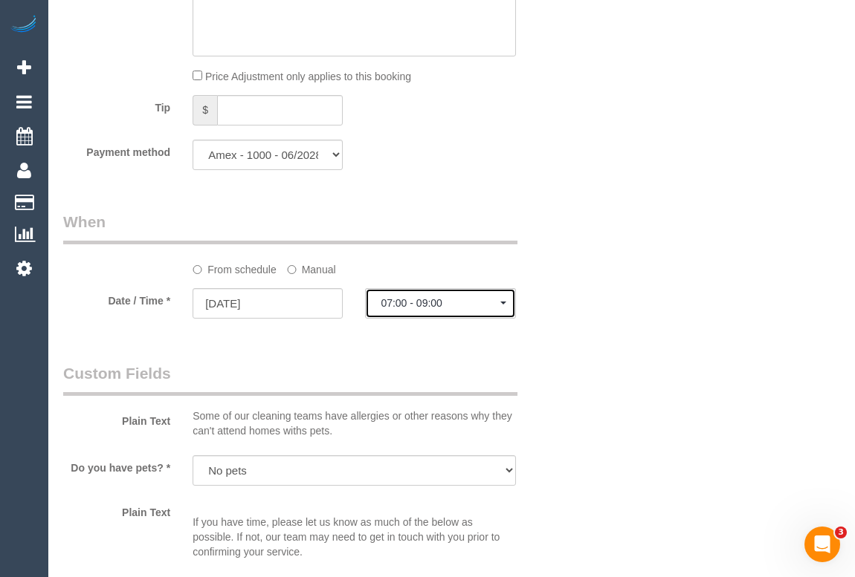
click at [418, 309] on span "07:00 - 09:00" at bounding box center [439, 303] width 119 height 12
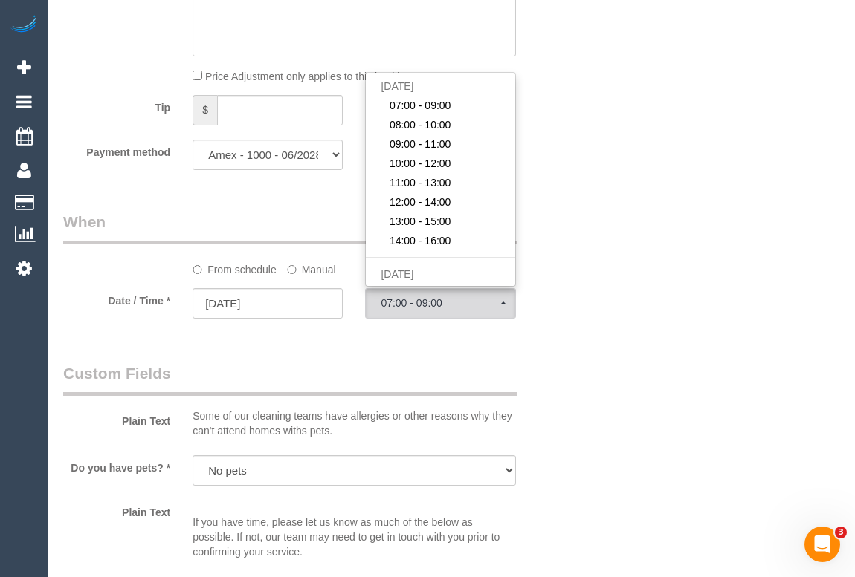
scroll to position [676, 0]
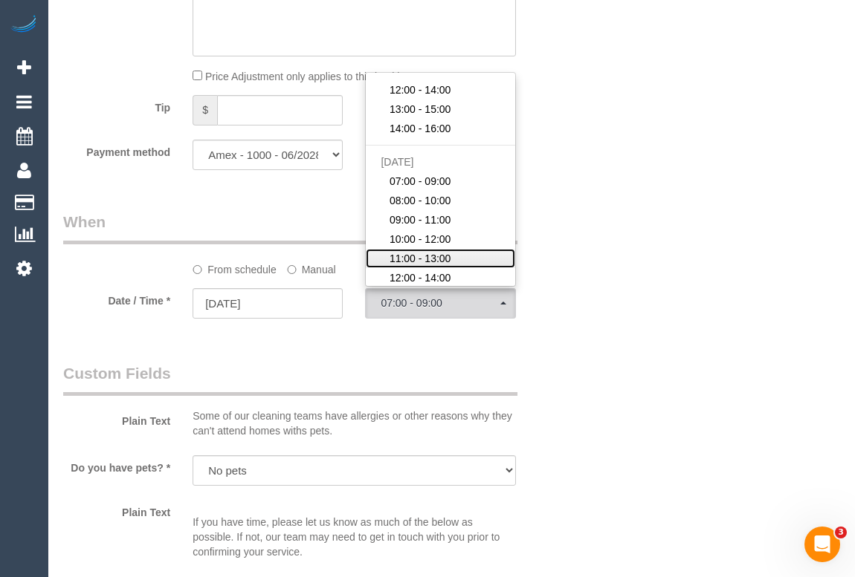
click at [409, 266] on span "11:00 - 13:00" at bounding box center [420, 258] width 62 height 15
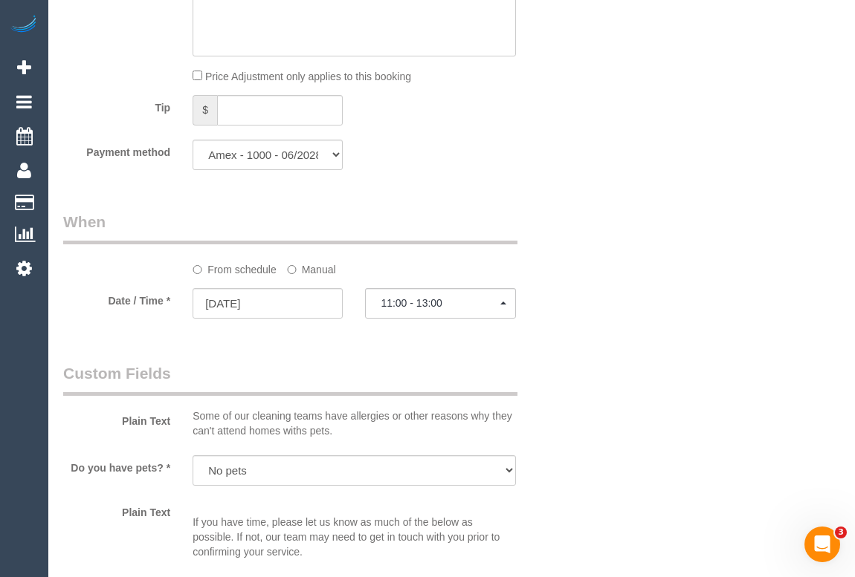
click at [632, 449] on div "Who Email* michael.hugh.ng@gmail.com Name * Michael Ng Where Address* 25 Smith …" at bounding box center [451, 147] width 776 height 3159
click at [684, 451] on div "Who Email* michael.hugh.ng@gmail.com Name * Michael Ng Where Address* 25 Smith …" at bounding box center [451, 147] width 776 height 3159
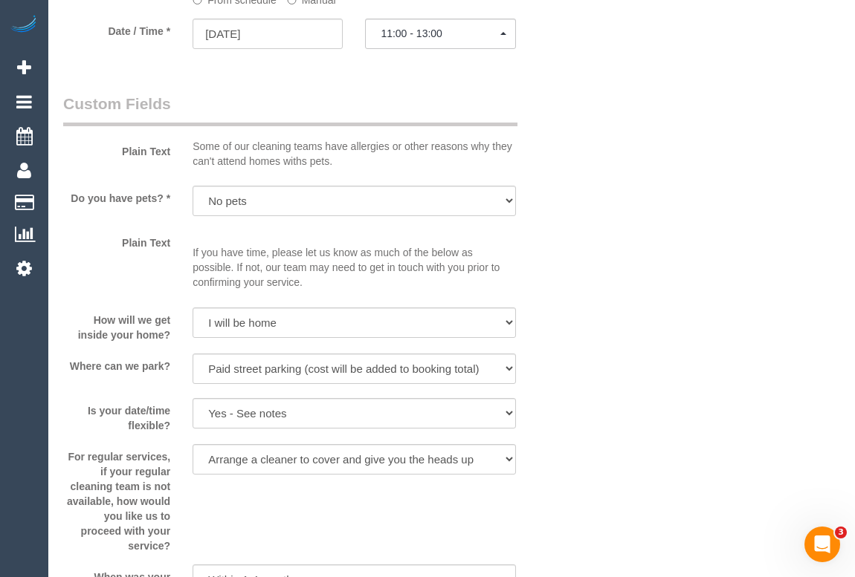
scroll to position [1553, 0]
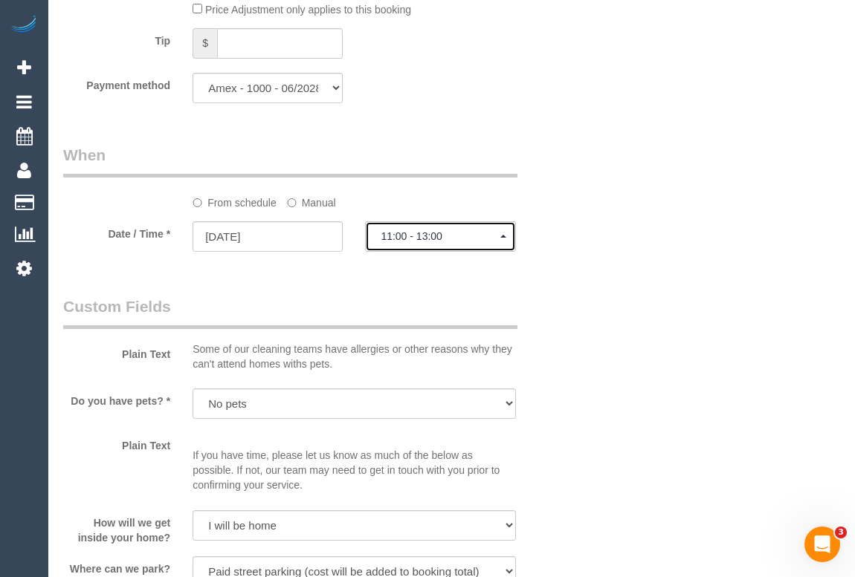
click at [502, 252] on button "11:00 - 13:00" at bounding box center [440, 236] width 150 height 30
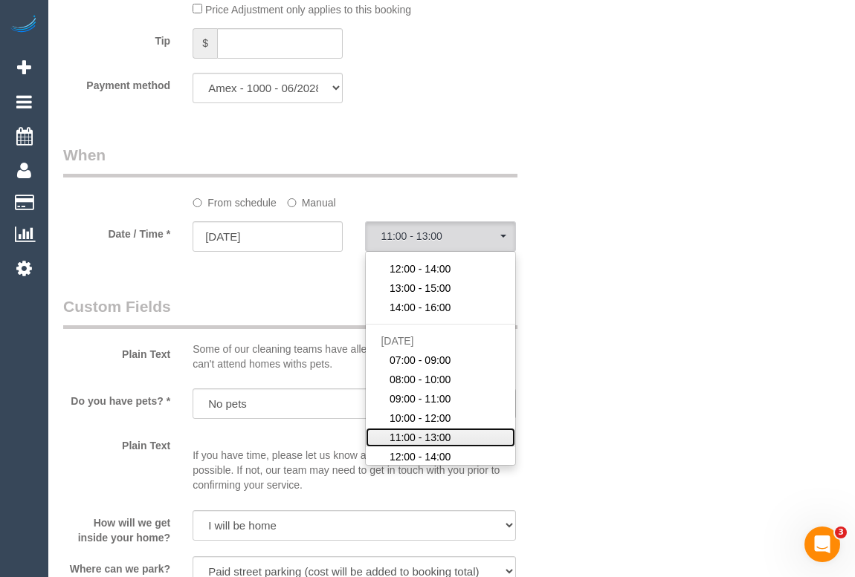
scroll to position [718, 0]
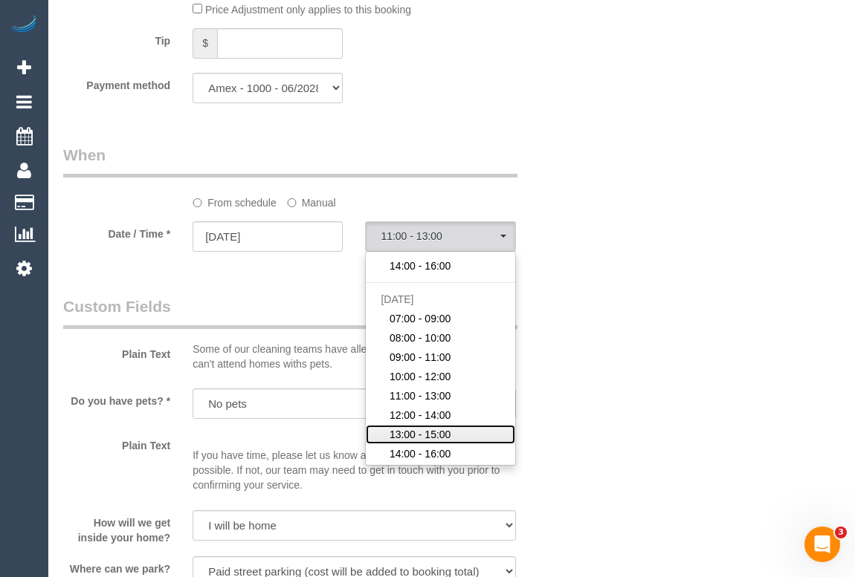
click at [442, 442] on span "13:00 - 15:00" at bounding box center [420, 434] width 62 height 15
select select "spot39"
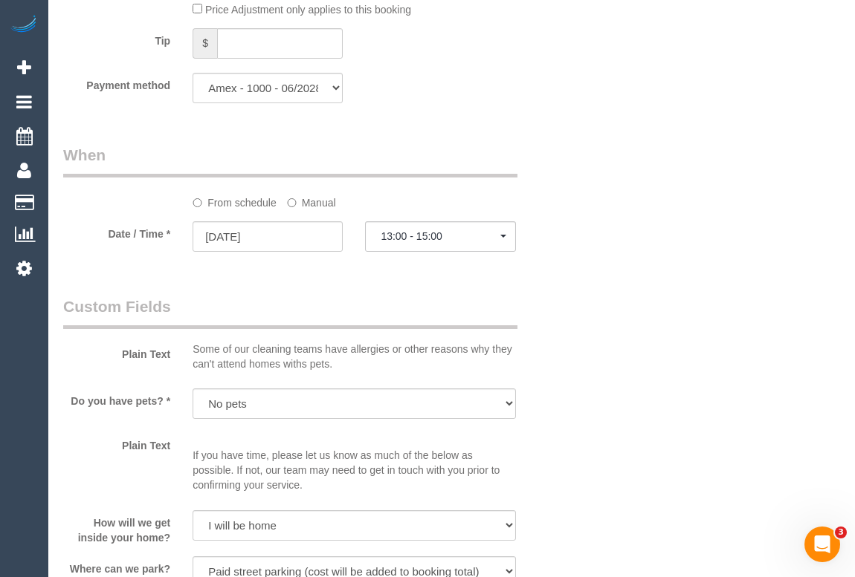
click at [609, 444] on div "Who Email* michael.hugh.ng@gmail.com Name * Michael Ng Where Address* 25 Smith …" at bounding box center [451, 80] width 776 height 3159
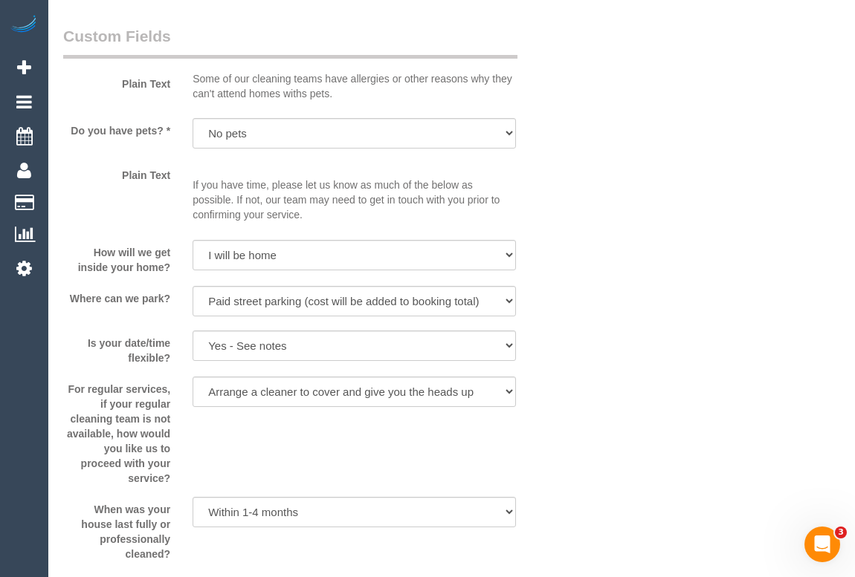
scroll to position [2094, 0]
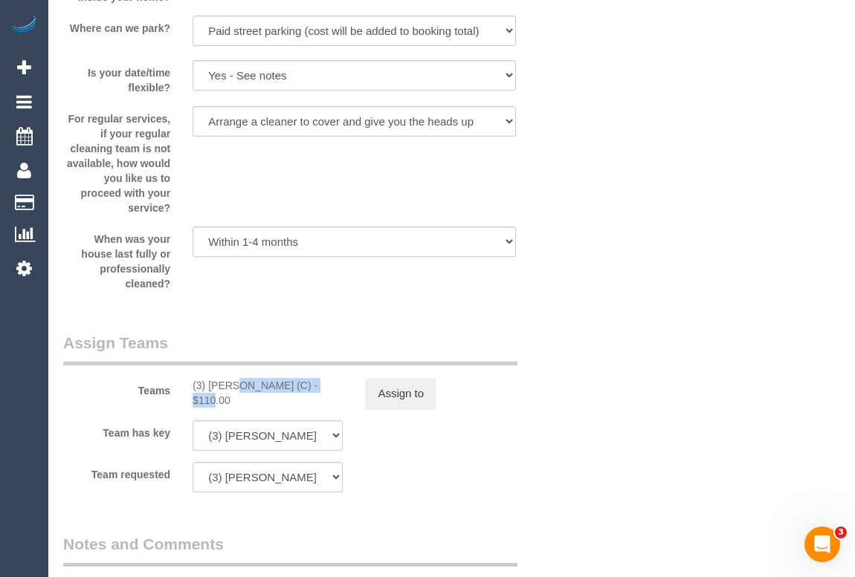
drag, startPoint x: 187, startPoint y: 406, endPoint x: 286, endPoint y: 409, distance: 98.9
click at [286, 408] on div "(3) Ken Ang Hua (C) - $110.00" at bounding box center [267, 393] width 172 height 30
copy div "(3) Ken Ang Hua (C)"
click at [401, 409] on button "Assign to" at bounding box center [400, 393] width 71 height 31
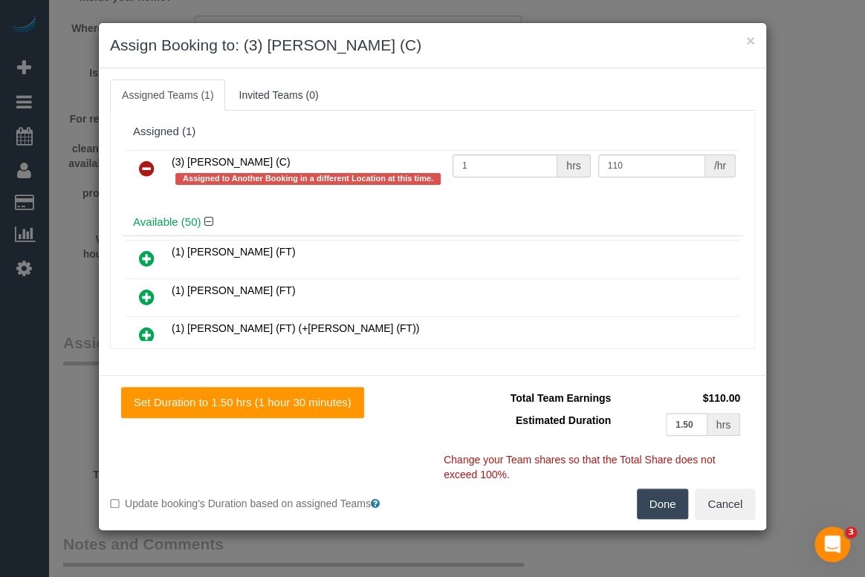
click at [143, 164] on icon at bounding box center [147, 169] width 16 height 18
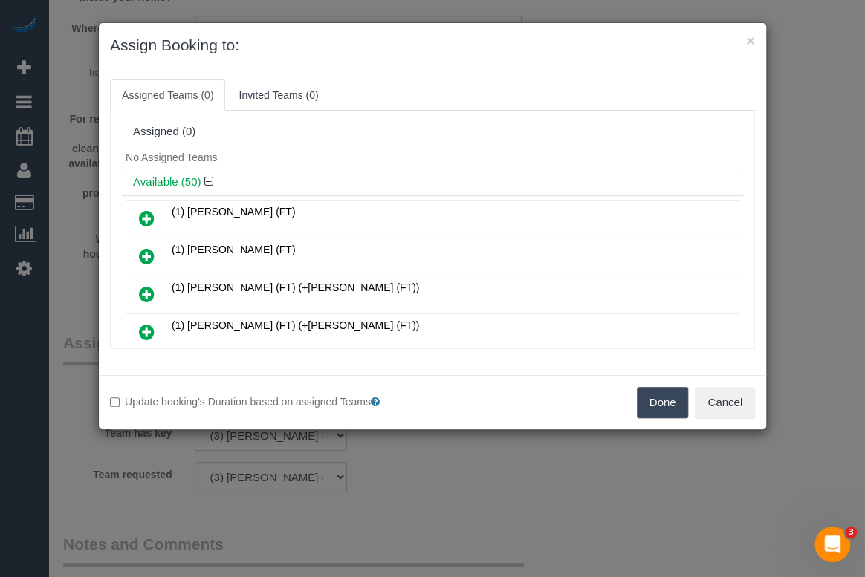
click at [640, 390] on button "Done" at bounding box center [663, 402] width 52 height 31
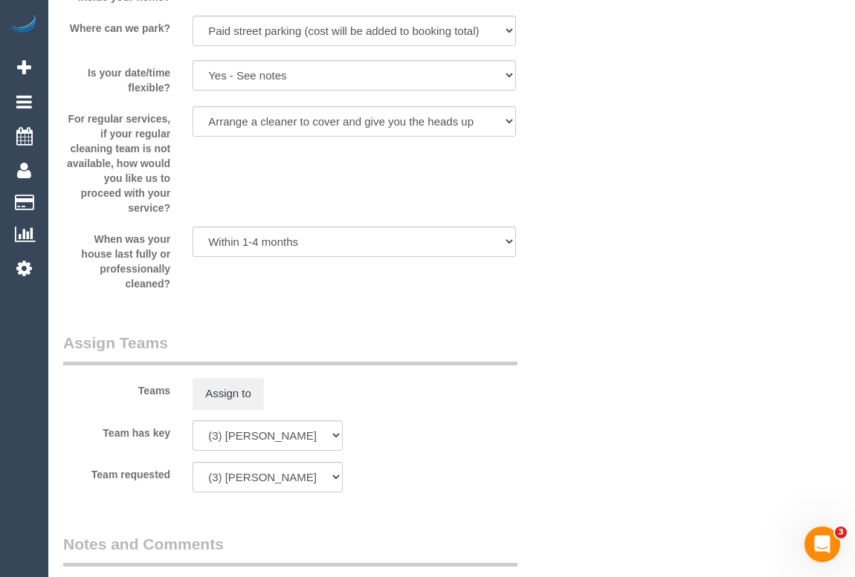
click at [636, 451] on div "× Assign Booking to: Assigned Teams (0) Invited Teams (0) Assigned (0) No Assig…" at bounding box center [427, 288] width 855 height 577
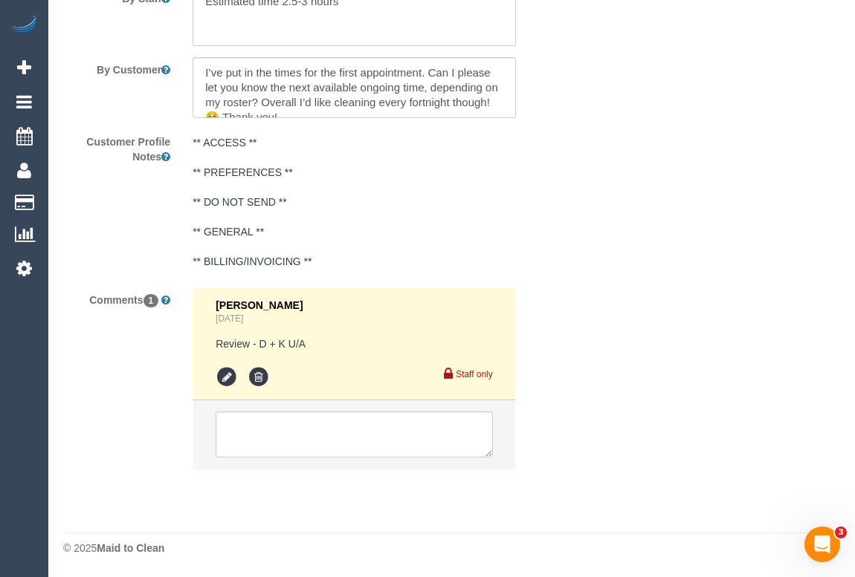
scroll to position [2708, 0]
click at [263, 432] on textarea at bounding box center [353, 435] width 276 height 46
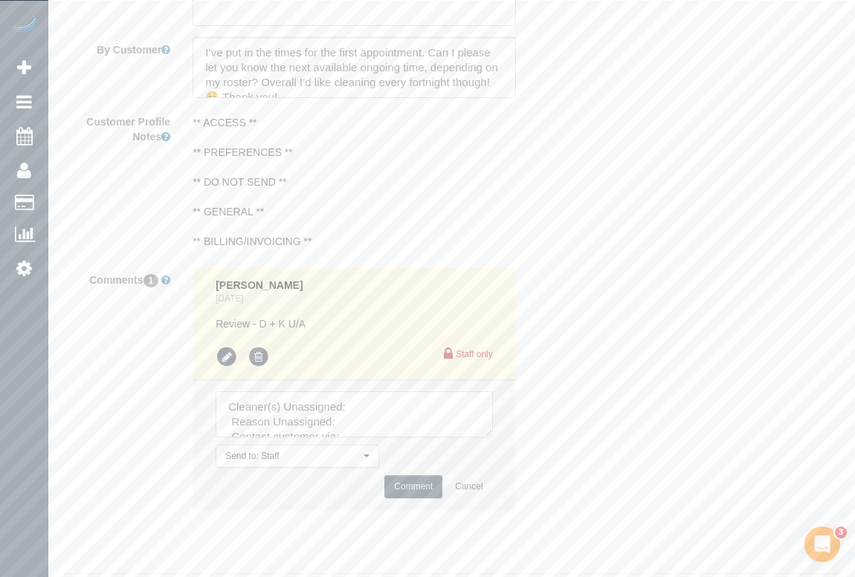
click at [368, 422] on textarea at bounding box center [353, 415] width 276 height 46
paste textarea "(3) Ken Ang Hua (C)"
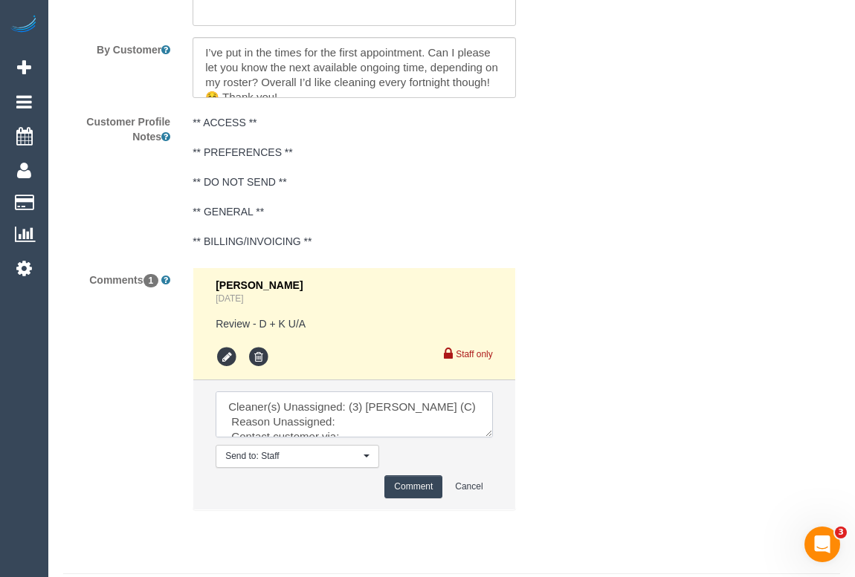
drag, startPoint x: 366, startPoint y: 446, endPoint x: 379, endPoint y: 445, distance: 13.4
click at [366, 438] on textarea at bounding box center [353, 415] width 276 height 46
type textarea "Cleaner(s) Unassigned: (3) Ken Ang Hua (C) Reason Unassigned: Contact customer …"
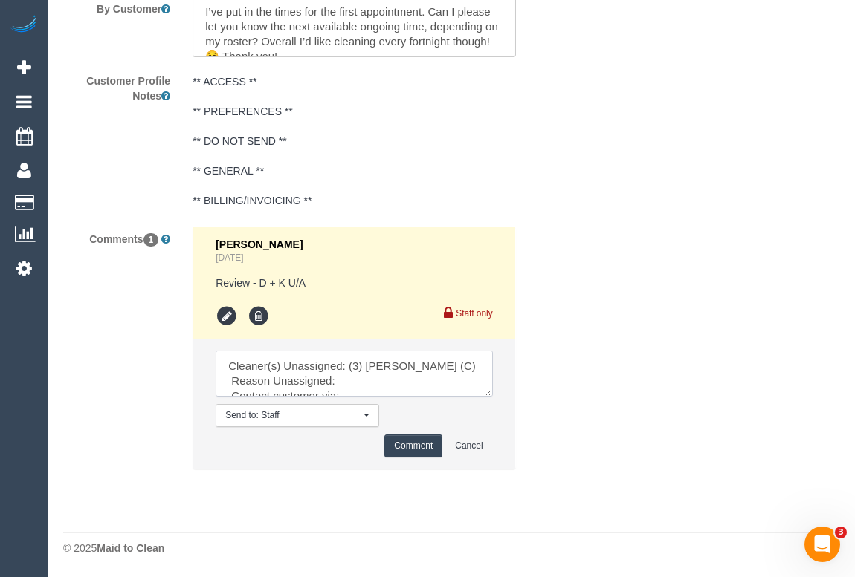
scroll to position [89, 0]
drag, startPoint x: 227, startPoint y: 363, endPoint x: 431, endPoint y: 412, distance: 210.1
click at [431, 412] on li "Send to: Staff Nothing selected Send to: Staff Send to: Customer Send to: Team …" at bounding box center [353, 404] width 321 height 129
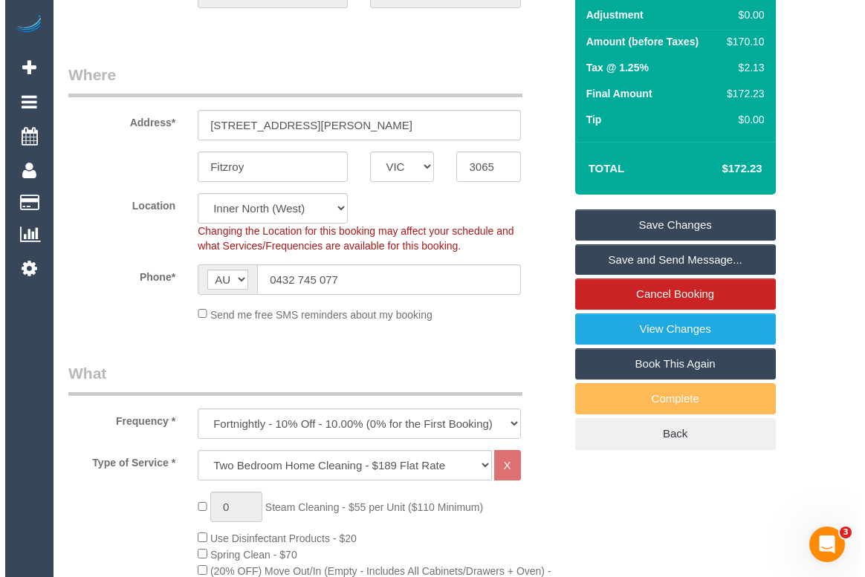
scroll to position [0, 0]
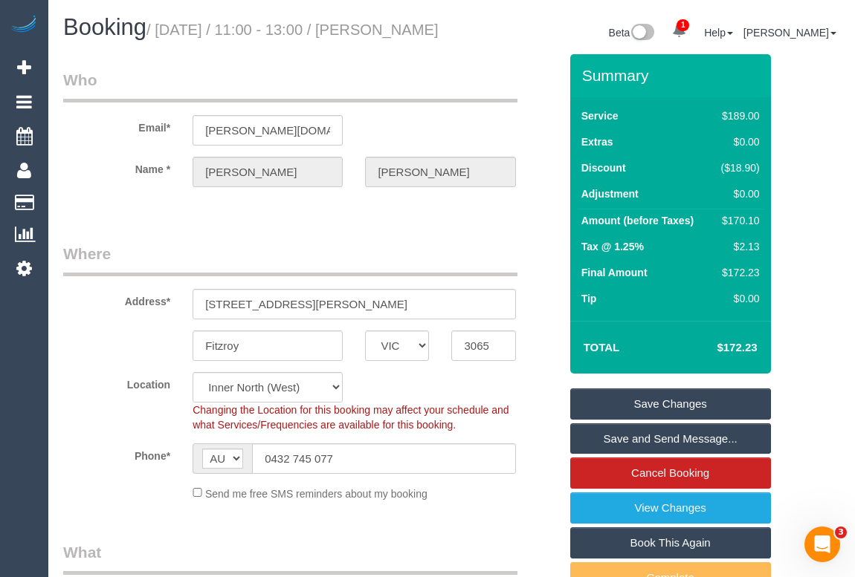
click at [669, 410] on link "Save Changes" at bounding box center [670, 404] width 201 height 31
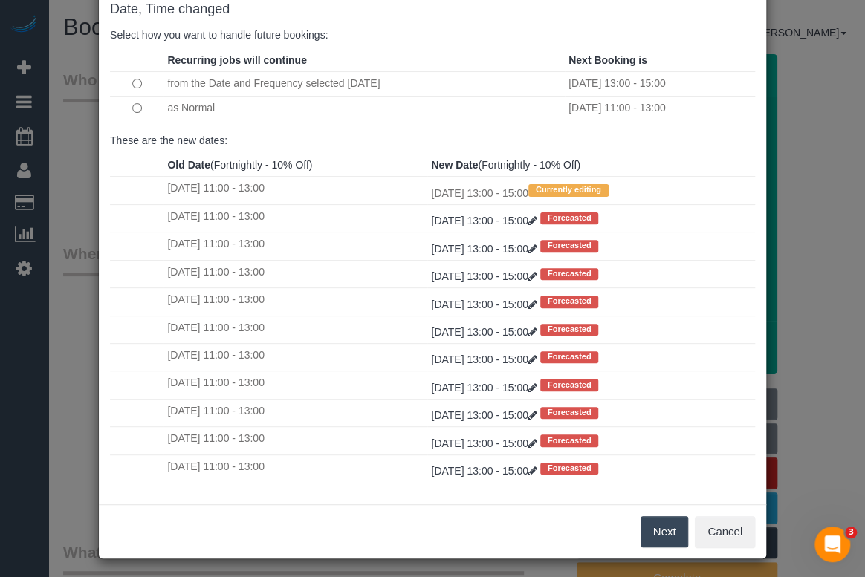
scroll to position [88, 0]
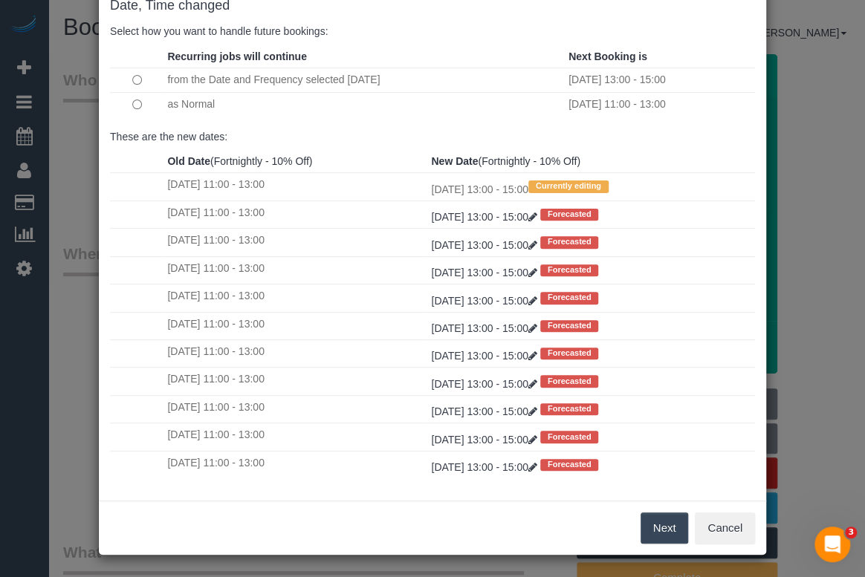
click at [652, 529] on button "Next" at bounding box center [665, 528] width 48 height 31
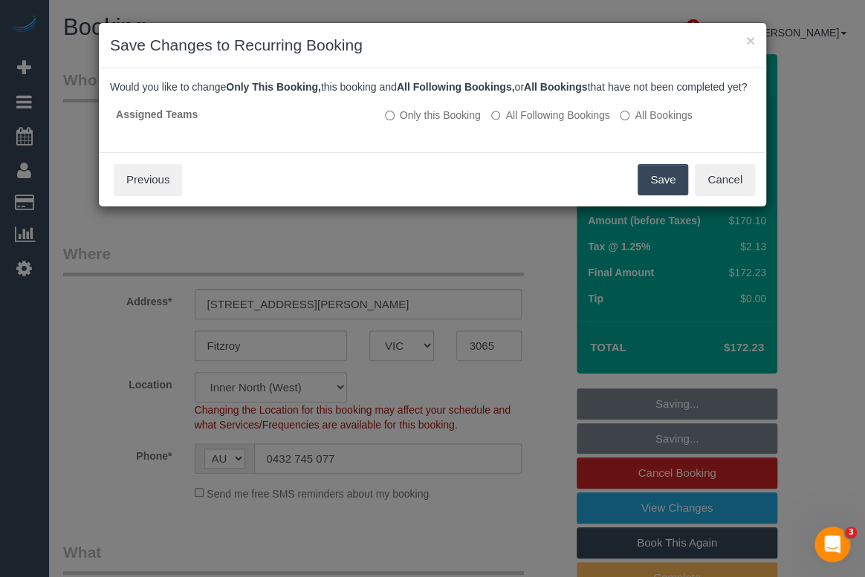
click at [653, 195] on button "Save" at bounding box center [663, 179] width 51 height 31
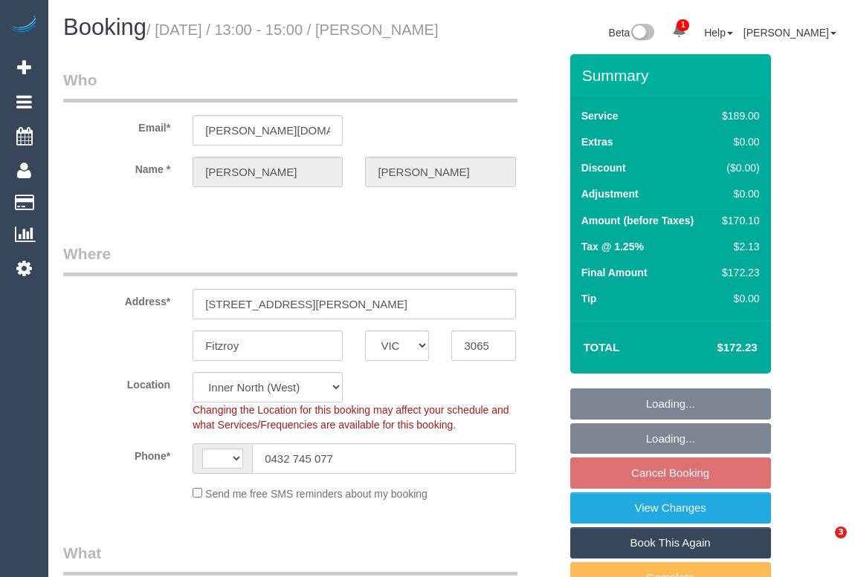
select select "VIC"
select select "string:stripe-pm_1SDIQt2GScqysDRVYNCgxORr"
select select "number:28"
select select "number:14"
select select "number:20"
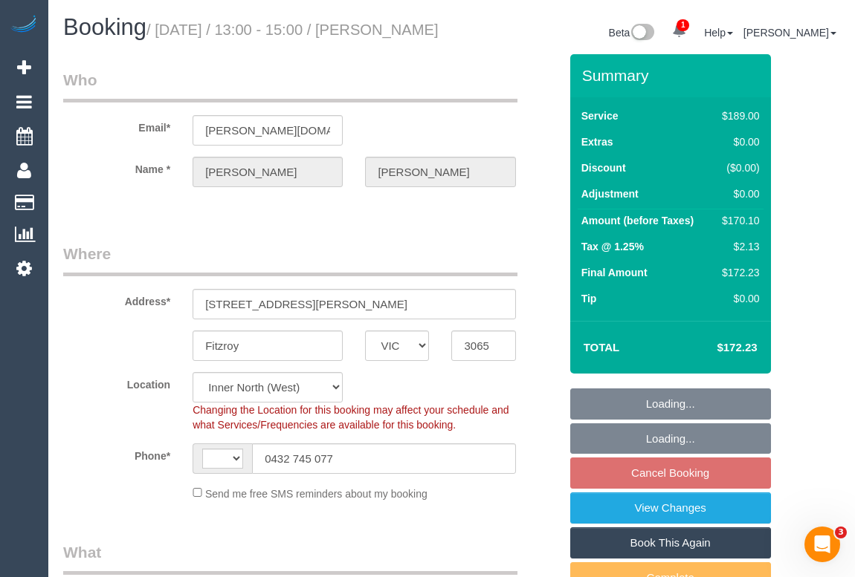
select select "number:36"
select select "number:34"
select select "number:13"
select select "string:AU"
select select "object:560"
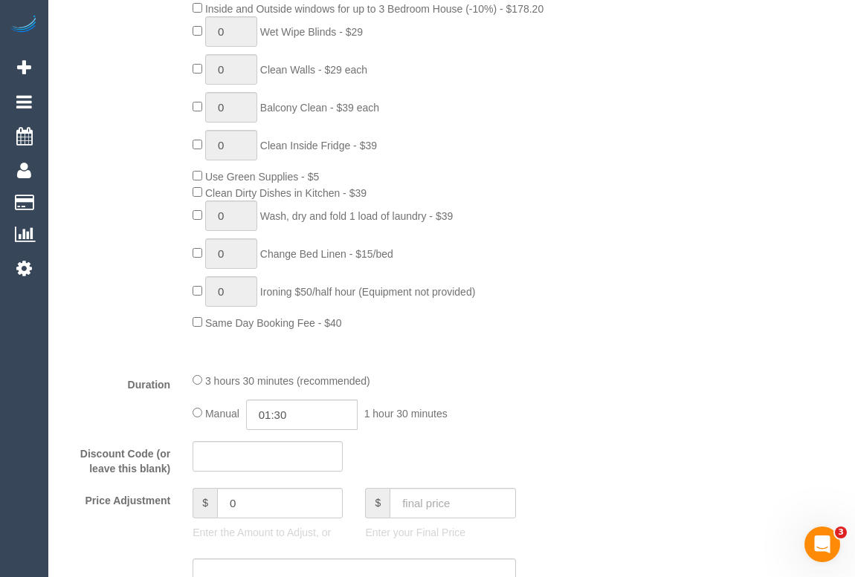
select select "spot7"
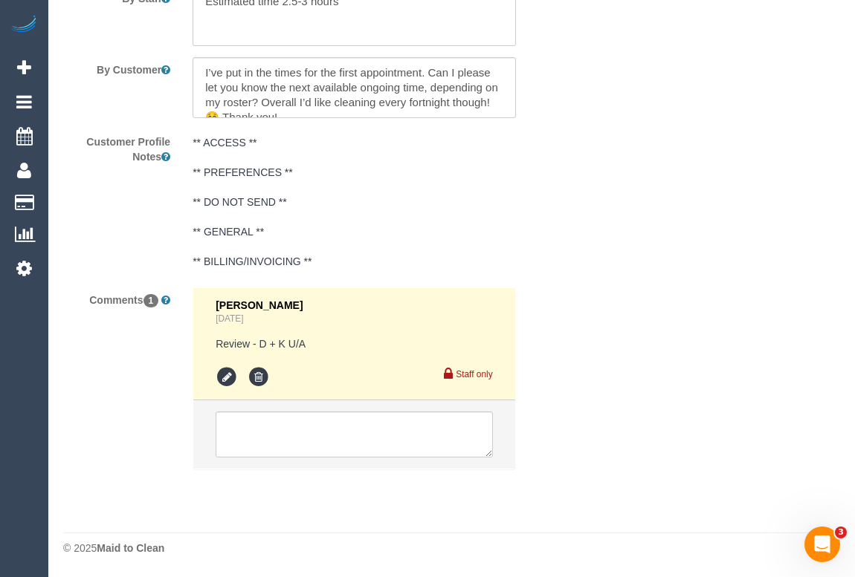
scroll to position [2708, 0]
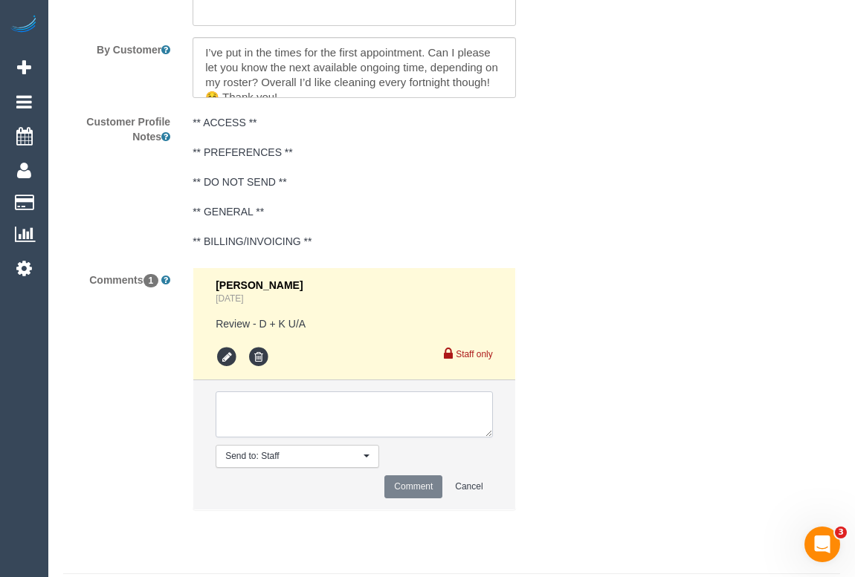
click at [290, 427] on textarea at bounding box center [353, 415] width 276 height 46
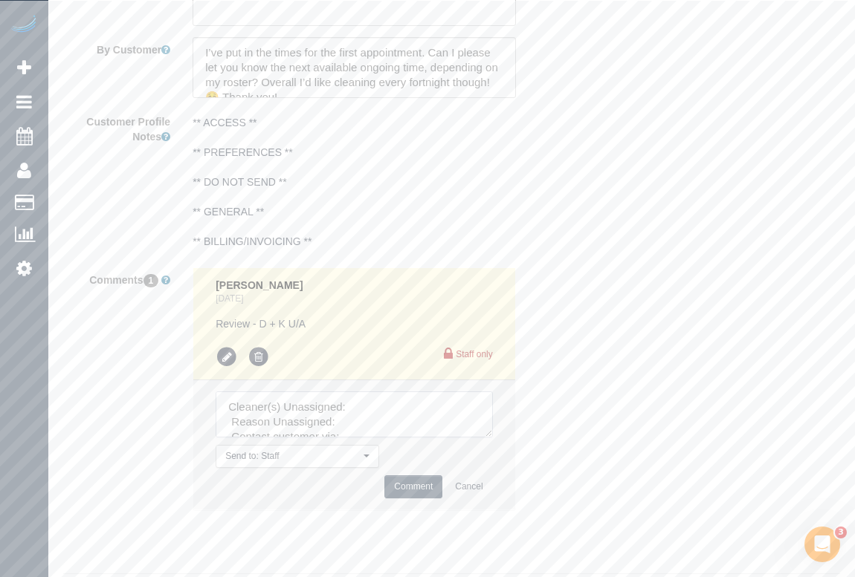
click at [386, 424] on textarea at bounding box center [353, 415] width 276 height 46
paste textarea "(3) [PERSON_NAME] (C)"
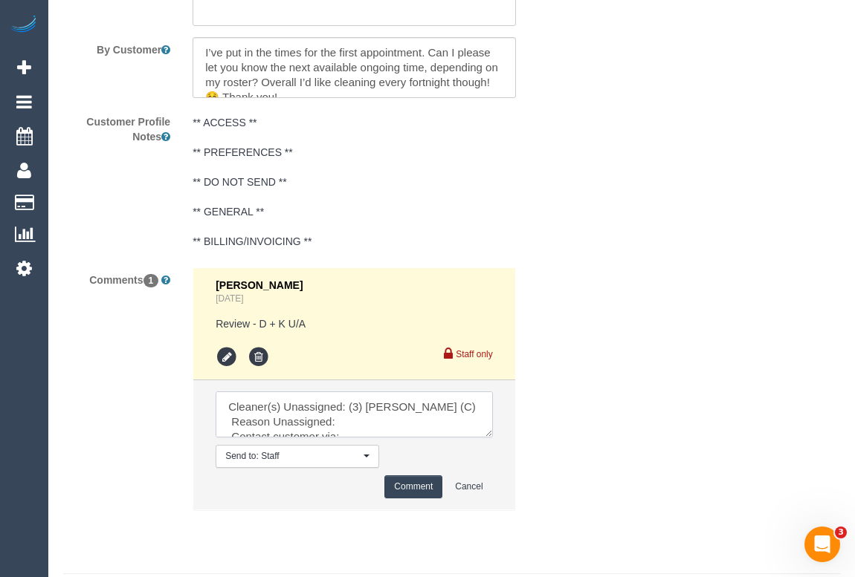
click at [341, 438] on textarea at bounding box center [353, 415] width 276 height 46
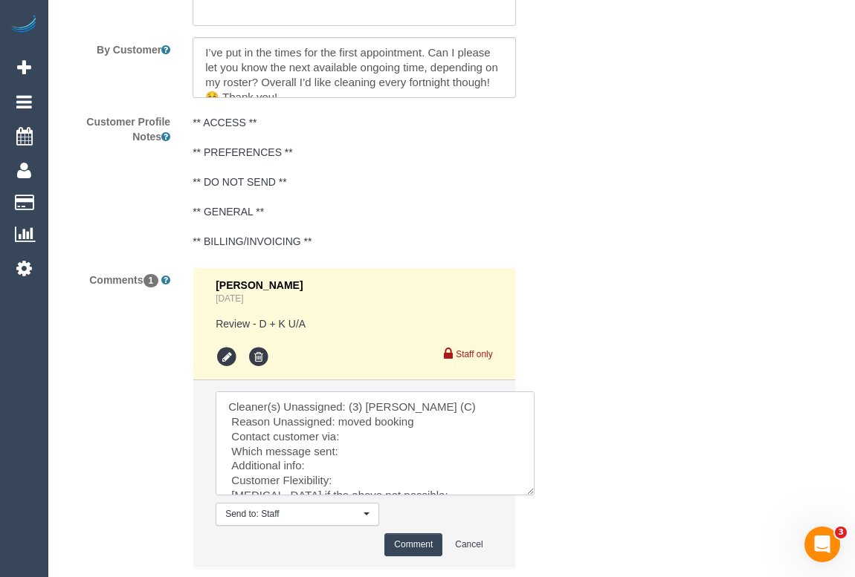
drag, startPoint x: 487, startPoint y: 453, endPoint x: 528, endPoint y: 511, distance: 71.3
click at [528, 496] on textarea at bounding box center [374, 444] width 319 height 104
click at [361, 457] on textarea at bounding box center [374, 444] width 319 height 104
click at [378, 475] on textarea at bounding box center [374, 444] width 319 height 104
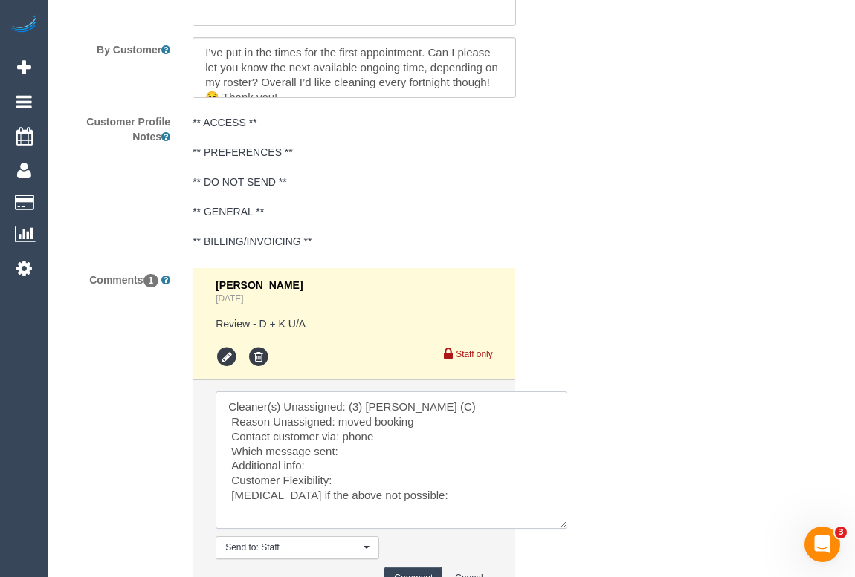
drag, startPoint x: 523, startPoint y: 510, endPoint x: 560, endPoint y: 549, distance: 53.6
click at [560, 529] on textarea at bounding box center [390, 460] width 351 height 137
click at [358, 479] on textarea at bounding box center [393, 463] width 356 height 142
click at [345, 487] on textarea at bounding box center [393, 463] width 356 height 142
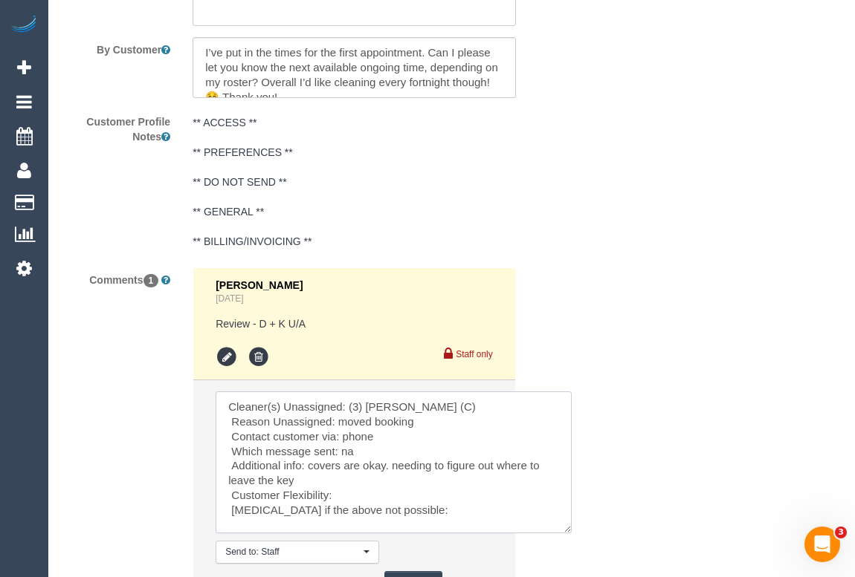
click at [358, 514] on textarea at bounding box center [393, 463] width 356 height 142
click at [427, 523] on textarea at bounding box center [393, 463] width 356 height 142
click at [427, 534] on textarea at bounding box center [393, 463] width 356 height 142
type textarea "Cleaner(s) Unassigned: (3) Ken Ang Hua (C) Reason Unassigned: moved booking Con…"
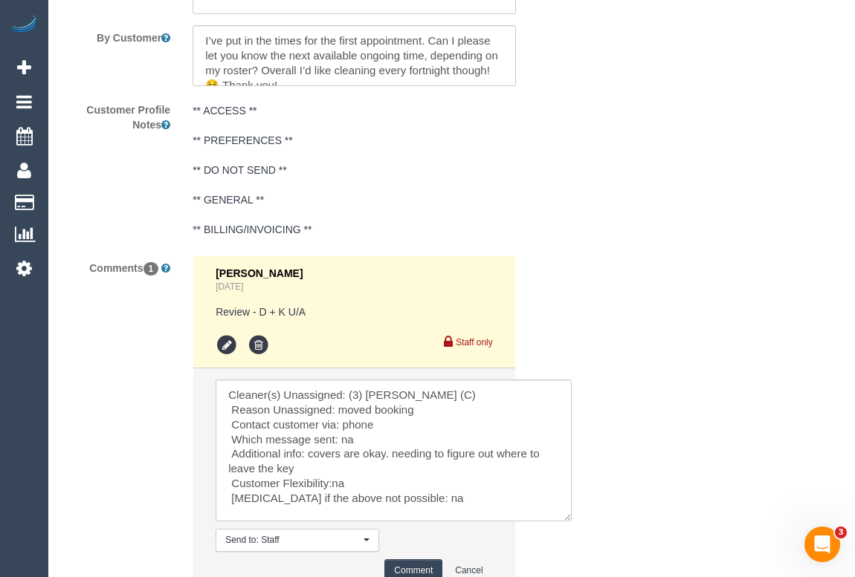
scroll to position [2864, 0]
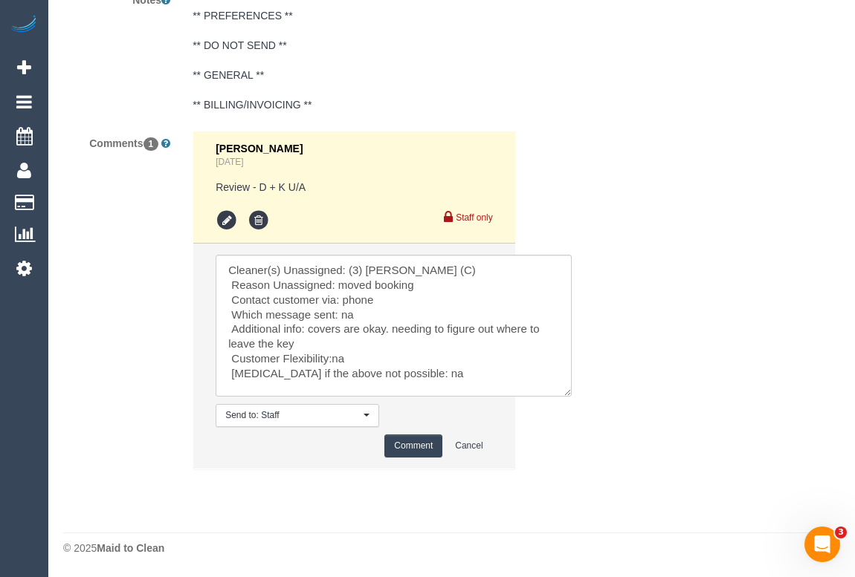
click at [421, 453] on button "Comment" at bounding box center [413, 446] width 58 height 23
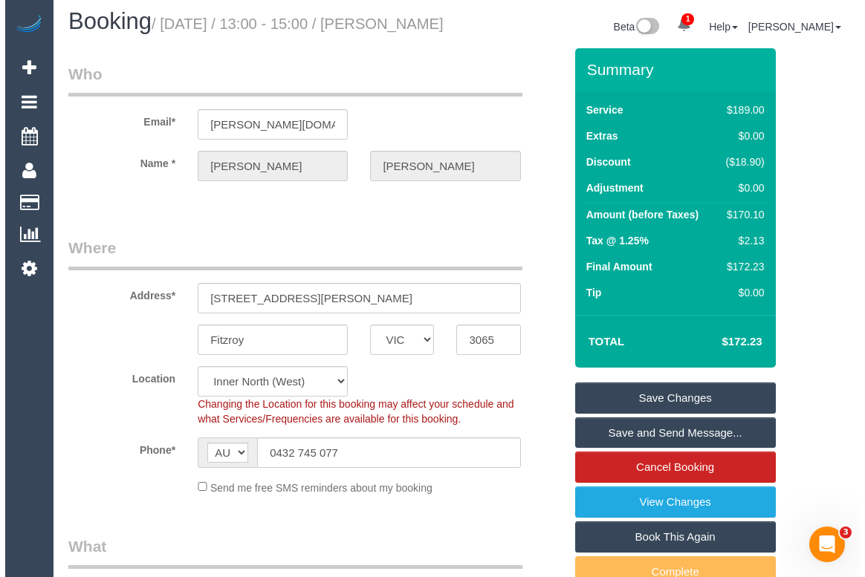
scroll to position [0, 0]
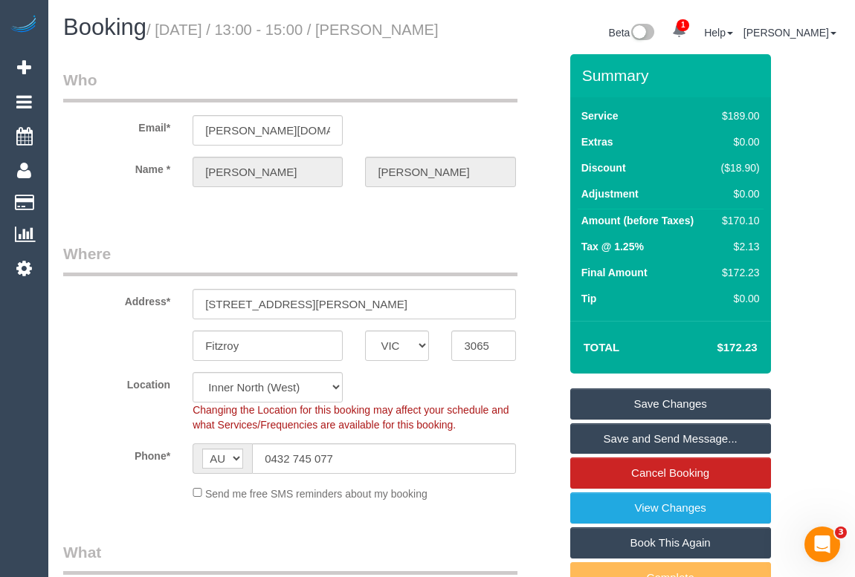
click at [653, 420] on link "Save Changes" at bounding box center [670, 404] width 201 height 31
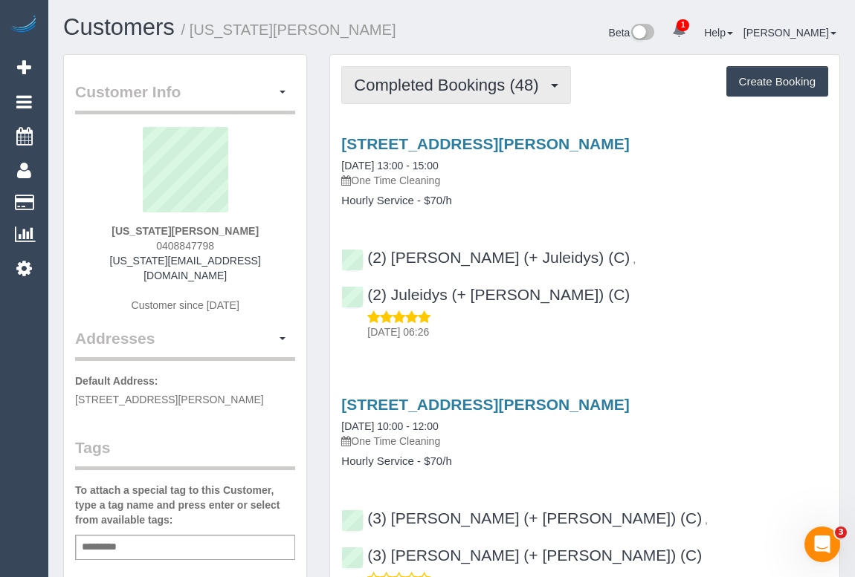
click at [466, 80] on span "Completed Bookings (48)" at bounding box center [450, 85] width 192 height 19
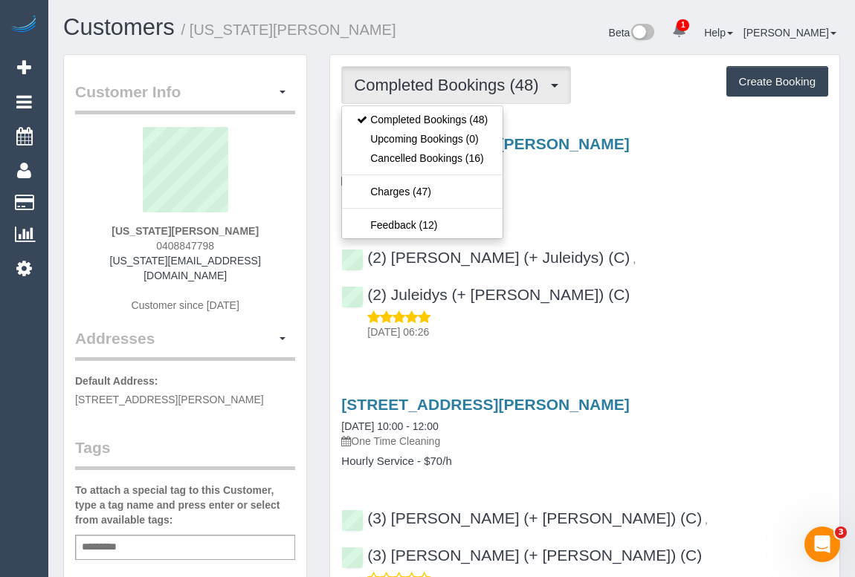
click at [655, 173] on p "One Time Cleaning" at bounding box center [584, 180] width 487 height 15
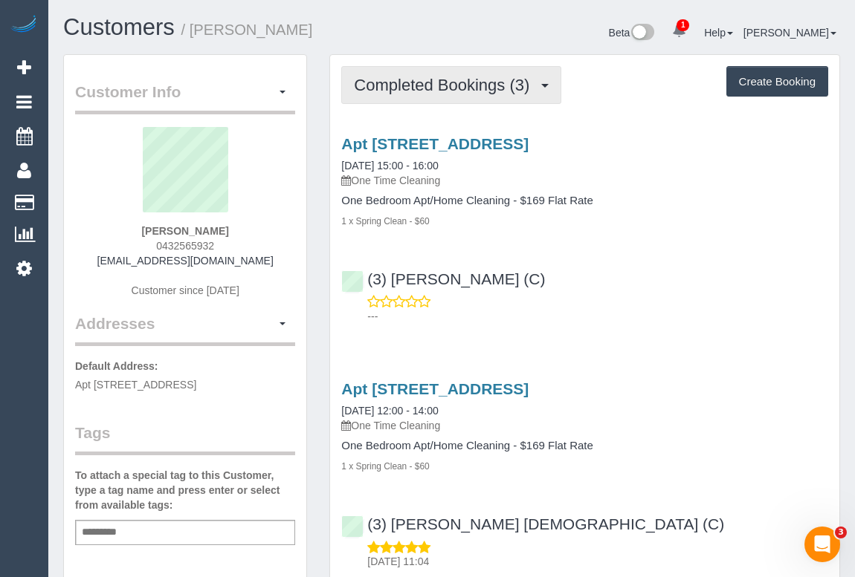
click at [424, 94] on button "Completed Bookings (3)" at bounding box center [451, 85] width 220 height 38
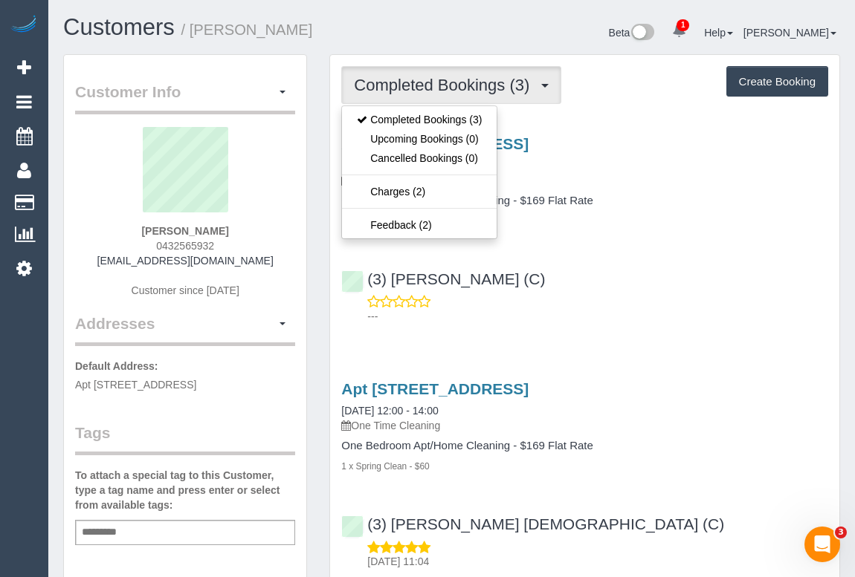
click at [626, 230] on div "Apt [STREET_ADDRESS] [DATE] 15:00 - 16:00 One Time Cleaning One Bedroom Apt/Hom…" at bounding box center [584, 227] width 509 height 208
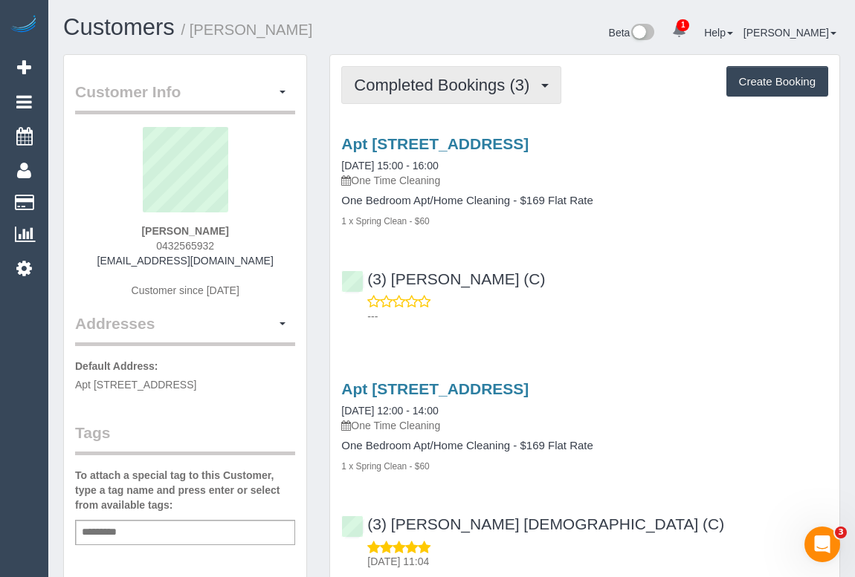
click at [435, 83] on span "Completed Bookings (3)" at bounding box center [445, 85] width 183 height 19
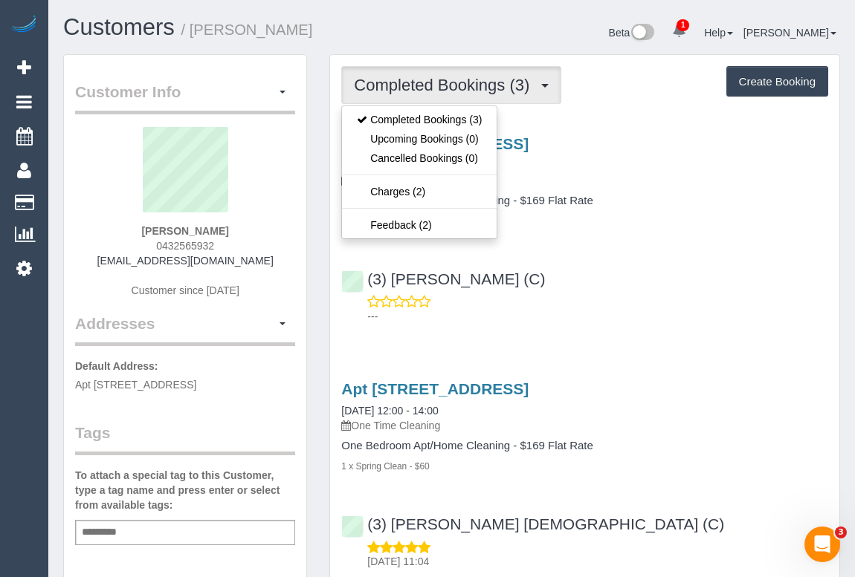
click at [645, 250] on div "Apt [STREET_ADDRESS] [DATE] 15:00 - 16:00 One Time Cleaning One Bedroom Apt/Hom…" at bounding box center [584, 227] width 509 height 208
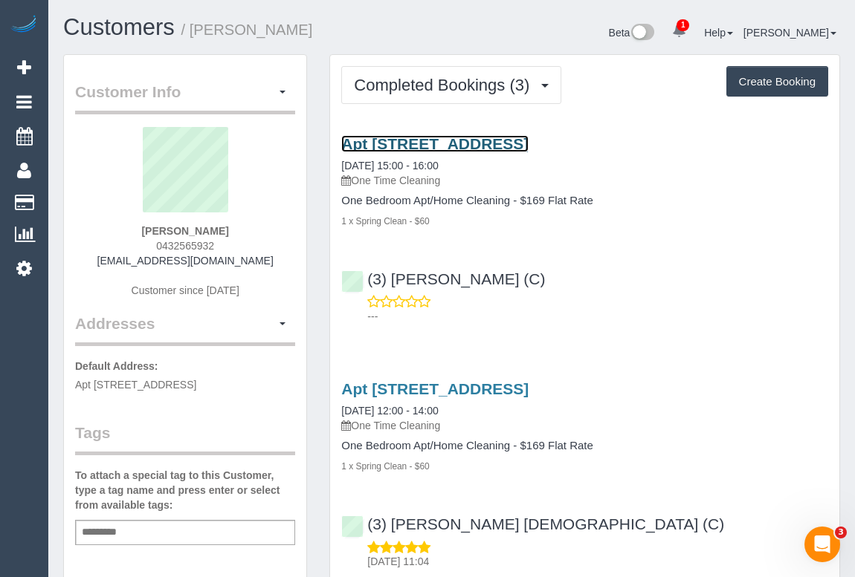
click at [451, 136] on link "Apt [STREET_ADDRESS]" at bounding box center [434, 143] width 187 height 17
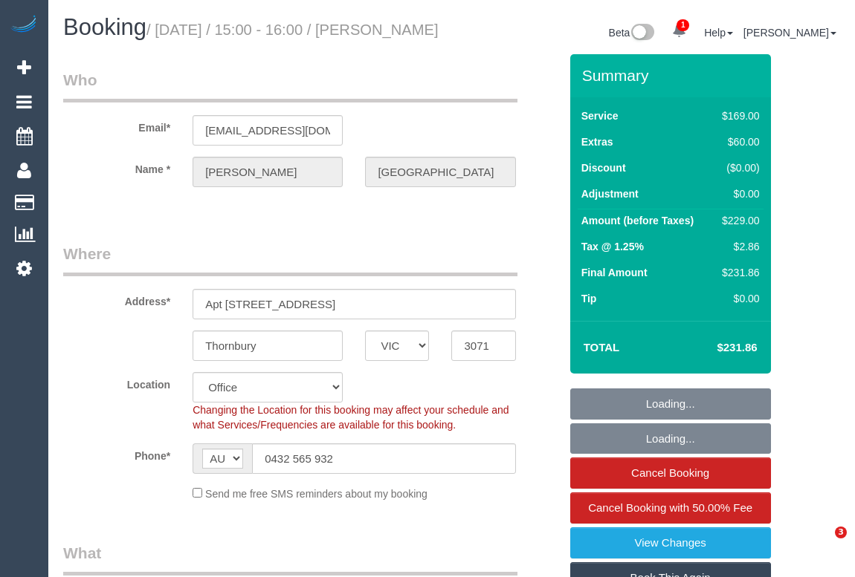
select select "VIC"
select select "string:stripe-pm_1R8SoF2GScqysDRVPToBlbHv"
select select "number:28"
select select "number:14"
select select "number:19"
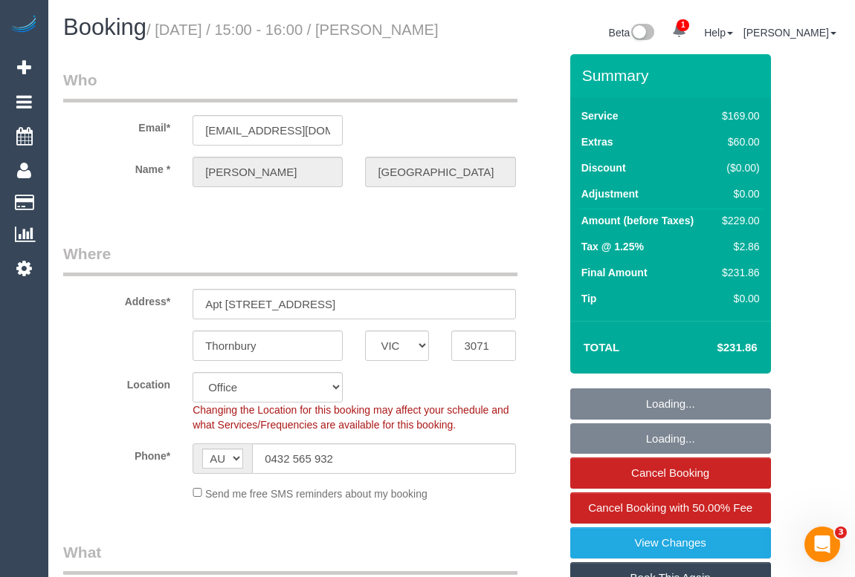
select select "number:25"
select select "number:35"
select select "number:26"
select select "object:2089"
click at [652, 554] on link "View Changes" at bounding box center [670, 543] width 201 height 31
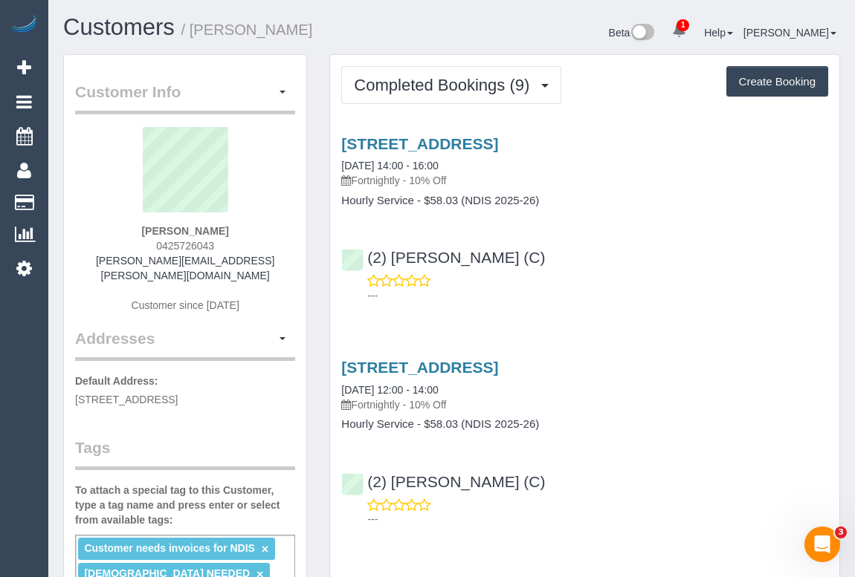
drag, startPoint x: 151, startPoint y: 241, endPoint x: 264, endPoint y: 242, distance: 113.0
click at [264, 242] on div "[PERSON_NAME] 0425726043 [PERSON_NAME][EMAIL_ADDRESS][PERSON_NAME][DOMAIN_NAME]…" at bounding box center [185, 227] width 220 height 201
copy span "0425726043"
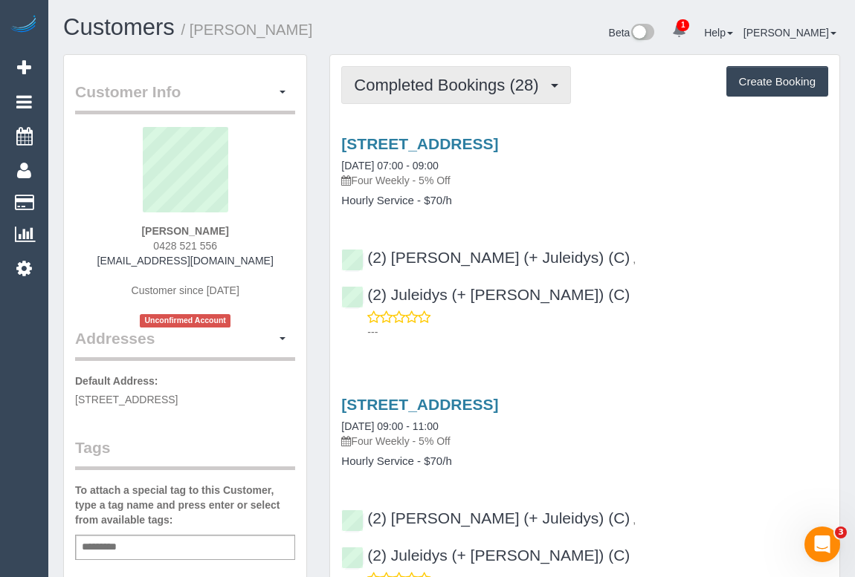
click at [460, 71] on button "Completed Bookings (28)" at bounding box center [455, 85] width 229 height 38
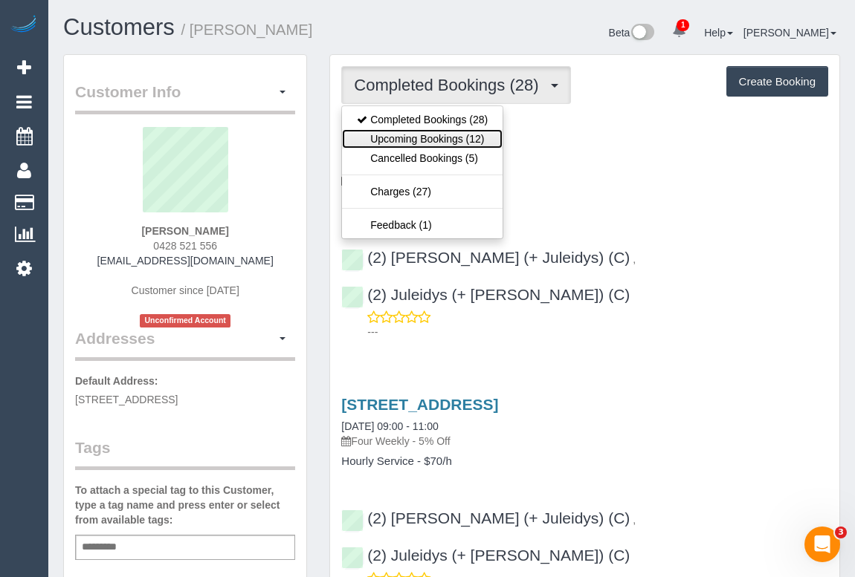
click at [442, 139] on link "Upcoming Bookings (12)" at bounding box center [422, 138] width 160 height 19
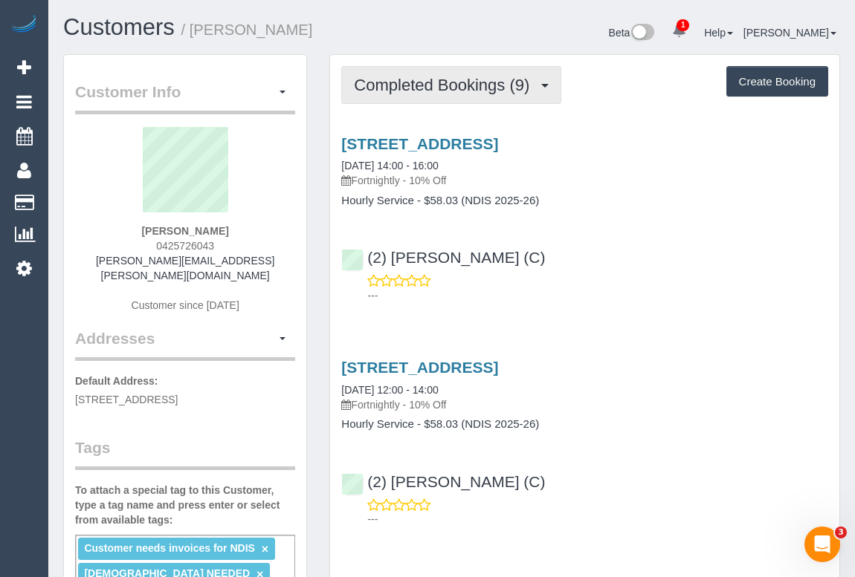
click at [457, 85] on span "Completed Bookings (9)" at bounding box center [445, 85] width 183 height 19
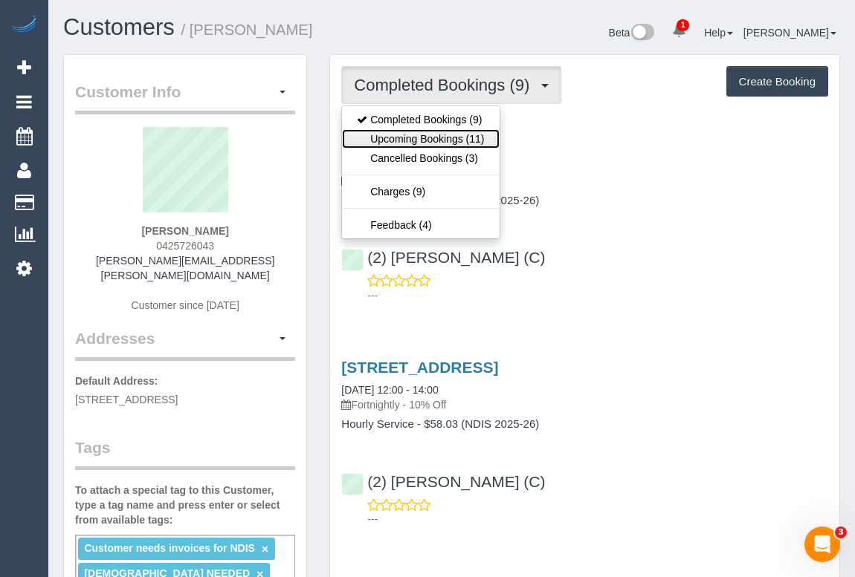
click at [453, 135] on link "Upcoming Bookings (11)" at bounding box center [420, 138] width 157 height 19
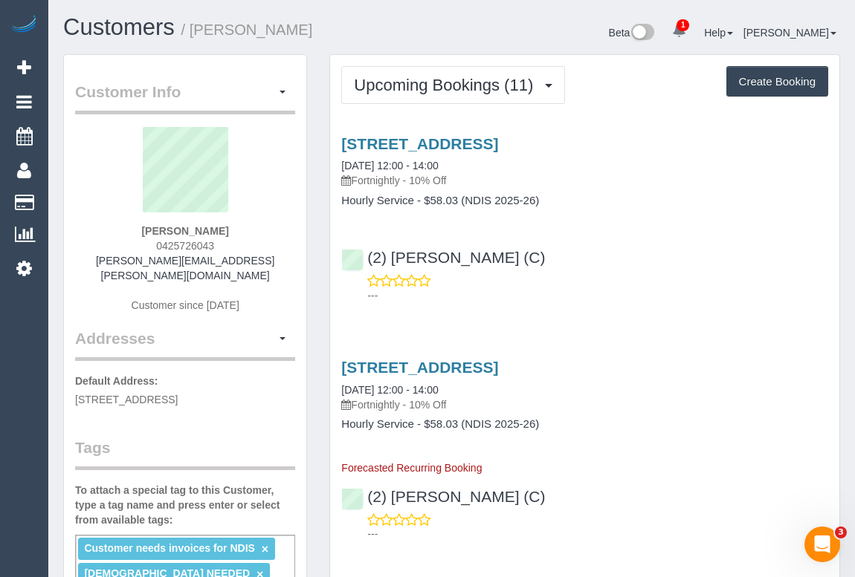
click at [698, 356] on div "14/1 Kenilworth Parade, Ivanhoe, VIC 3079 21/10/2025 12:00 - 14:00 Fortnightly …" at bounding box center [584, 447] width 509 height 202
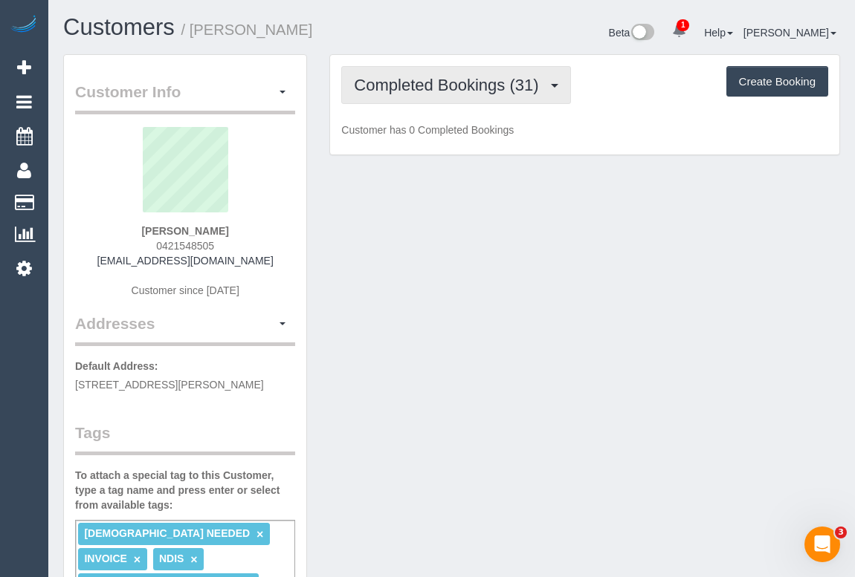
click at [449, 81] on span "Completed Bookings (31)" at bounding box center [450, 85] width 192 height 19
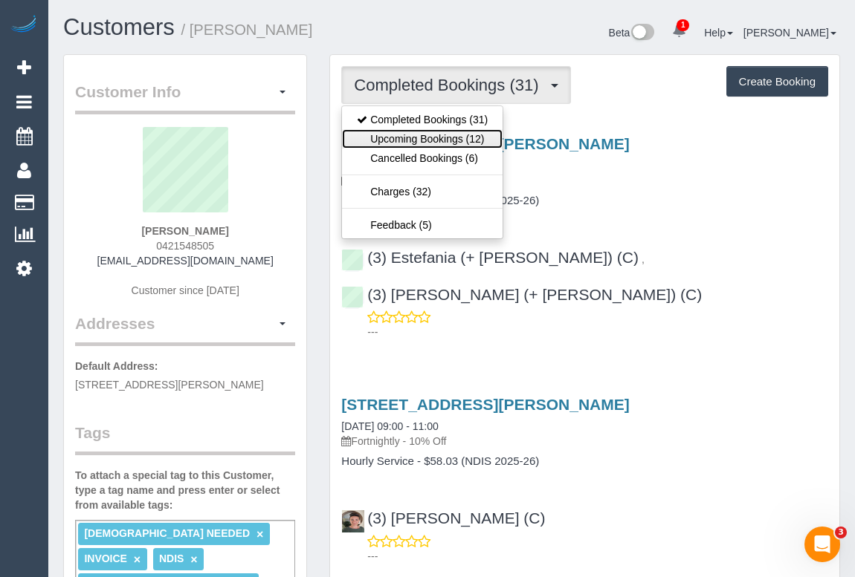
click at [441, 137] on link "Upcoming Bookings (12)" at bounding box center [422, 138] width 160 height 19
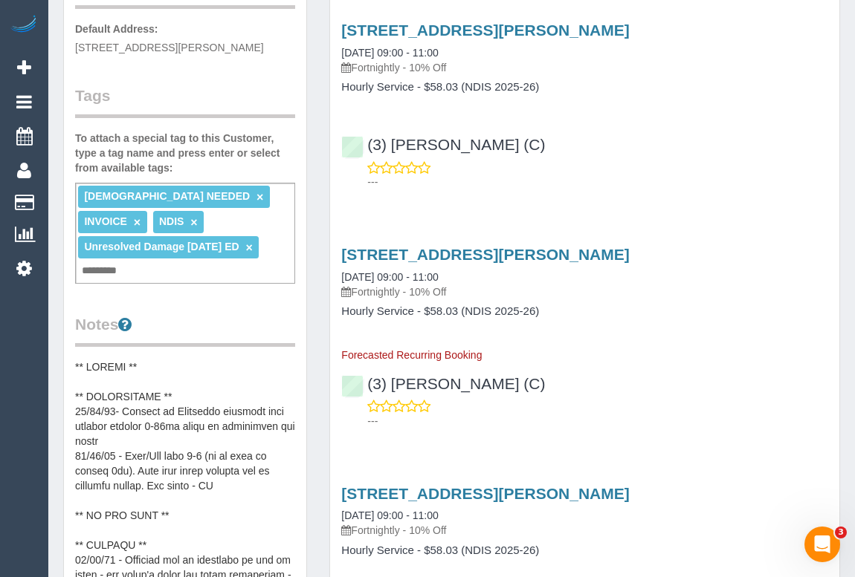
scroll to position [67, 0]
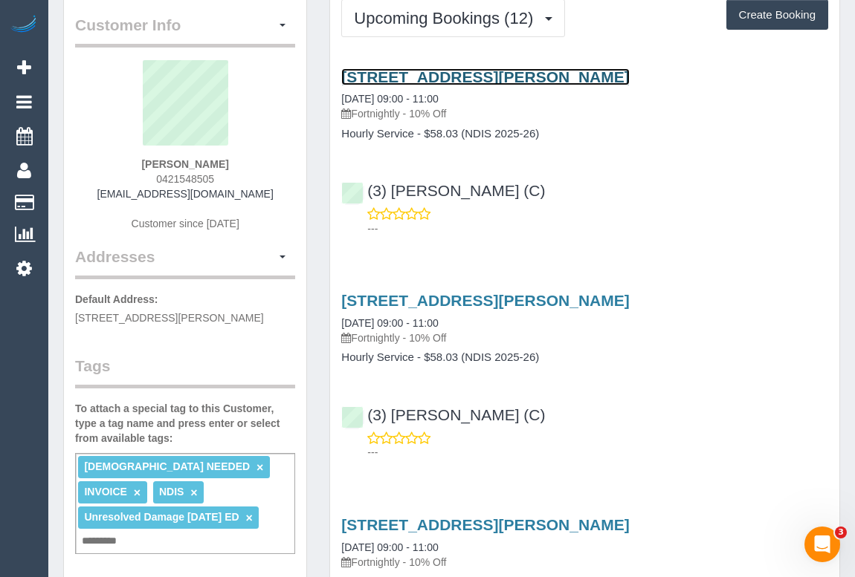
click at [447, 74] on link "209 Raglan St, Preston, VIC 3072" at bounding box center [485, 76] width 288 height 17
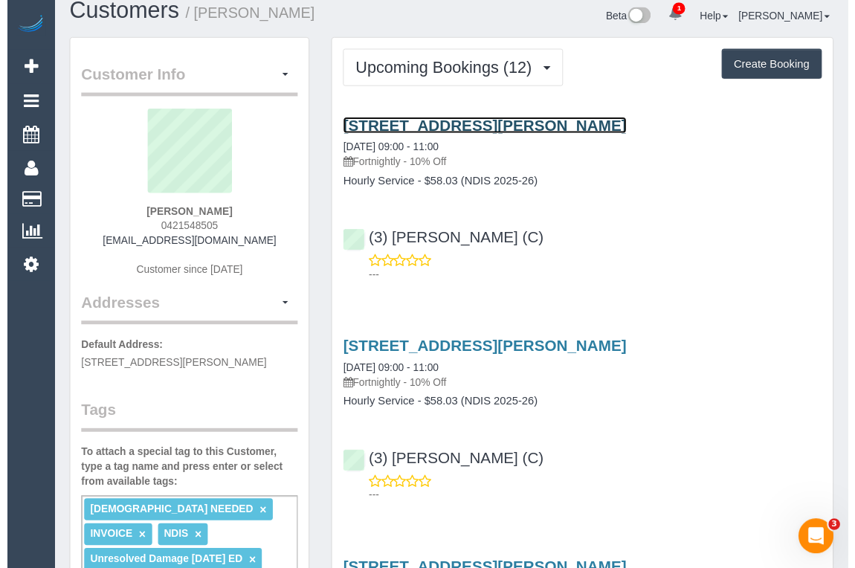
scroll to position [0, 0]
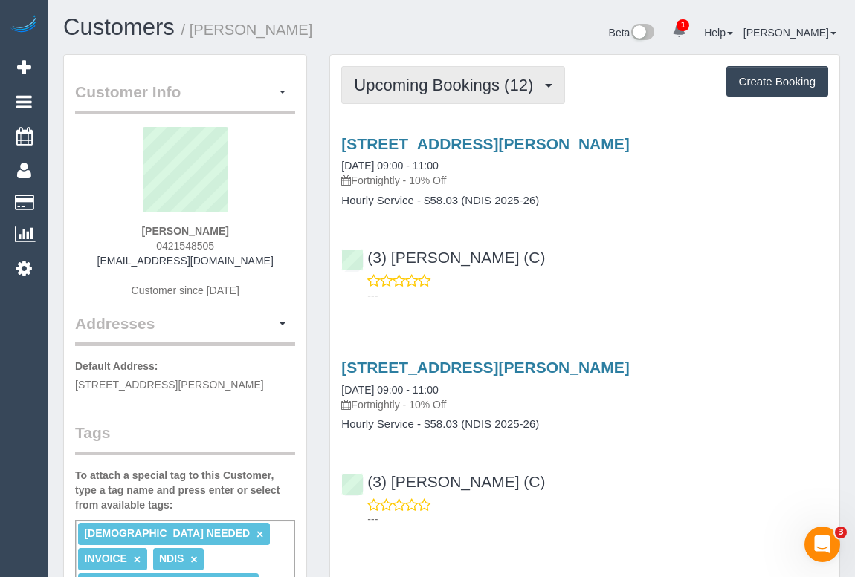
click at [403, 66] on button "Upcoming Bookings (12)" at bounding box center [453, 85] width 224 height 38
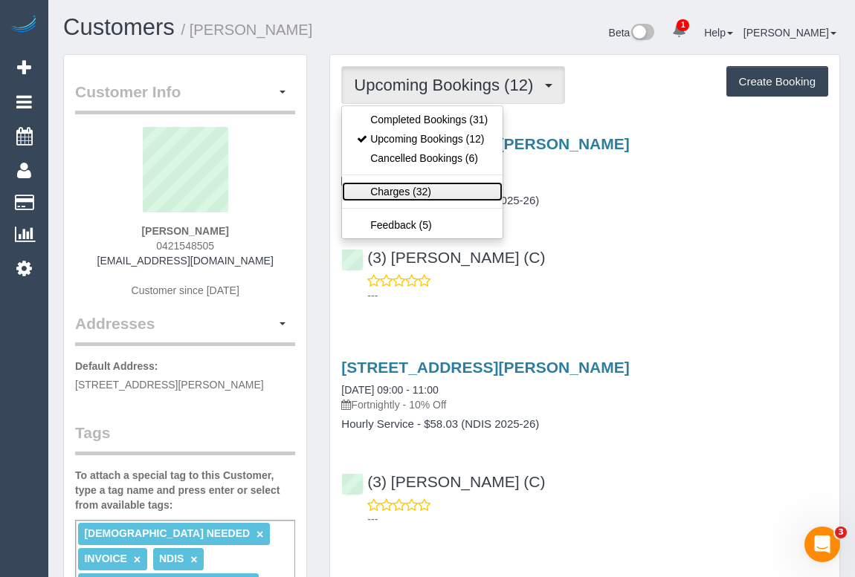
click at [386, 189] on link "Charges (32)" at bounding box center [422, 191] width 160 height 19
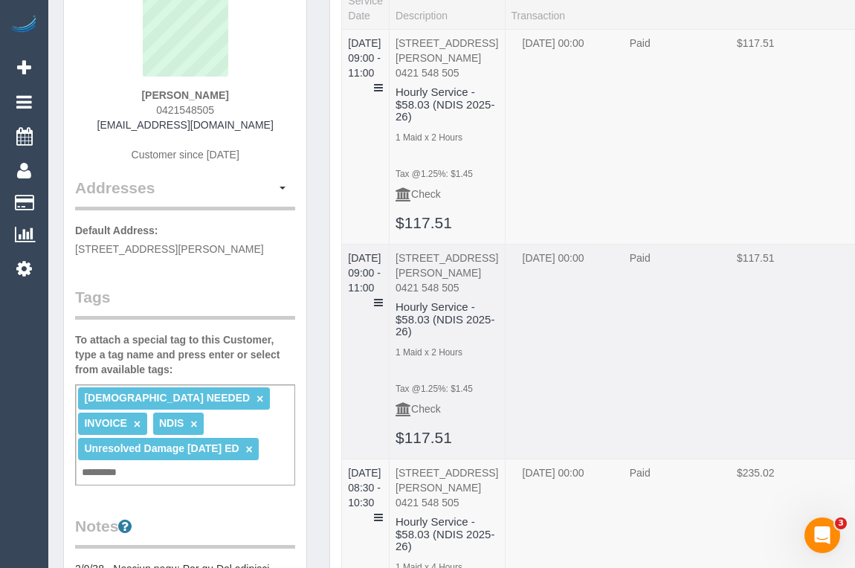
scroll to position [134, 0]
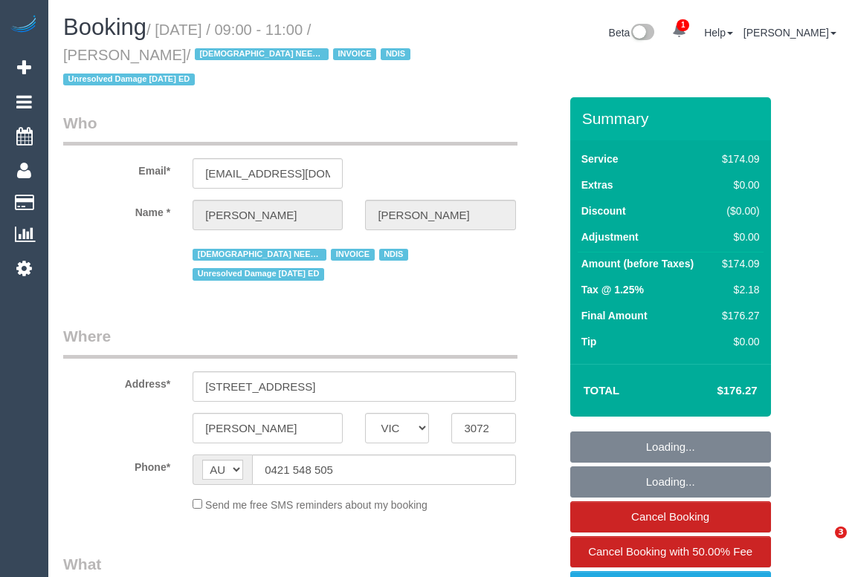
select select "VIC"
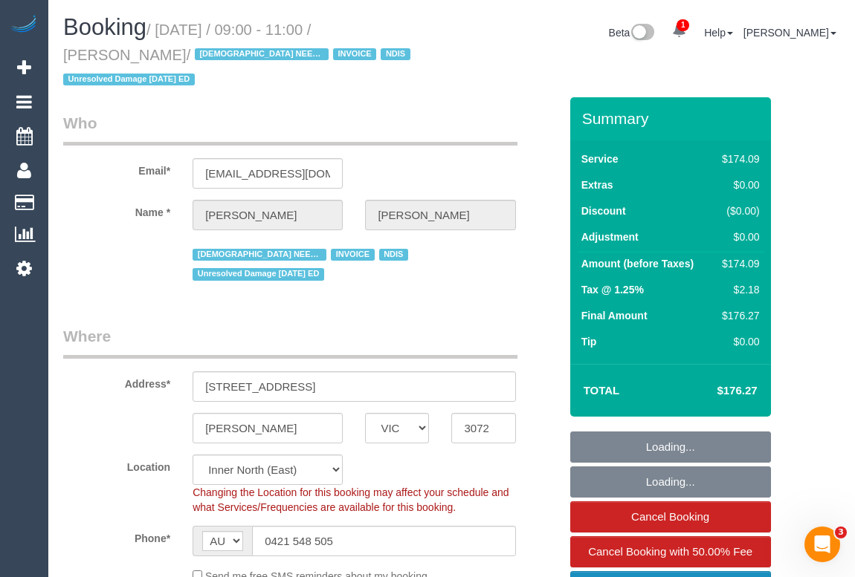
select select "object:574"
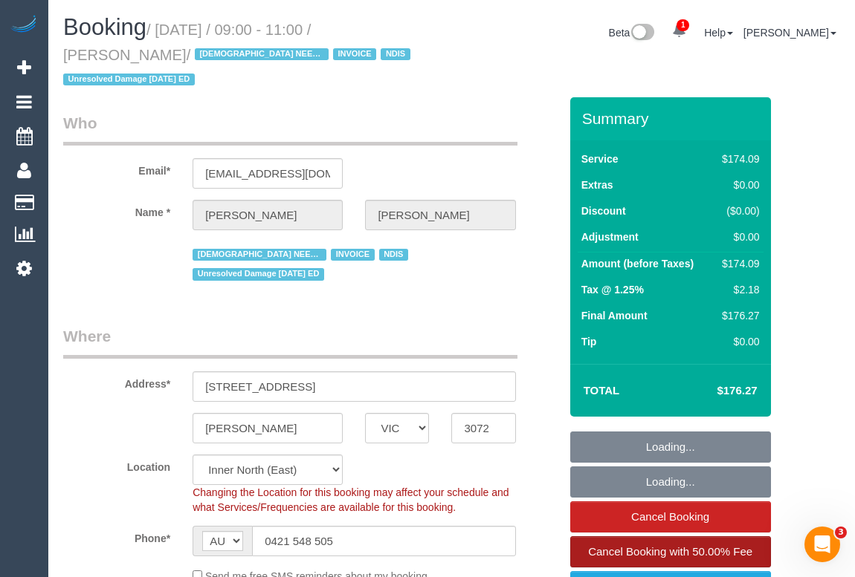
select select "180"
select select "number:27"
select select "number:14"
select select "number:19"
select select "number:36"
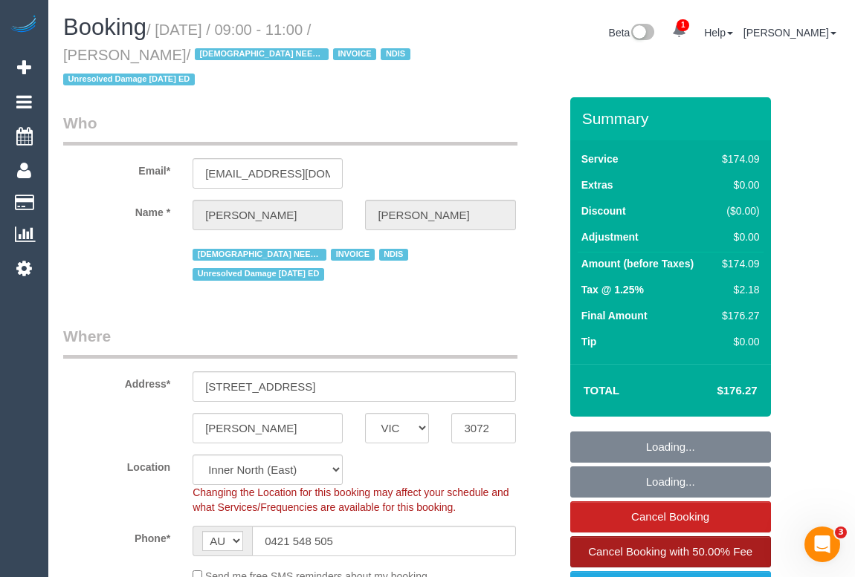
select select "number:35"
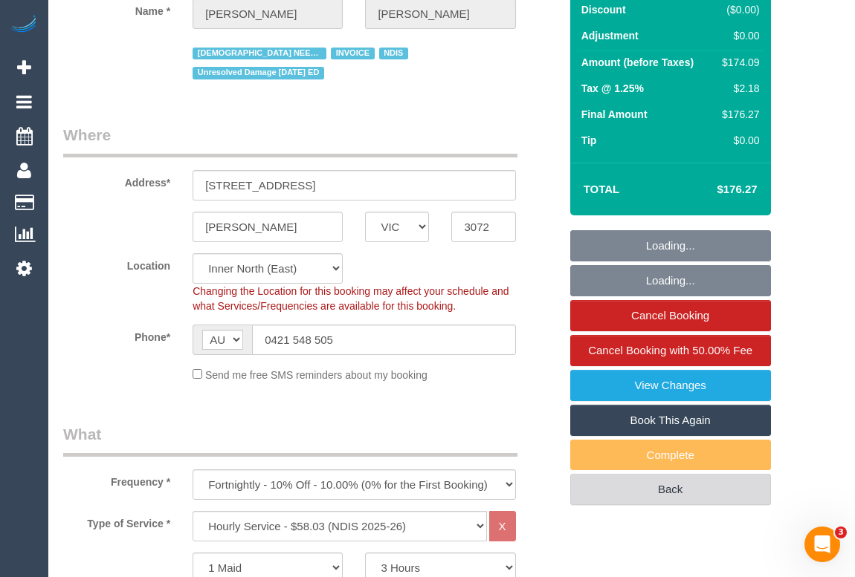
scroll to position [202, 0]
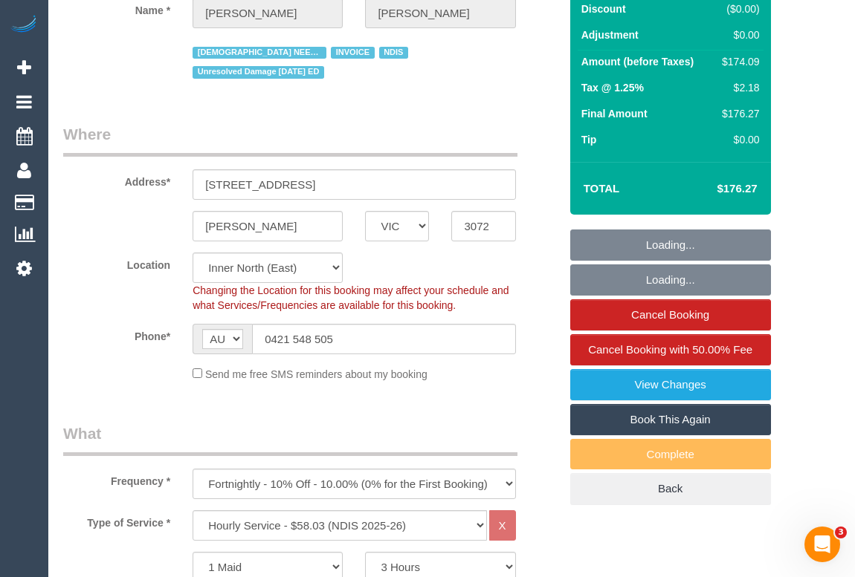
click at [668, 404] on link "Book This Again" at bounding box center [670, 419] width 201 height 31
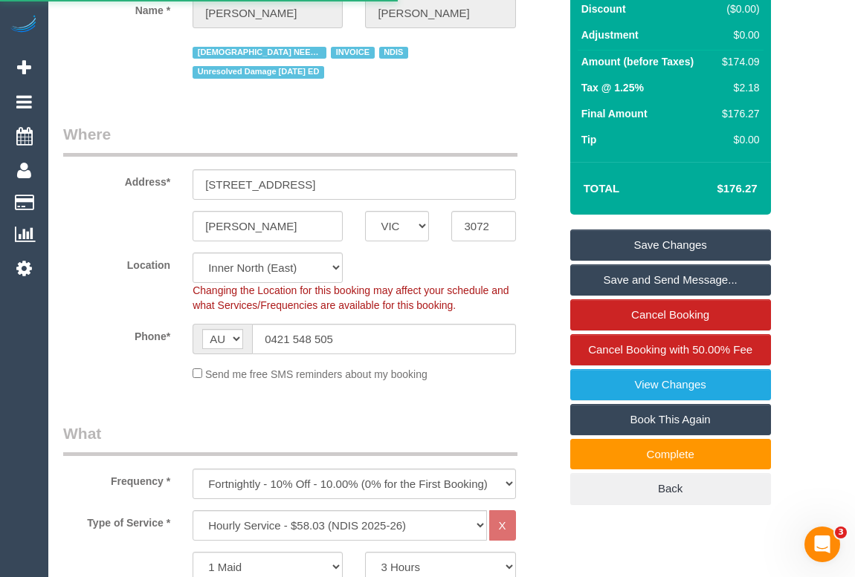
select select "VIC"
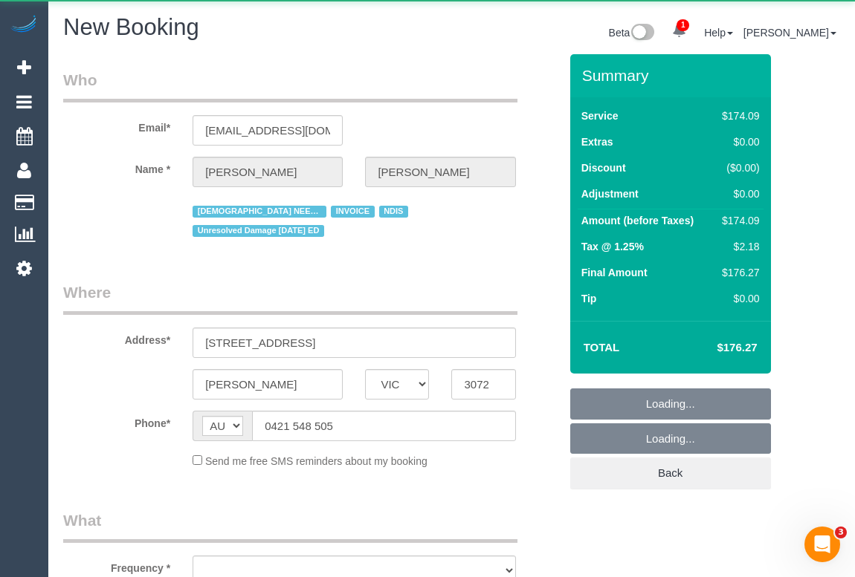
select select "number:27"
select select "number:14"
select select "number:19"
select select "number:36"
select select "number:35"
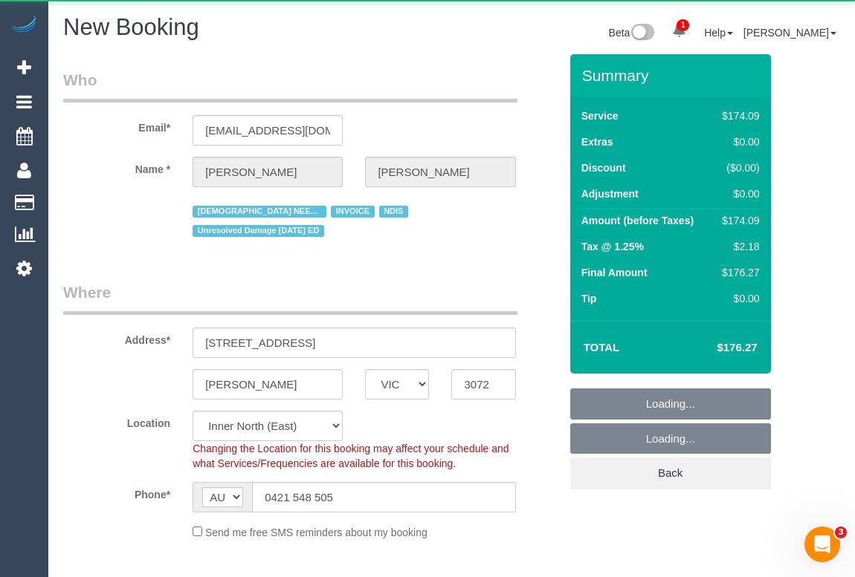
select select "object:2624"
select select "string:stripe"
select select "180"
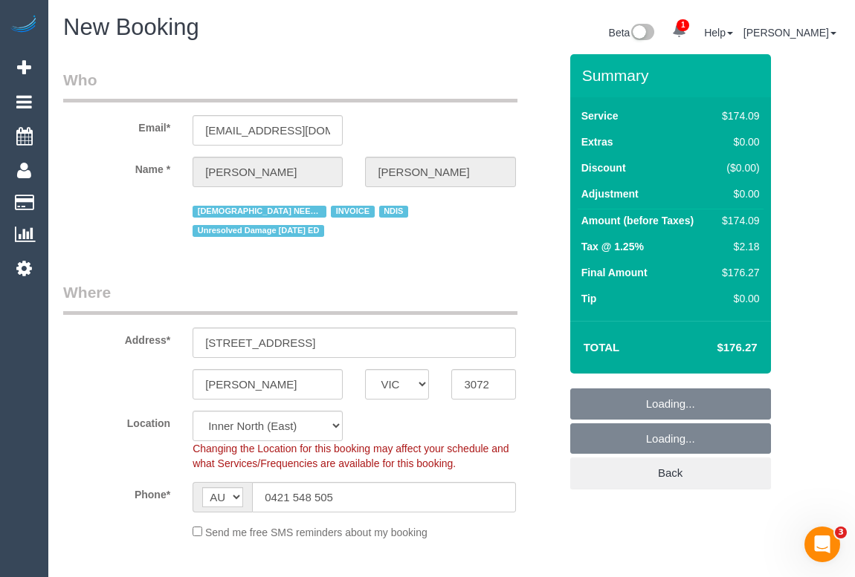
select select "60"
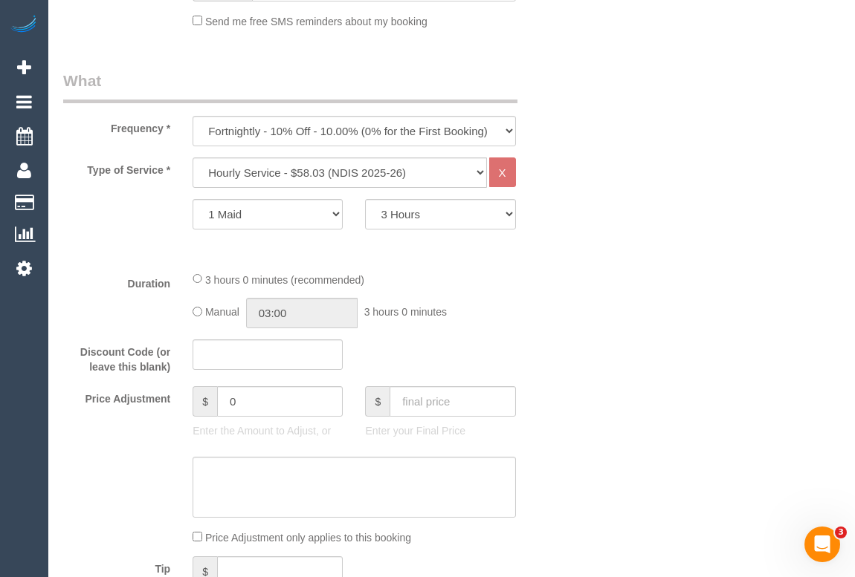
scroll to position [473, 0]
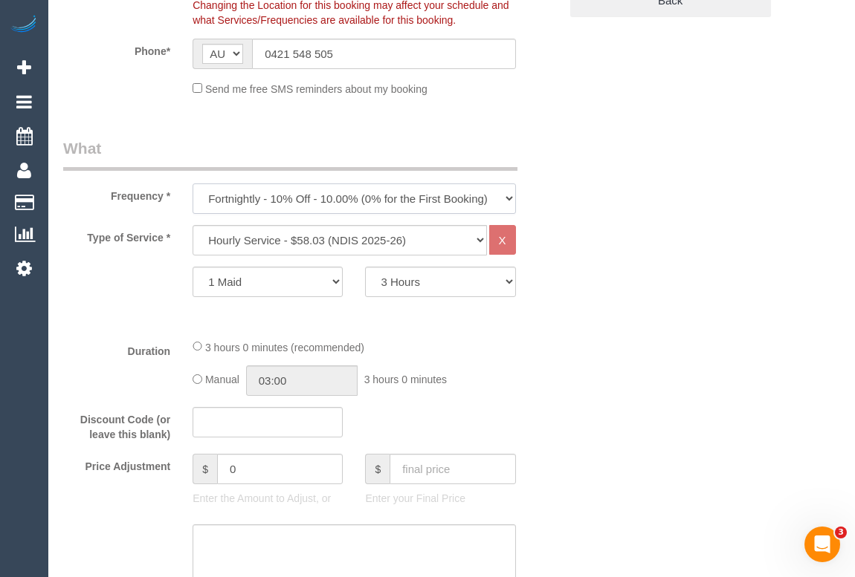
drag, startPoint x: 508, startPoint y: 180, endPoint x: 429, endPoint y: 181, distance: 79.5
click at [508, 184] on select "One Time Cleaning Weekly - 10% Off - 10.00% (0% for the First Booking) Fortnigh…" at bounding box center [353, 199] width 322 height 30
select select "object:2710"
click at [192, 184] on select "One Time Cleaning Weekly - 10% Off - 10.00% (0% for the First Booking) Fortnigh…" at bounding box center [353, 199] width 322 height 30
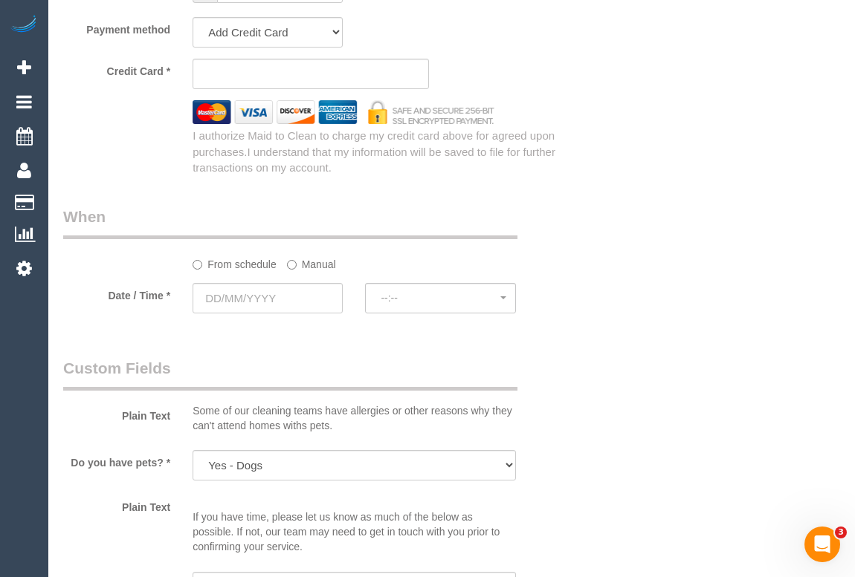
scroll to position [1013, 0]
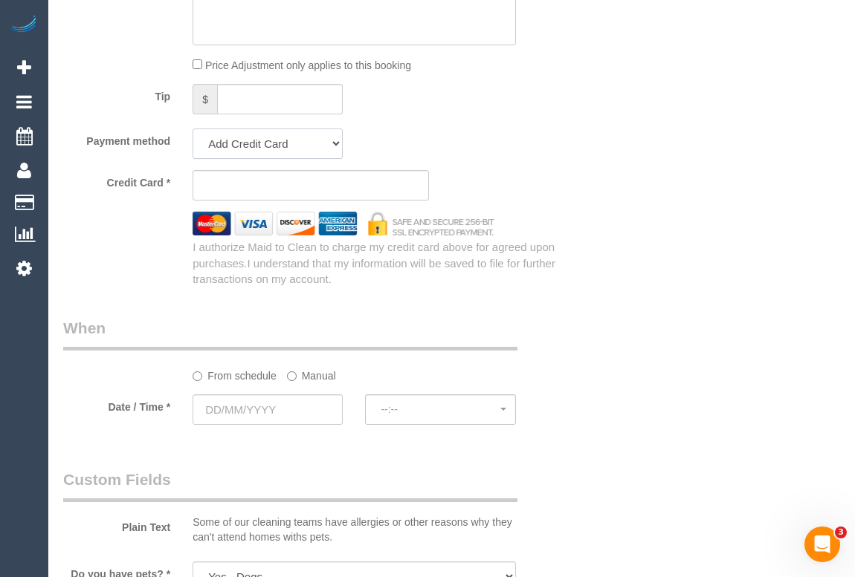
click at [297, 129] on select "Amex - 1002 - 09/2023 Amex - 1002 - 09/2028 (Default) Add Credit Card ─────────…" at bounding box center [267, 144] width 150 height 30
select select "string:stripe-pm_1OjtI62GScqysDRVYYf6eqc4"
click at [192, 129] on select "Amex - 1002 - 09/2023 Amex - 1002 - 09/2028 (Default) Add Credit Card ─────────…" at bounding box center [267, 144] width 150 height 30
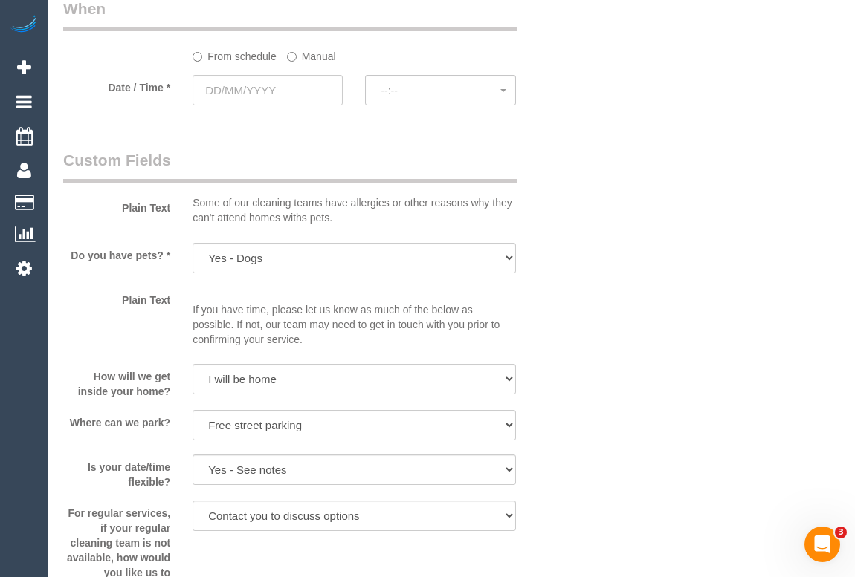
scroll to position [1216, 0]
click at [256, 74] on input "text" at bounding box center [267, 89] width 150 height 30
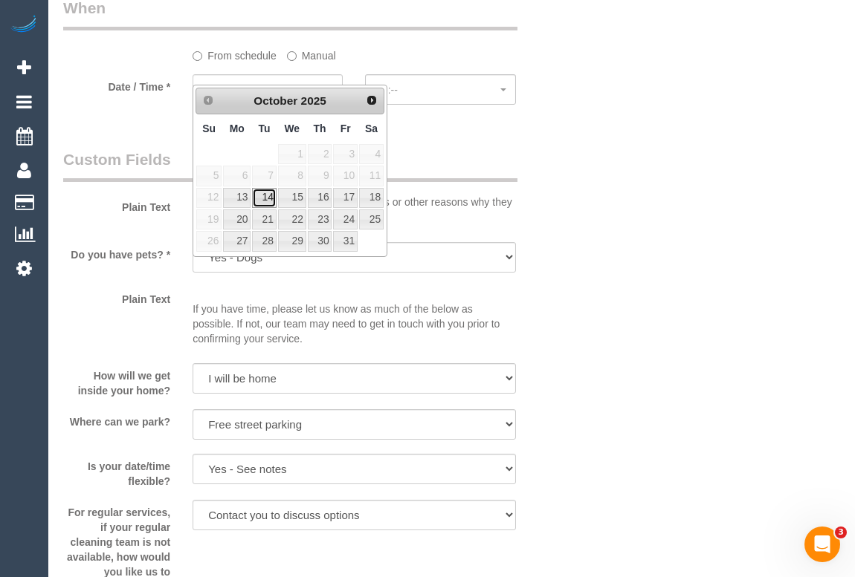
click at [260, 198] on link "14" at bounding box center [264, 198] width 24 height 20
type input "14/10/2025"
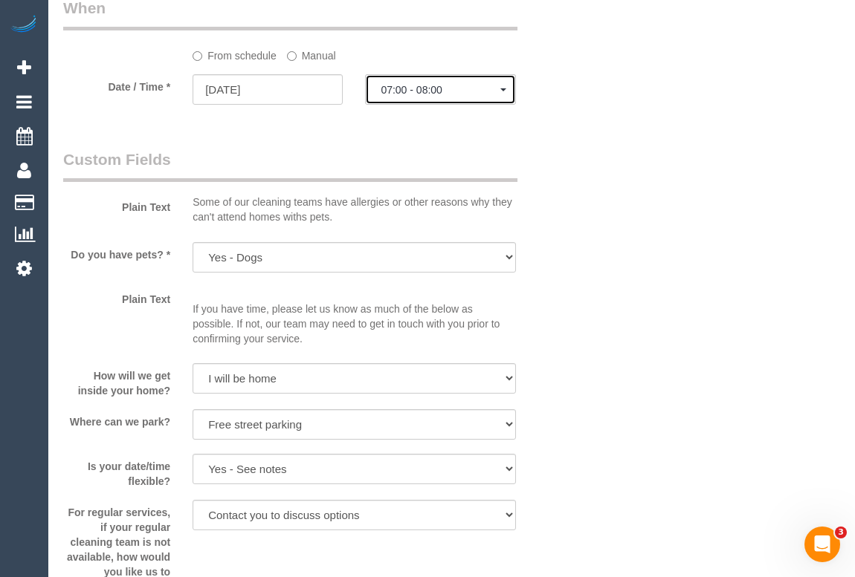
click at [447, 84] on span "07:00 - 08:00" at bounding box center [439, 90] width 119 height 12
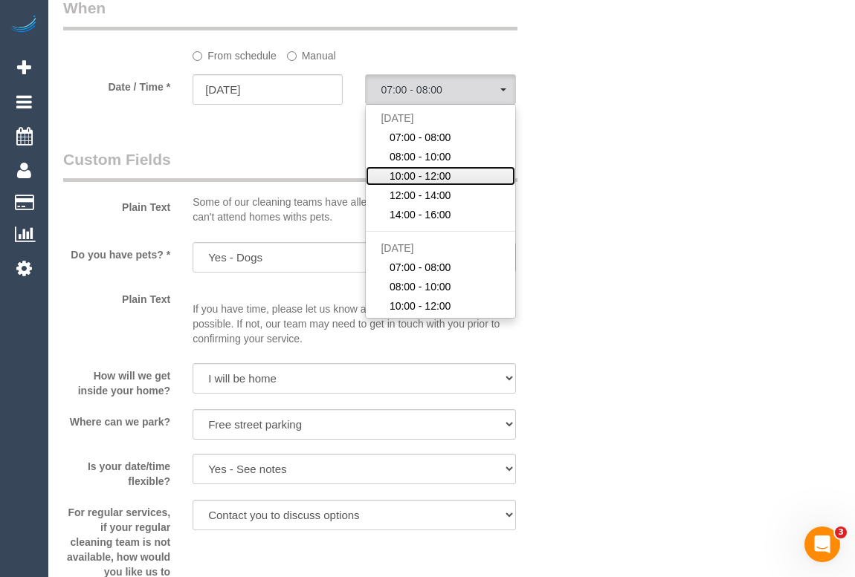
click at [427, 169] on span "10:00 - 12:00" at bounding box center [420, 176] width 62 height 15
select select "spot8"
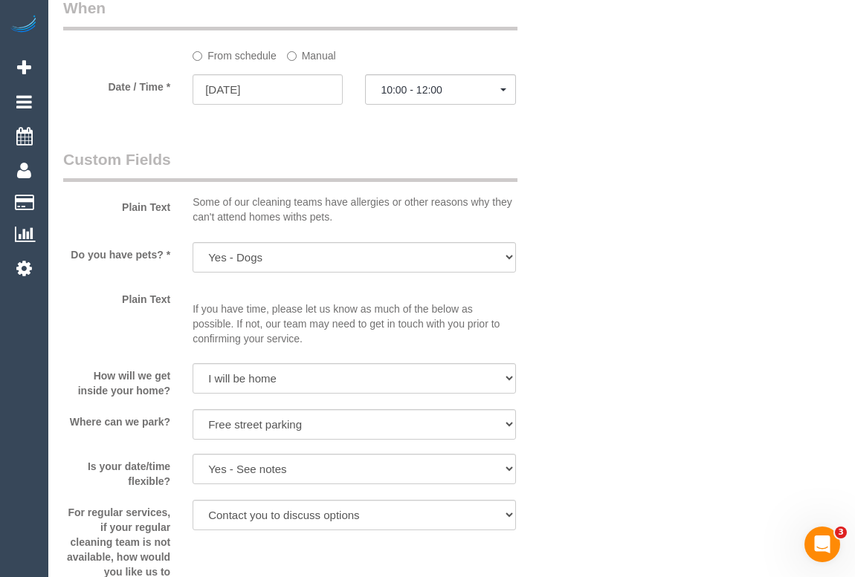
click at [600, 209] on div "Who Email* laurasletterbox@gmail.com Name * Laura Hart FEMALE NEEDED INVOICE ND…" at bounding box center [451, 280] width 776 height 2883
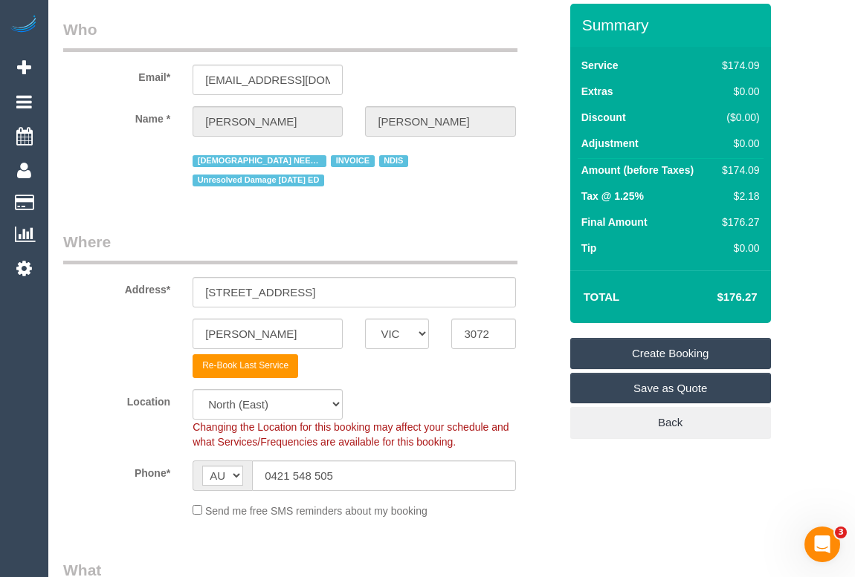
scroll to position [0, 0]
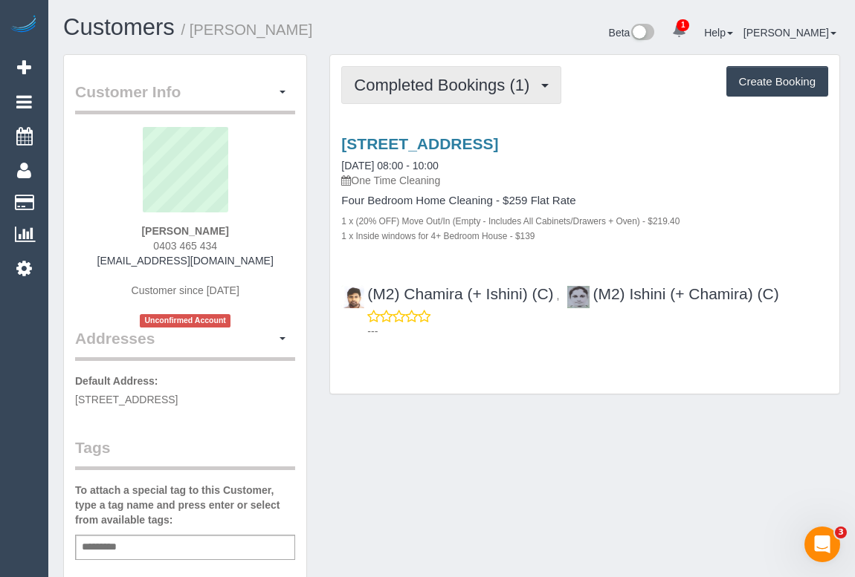
click at [425, 94] on button "Completed Bookings (1)" at bounding box center [451, 85] width 220 height 38
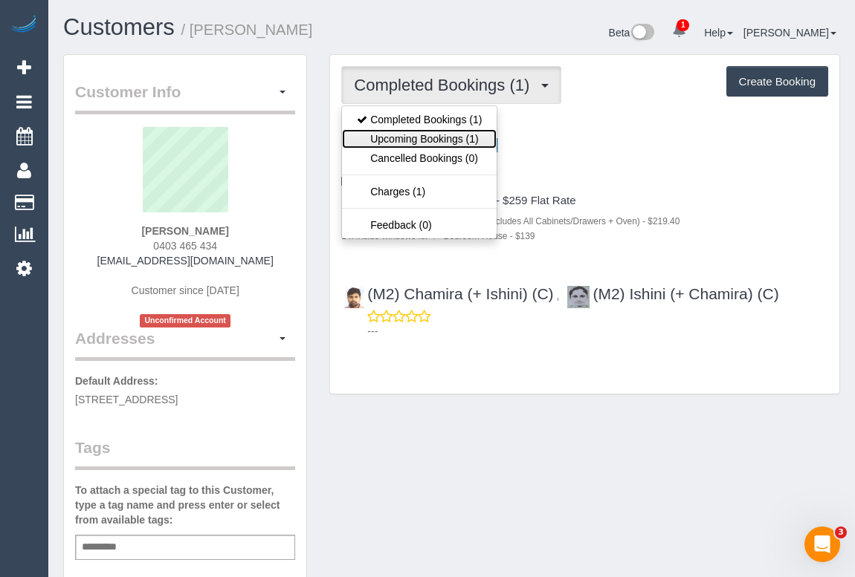
click at [424, 138] on link "Upcoming Bookings (1)" at bounding box center [419, 138] width 155 height 19
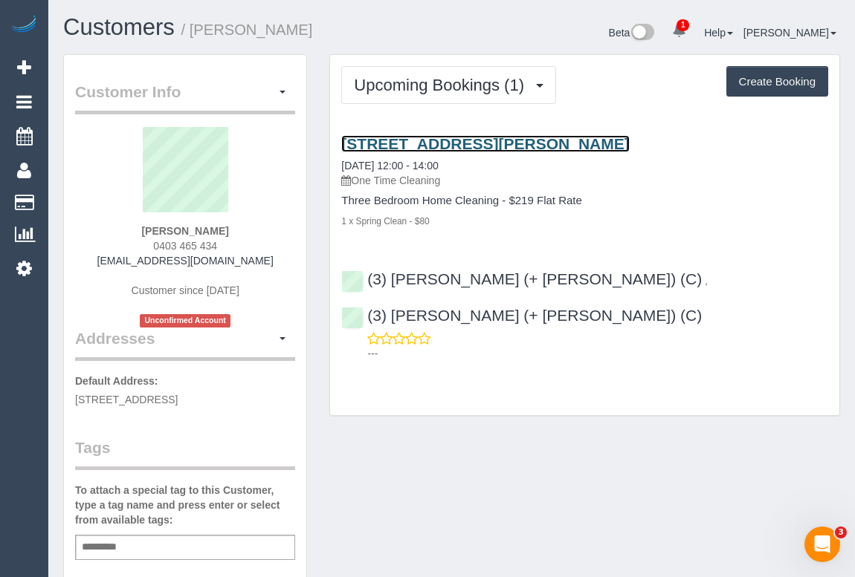
click at [500, 138] on link "[STREET_ADDRESS][PERSON_NAME]" at bounding box center [485, 143] width 288 height 17
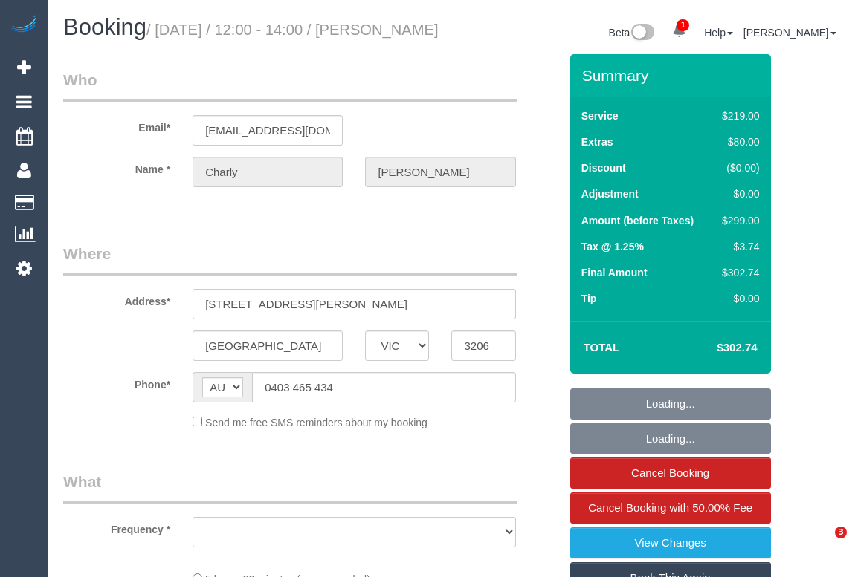
select select "VIC"
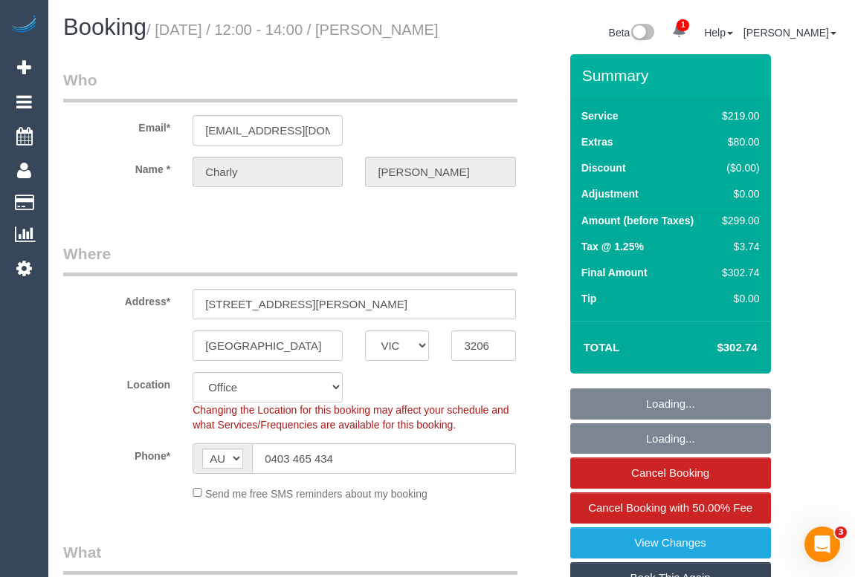
select select "object:568"
select select "string:stripe-pm_1S5FRd2GScqysDRVPbIiqNlJ"
select select "number:28"
select select "number:14"
select select "number:19"
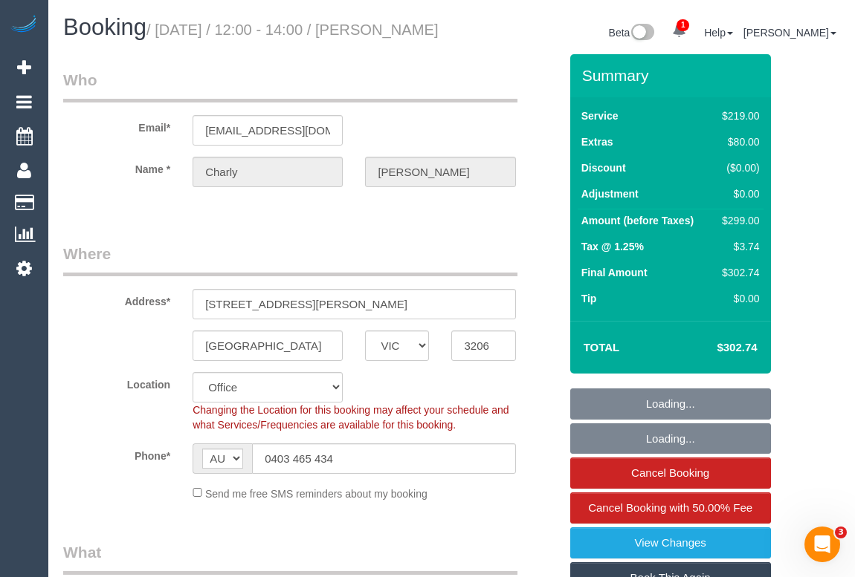
select select "object:2096"
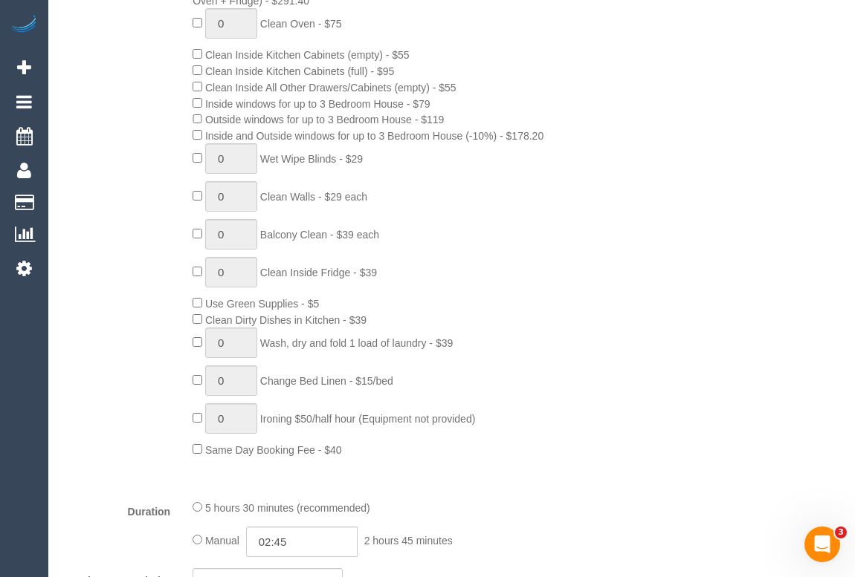
scroll to position [675, 0]
